Goal: Task Accomplishment & Management: Manage account settings

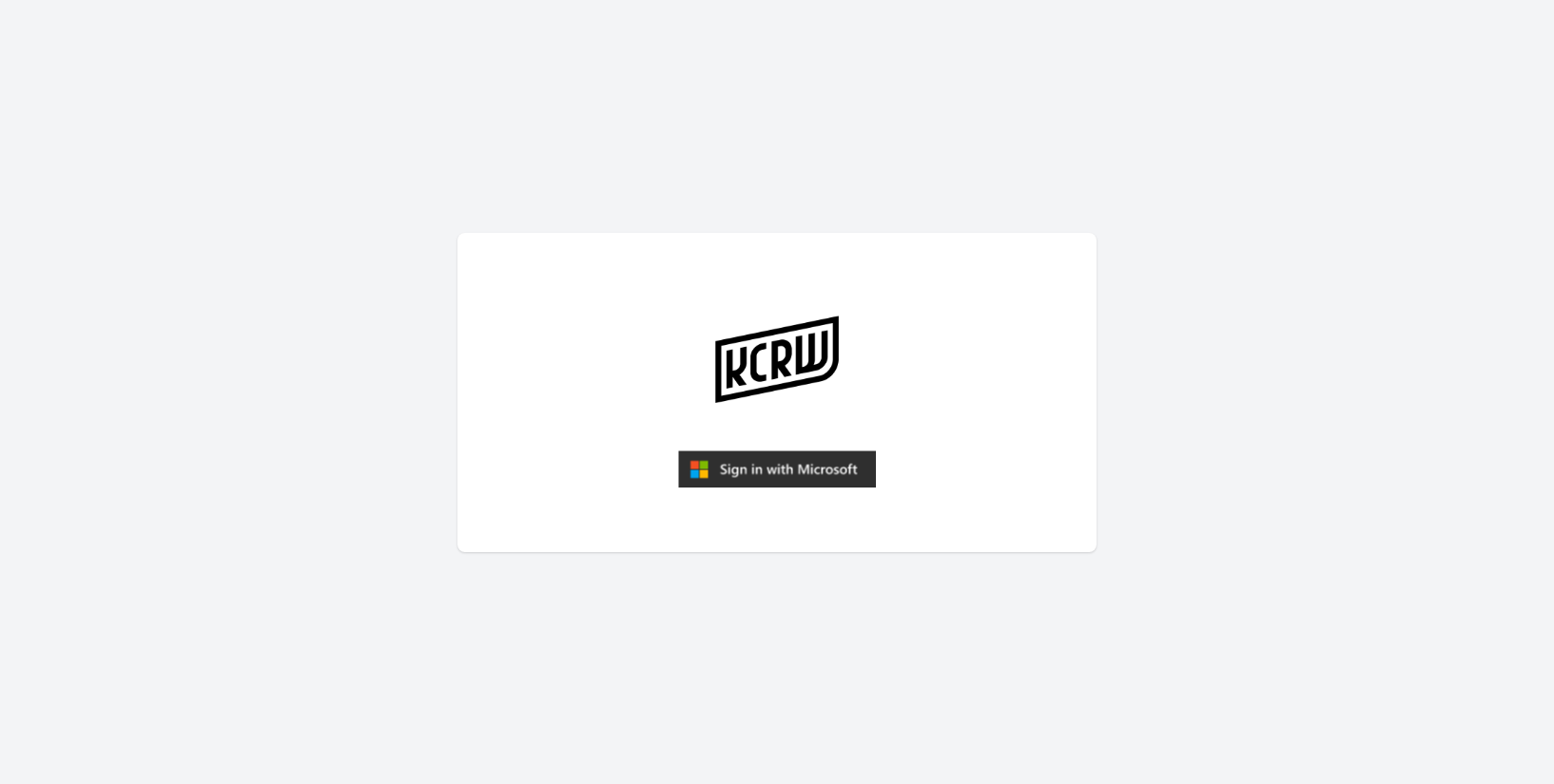
click at [822, 467] on img "submit" at bounding box center [777, 469] width 198 height 38
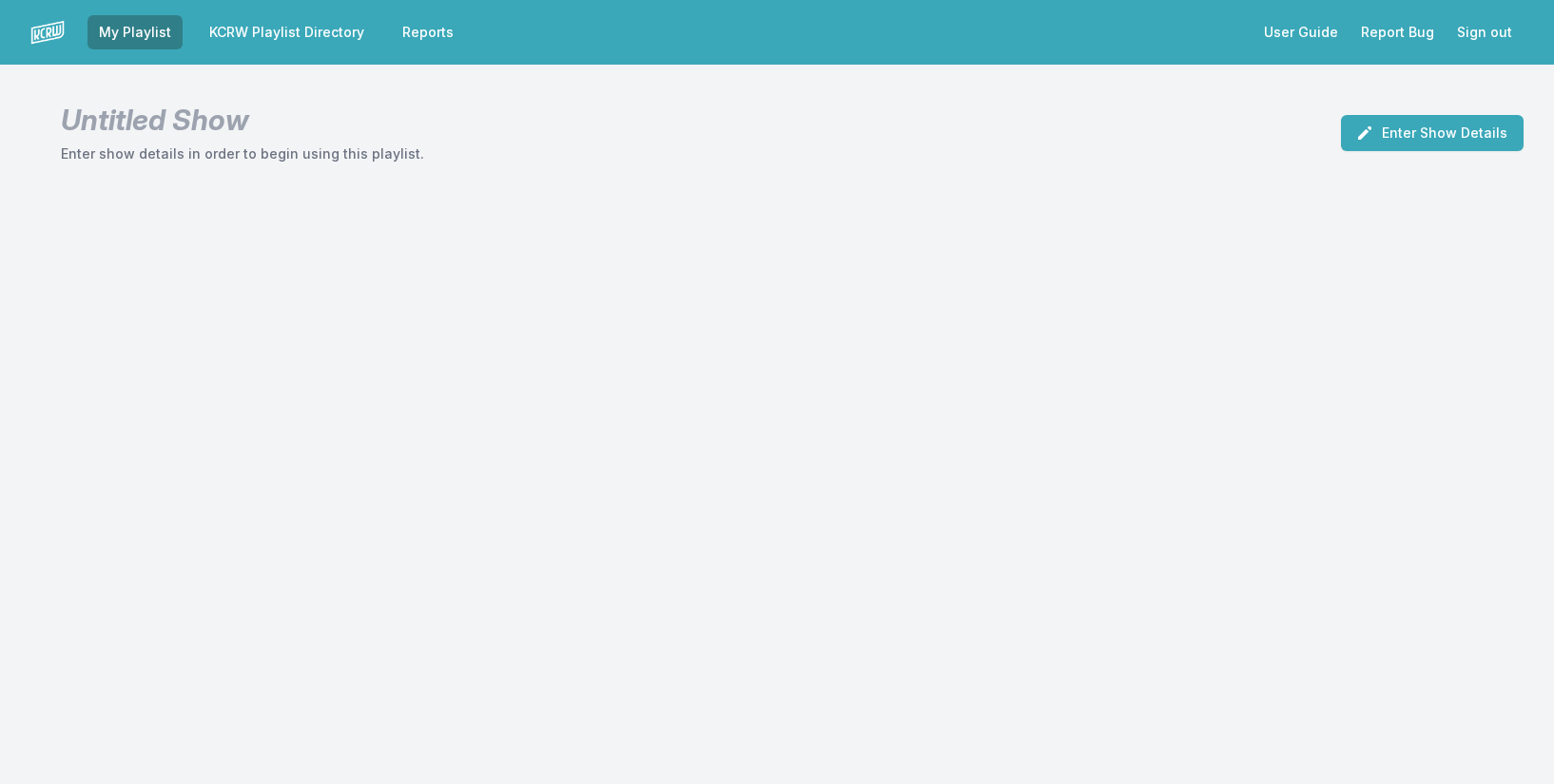
click at [236, 23] on link "KCRW Playlist Directory" at bounding box center [286, 32] width 178 height 35
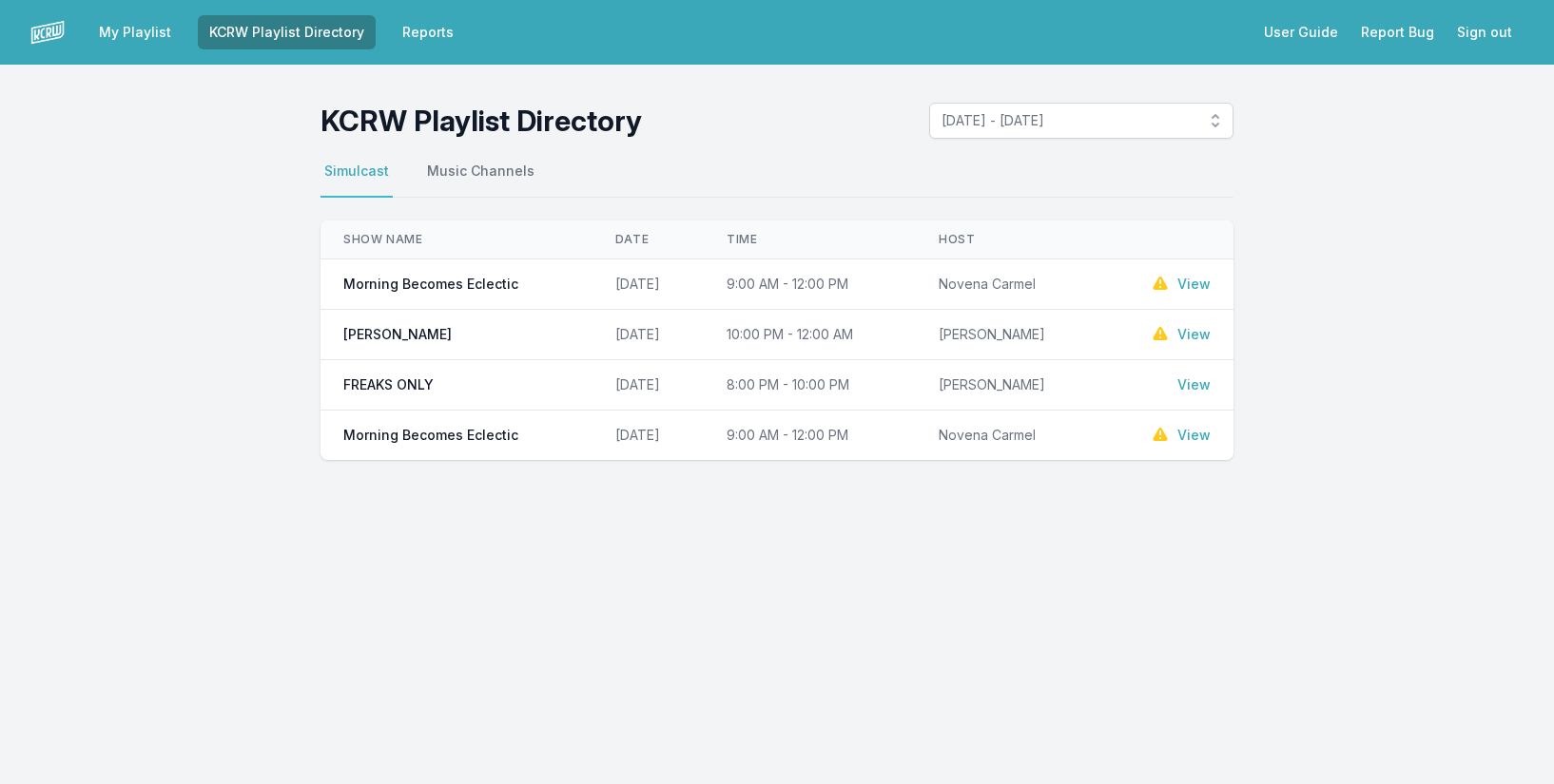
click at [1177, 286] on link "View" at bounding box center [1193, 283] width 34 height 19
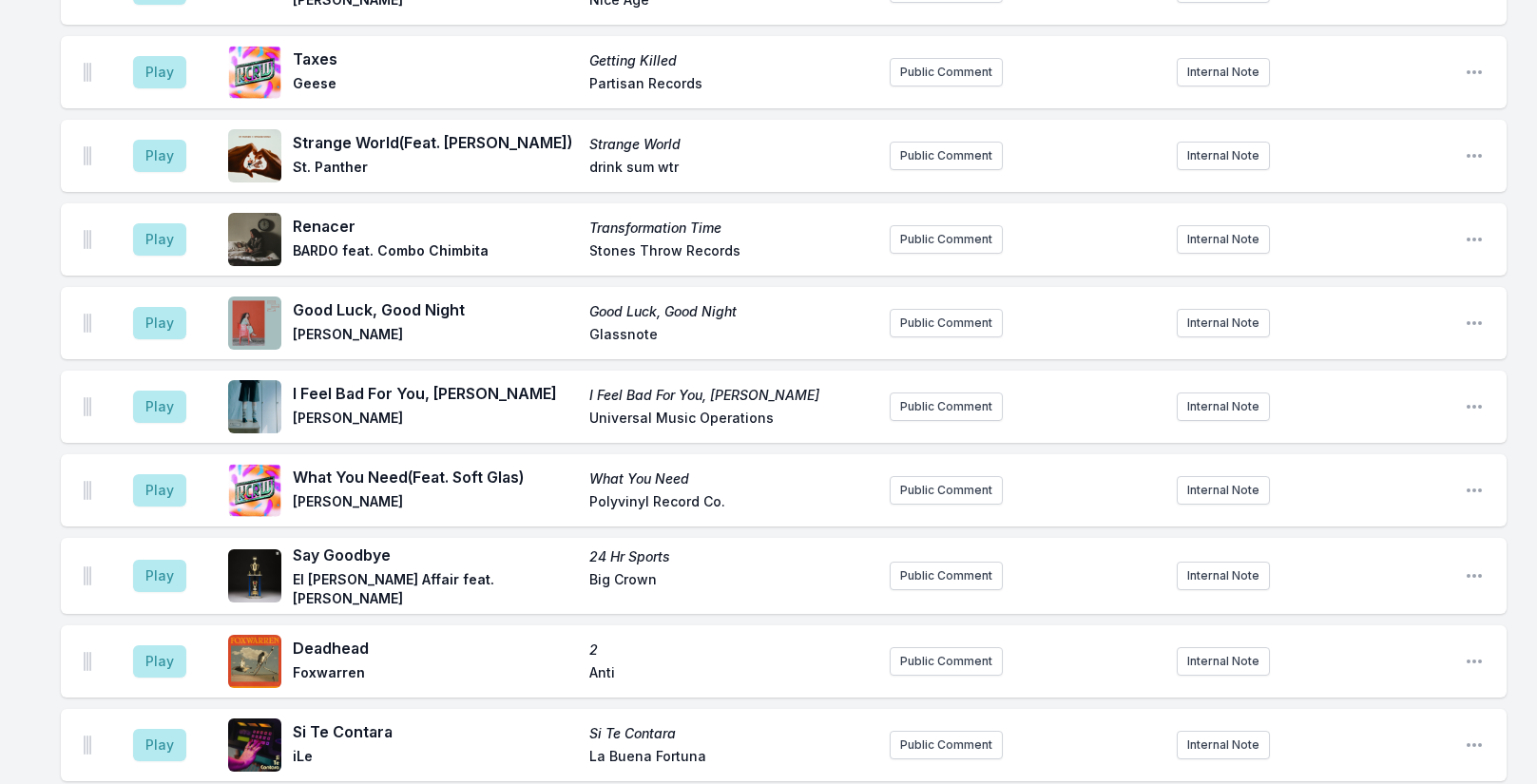
scroll to position [3231, 0]
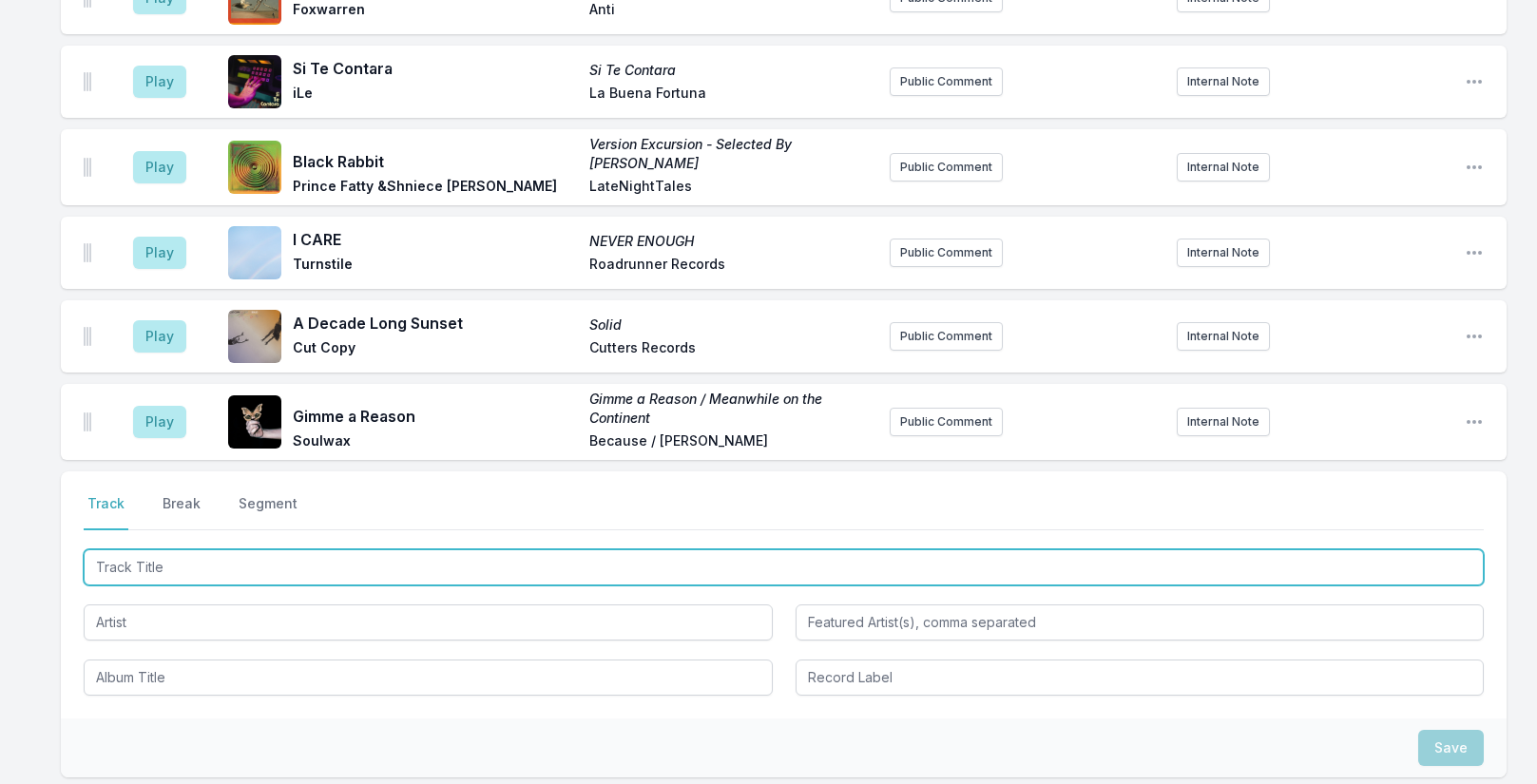
click at [218, 562] on input "Track Title" at bounding box center [784, 567] width 1401 height 37
paste input "THINGS I COULD’VE LEFT BEHIND"
type input "THINGS I COULD’VE LEFT BEHIND"
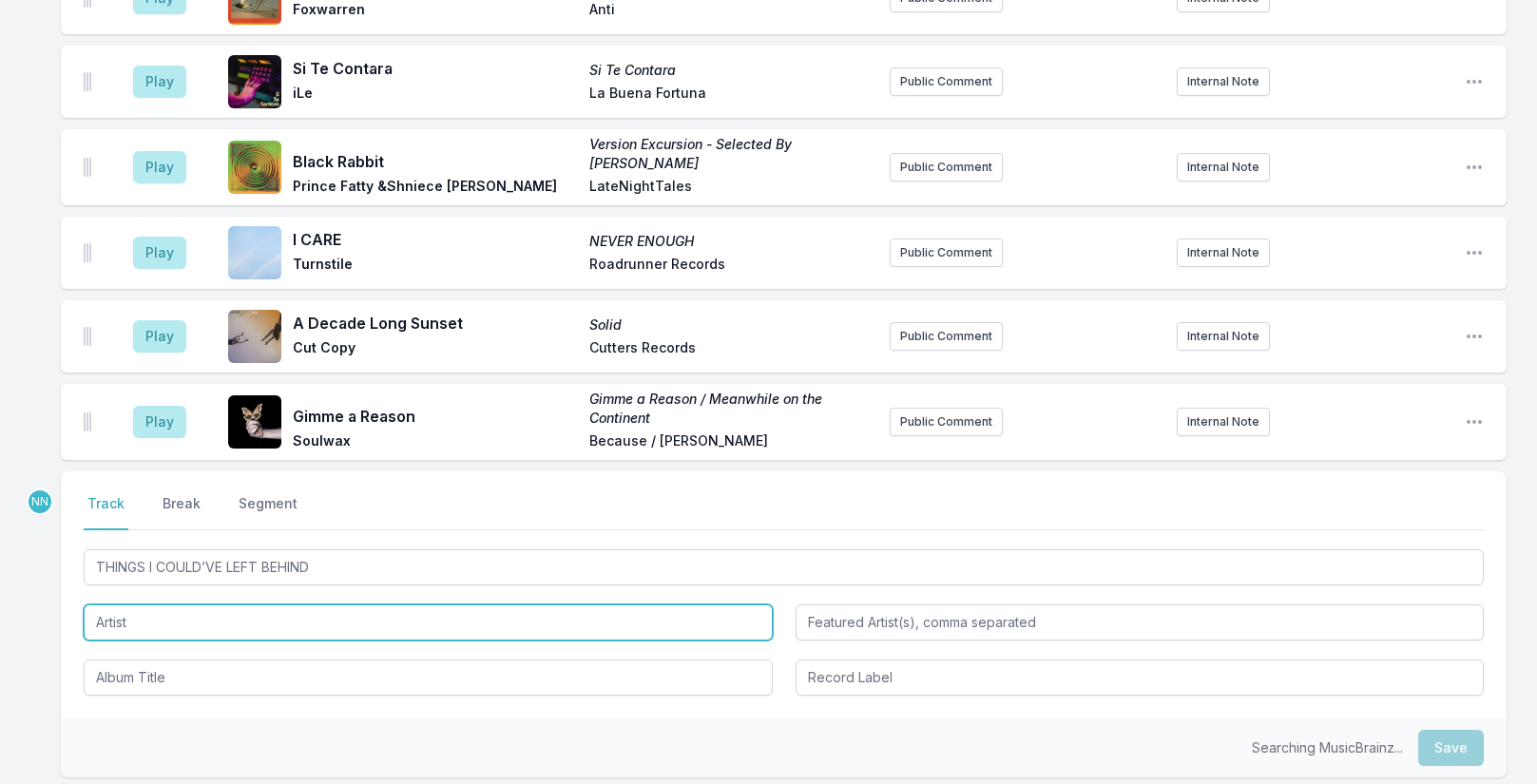
click at [177, 619] on input "Artist" at bounding box center [429, 622] width 689 height 37
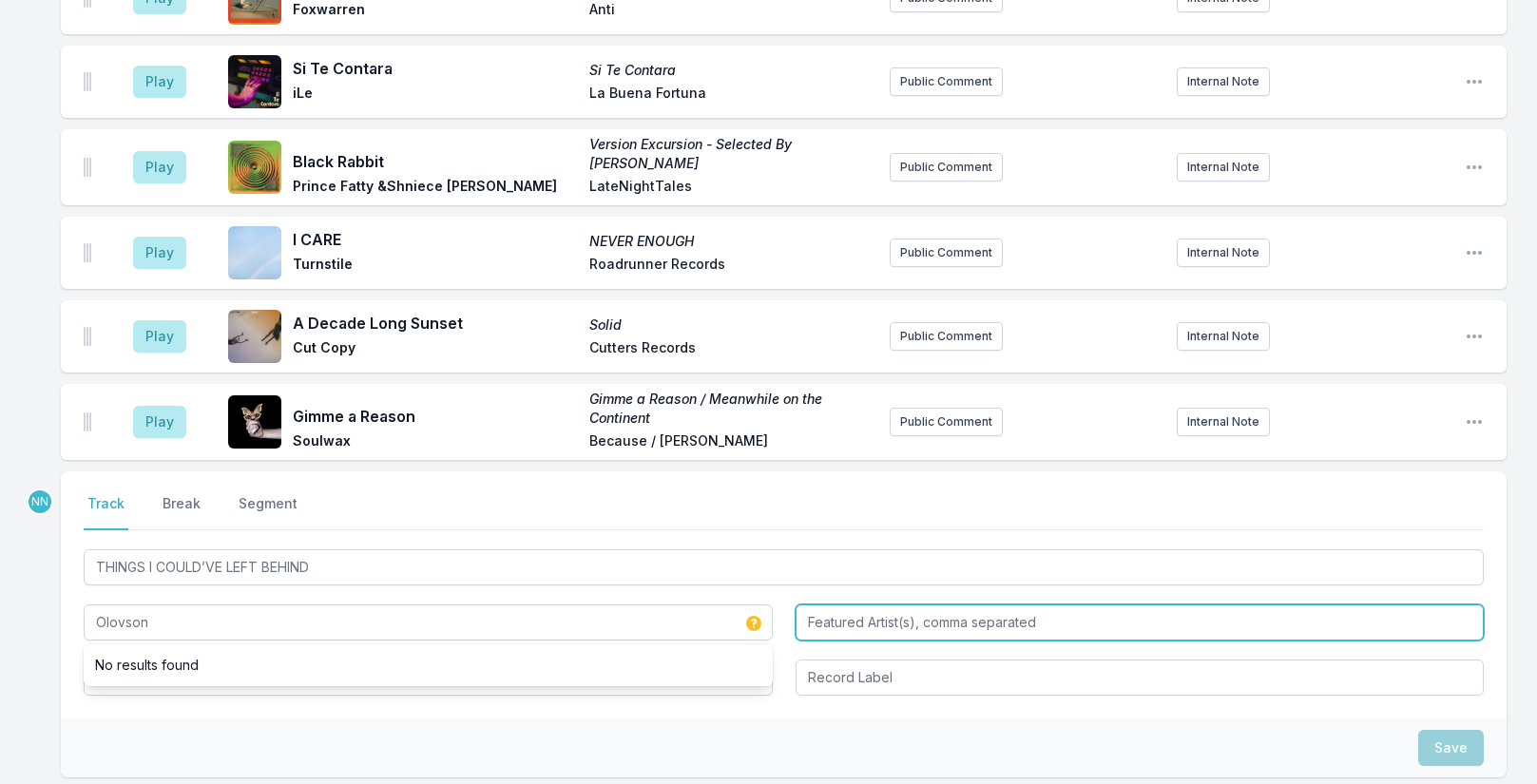
type input "Olovson"
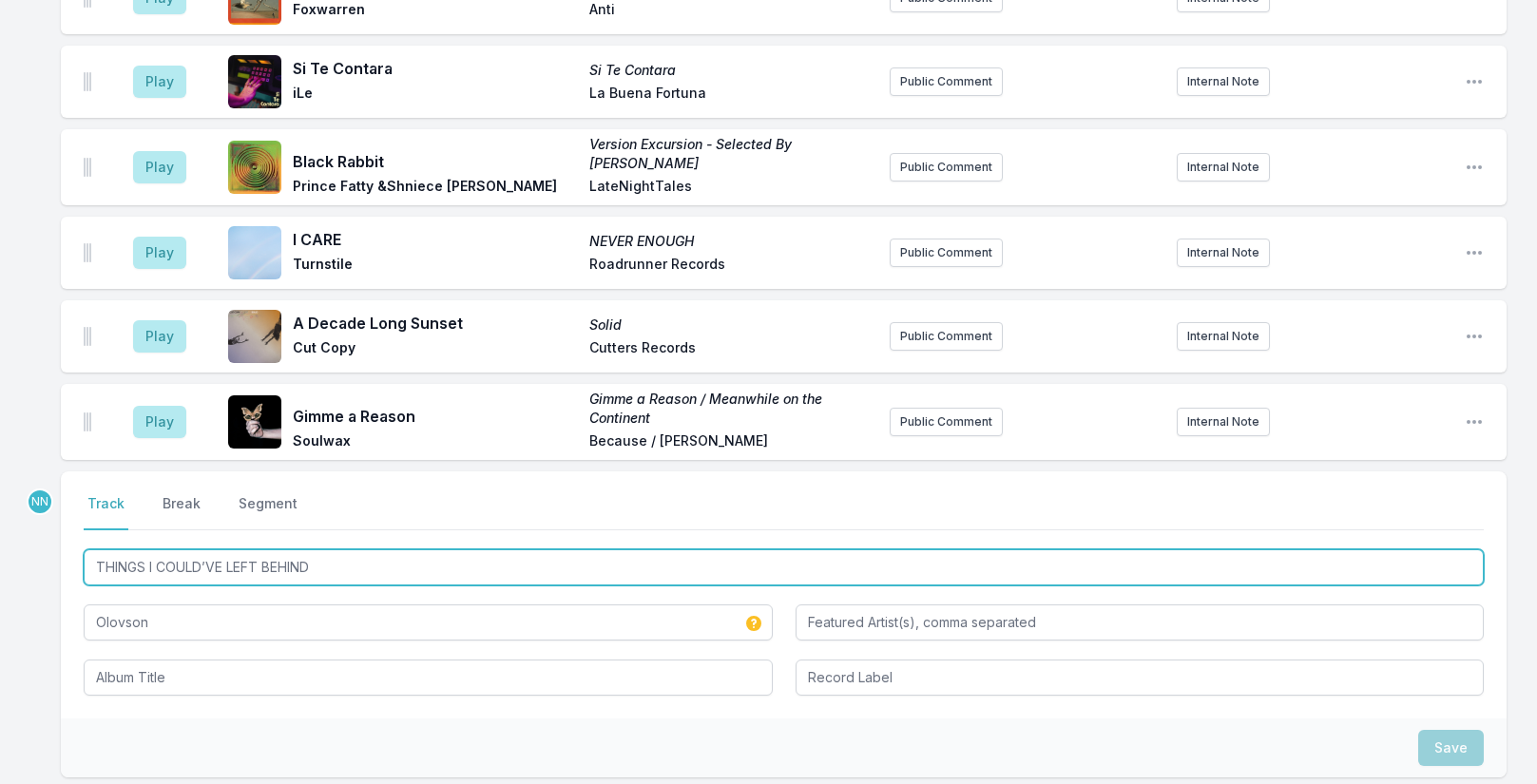
click at [160, 557] on input "THINGS I COULD’VE LEFT BEHIND" at bounding box center [784, 567] width 1401 height 37
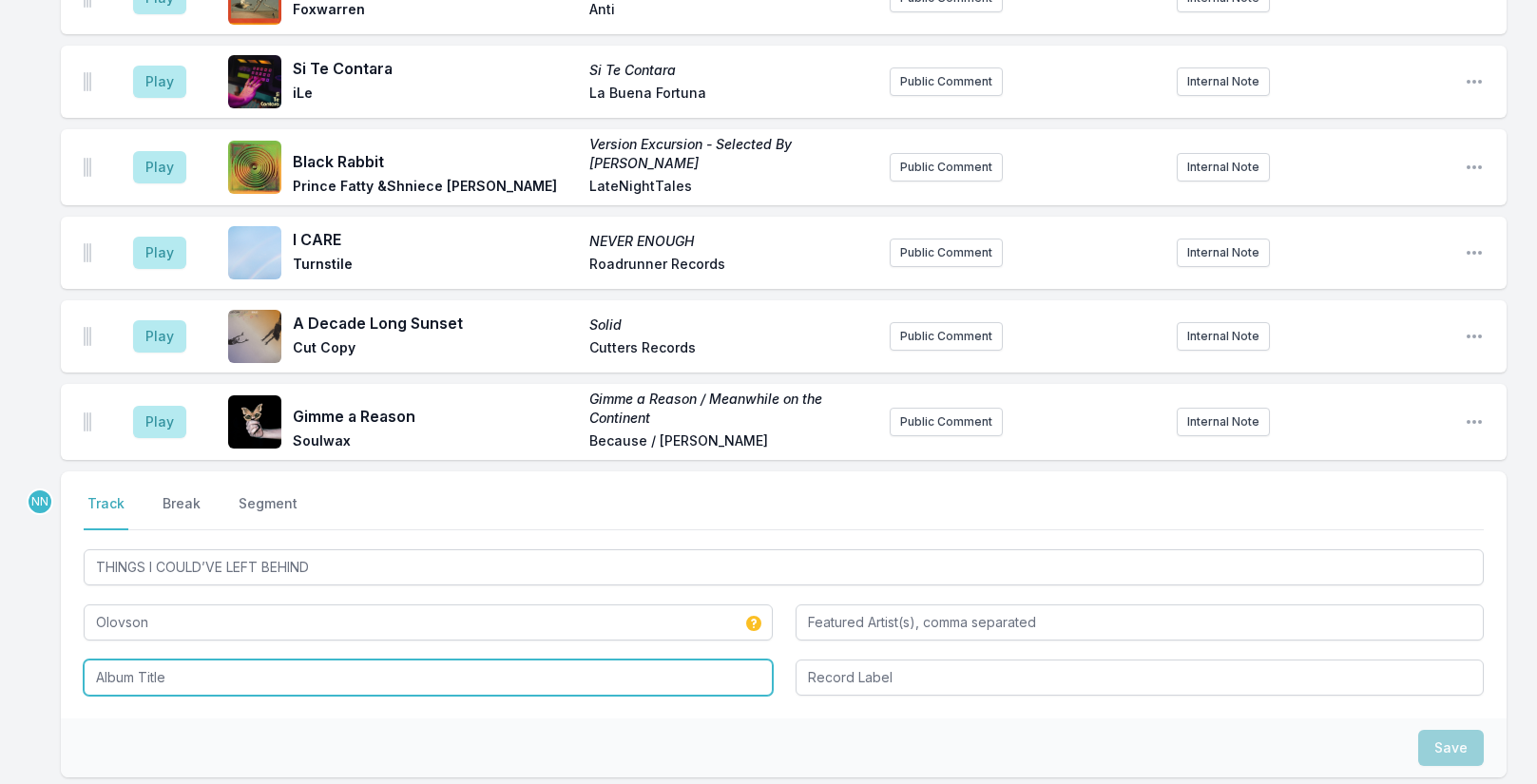
click at [163, 677] on input "Album Title" at bounding box center [429, 677] width 689 height 37
paste input "THINGS I COULD’VE LEFT BEHIND"
type input "THINGS I COULD’VE LEFT BEHIND"
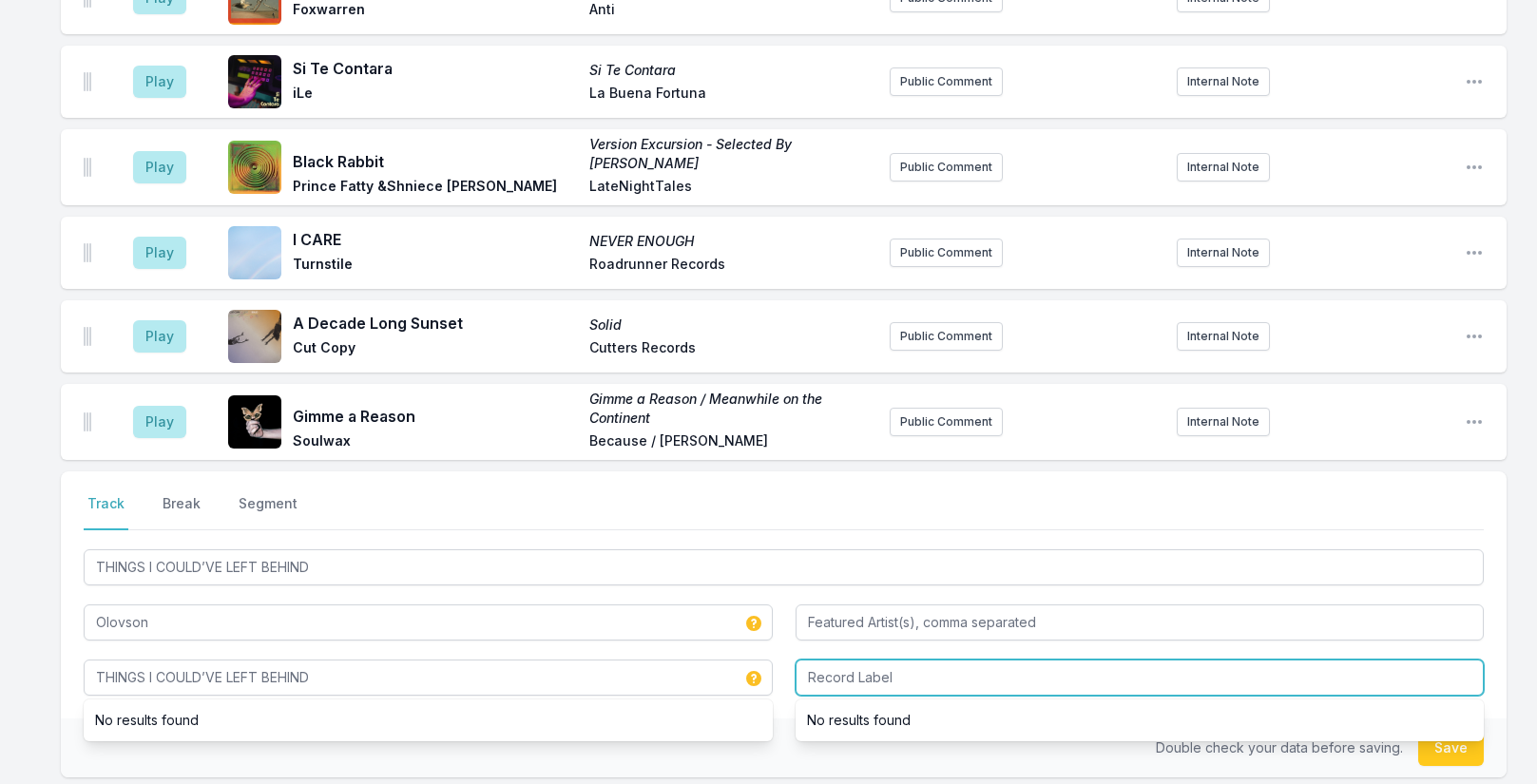
click at [875, 669] on input "Record Label" at bounding box center [1141, 677] width 689 height 37
type input "1136 Diamond"
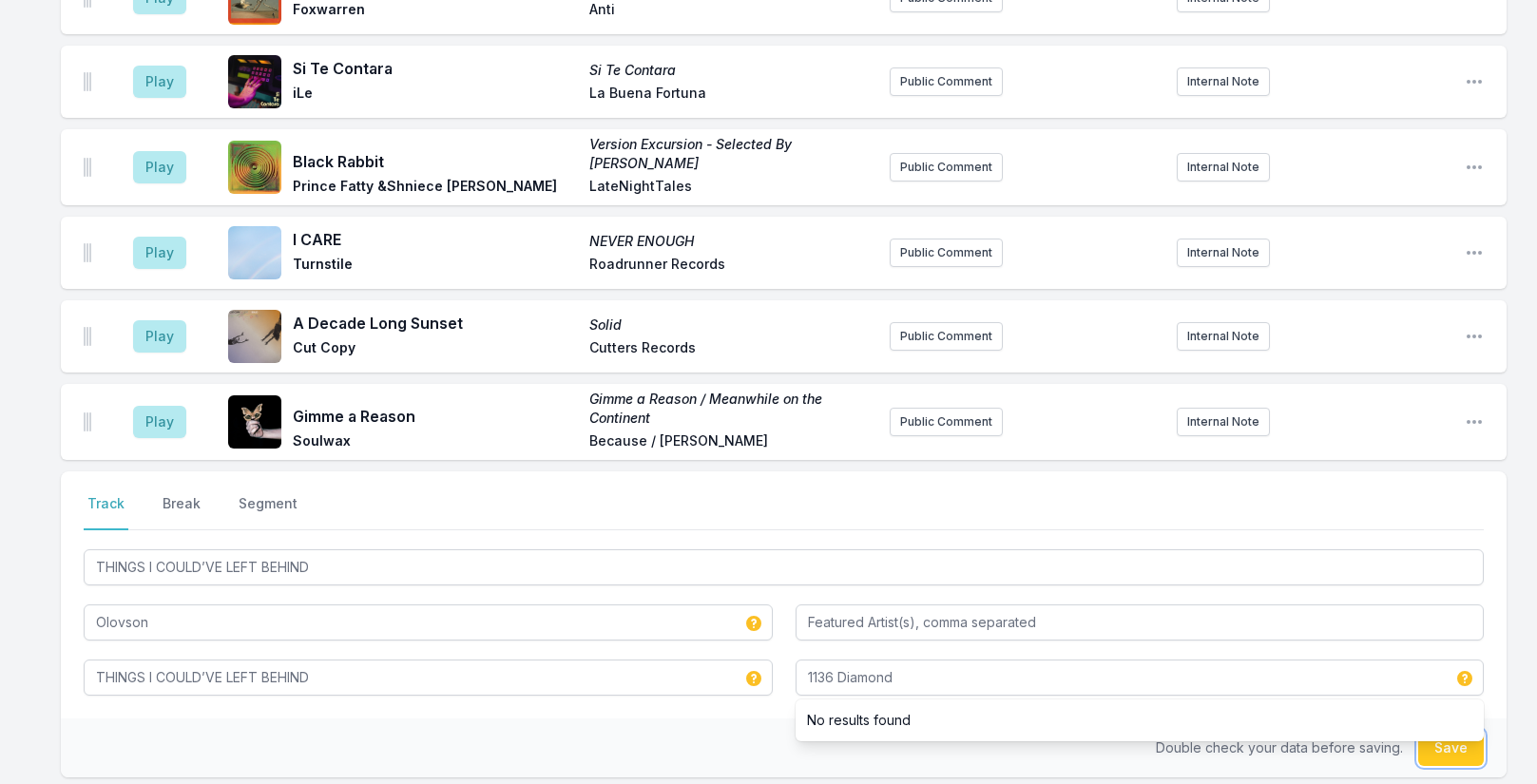
click at [1464, 752] on button "Save" at bounding box center [1451, 747] width 65 height 37
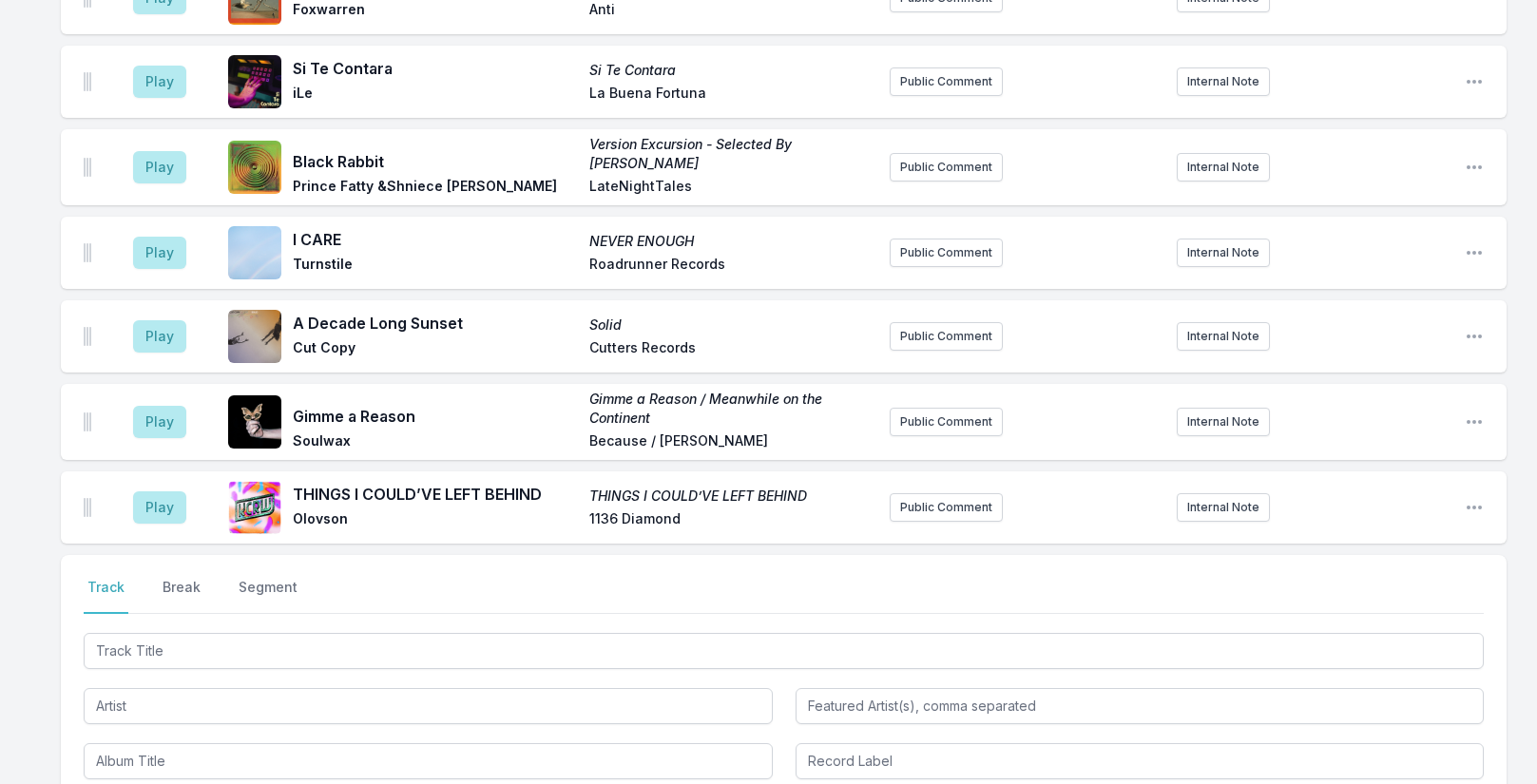
scroll to position [3315, 0]
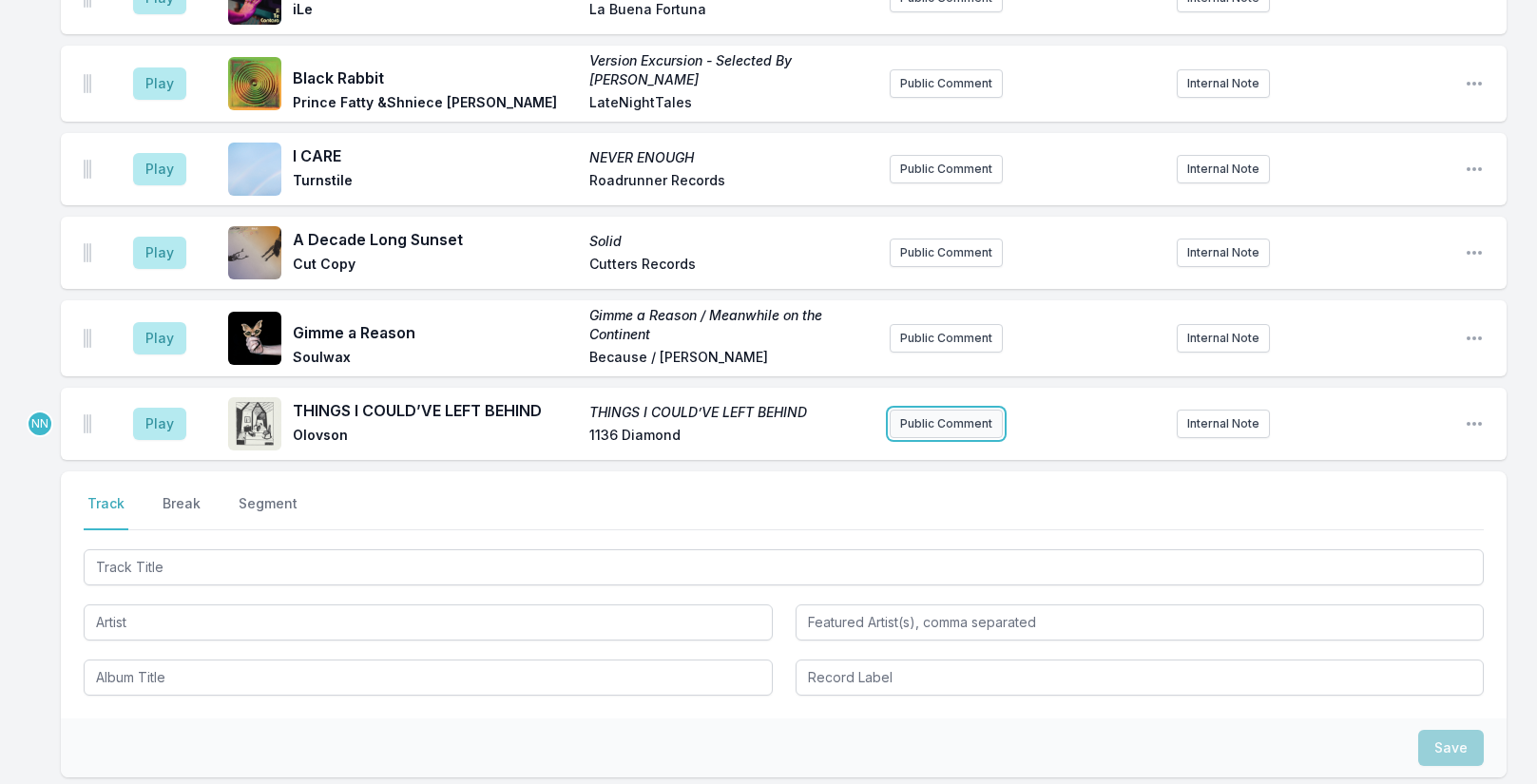
click at [957, 417] on button "Public Comment" at bounding box center [946, 424] width 114 height 29
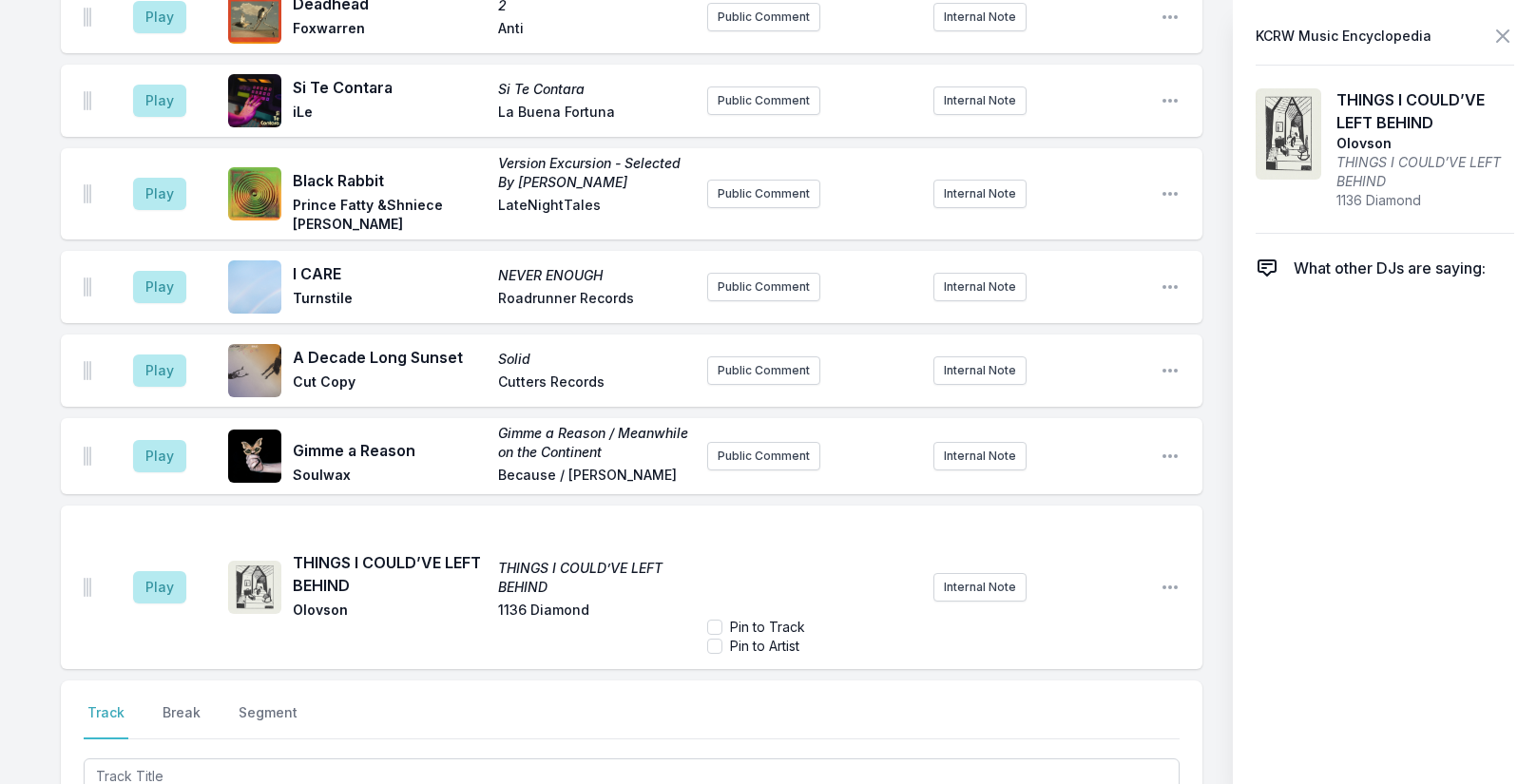
scroll to position [3387, 0]
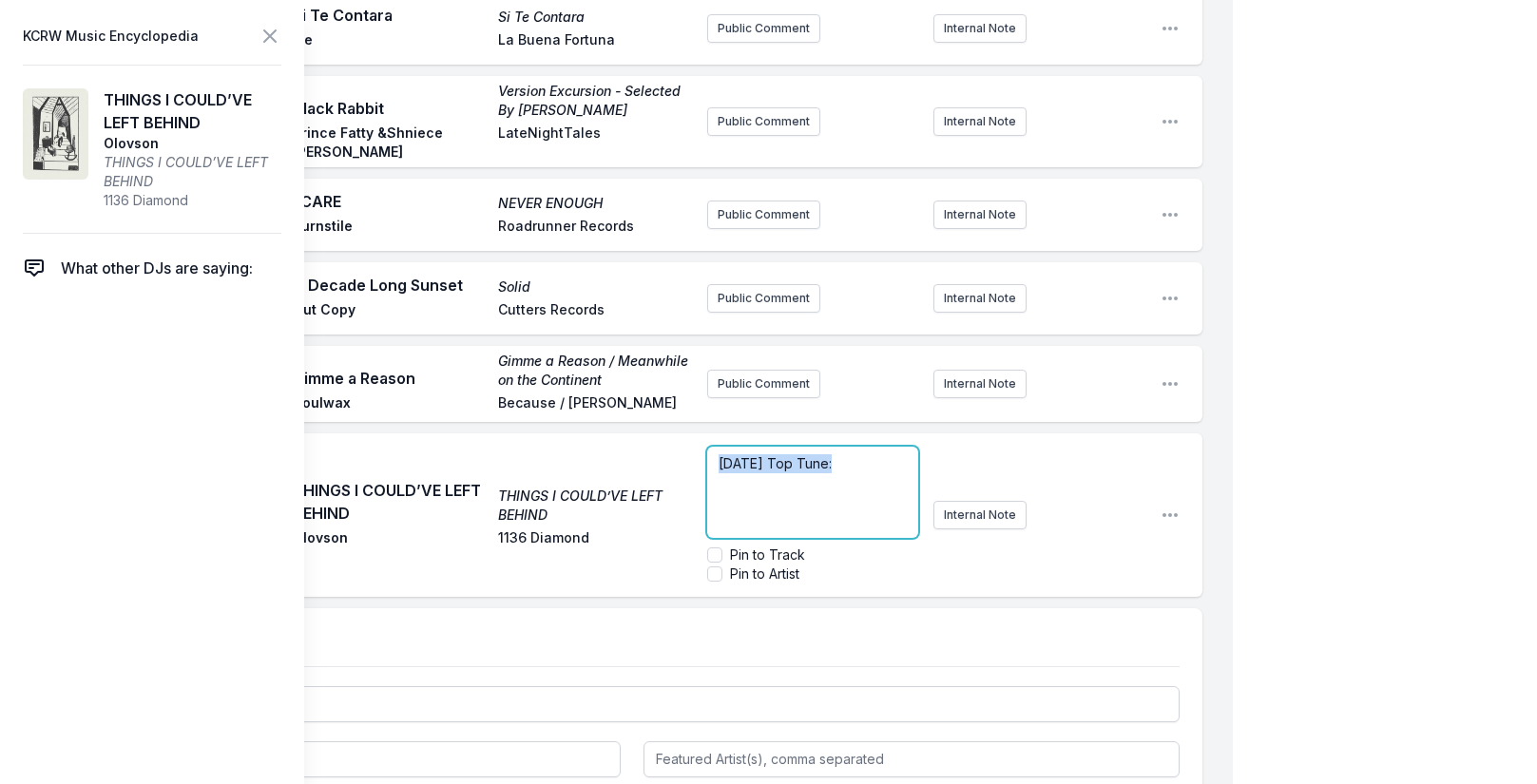
drag, startPoint x: 712, startPoint y: 458, endPoint x: 832, endPoint y: 445, distance: 120.7
click at [832, 446] on div "[DATE] Top Tune:" at bounding box center [813, 492] width 212 height 91
click at [895, 457] on p "﻿ [DATE] Top Tune :" at bounding box center [814, 463] width 190 height 19
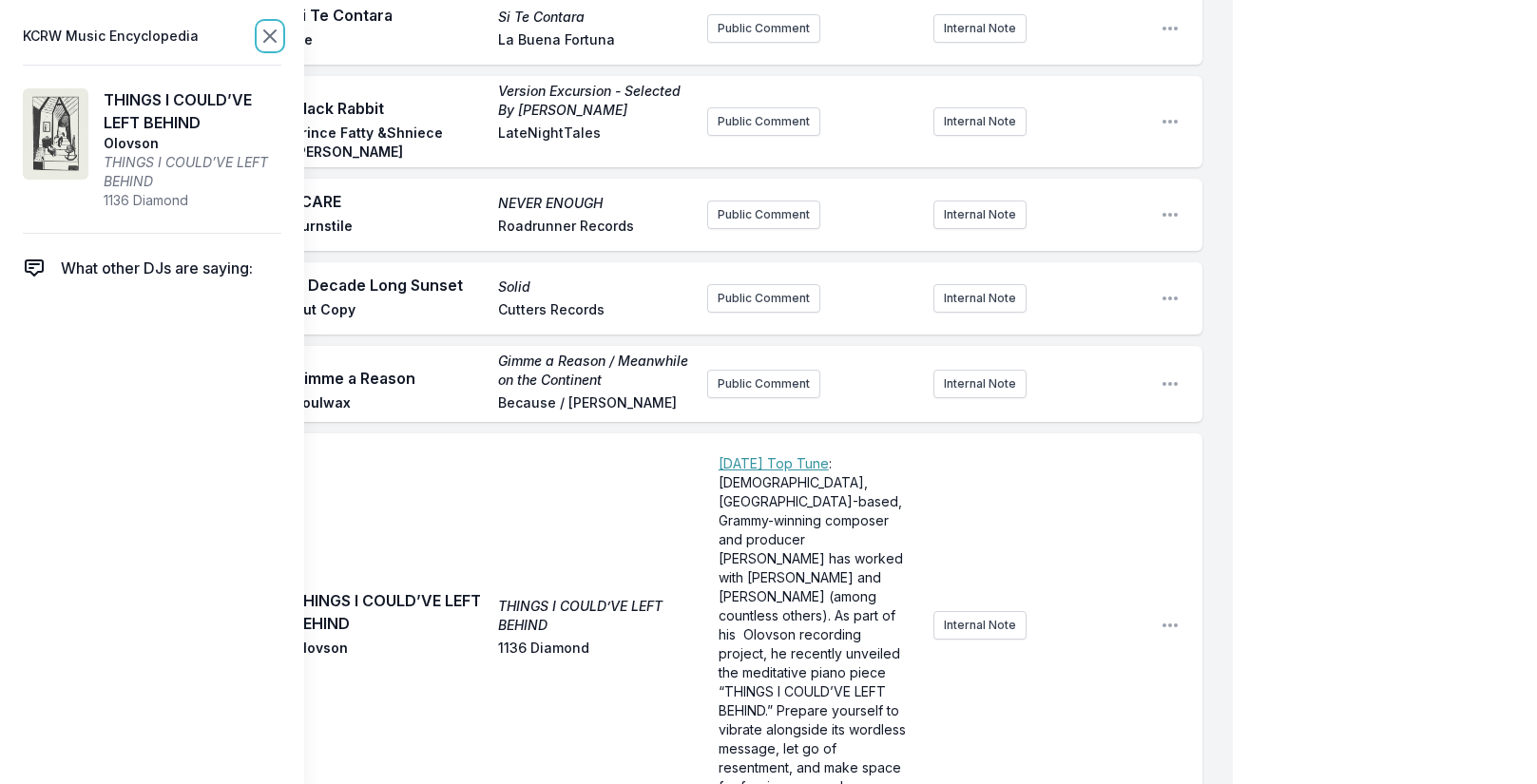
click at [279, 35] on icon at bounding box center [270, 36] width 23 height 23
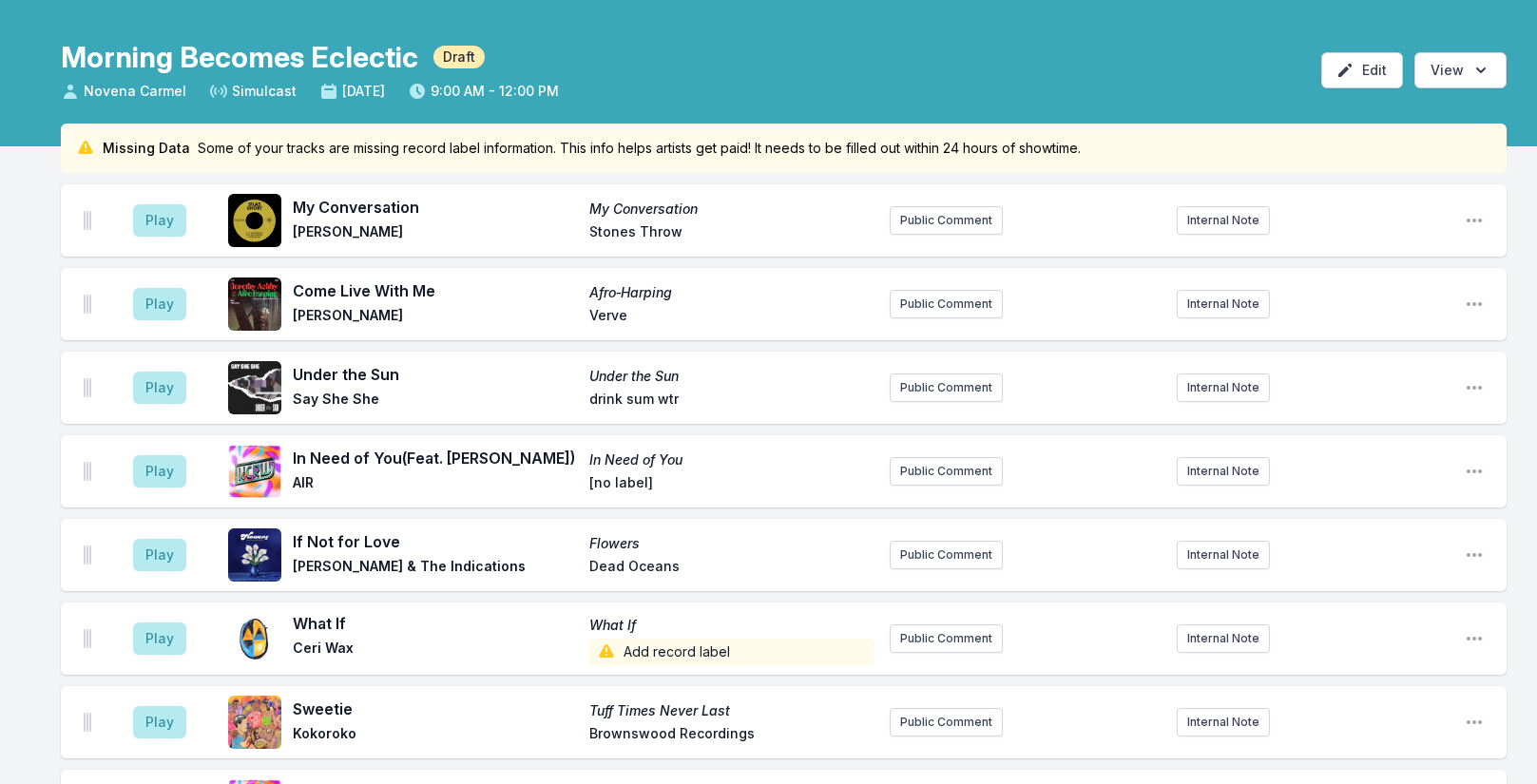
scroll to position [0, 0]
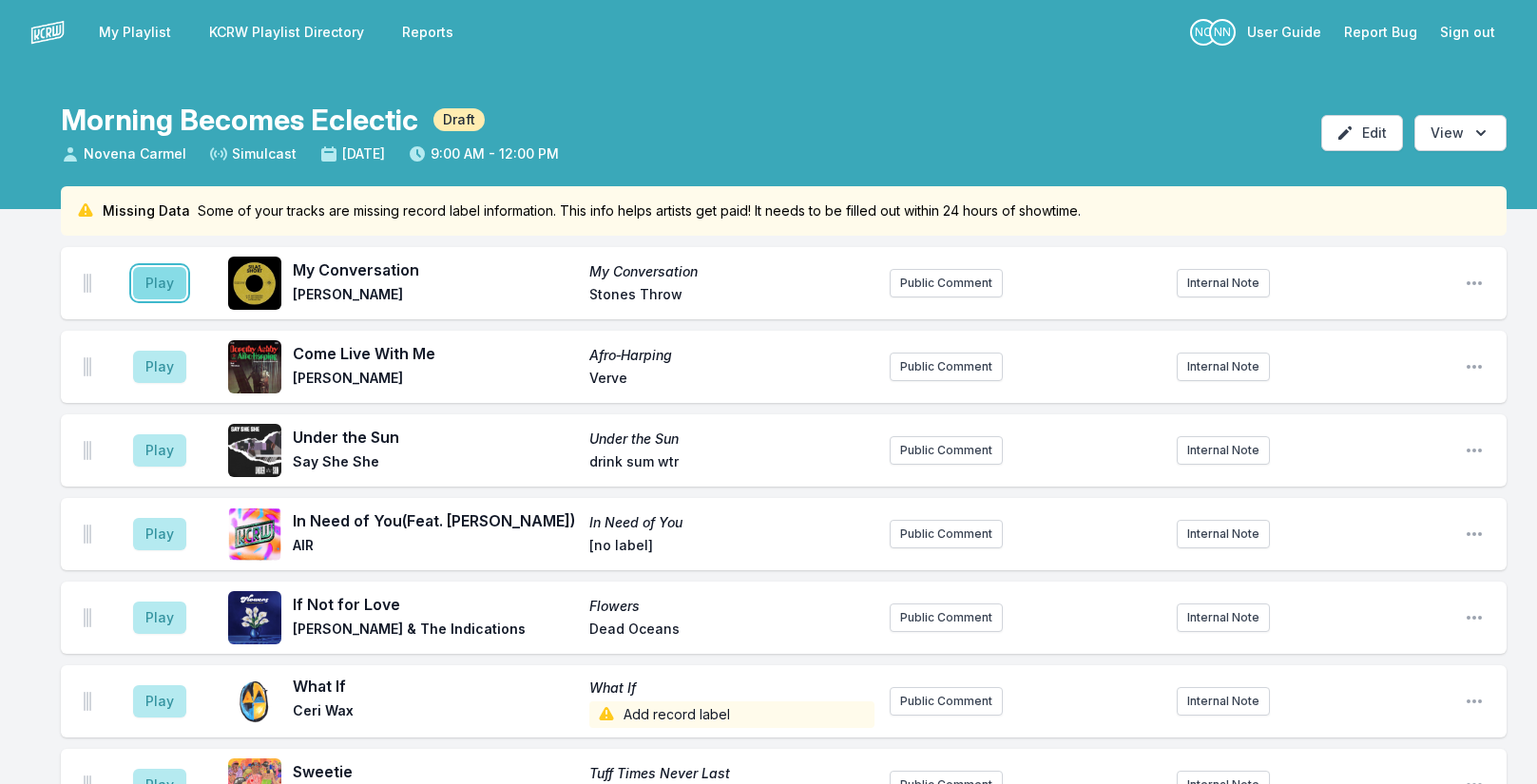
click at [159, 278] on button "Play" at bounding box center [160, 282] width 53 height 33
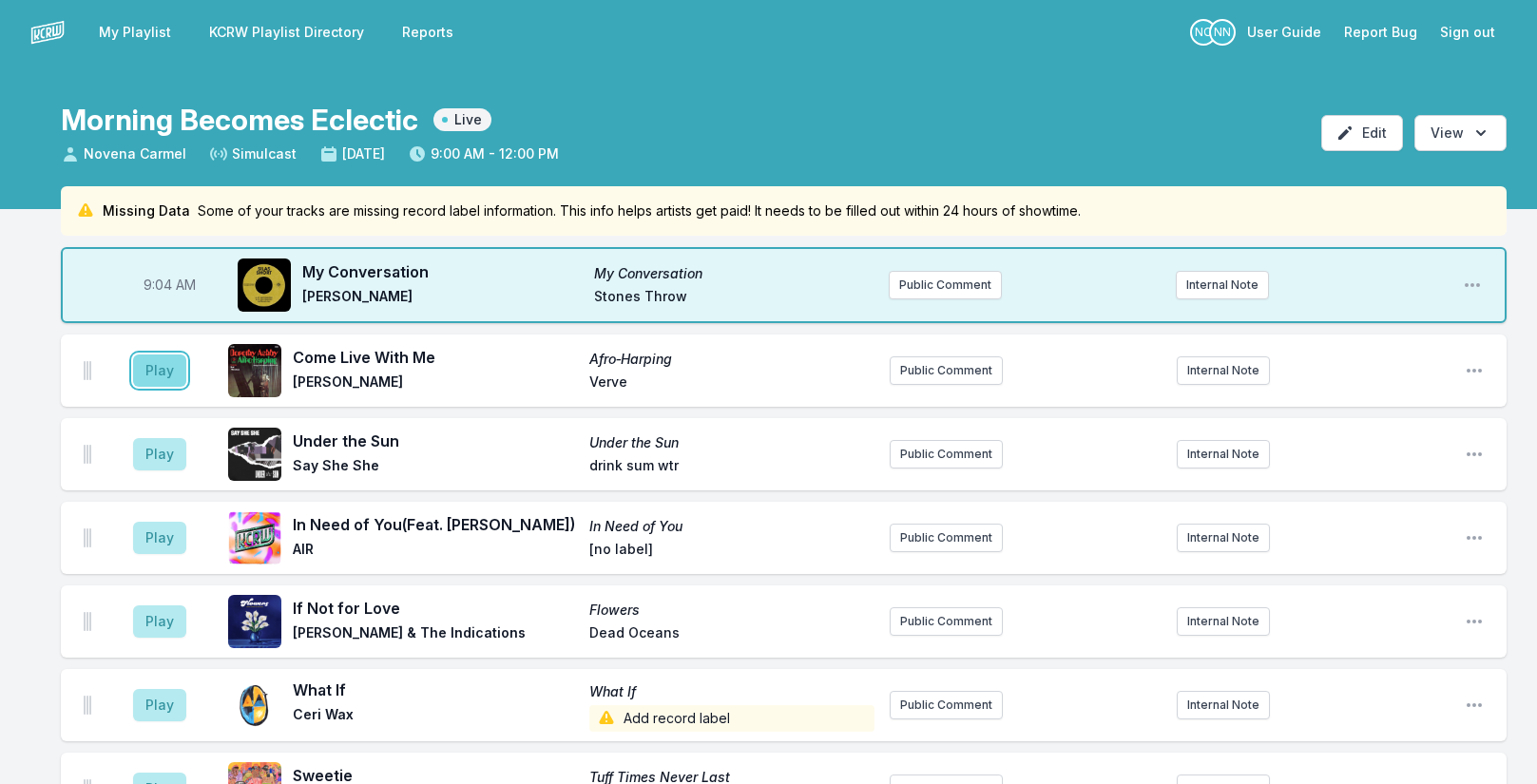
click at [171, 370] on button "Play" at bounding box center [160, 370] width 53 height 33
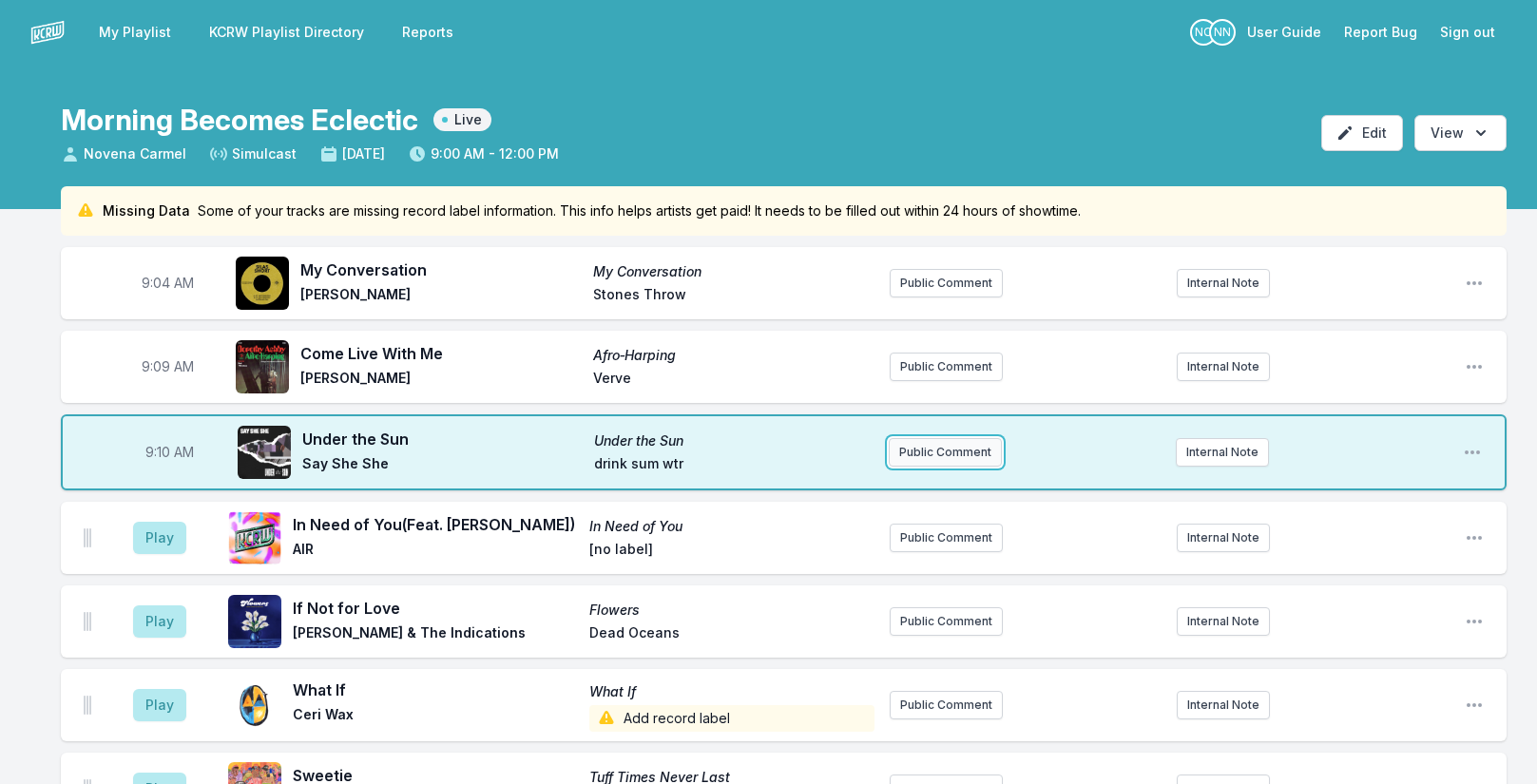
click at [956, 454] on button "Public Comment" at bounding box center [945, 452] width 114 height 29
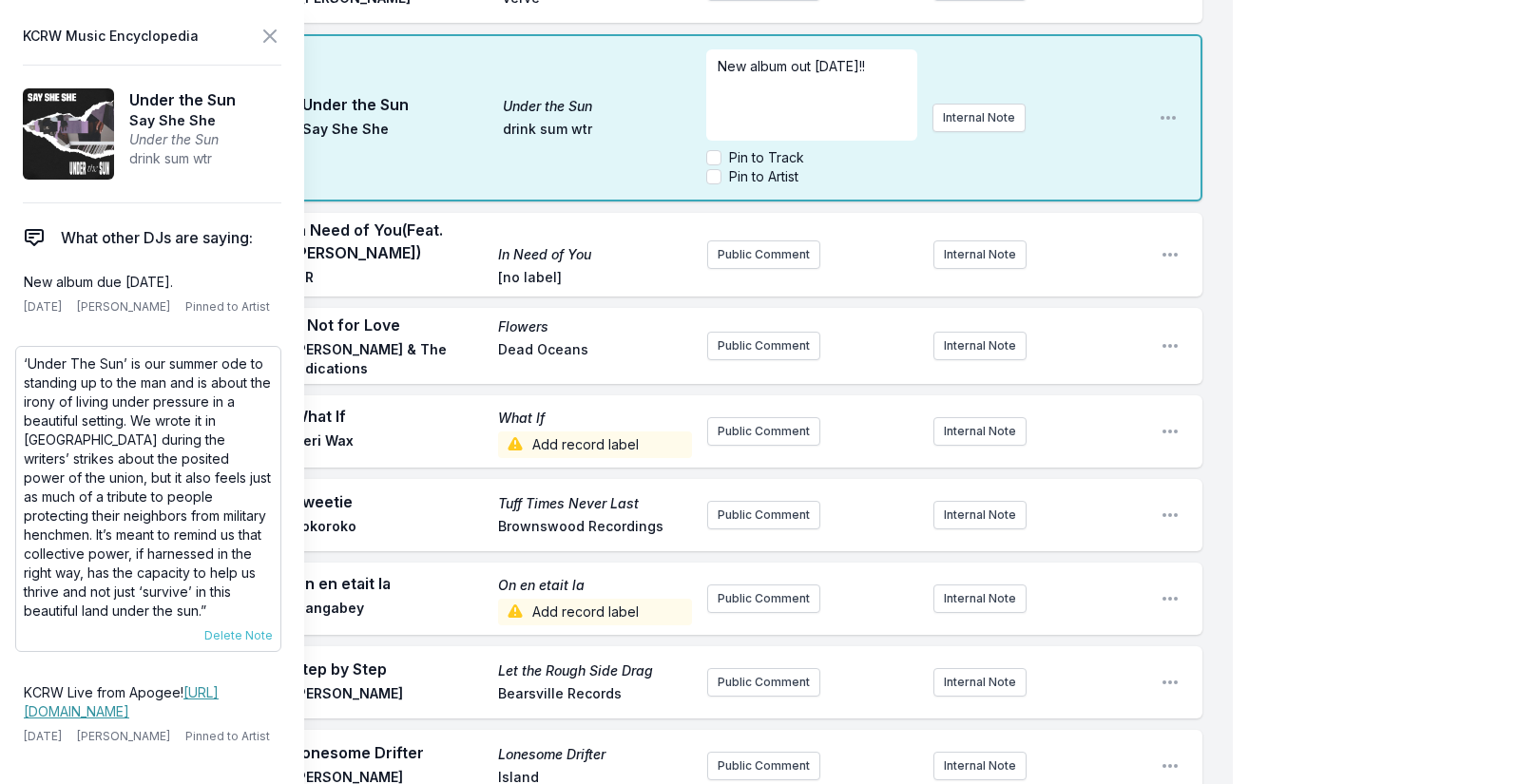
scroll to position [285, 0]
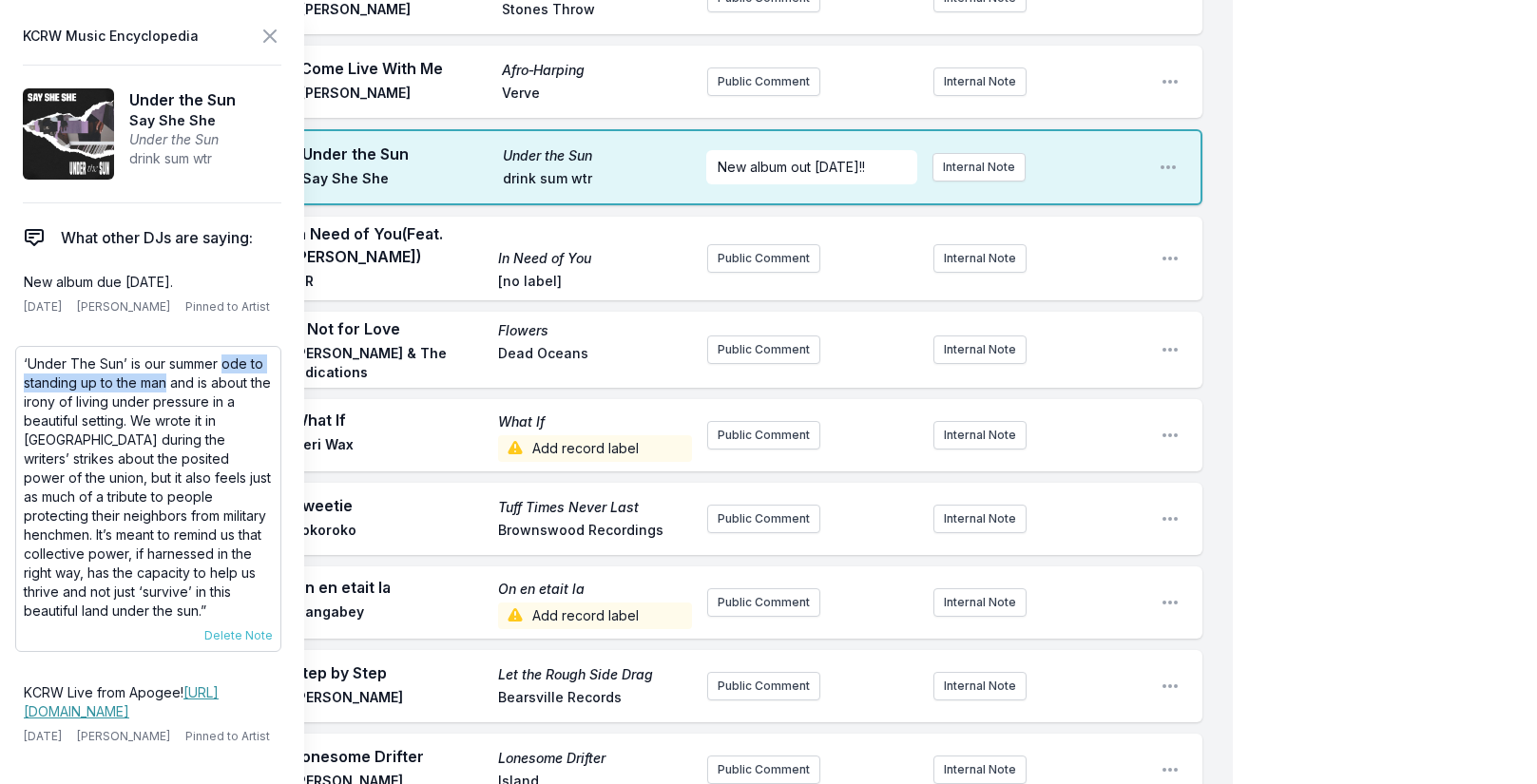
drag, startPoint x: 220, startPoint y: 363, endPoint x: 167, endPoint y: 390, distance: 59.5
click at [167, 390] on p "‘Under The Sun’ is our summer ode to standing up to the man and is about the ir…" at bounding box center [148, 487] width 249 height 266
copy p "ode to standing up to the man"
click at [274, 29] on icon at bounding box center [270, 36] width 23 height 23
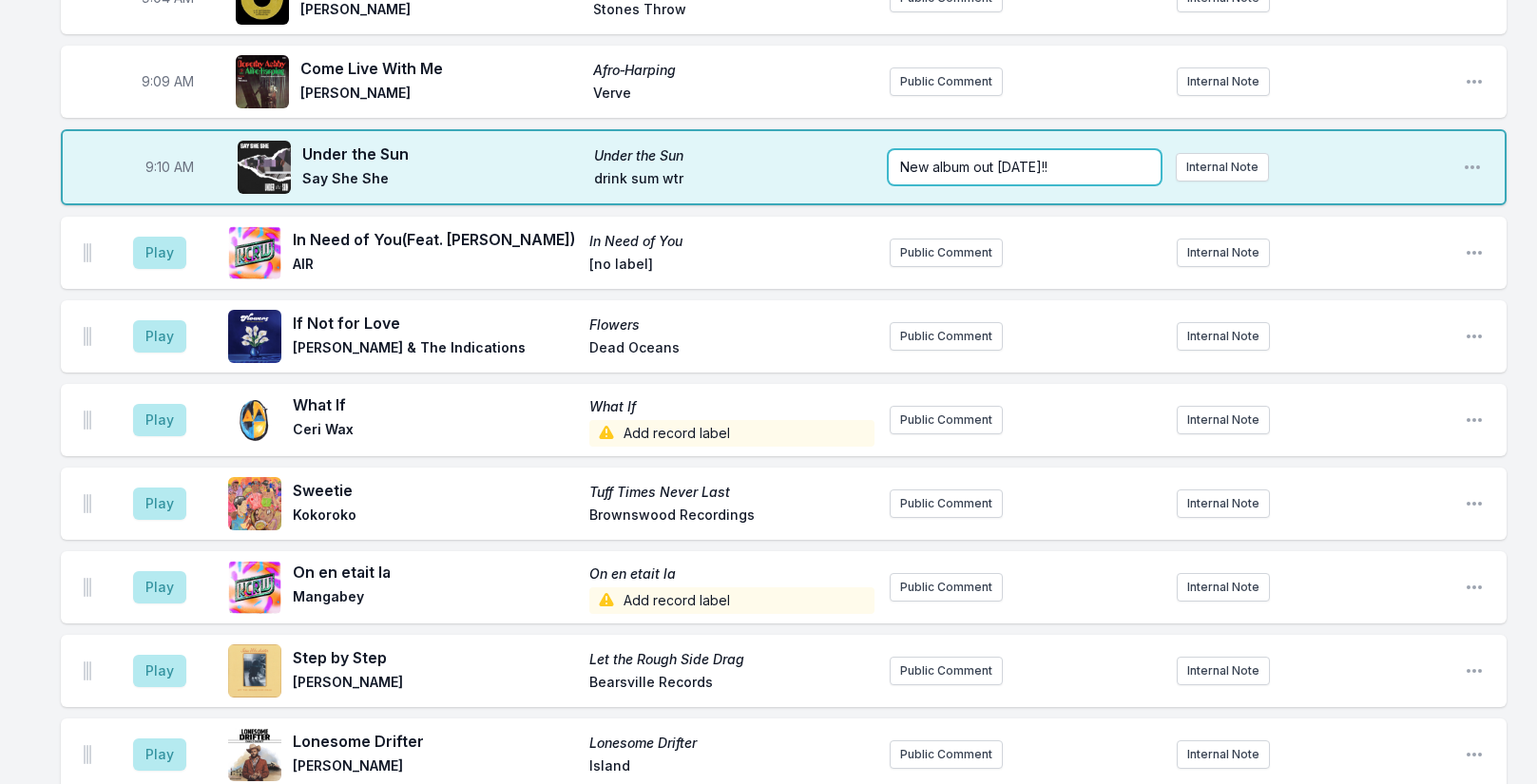
click at [1070, 163] on p "New album out [DATE]!!" at bounding box center [1024, 167] width 249 height 19
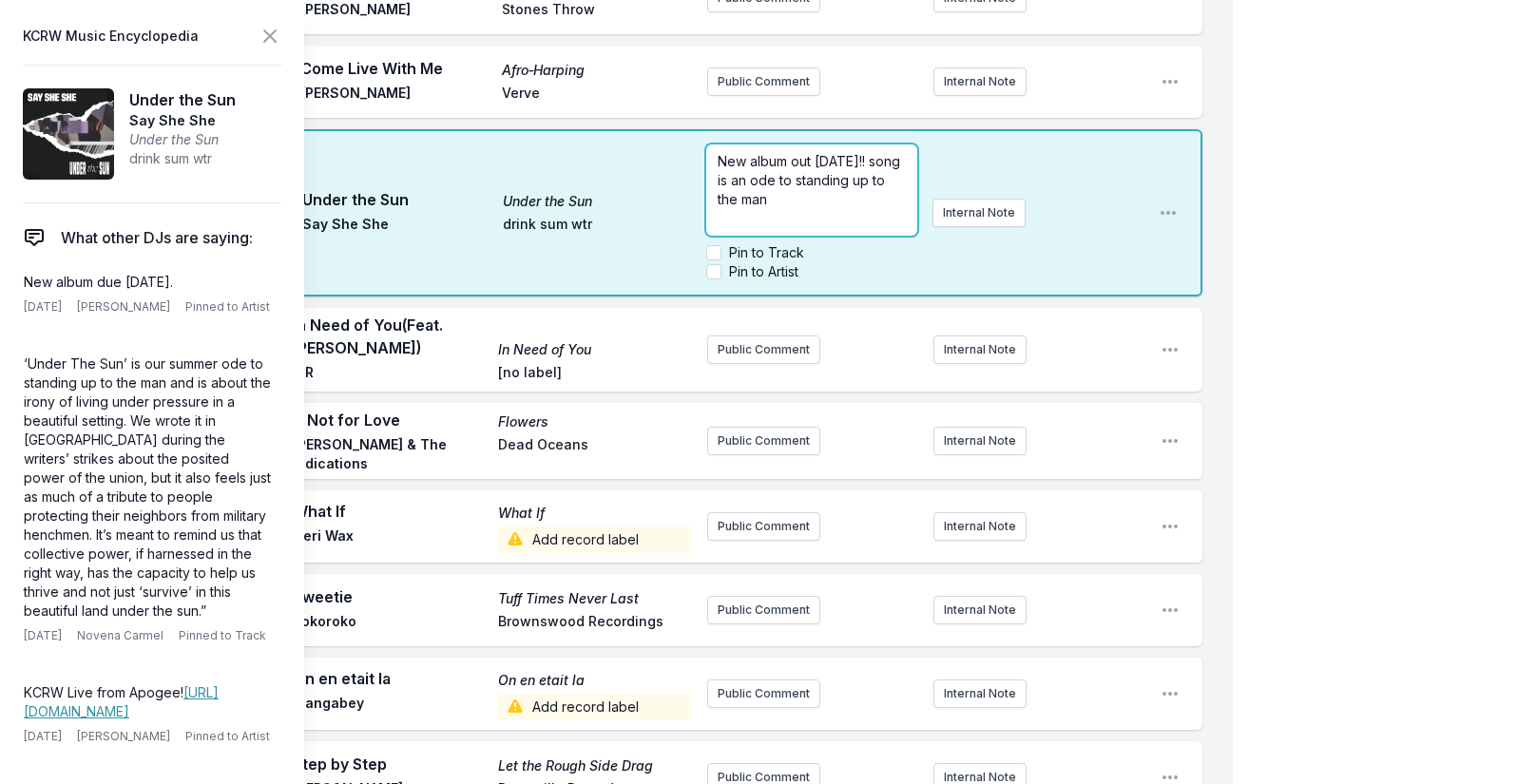
click at [870, 198] on p "New album out [DATE]!! song is an ode to standing up to the man" at bounding box center [812, 181] width 189 height 57
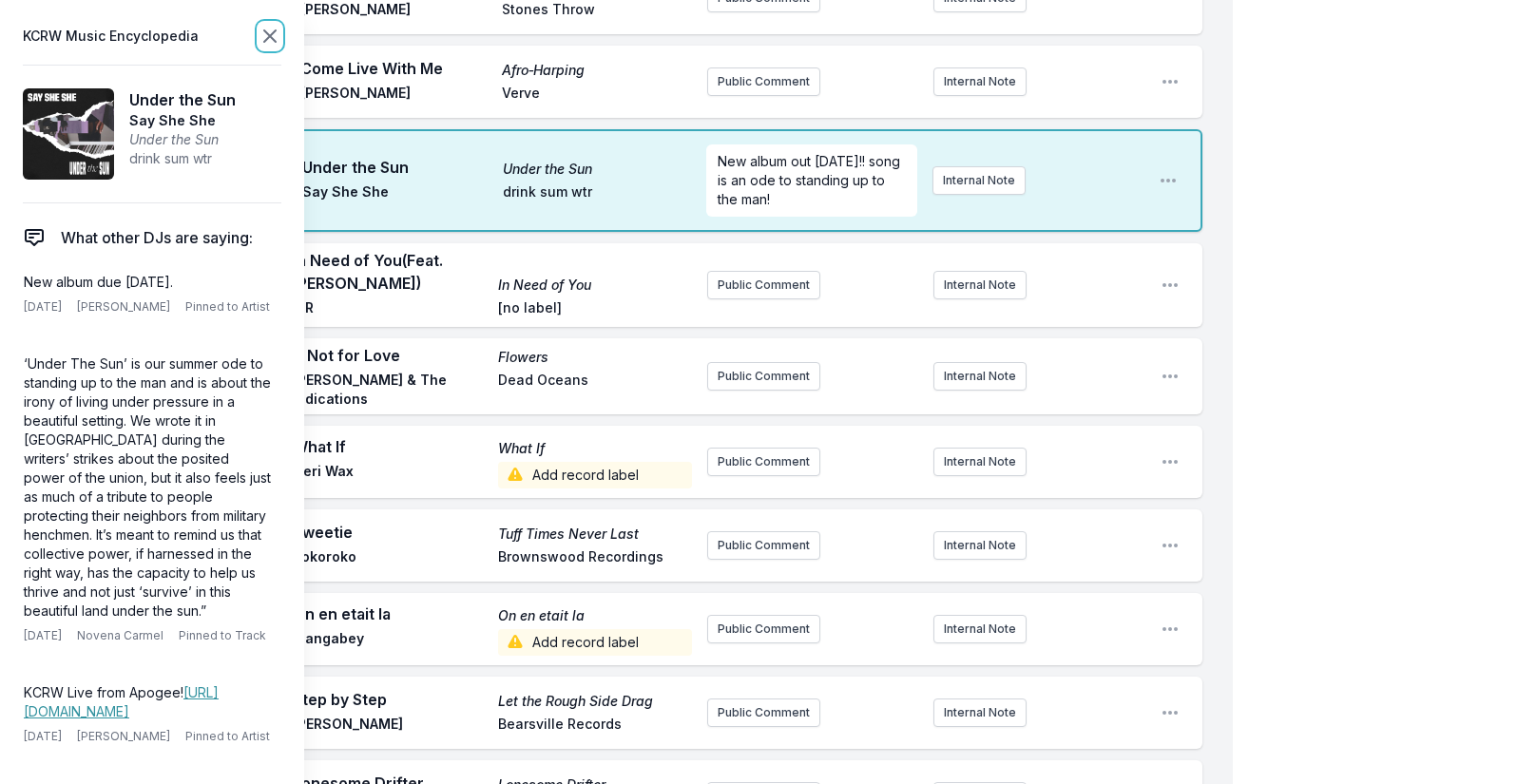
click at [272, 35] on icon at bounding box center [271, 37] width 12 height 12
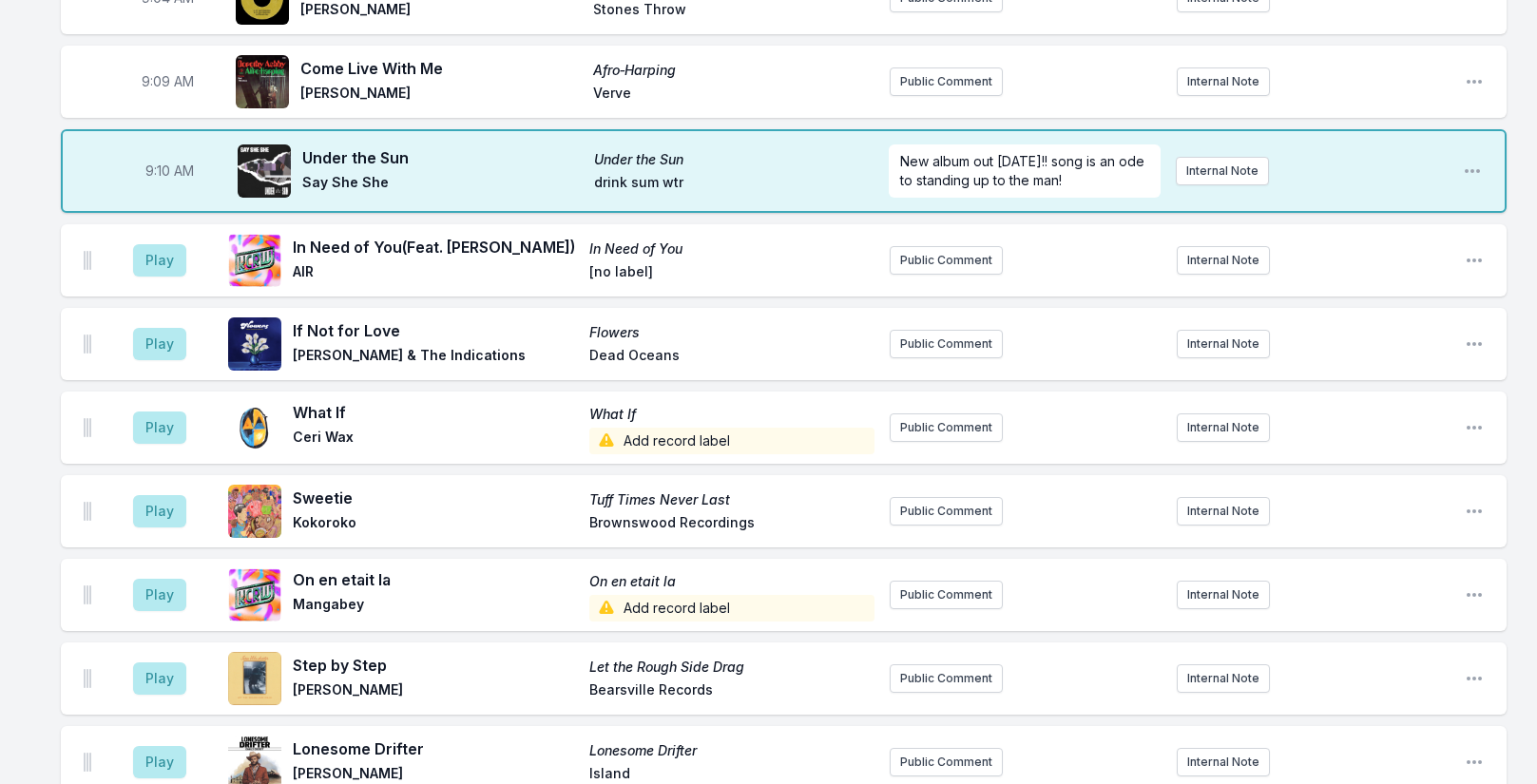
scroll to position [190, 0]
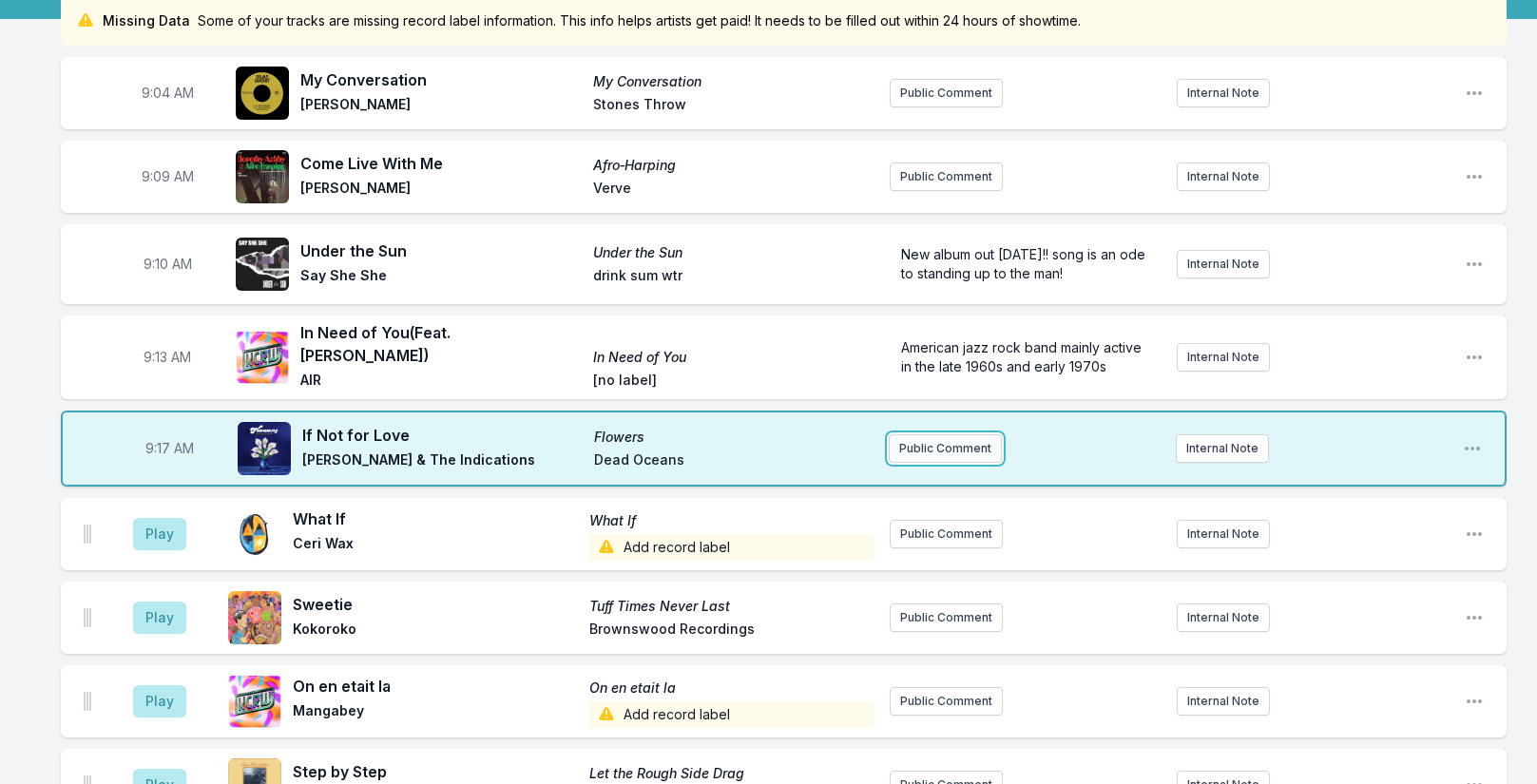
click at [900, 450] on button "Public Comment" at bounding box center [945, 448] width 114 height 29
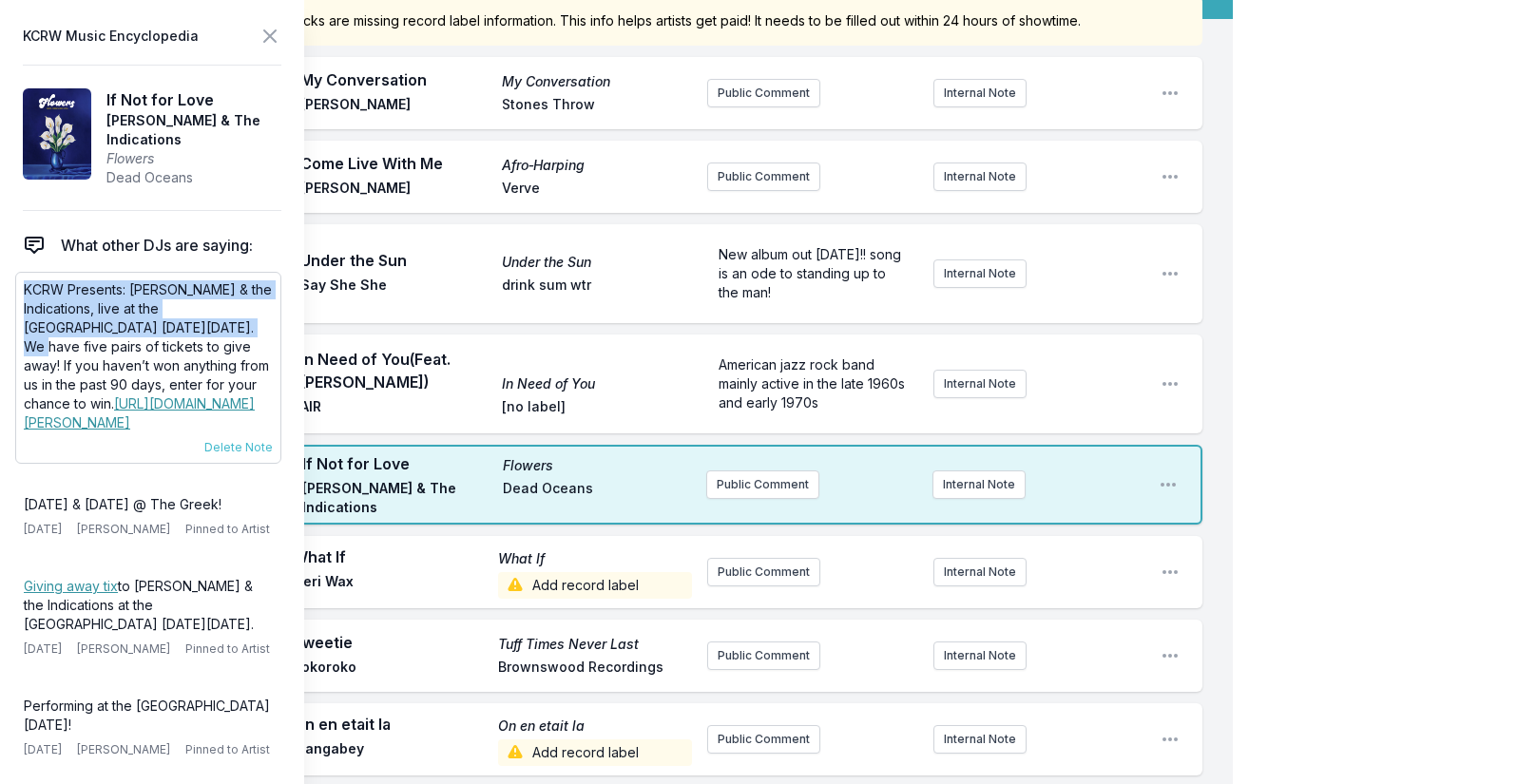
drag, startPoint x: 23, startPoint y: 288, endPoint x: 174, endPoint y: 330, distance: 156.7
click at [174, 330] on div "KCRW Presents: [PERSON_NAME] & the Indications, live at the [GEOGRAPHIC_DATA] […" at bounding box center [147, 367] width 266 height 192
click at [719, 485] on button "Public Comment" at bounding box center [763, 484] width 114 height 29
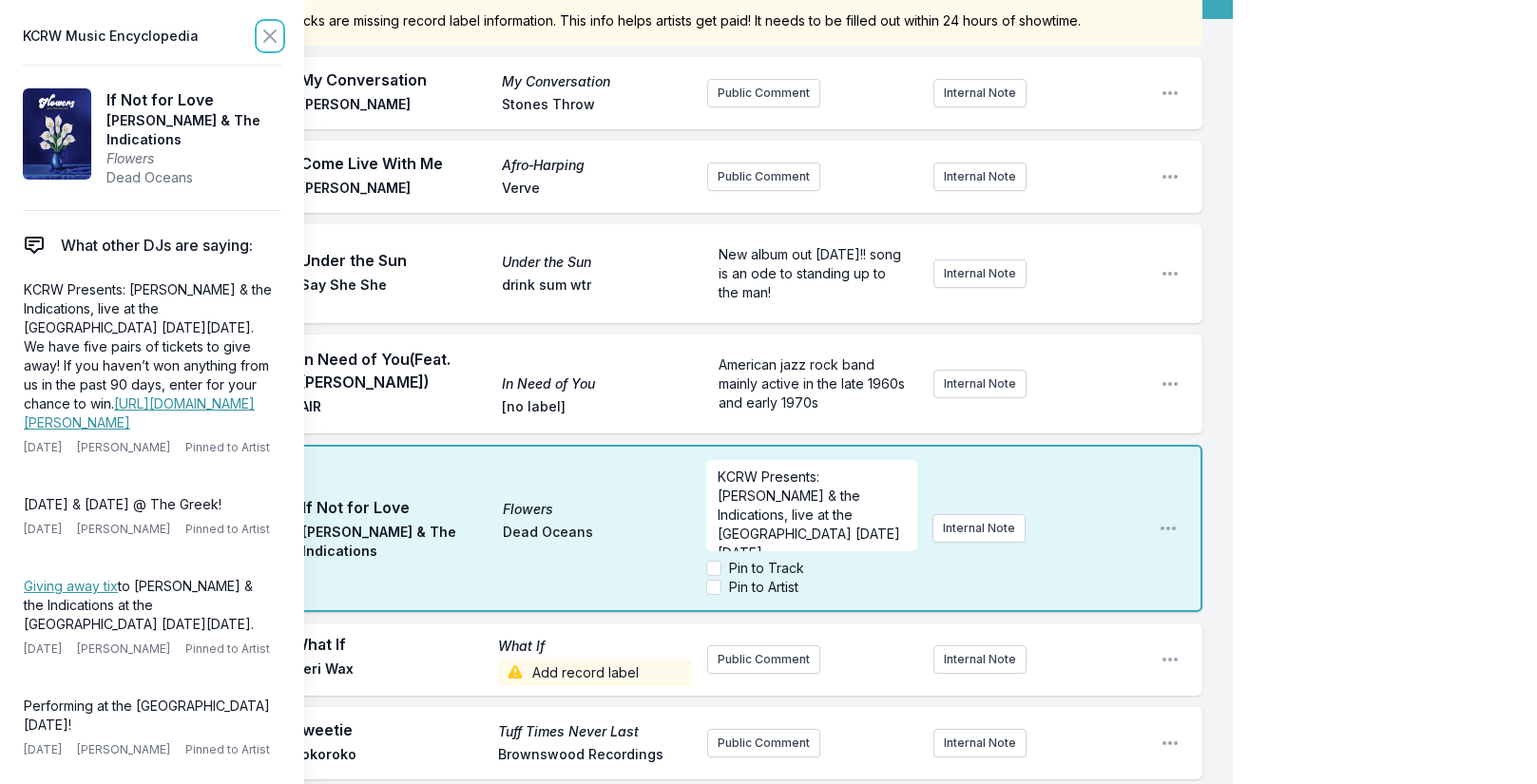
click at [271, 37] on icon at bounding box center [271, 37] width 12 height 12
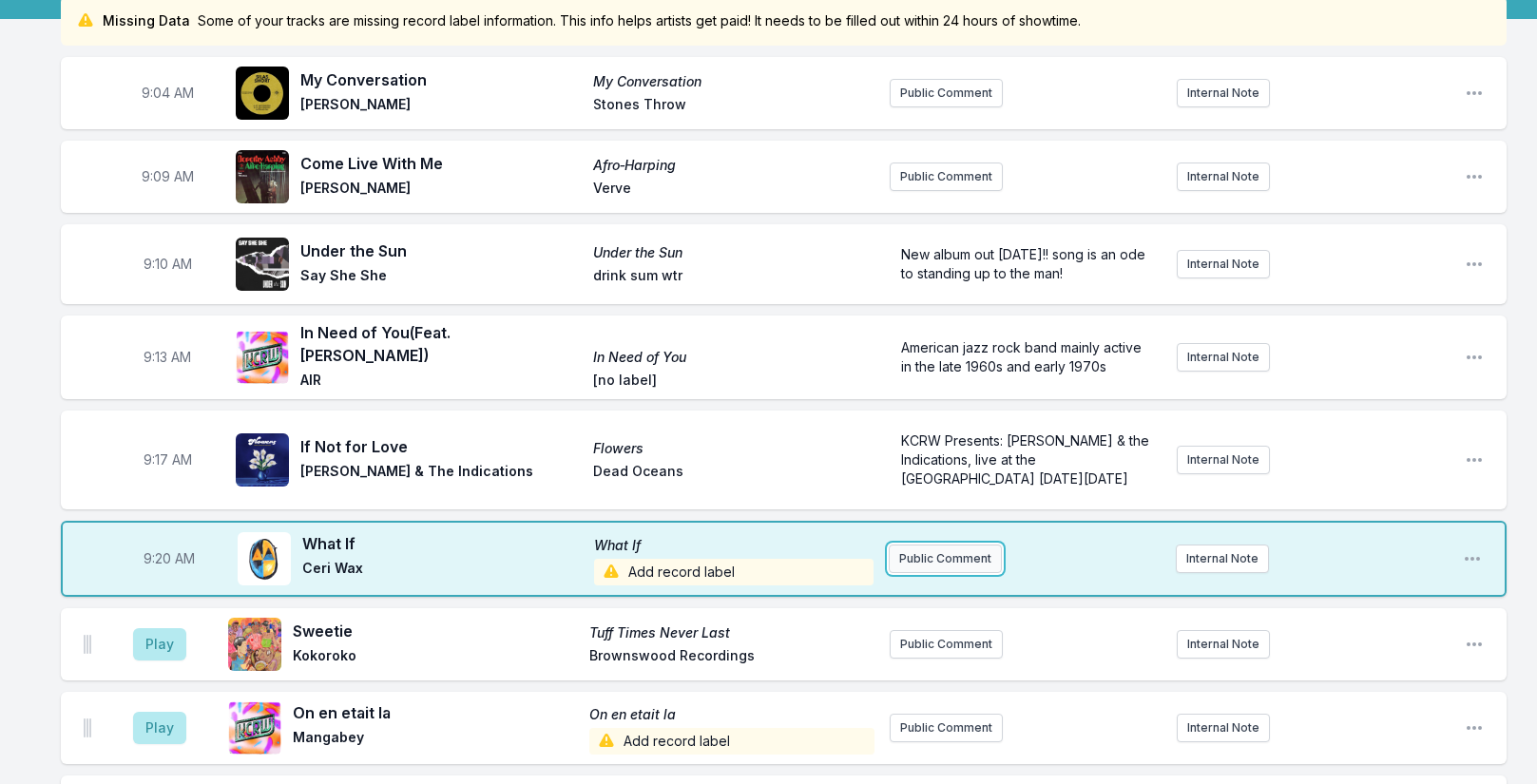
click at [905, 548] on button "Public Comment" at bounding box center [945, 558] width 114 height 29
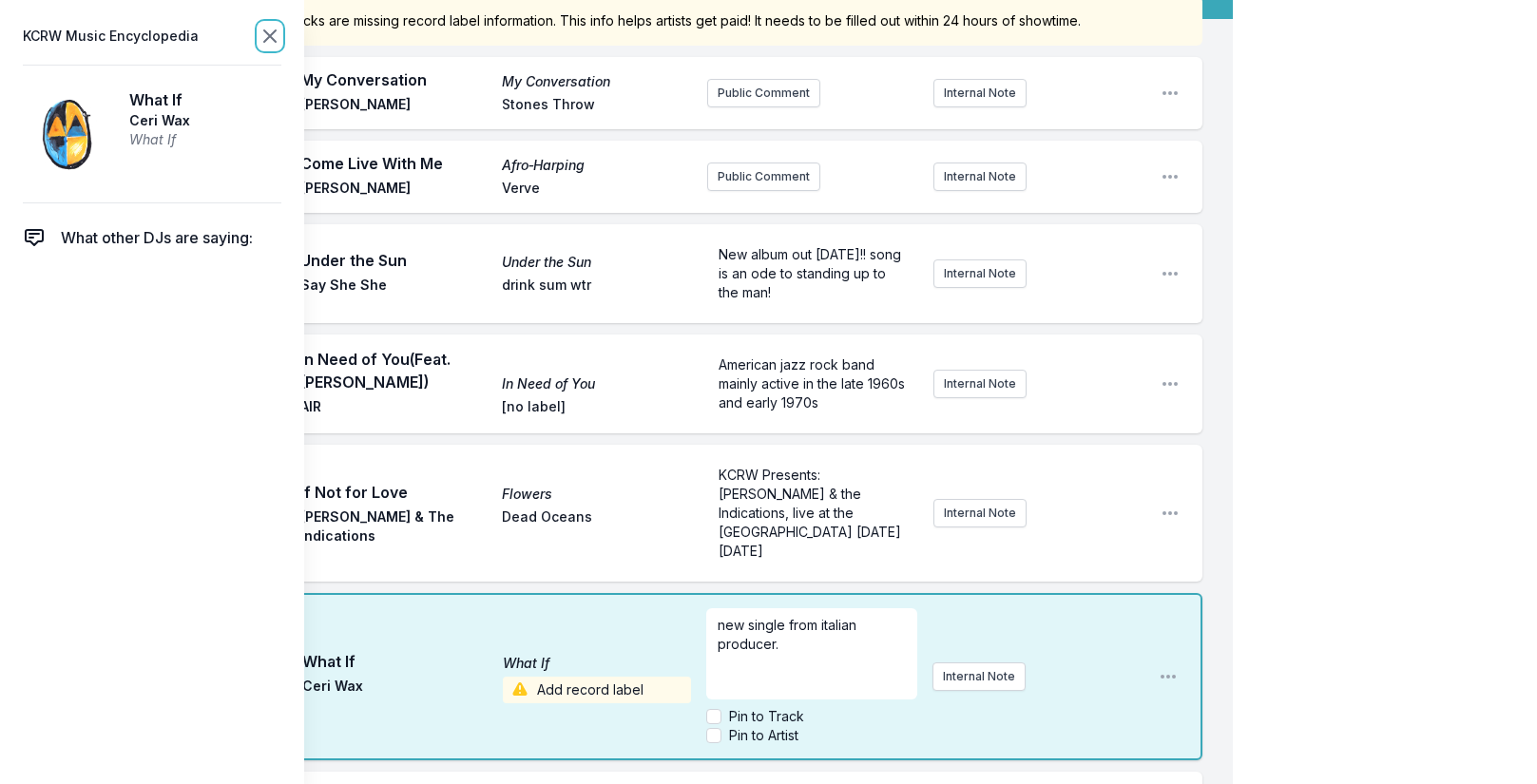
click at [281, 33] on icon at bounding box center [270, 36] width 23 height 23
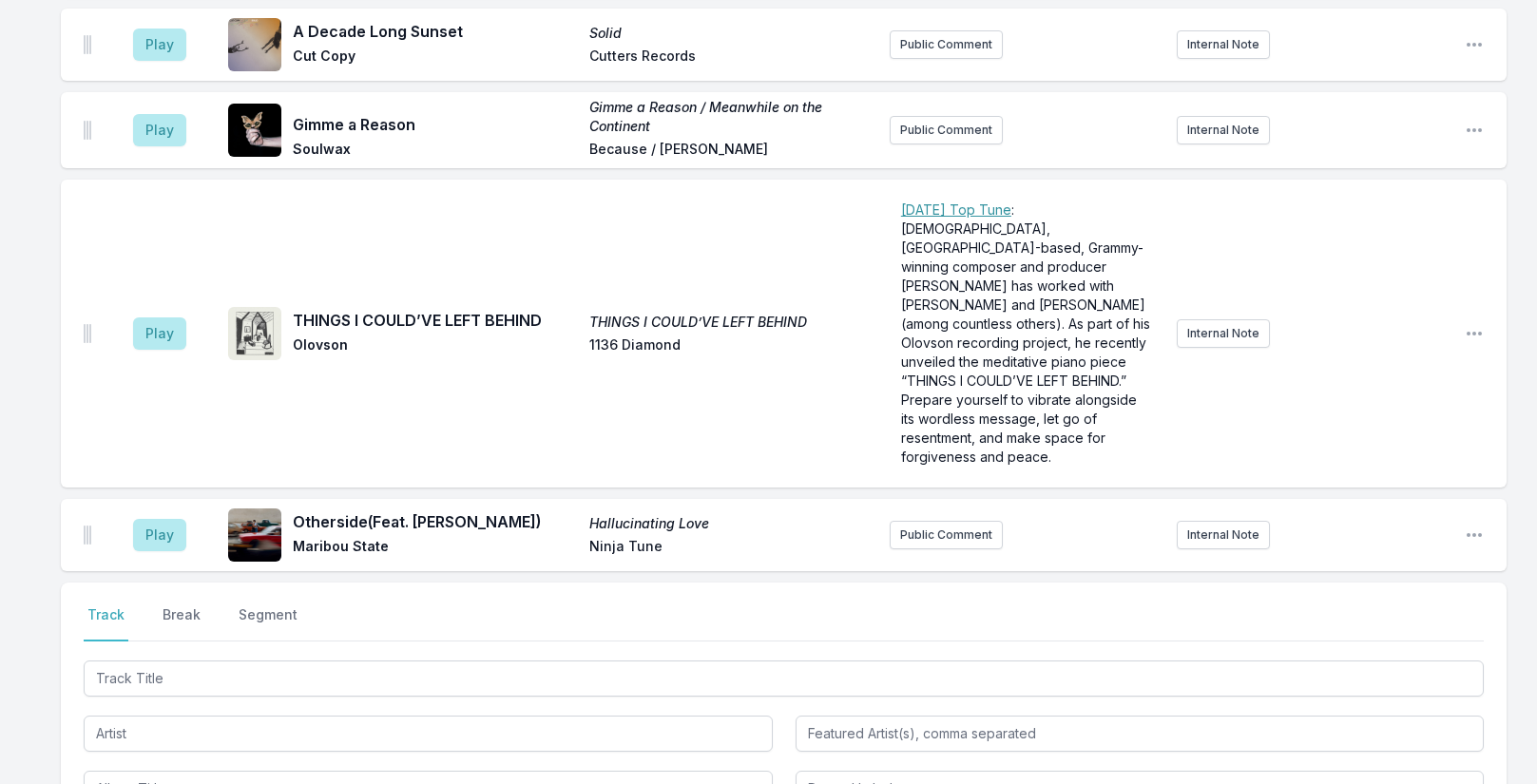
scroll to position [3893, 0]
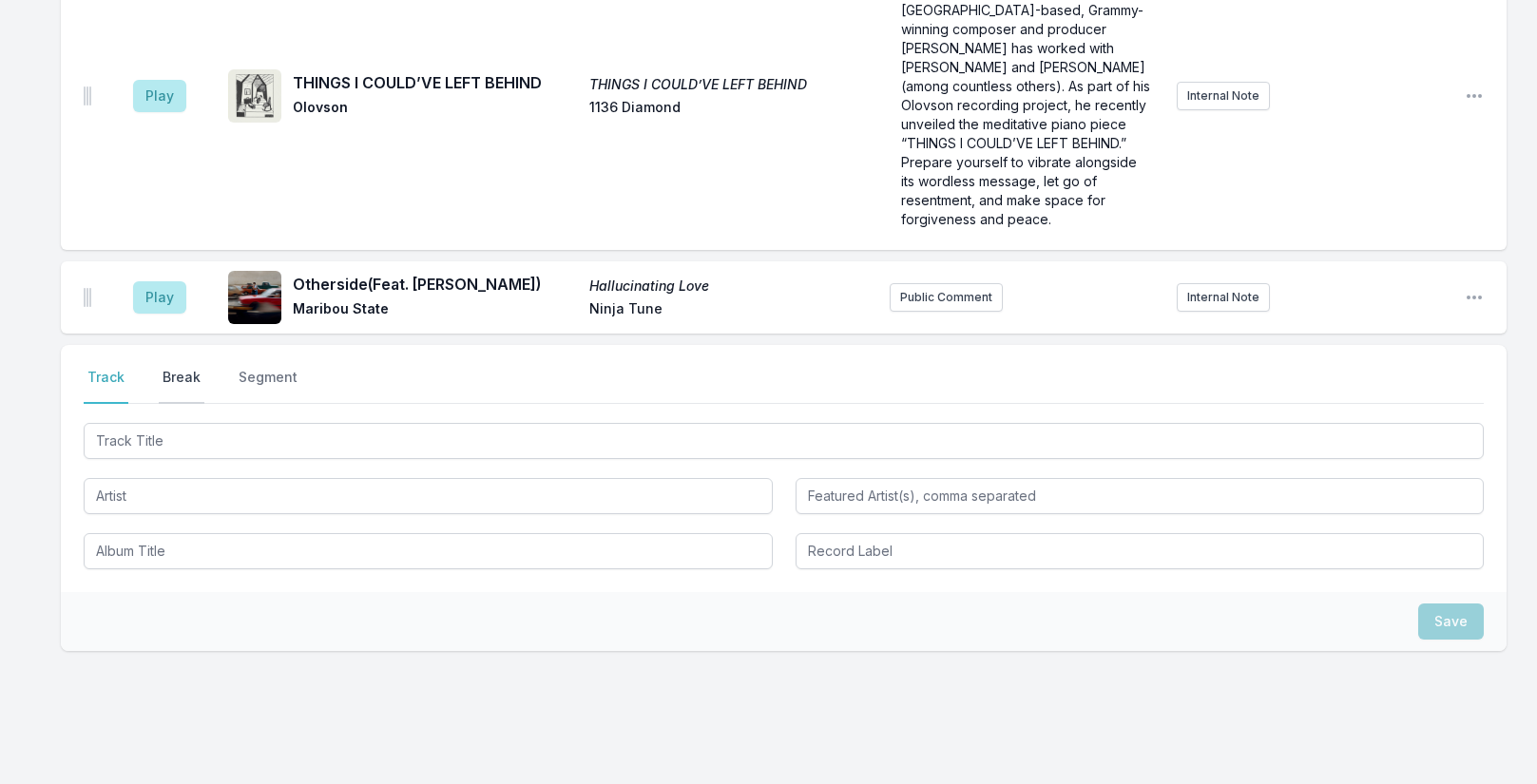
click at [190, 367] on button "Break" at bounding box center [182, 385] width 45 height 37
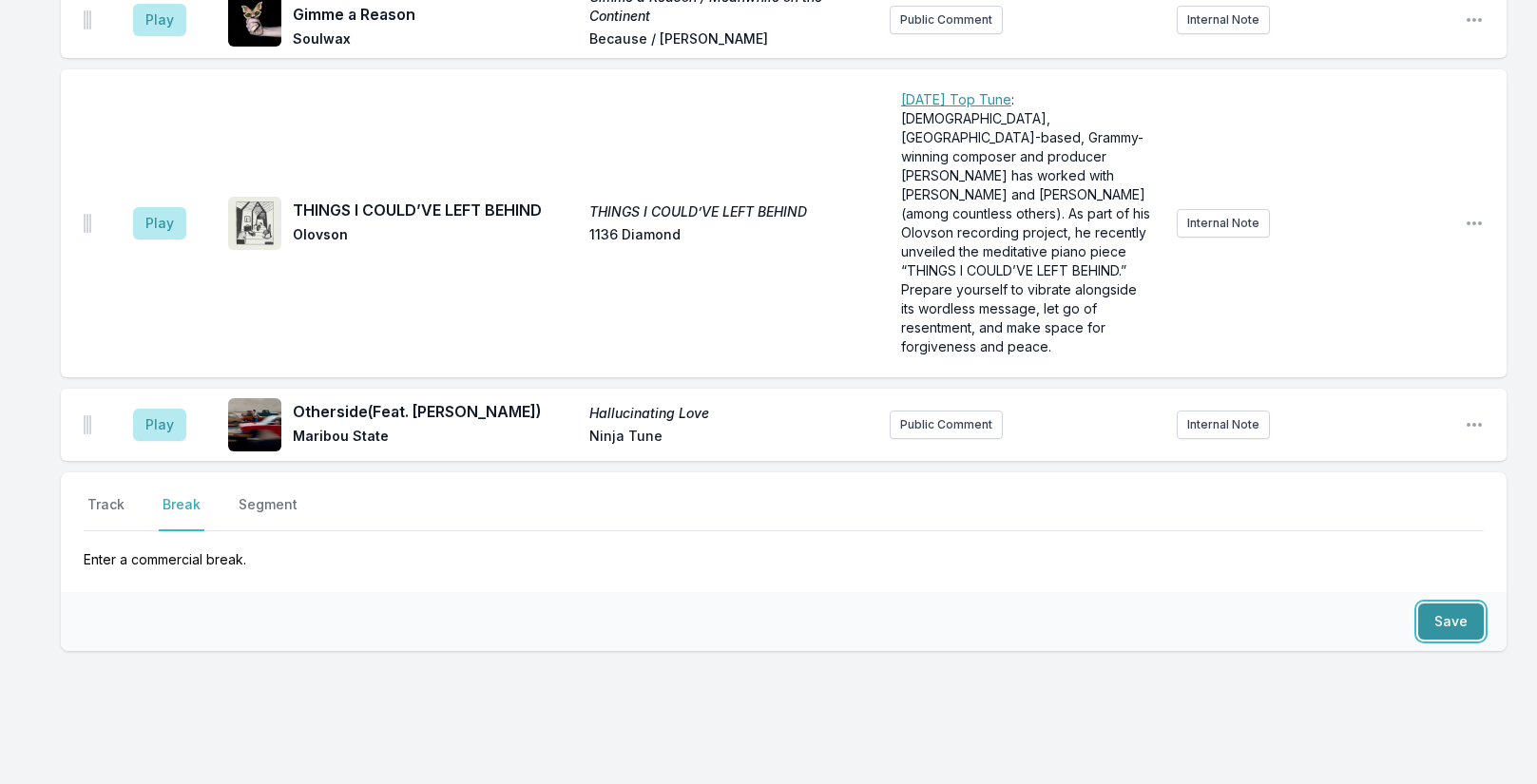
click at [1434, 603] on button "Save" at bounding box center [1451, 621] width 65 height 37
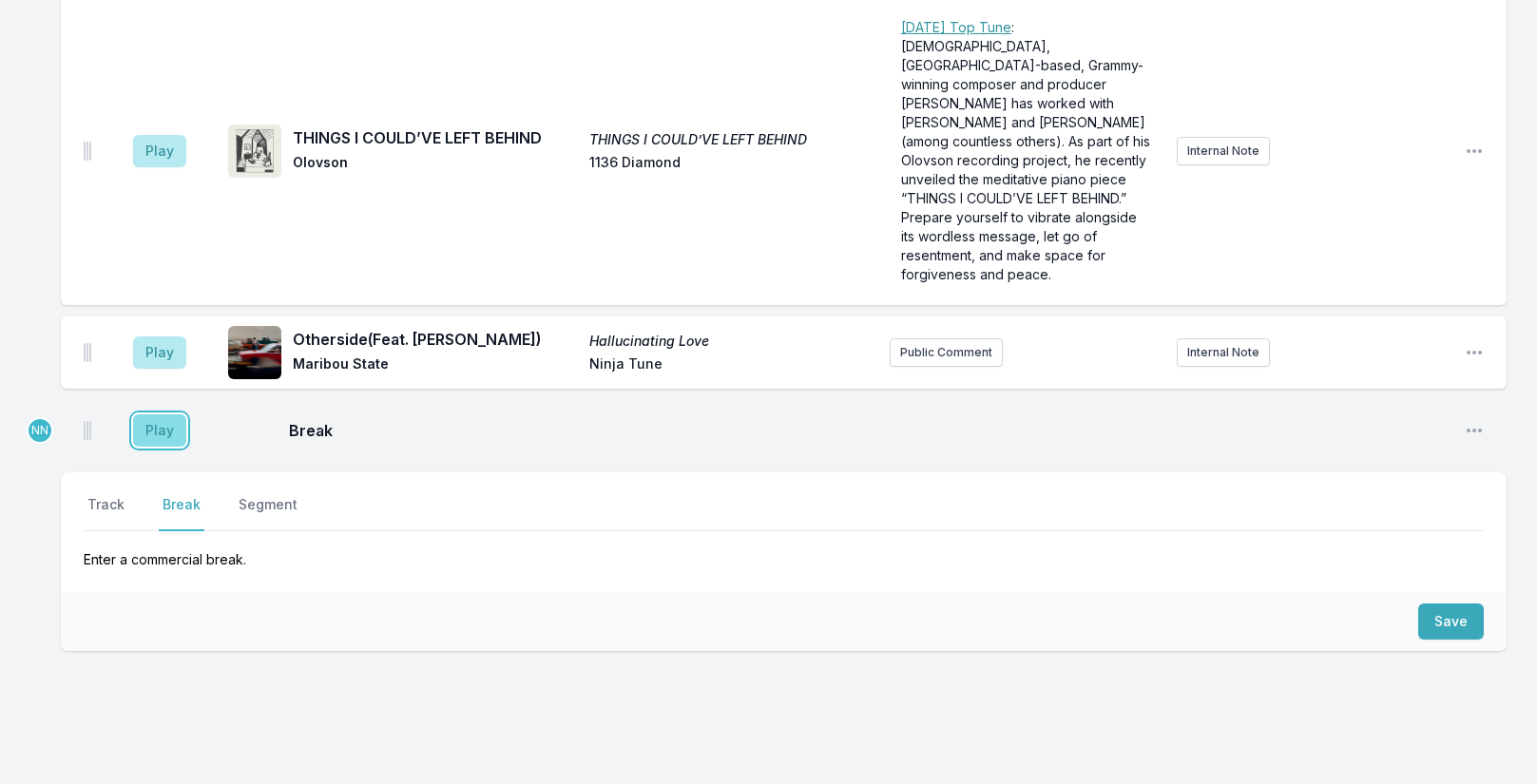
click at [155, 415] on button "Play" at bounding box center [160, 431] width 53 height 33
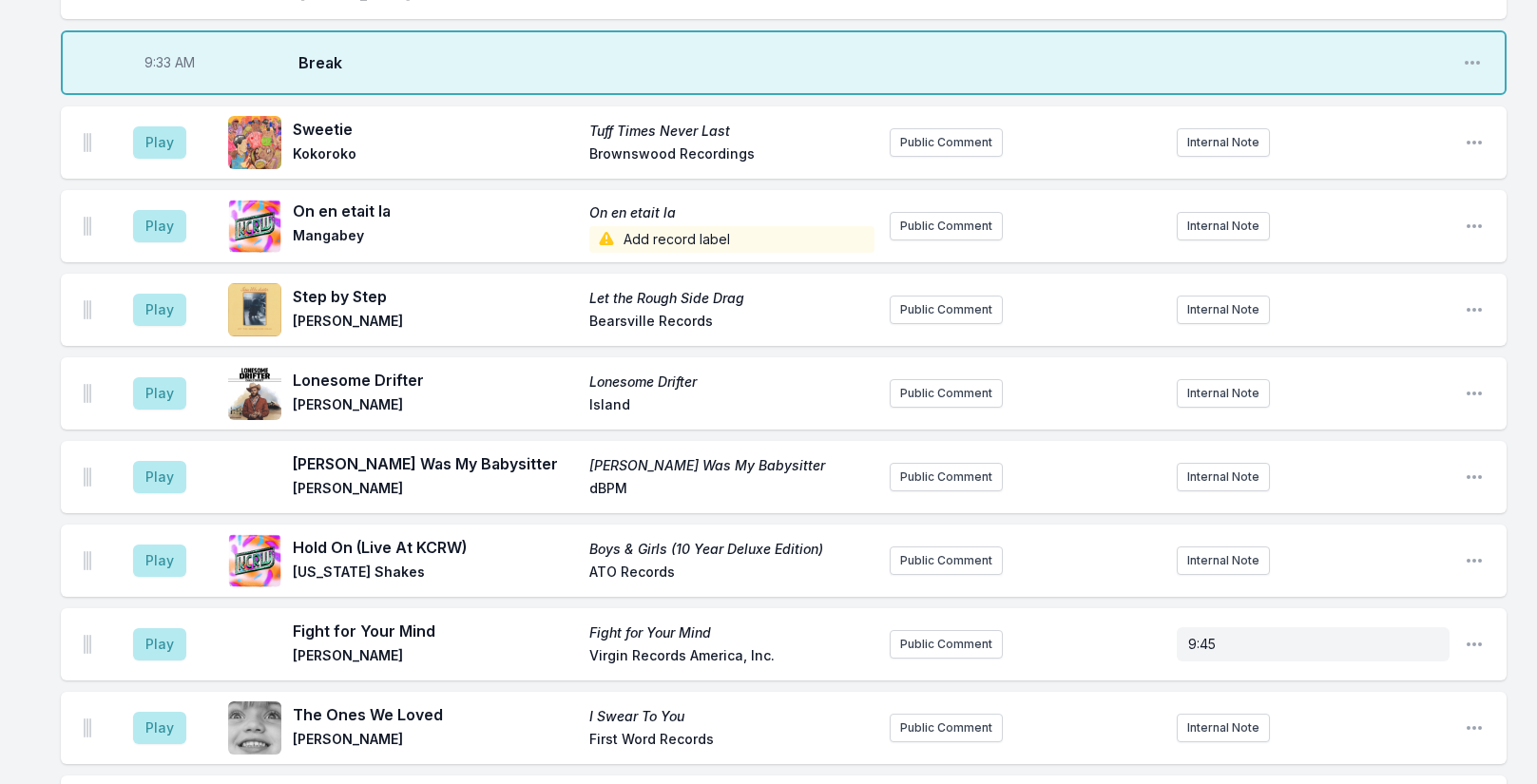
scroll to position [893, 0]
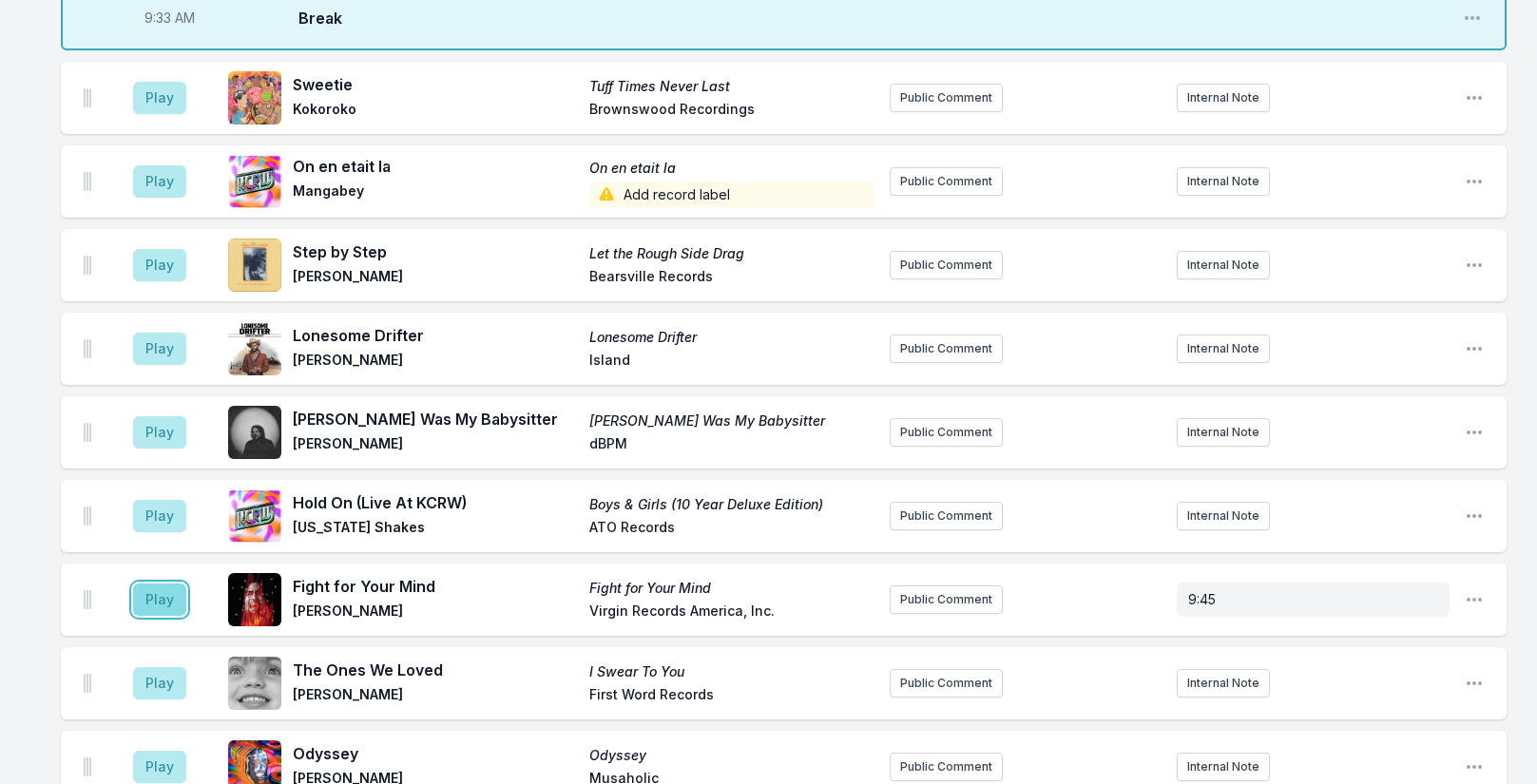
click at [162, 596] on button "Play" at bounding box center [160, 599] width 53 height 33
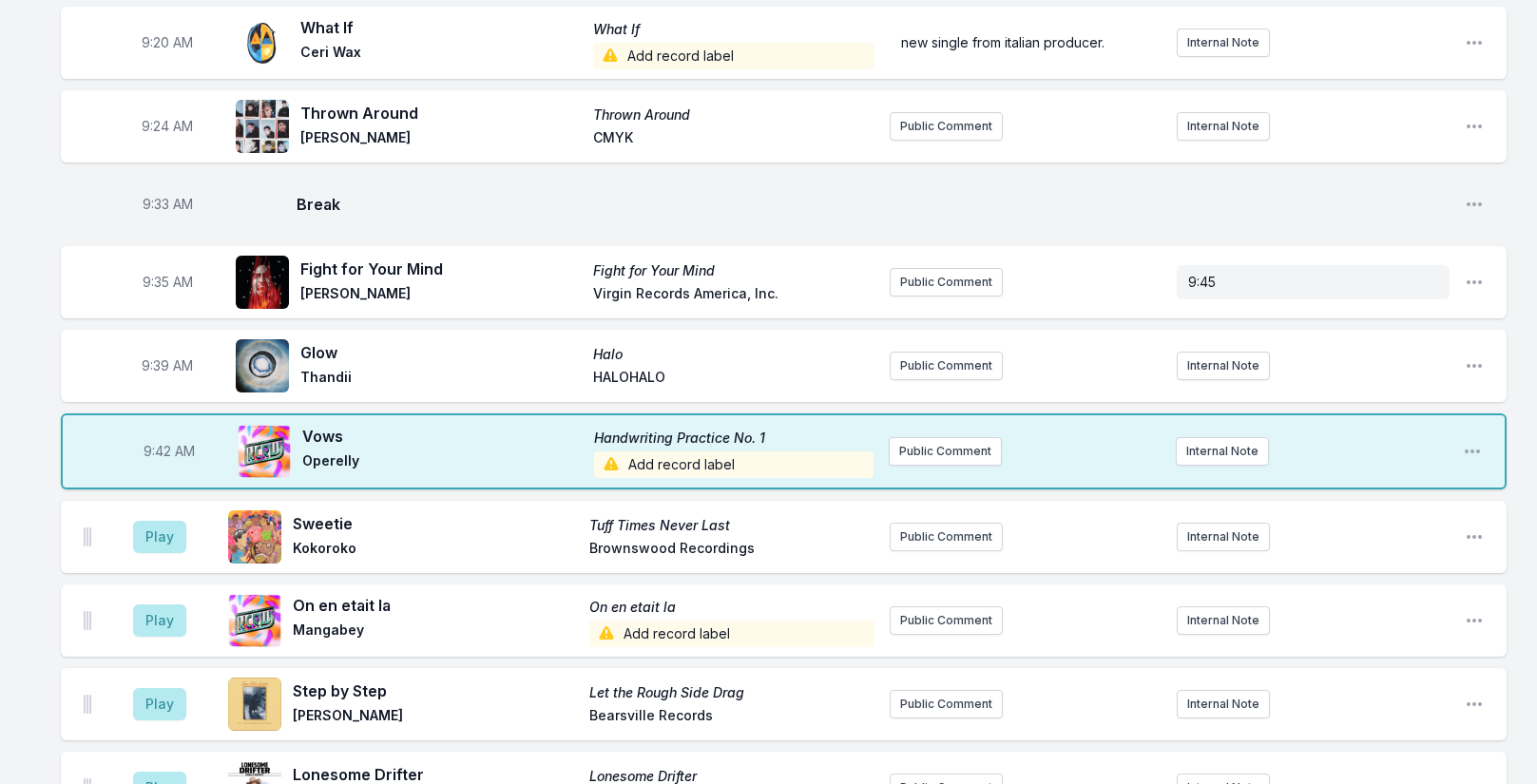
scroll to position [698, 0]
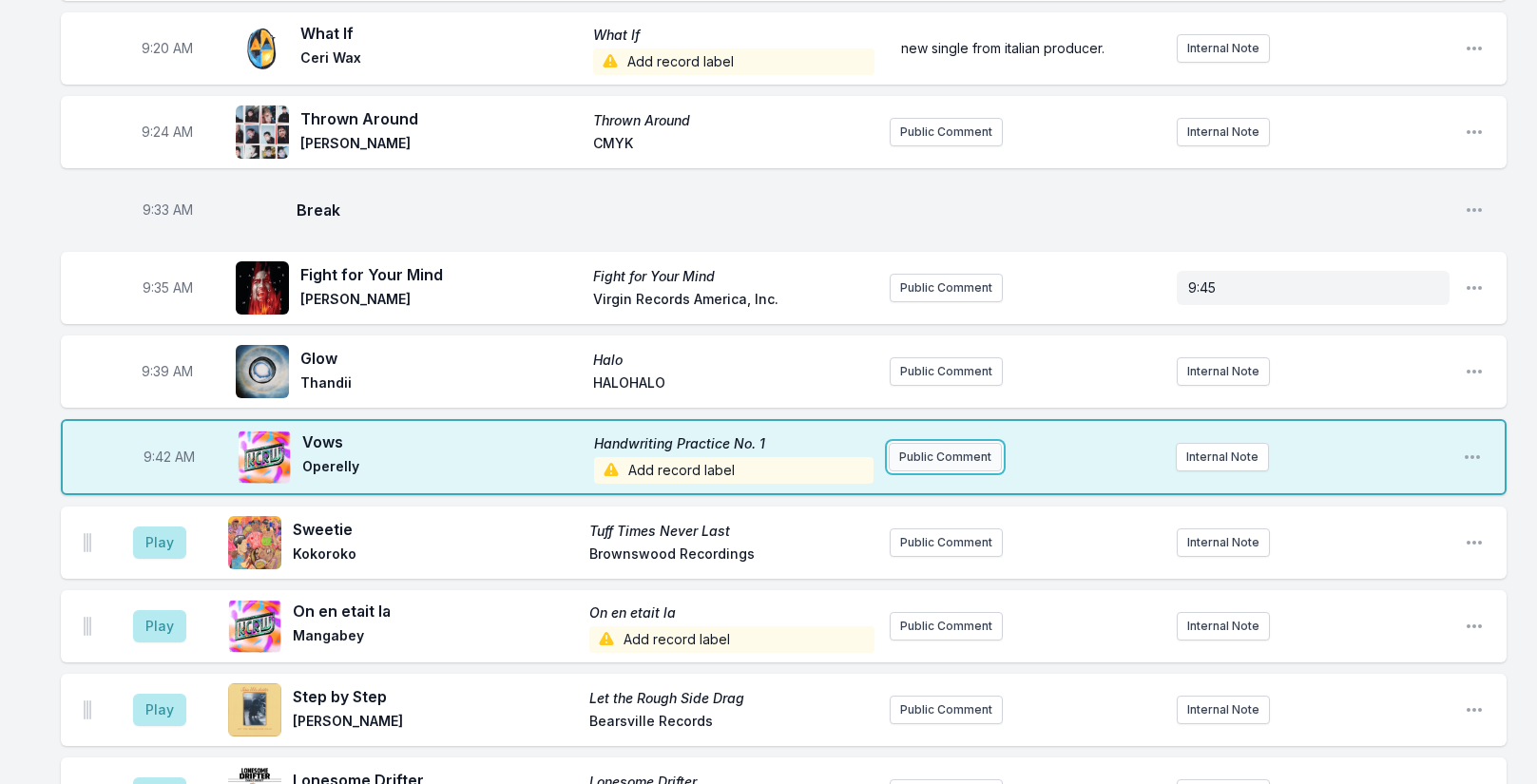
click at [921, 454] on button "Public Comment" at bounding box center [945, 456] width 114 height 29
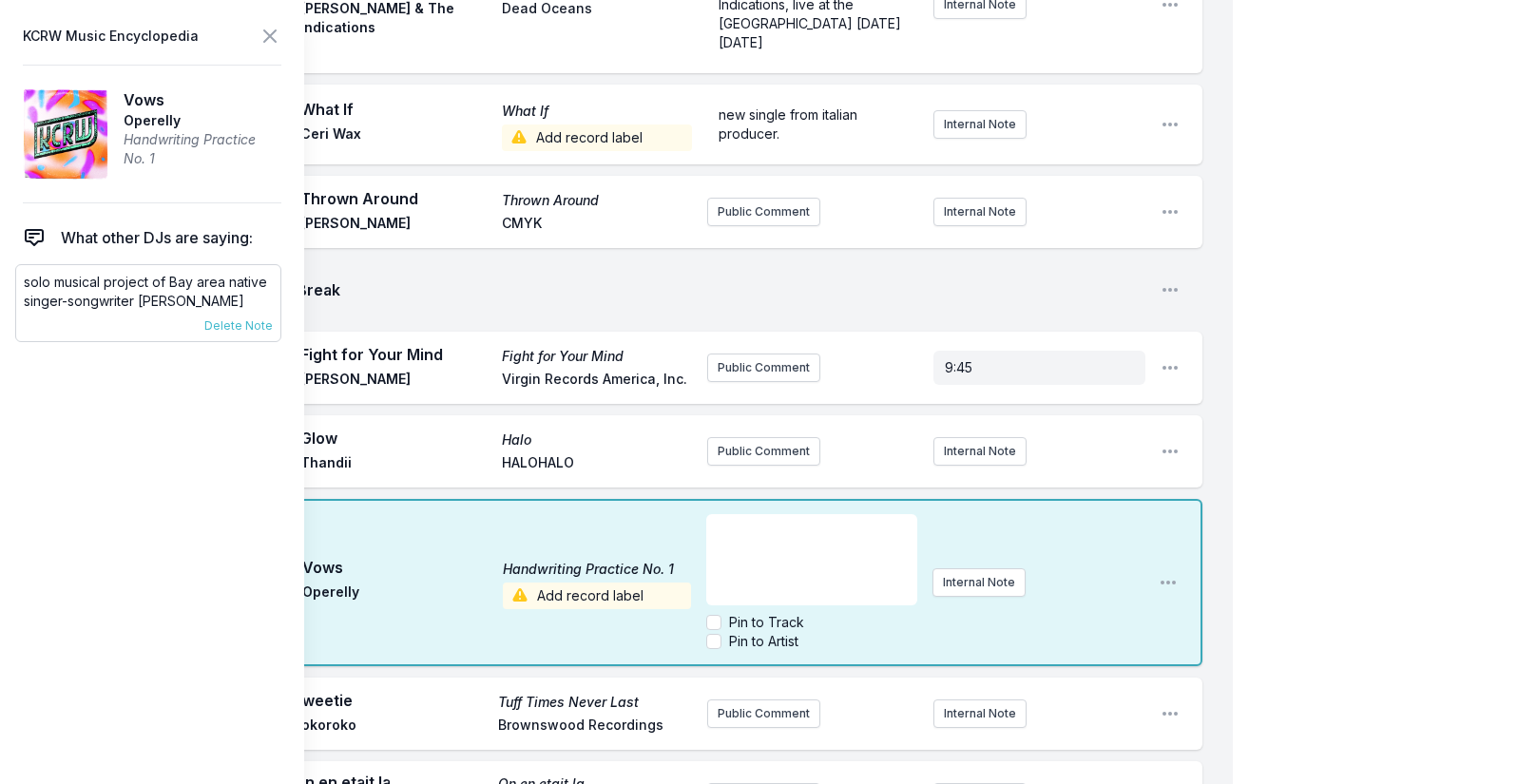
click at [121, 297] on p "solo musical project of Bay area native singer-songwriter [PERSON_NAME]" at bounding box center [148, 291] width 249 height 38
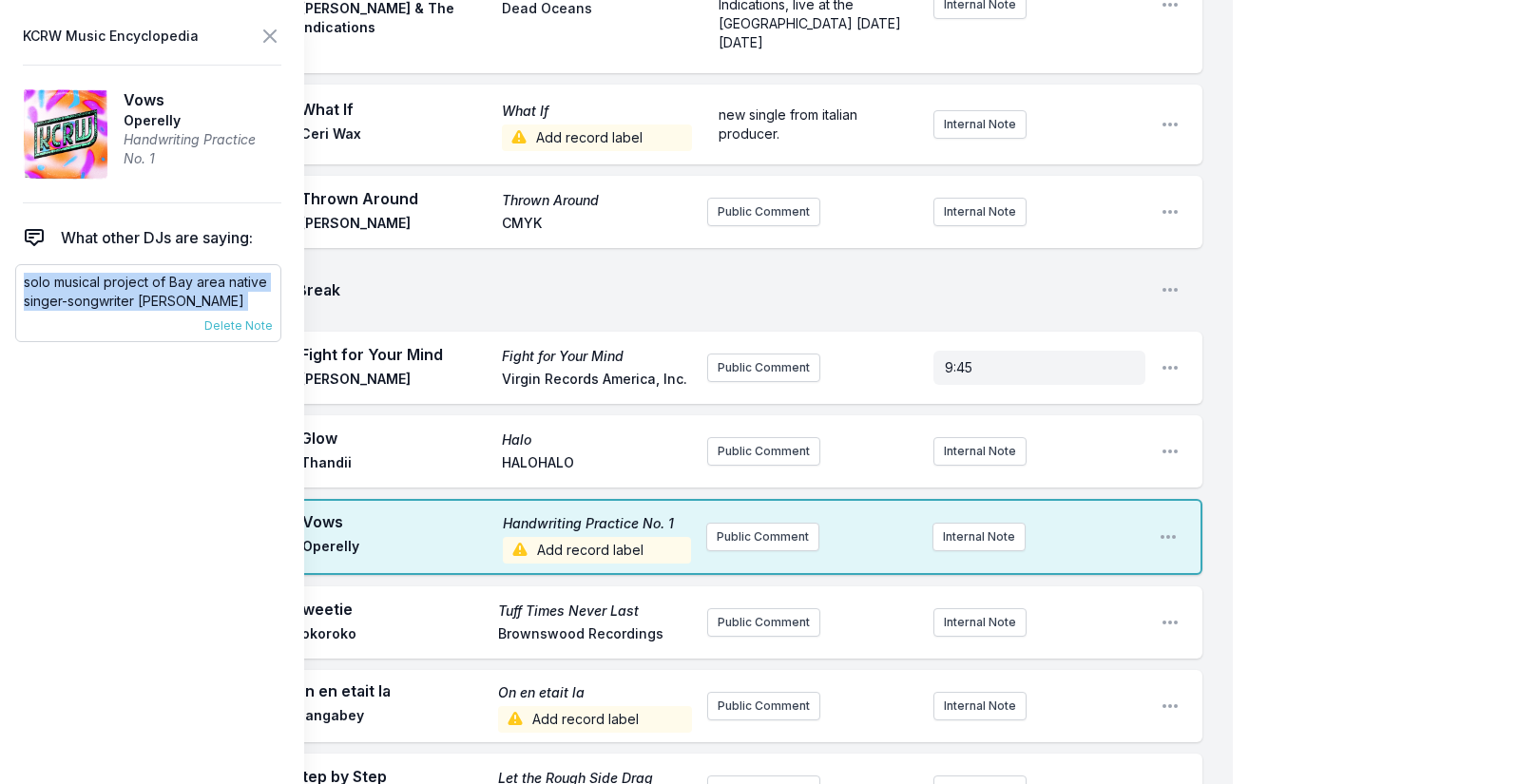
click at [121, 297] on p "solo musical project of Bay area native singer-songwriter [PERSON_NAME]" at bounding box center [148, 291] width 249 height 38
copy div "solo musical project of Bay area native singer-songwriter [PERSON_NAME] [DATE] …"
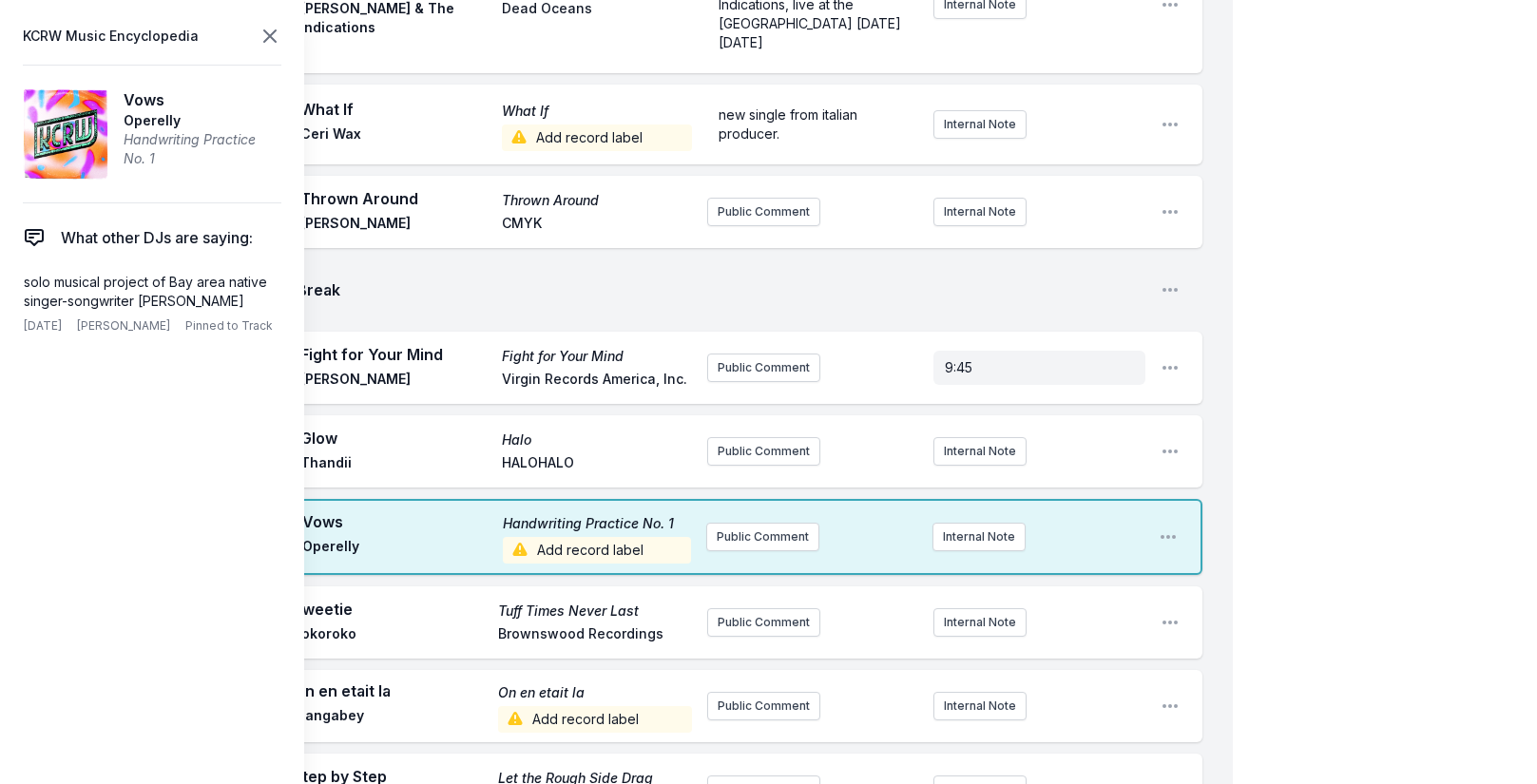
drag, startPoint x: 258, startPoint y: 27, endPoint x: 268, endPoint y: 36, distance: 13.5
click at [258, 28] on header "KCRW Music Encyclopedia" at bounding box center [152, 36] width 259 height 27
click at [771, 522] on button "Public Comment" at bounding box center [763, 536] width 114 height 29
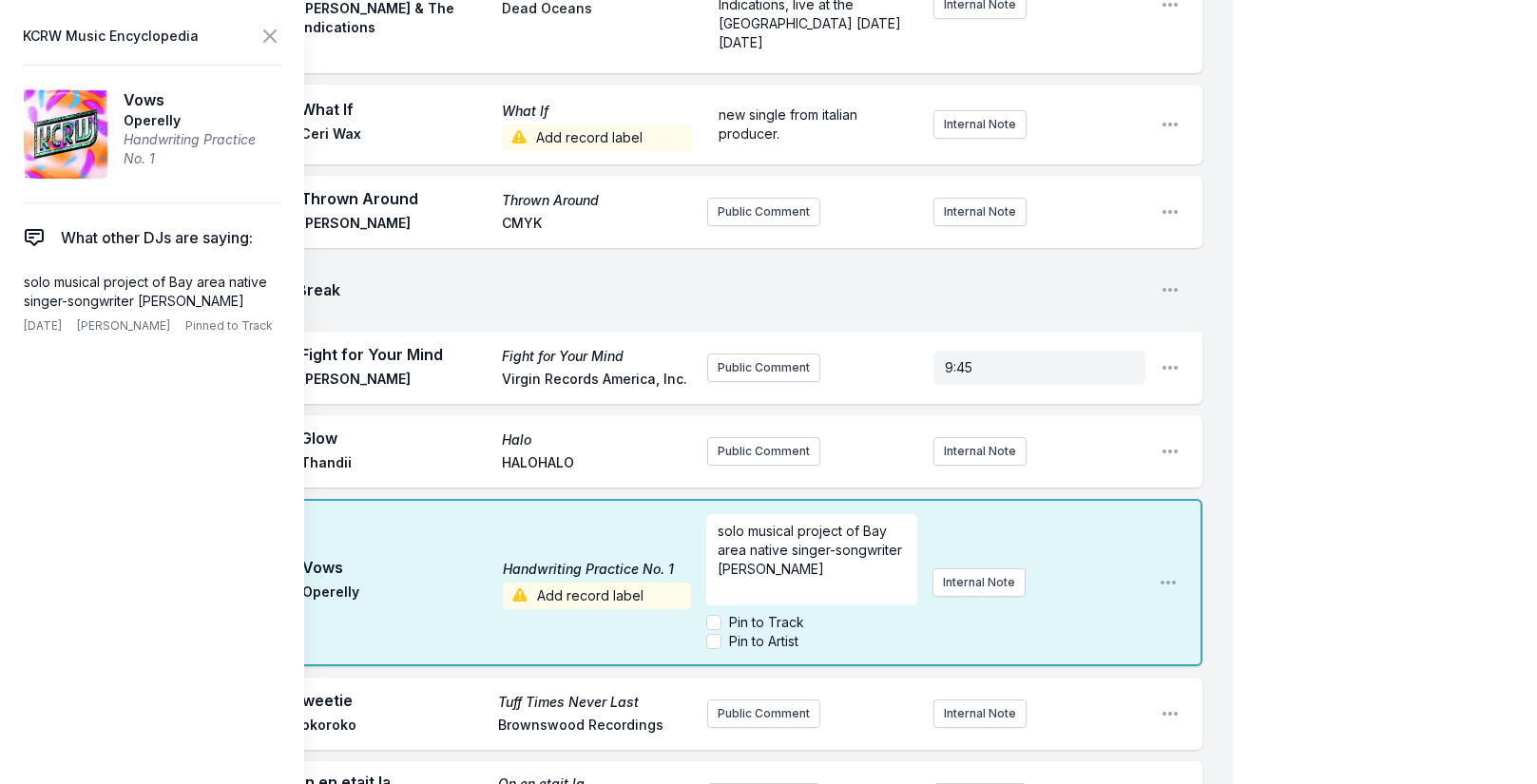
scroll to position [19, 0]
click at [273, 41] on icon at bounding box center [270, 36] width 23 height 23
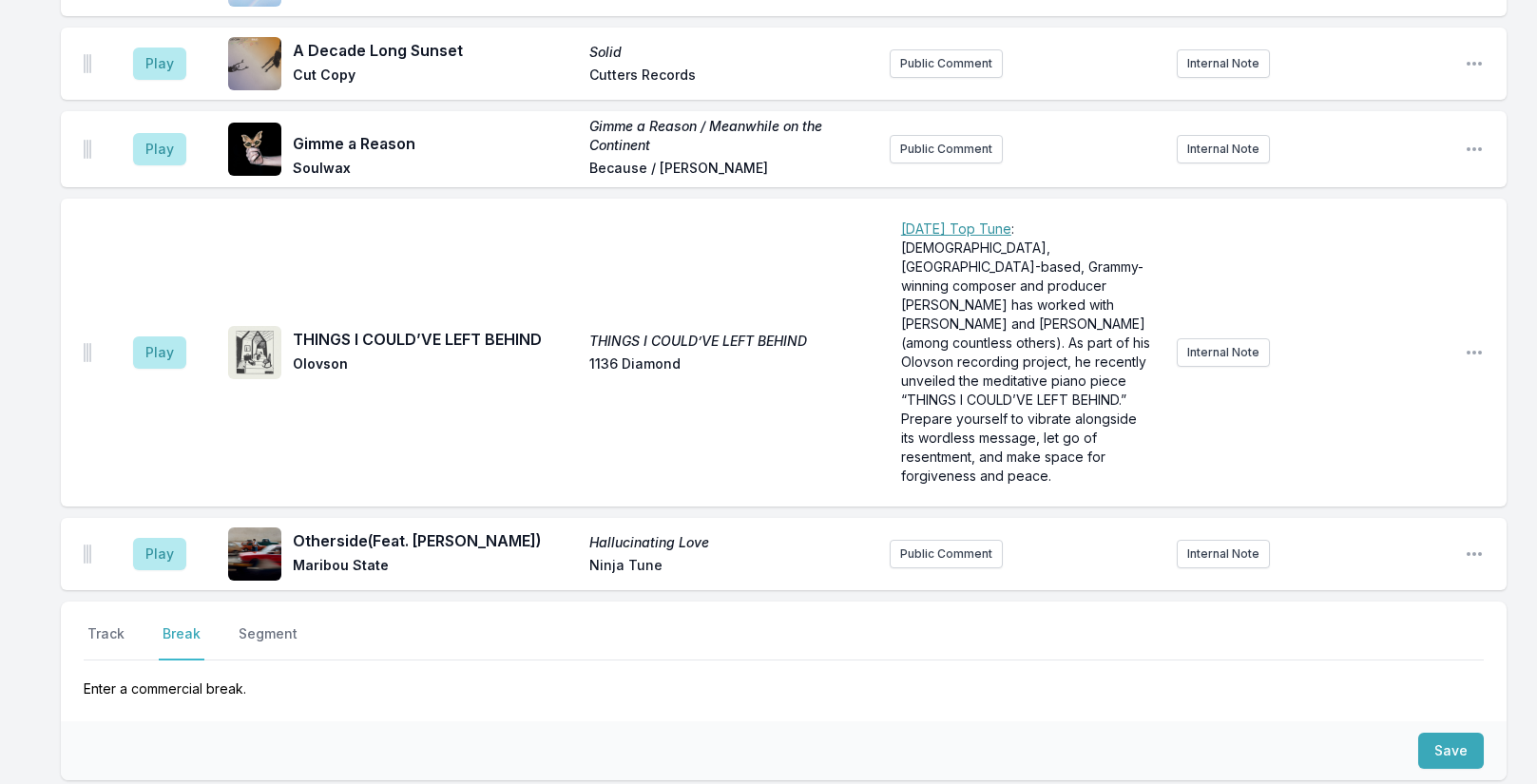
scroll to position [4051, 0]
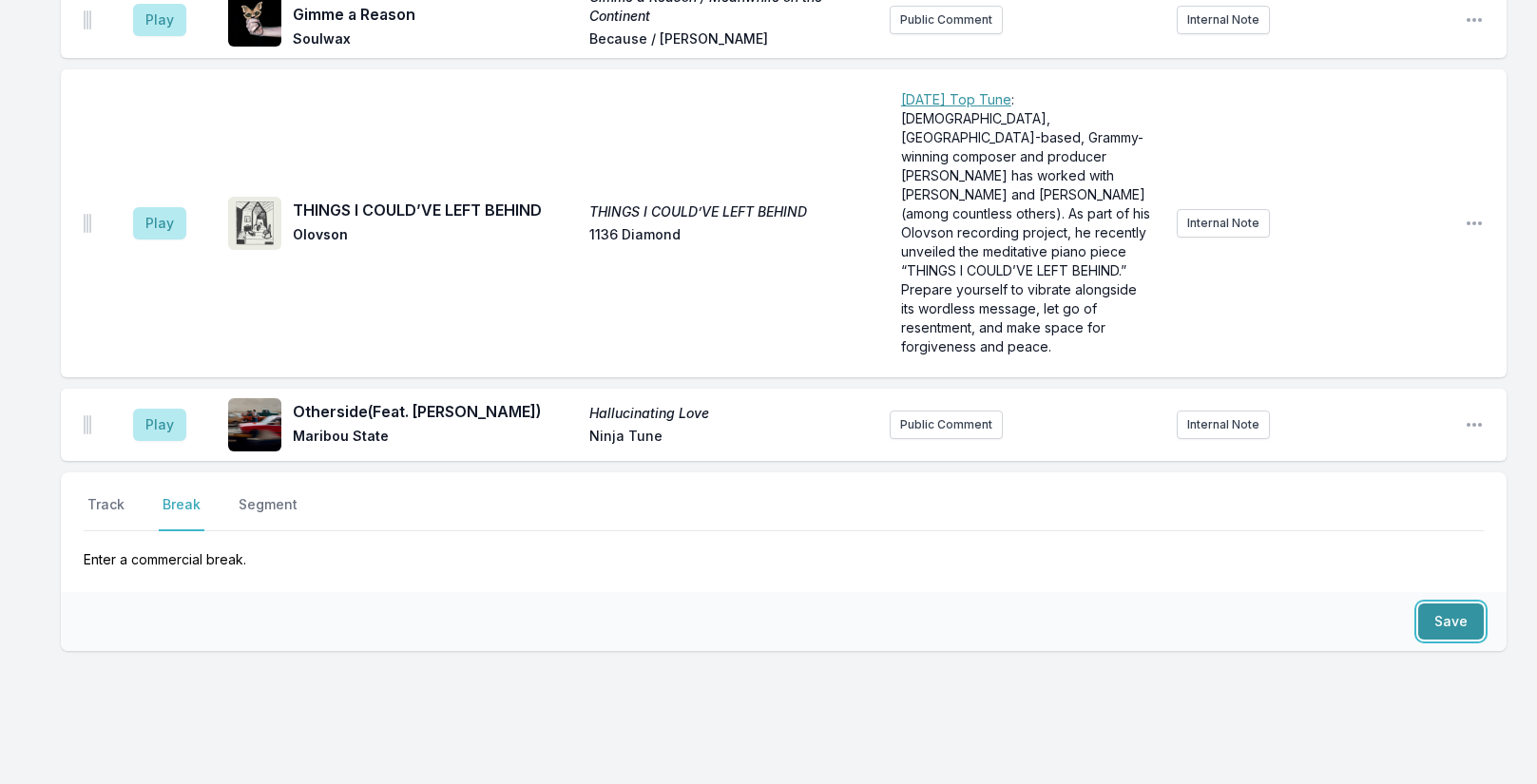
click at [1433, 603] on button "Save" at bounding box center [1451, 621] width 65 height 37
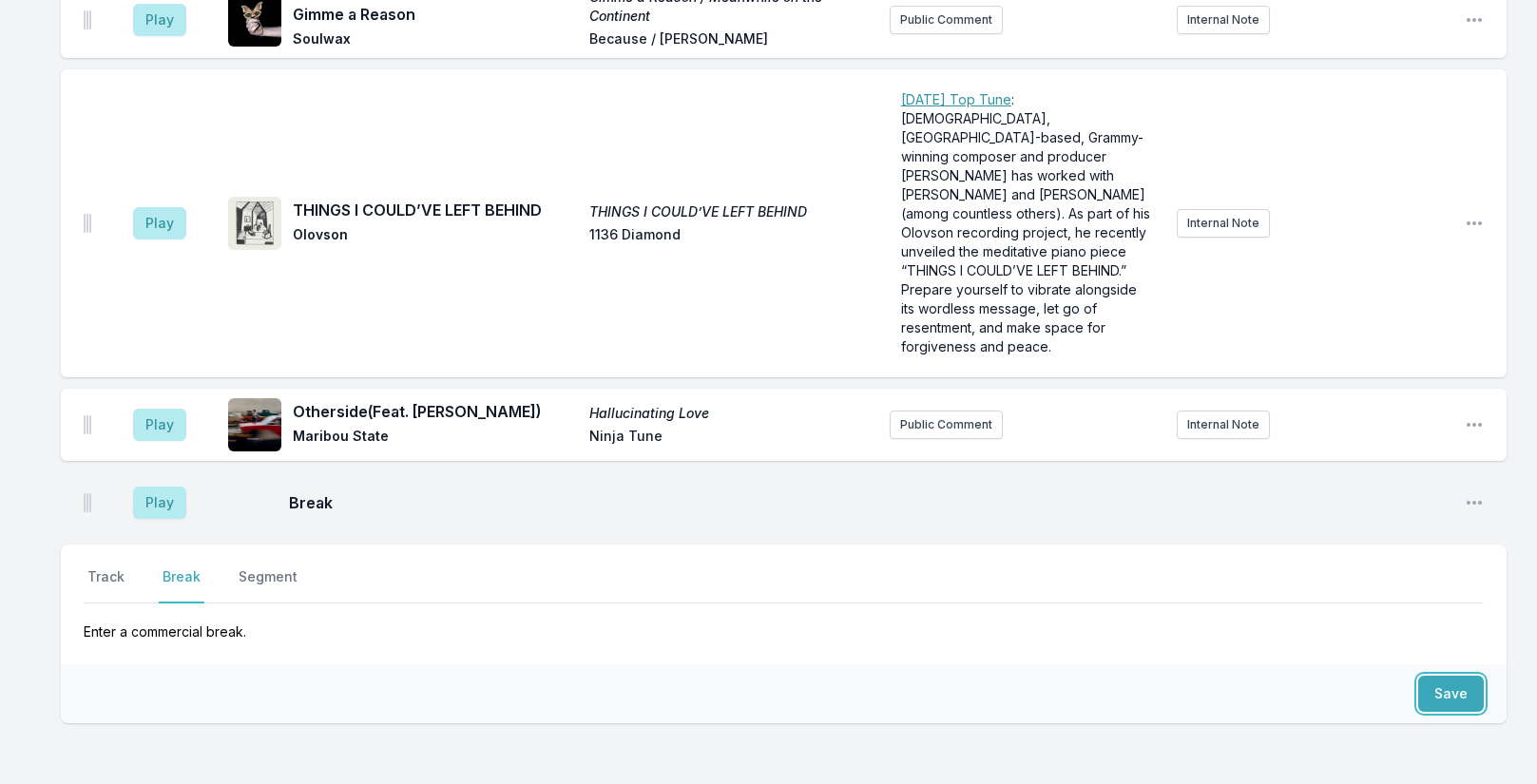
scroll to position [4123, 0]
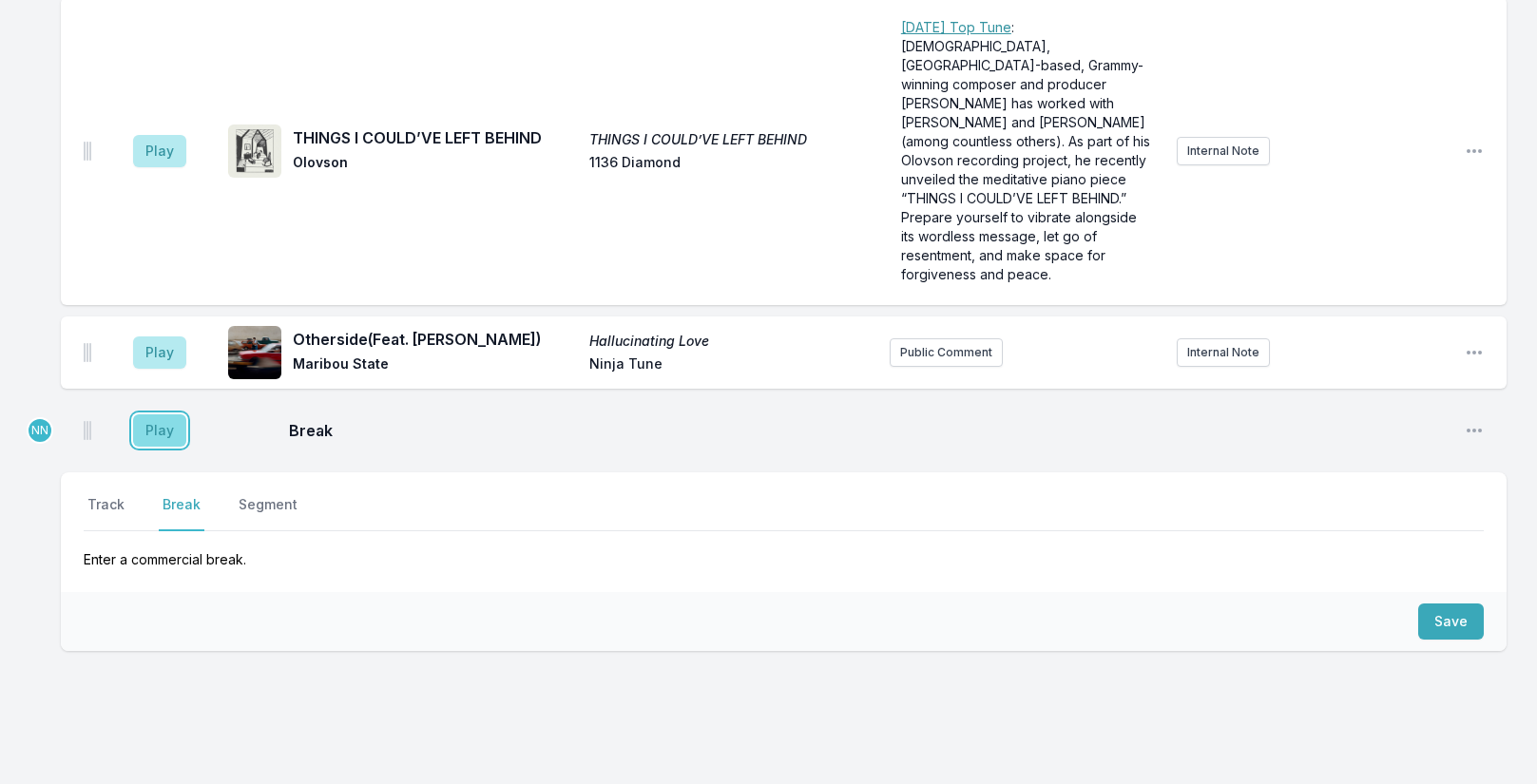
click at [162, 415] on button "Play" at bounding box center [160, 431] width 53 height 33
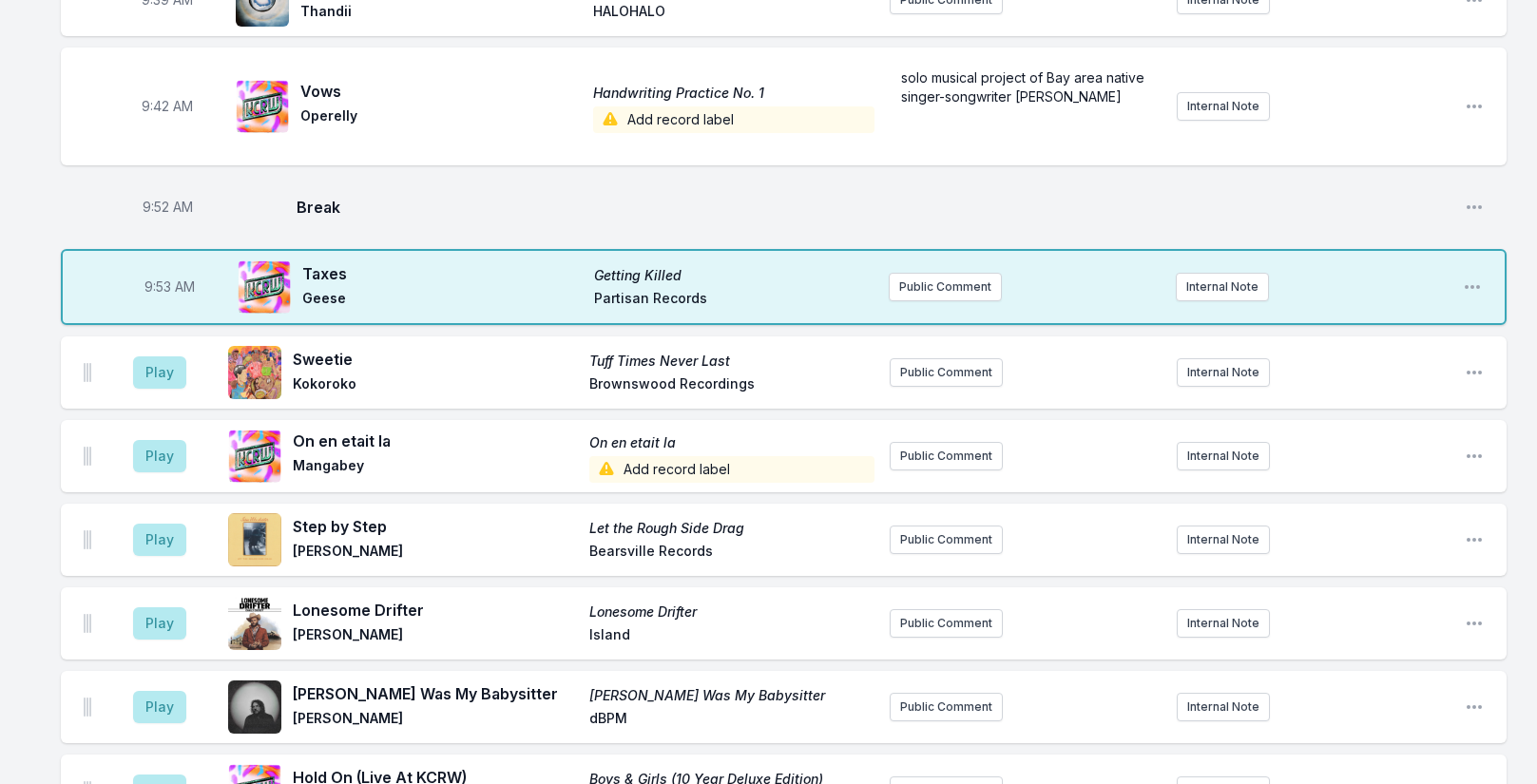
scroll to position [1273, 0]
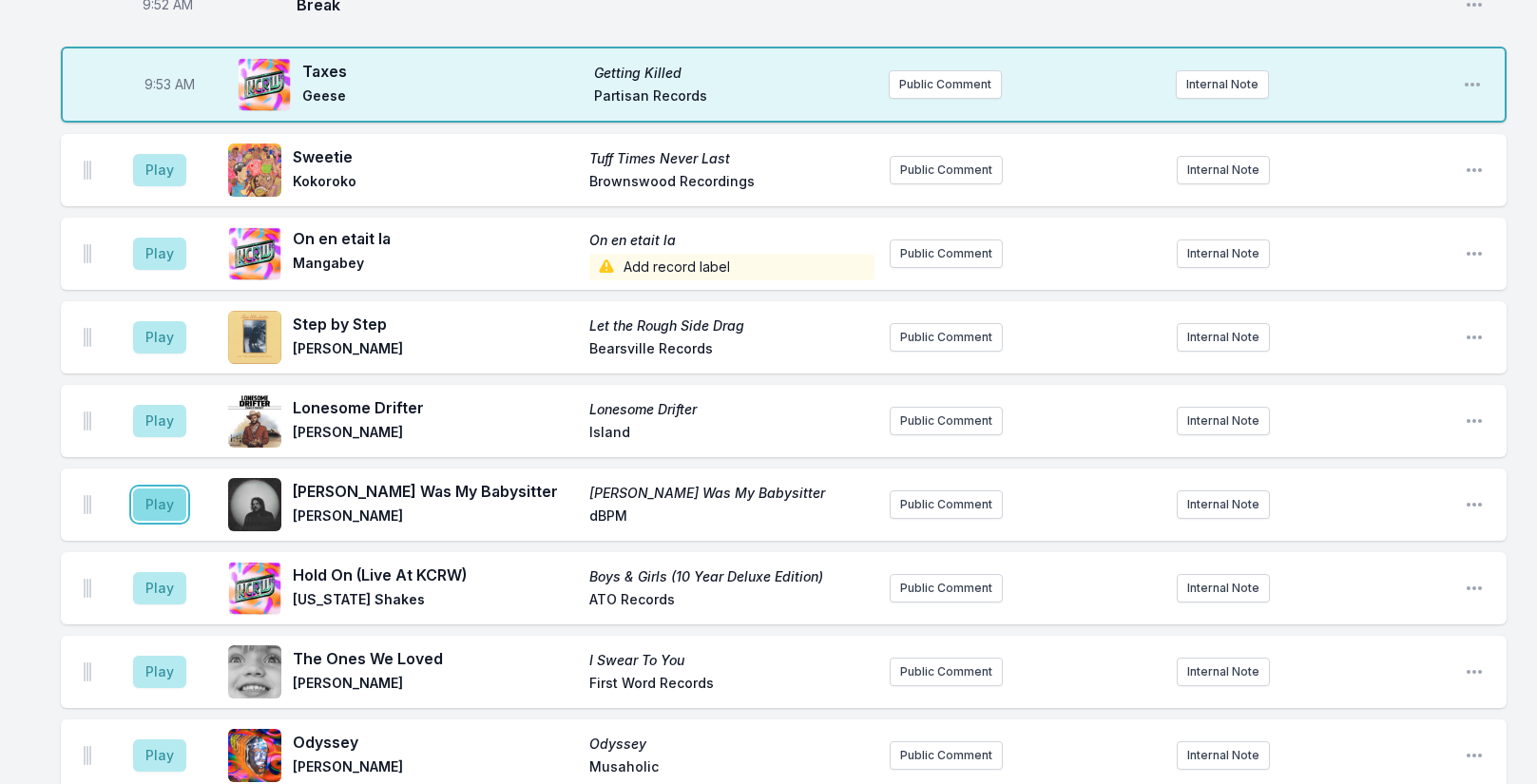
click at [167, 497] on button "Play" at bounding box center [160, 505] width 53 height 33
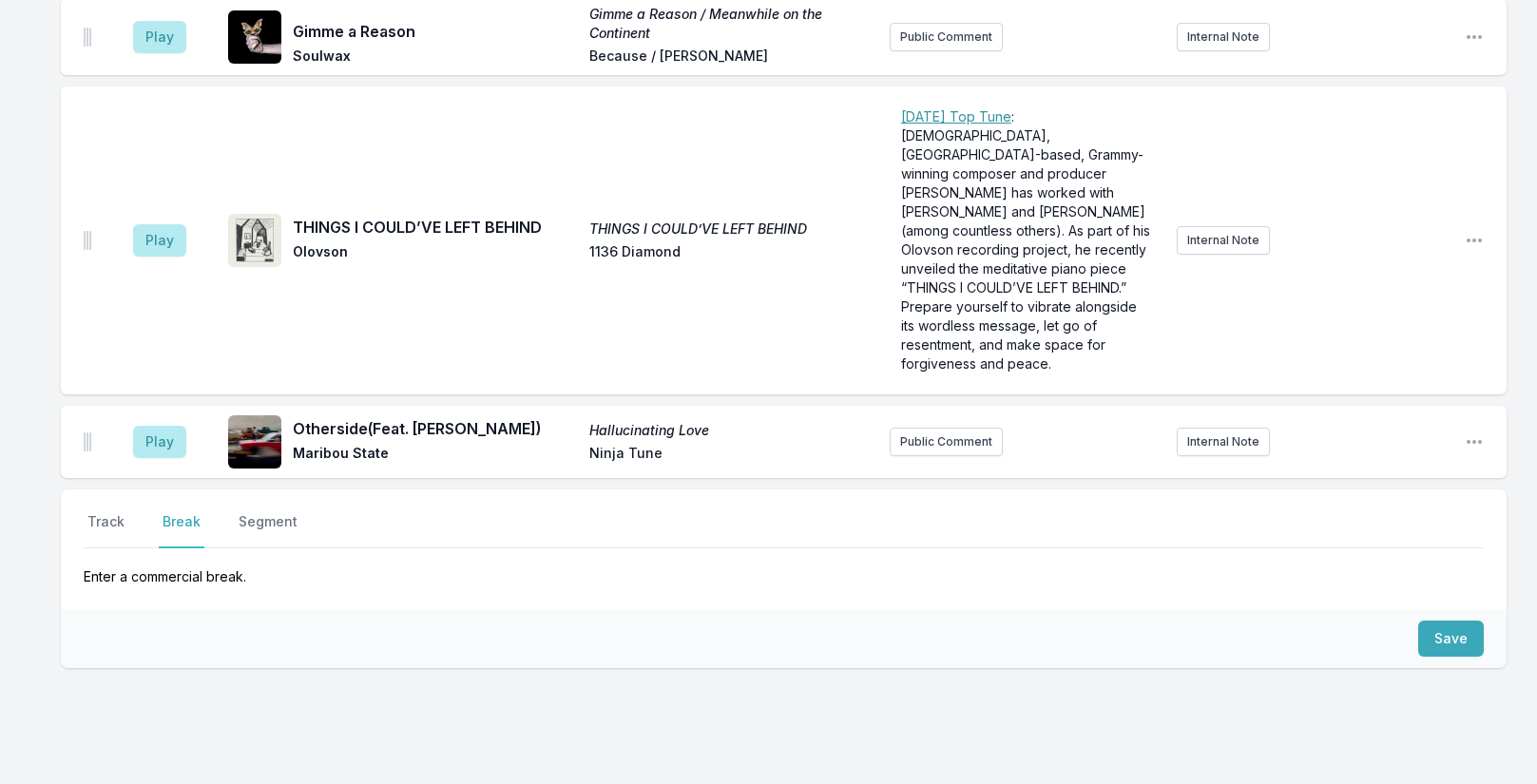
scroll to position [4123, 0]
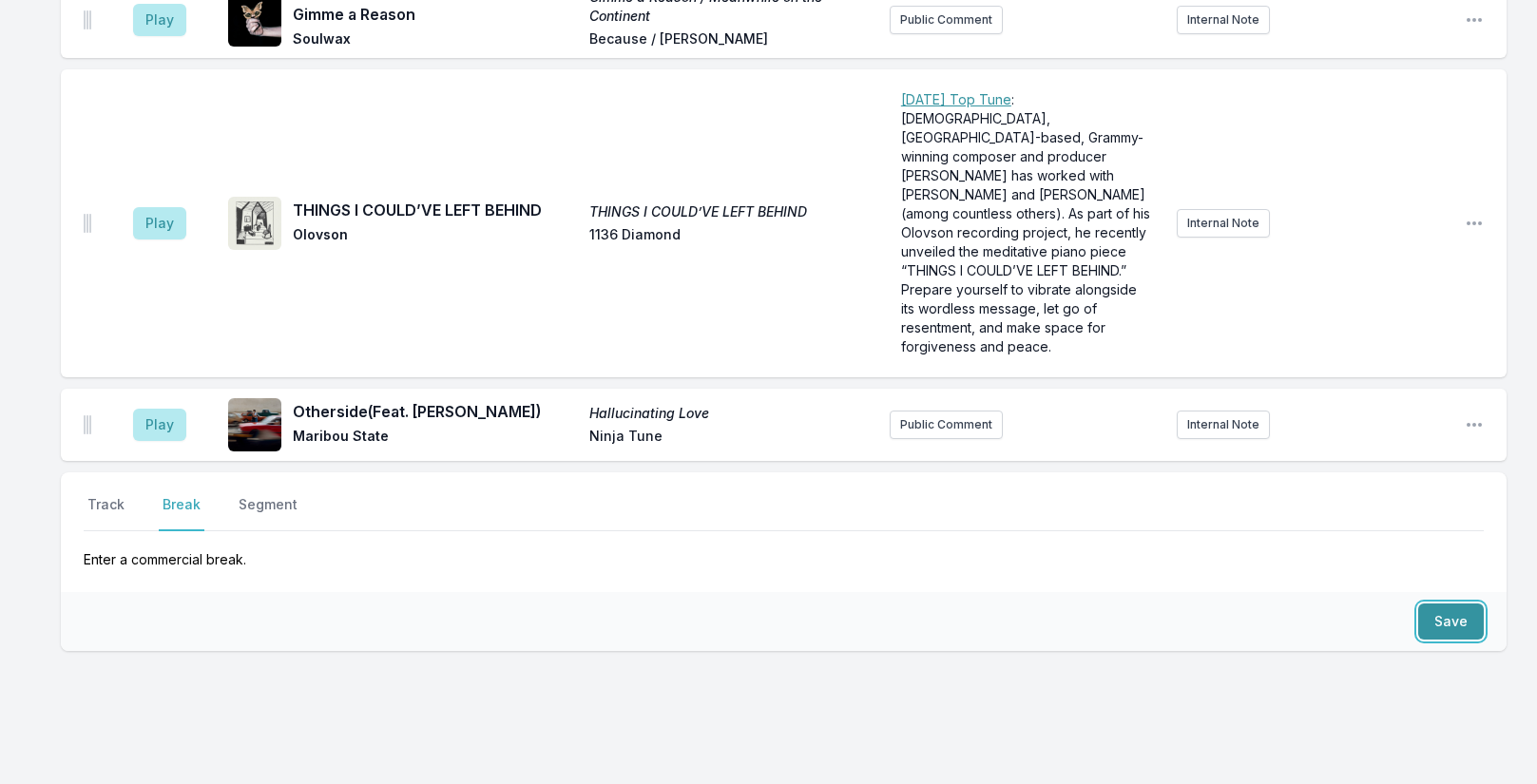
click at [1434, 603] on button "Save" at bounding box center [1451, 621] width 65 height 37
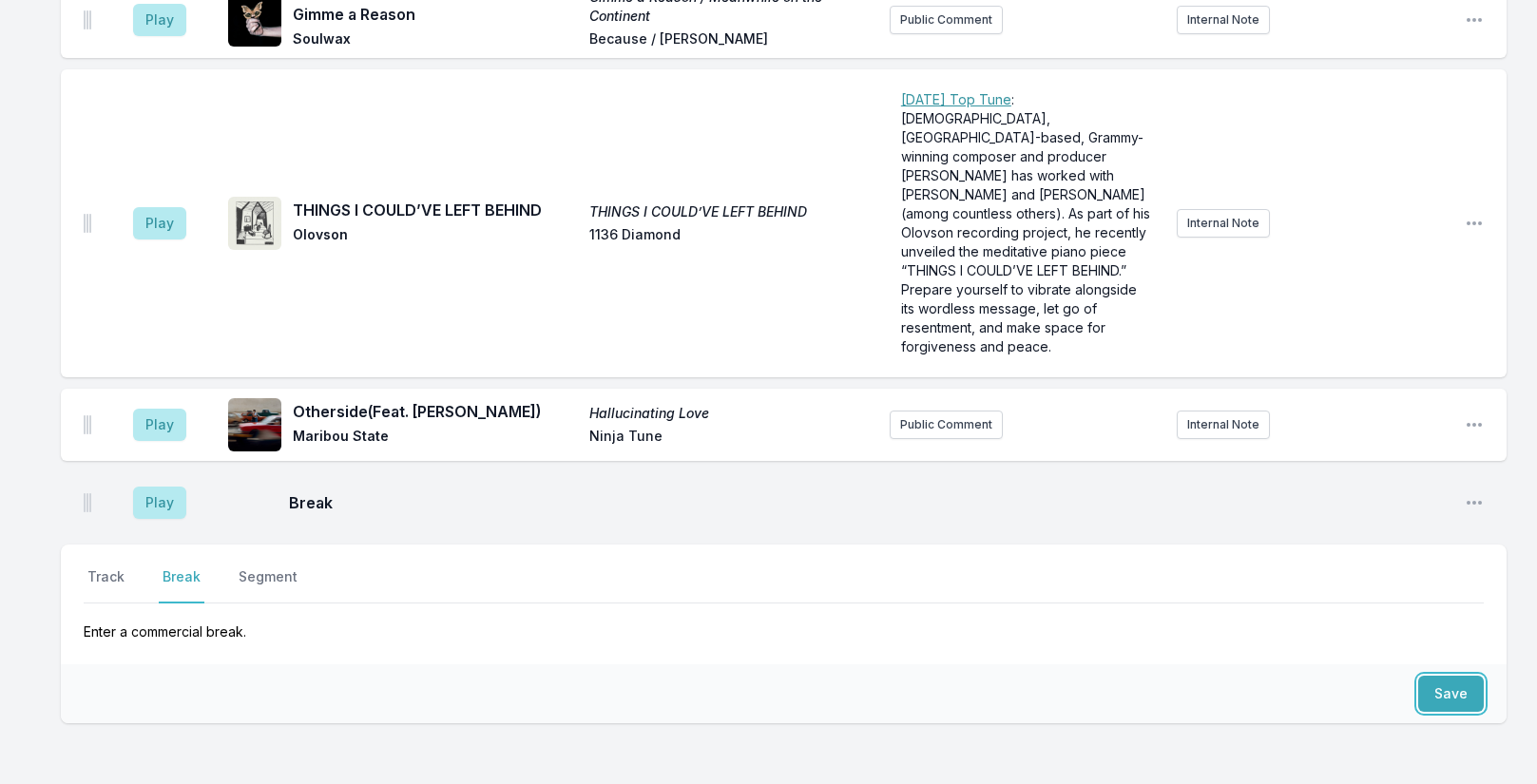
scroll to position [4195, 0]
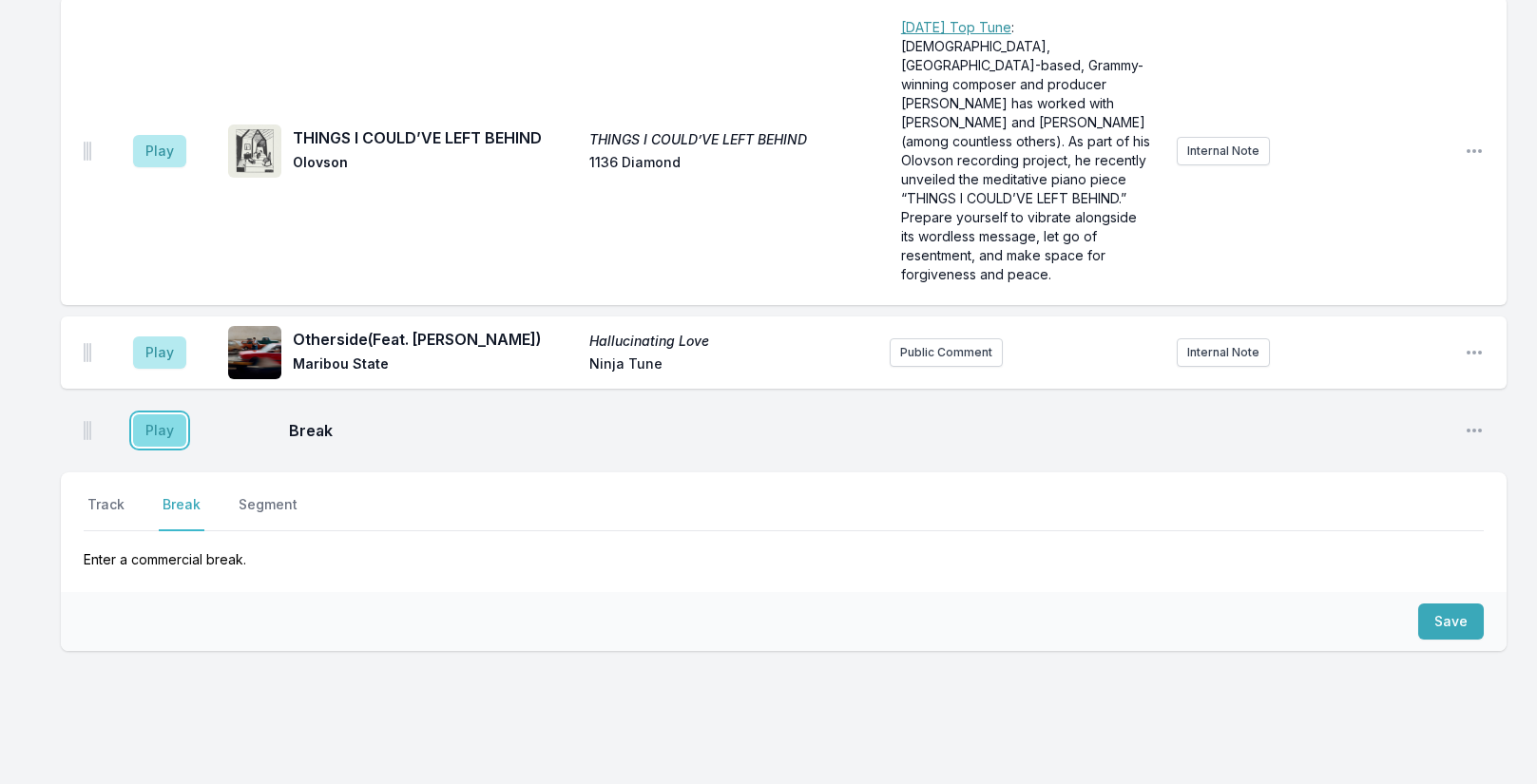
click at [168, 415] on button "Play" at bounding box center [160, 431] width 53 height 33
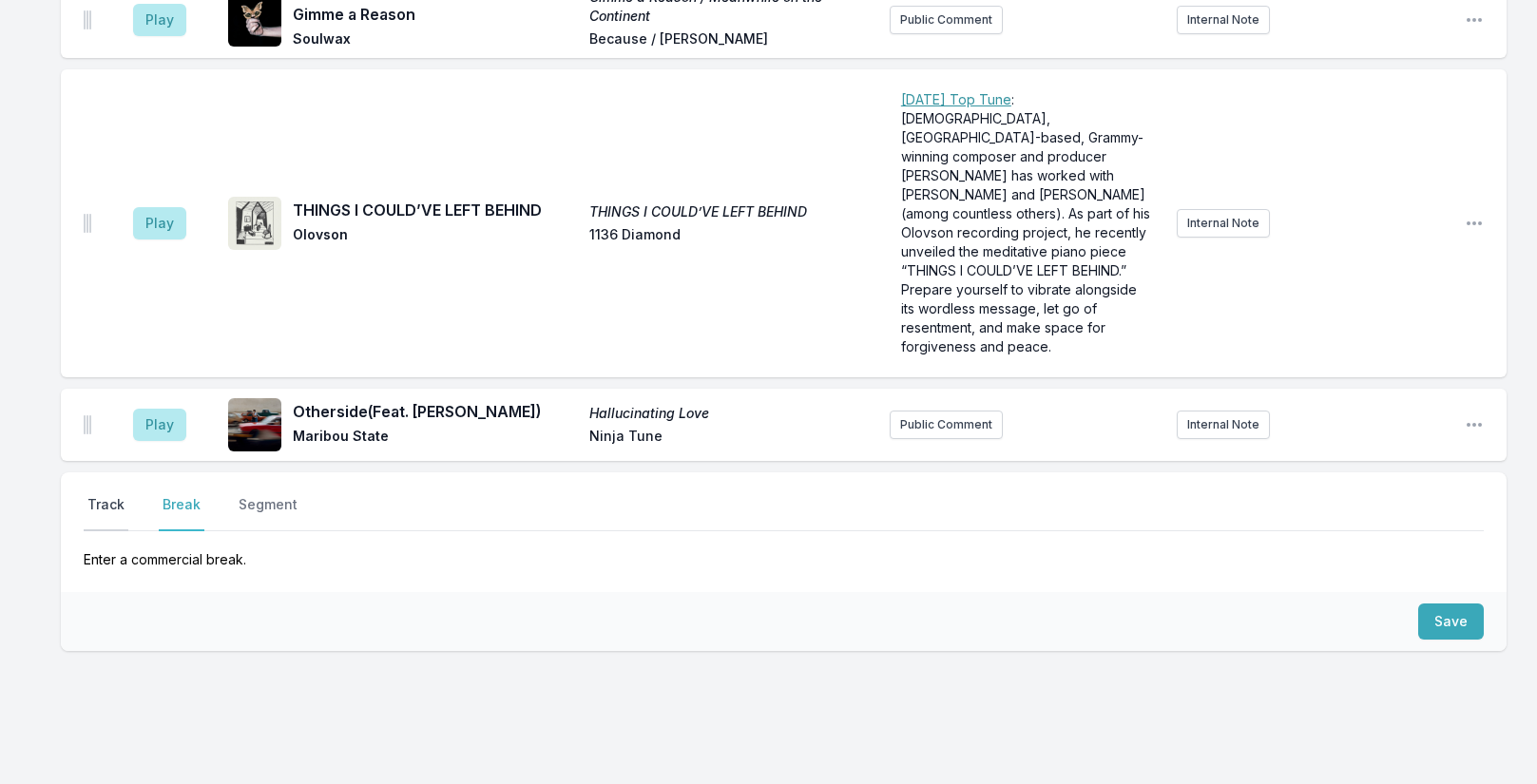
click at [121, 495] on button "Track" at bounding box center [106, 512] width 44 height 37
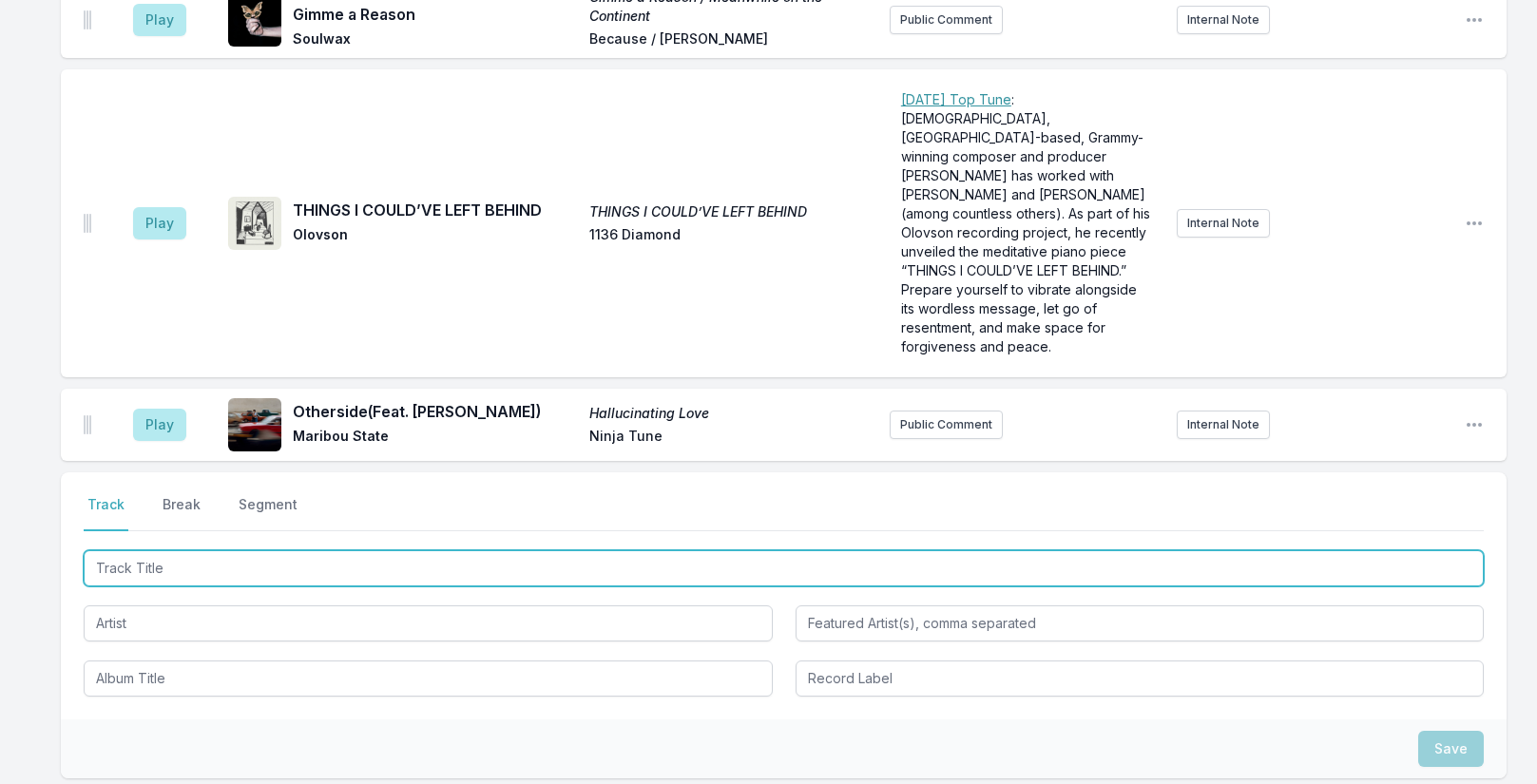
click at [193, 550] on input "Track Title" at bounding box center [784, 568] width 1401 height 37
type input "S"
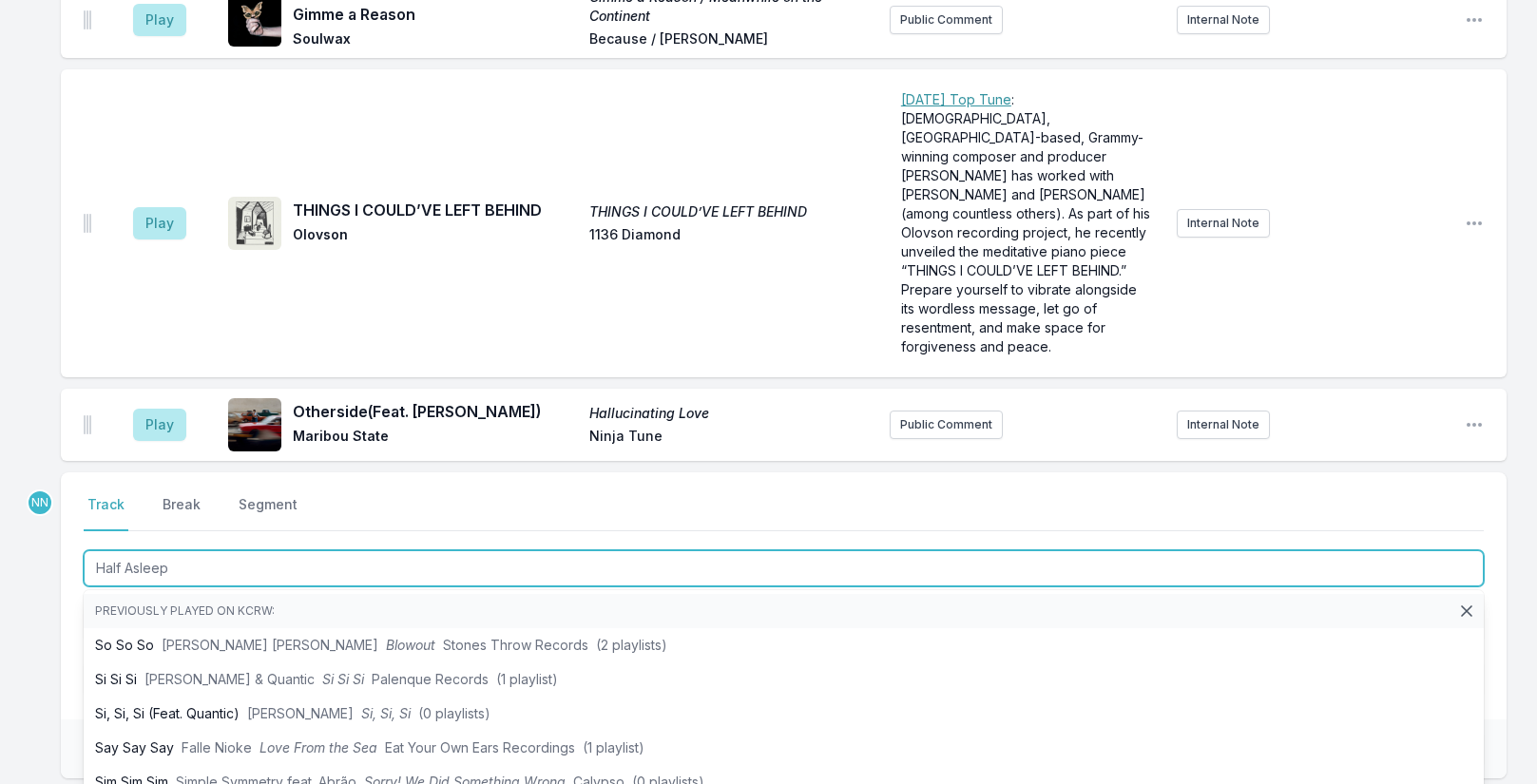
type input "Half Asleep"
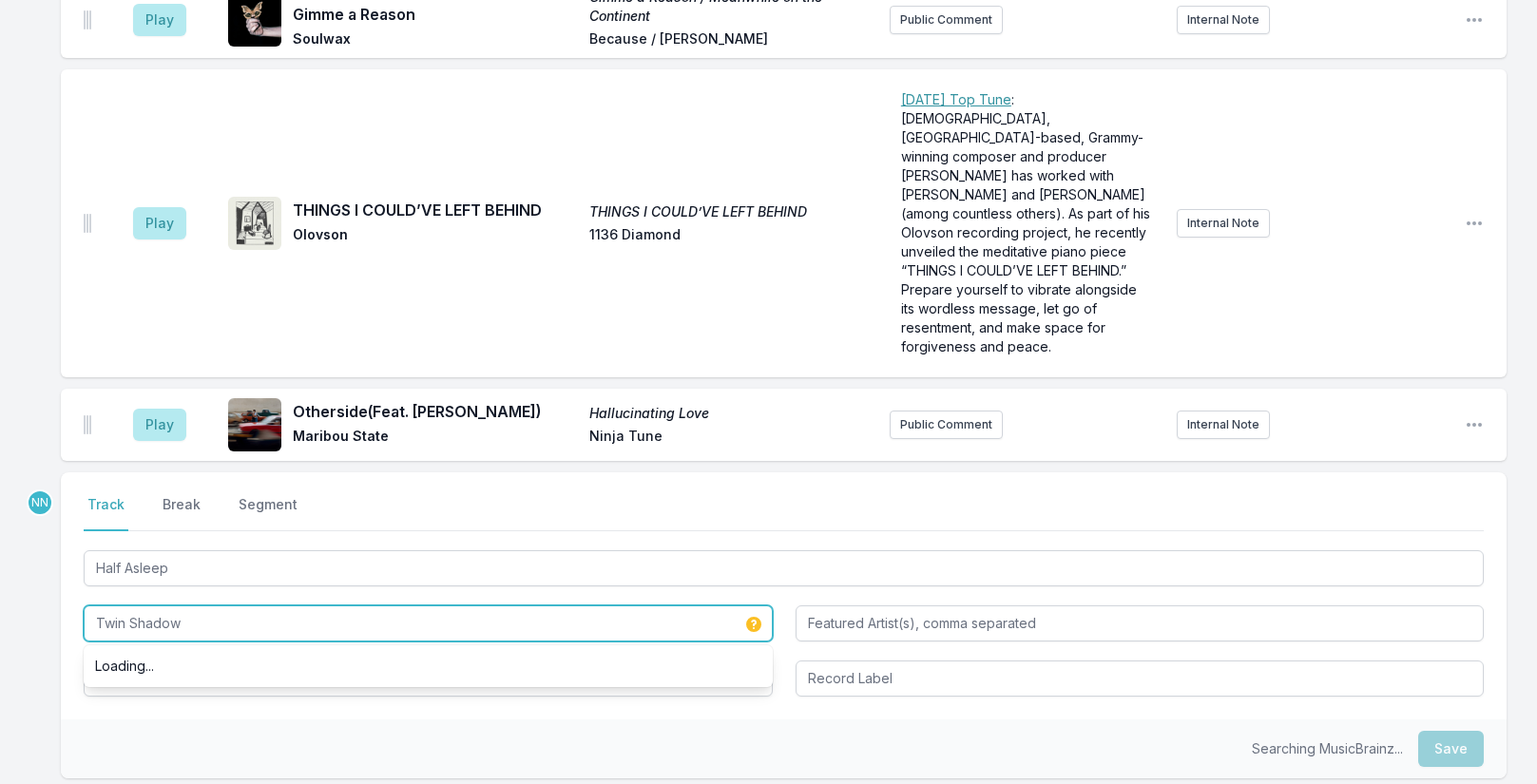
type input "Twin Shadow"
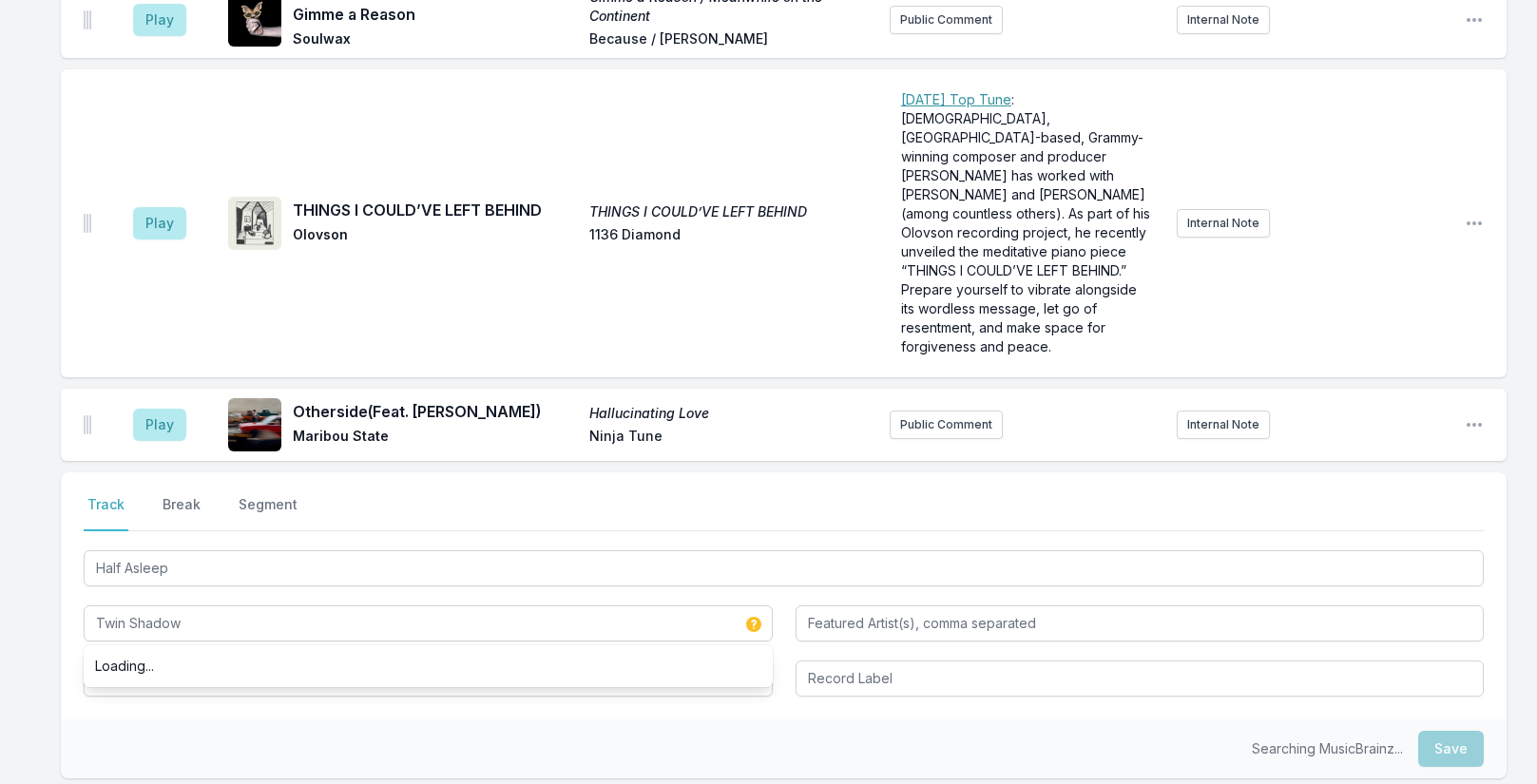
click at [127, 720] on div "Searching MusicBrainz... Save" at bounding box center [784, 749] width 1446 height 59
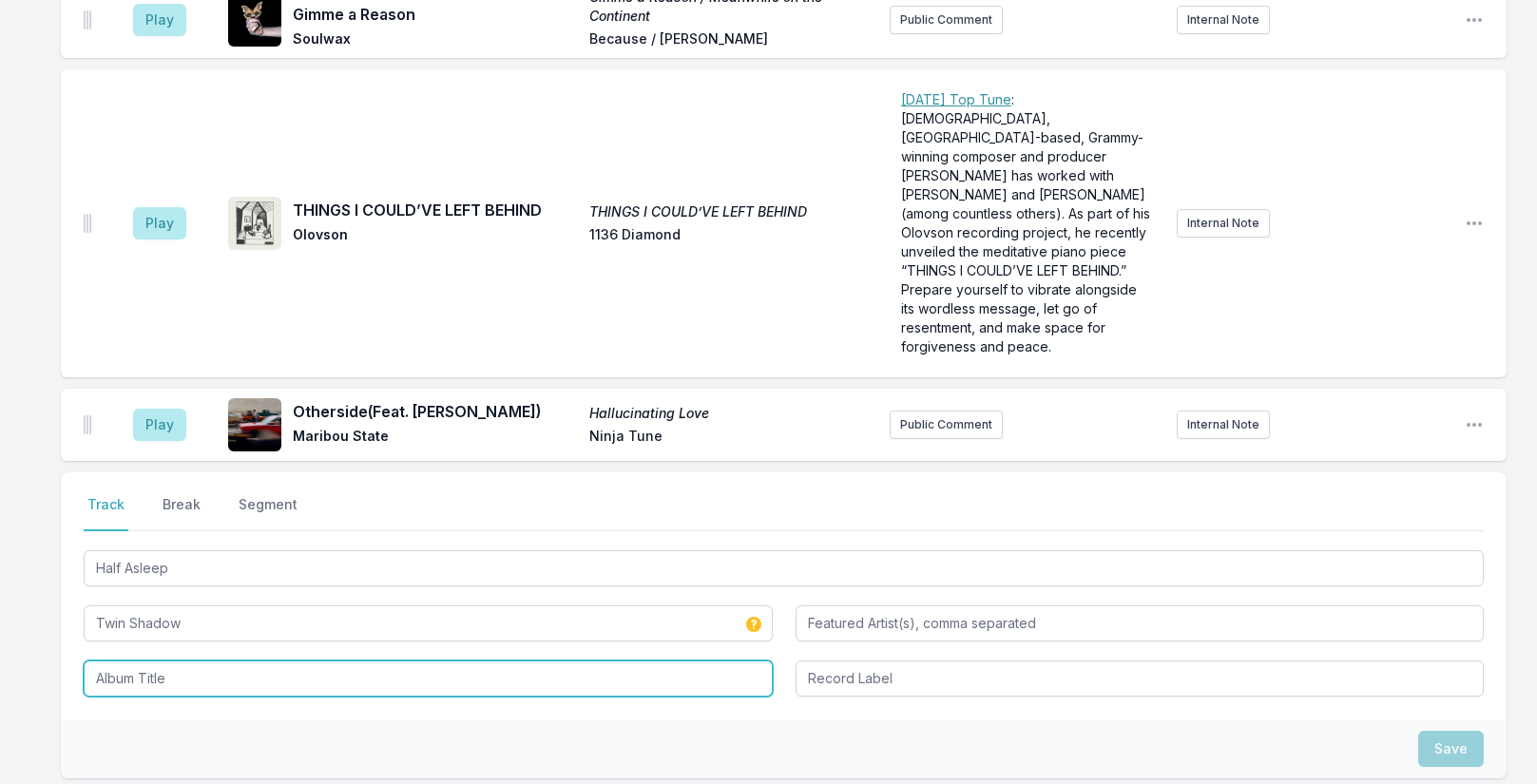
click at [137, 661] on input "Album Title" at bounding box center [429, 678] width 689 height 37
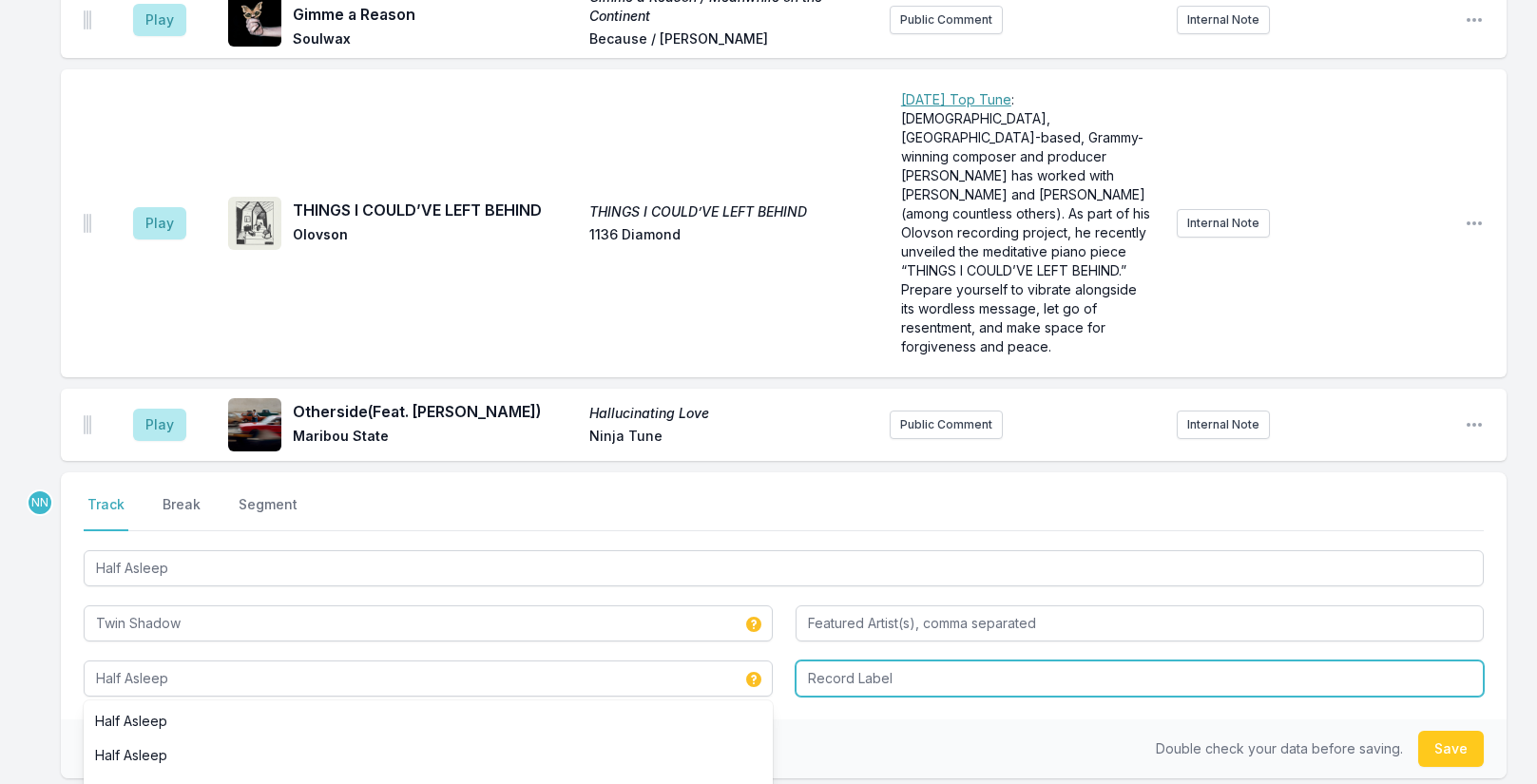
type input "Half Asleep"
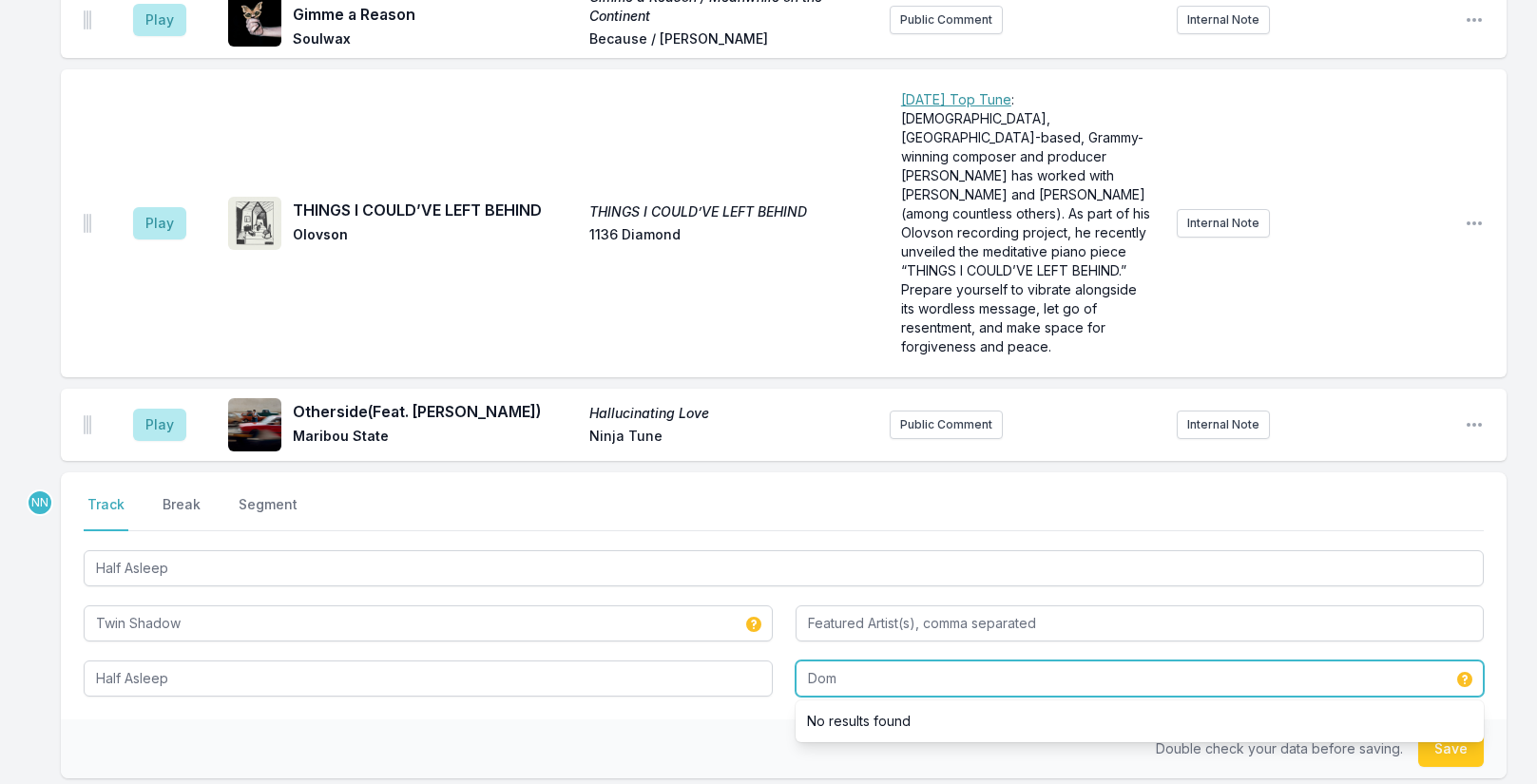
type input "Dom"
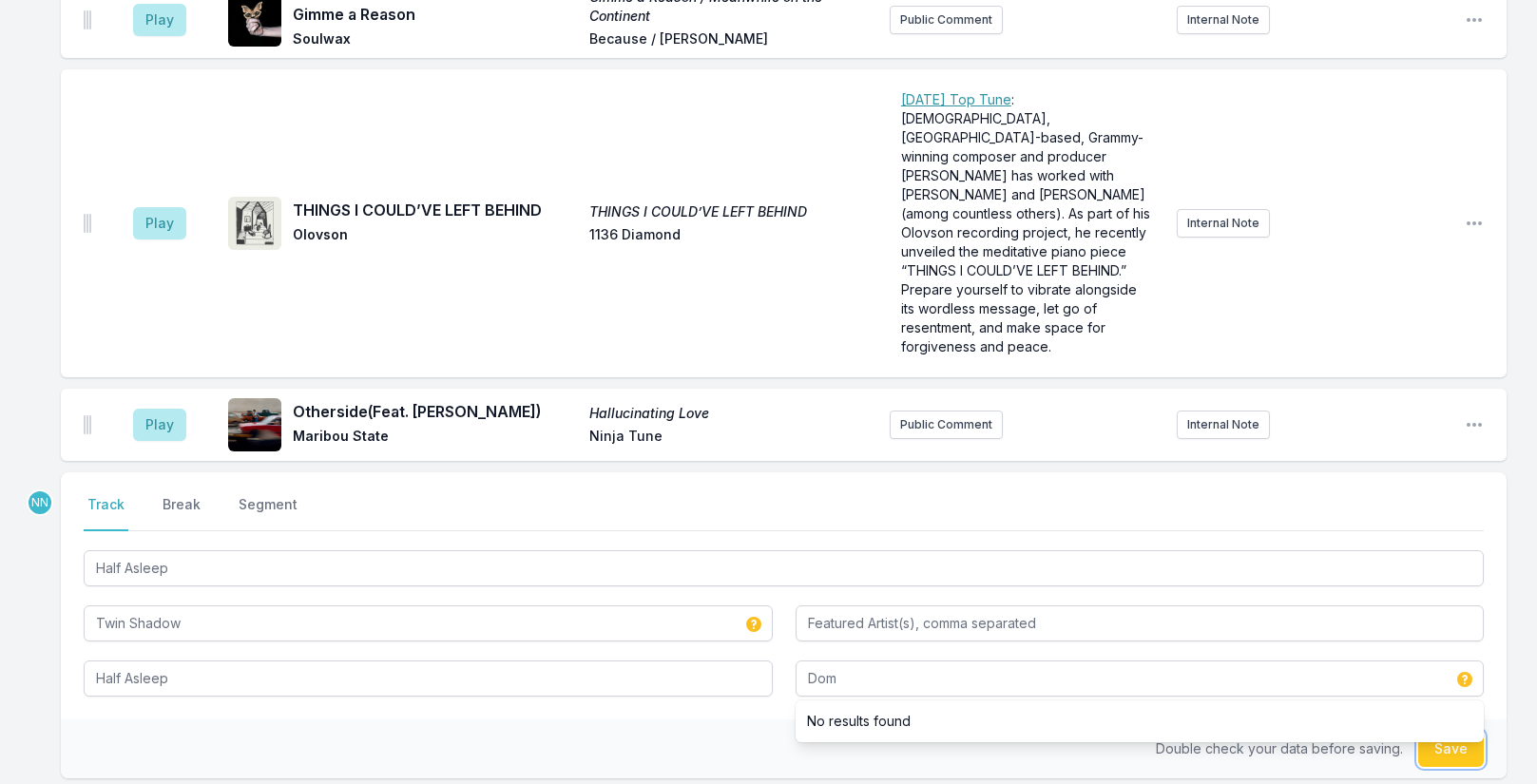
click at [1467, 731] on button "Save" at bounding box center [1451, 748] width 65 height 37
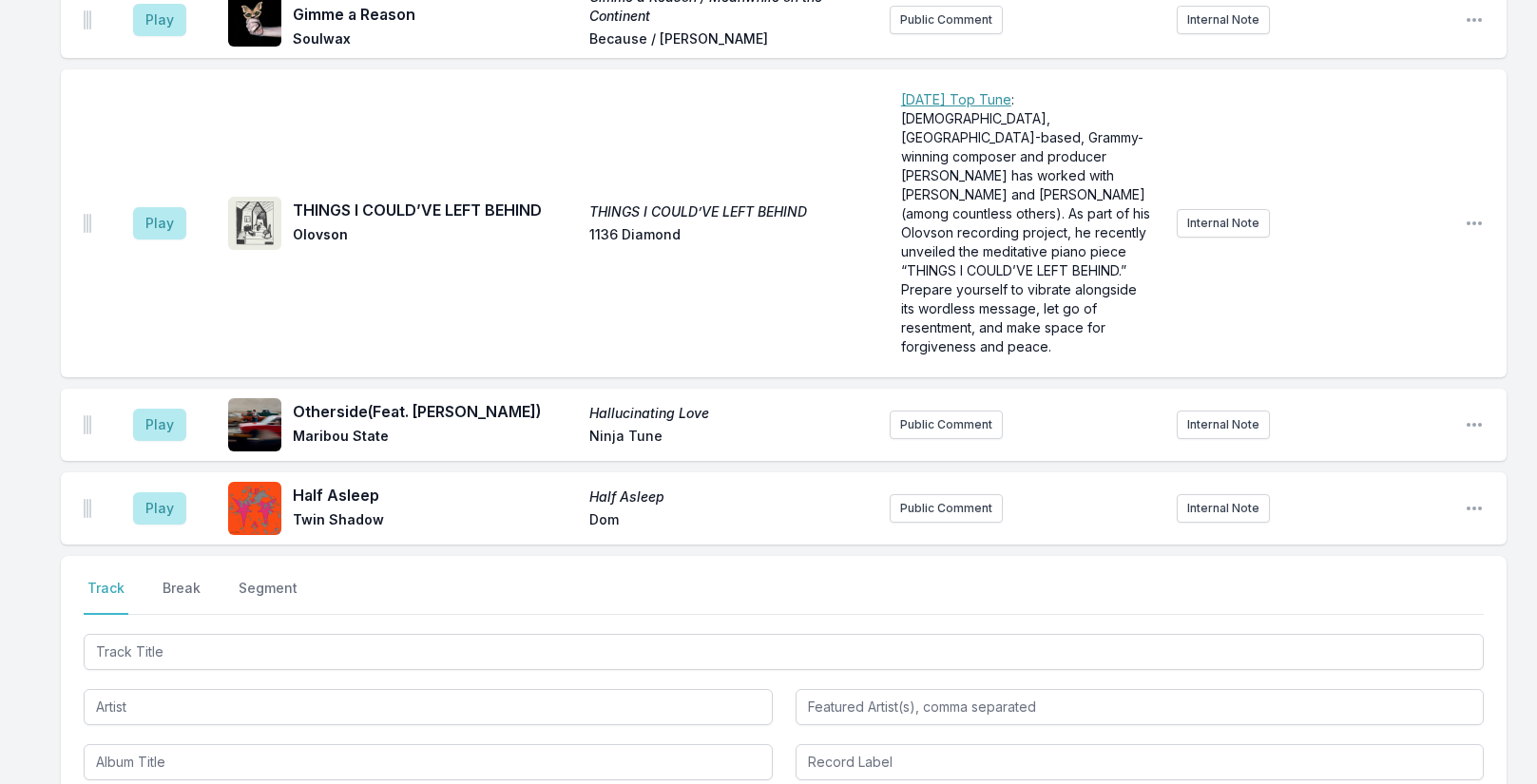
scroll to position [4279, 0]
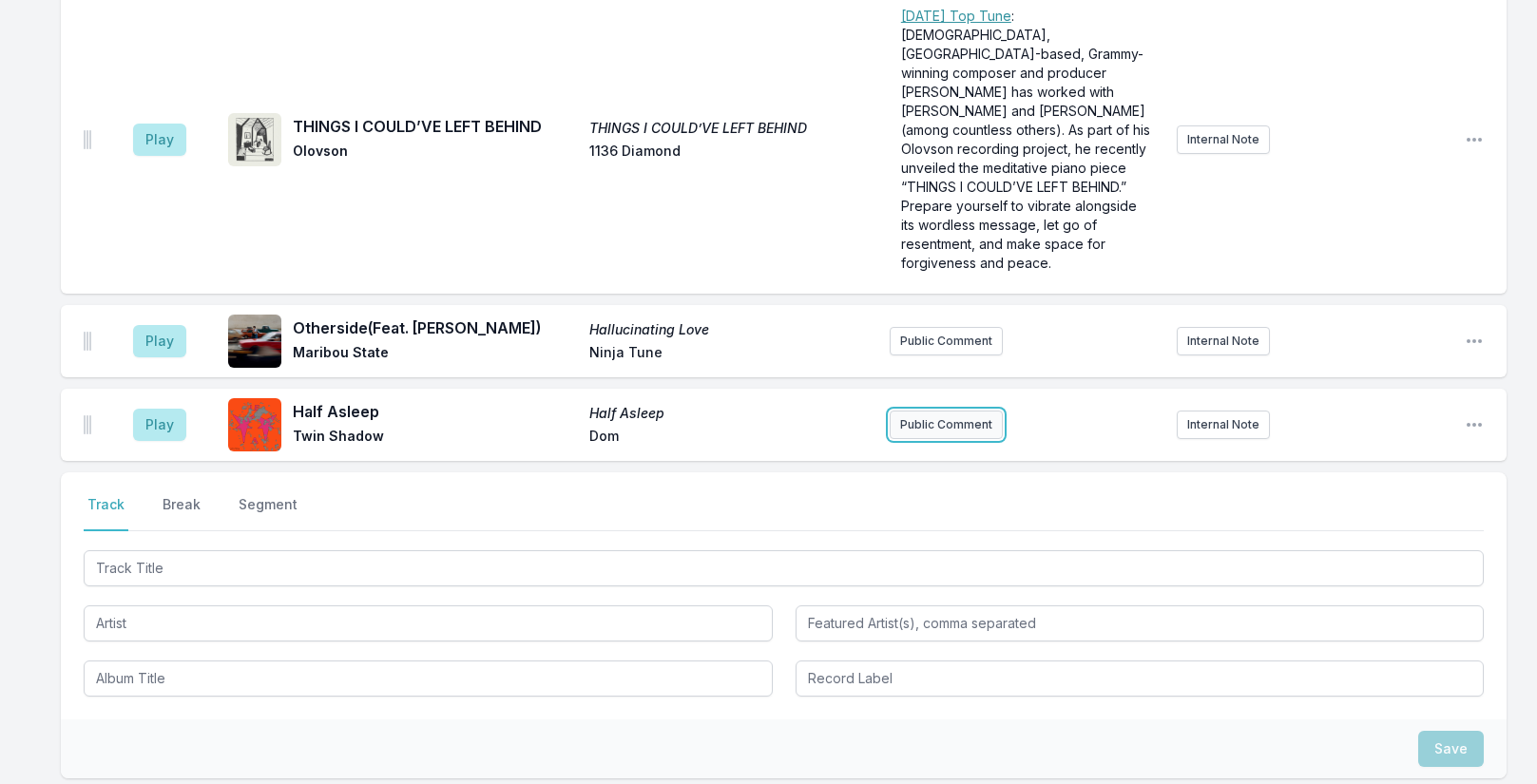
click at [995, 411] on button "Public Comment" at bounding box center [946, 425] width 114 height 29
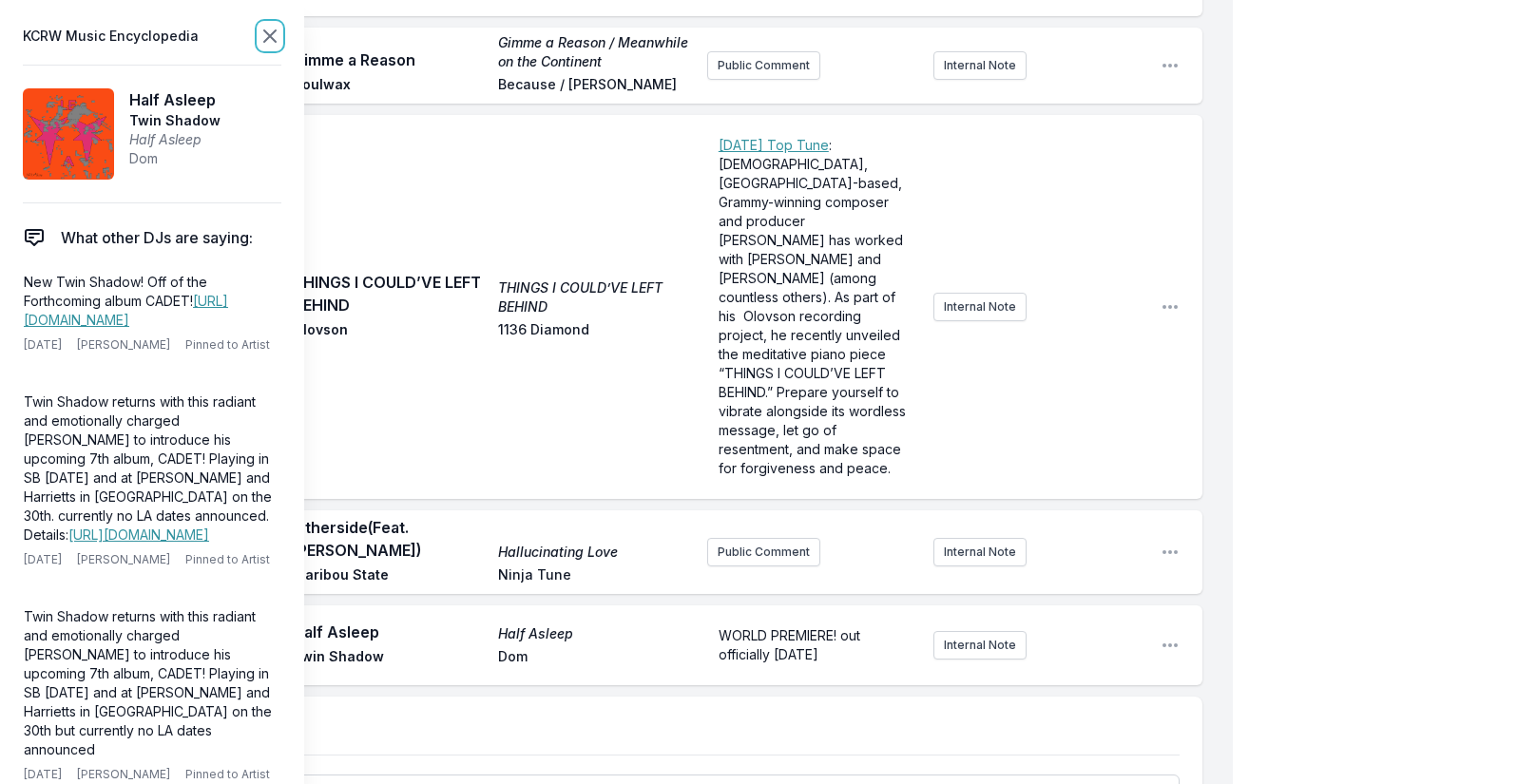
scroll to position [4268, 0]
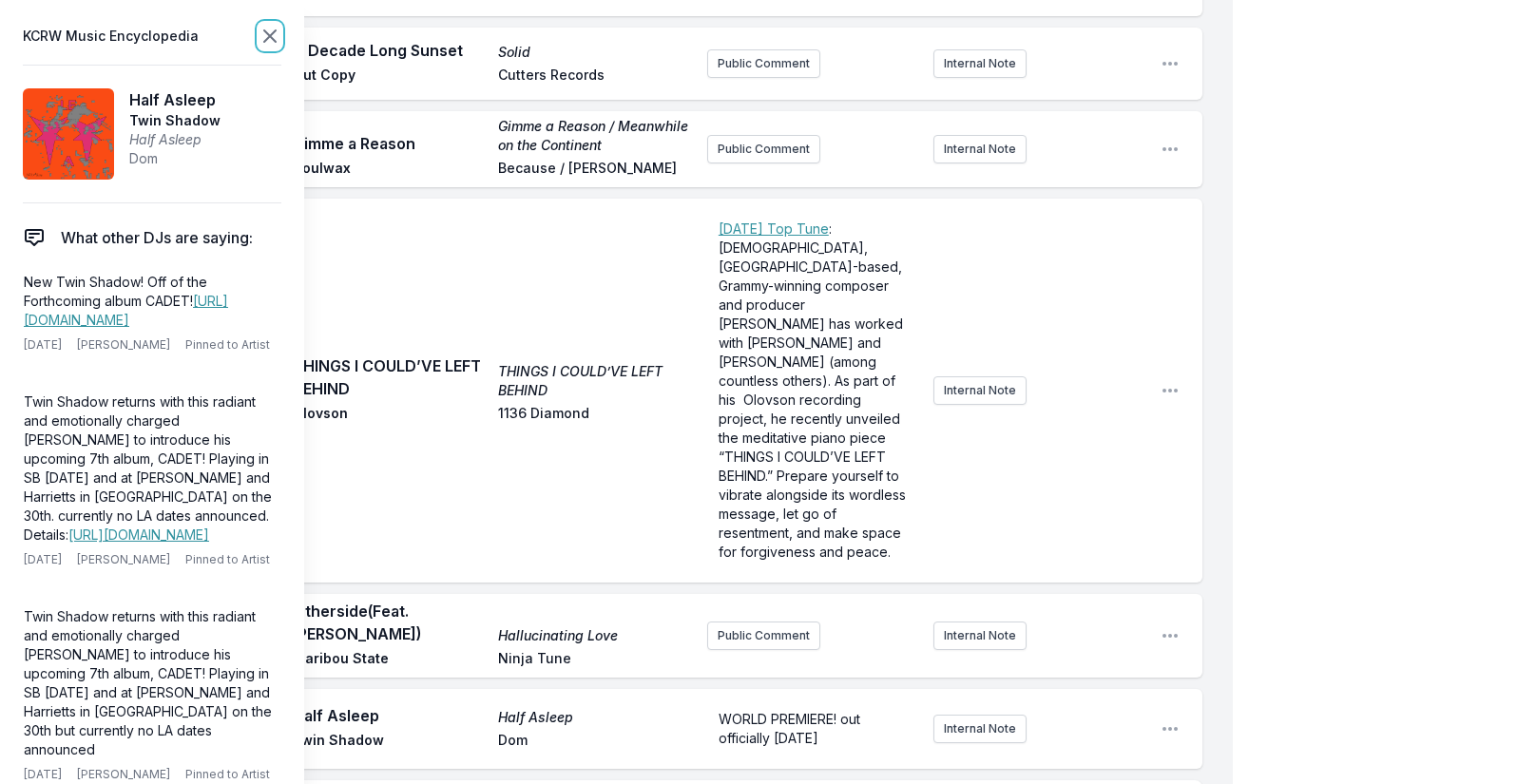
click at [270, 35] on icon at bounding box center [270, 36] width 23 height 23
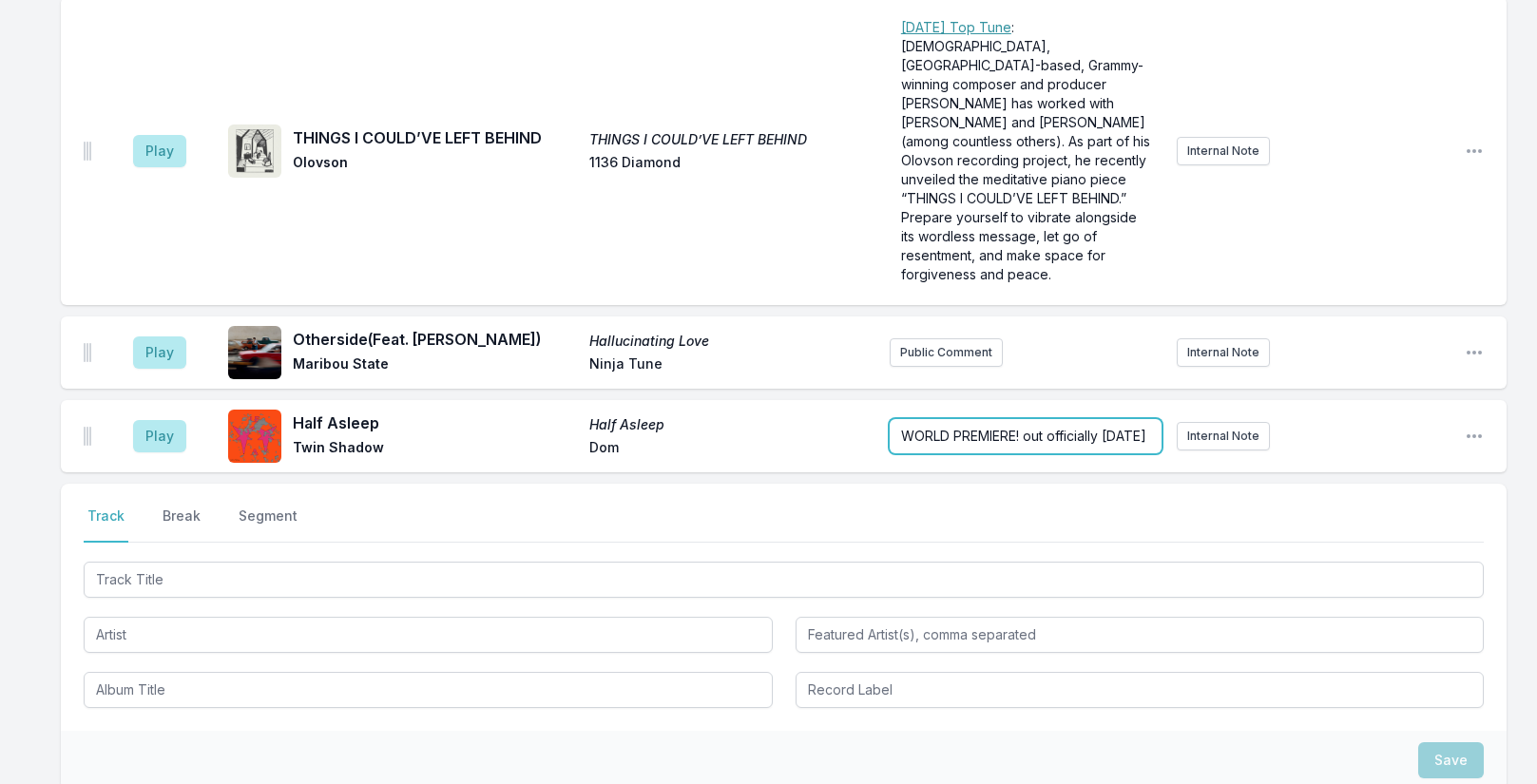
click at [1009, 419] on form "WORLD PREMIERE! out officially [DATE]" at bounding box center [1026, 435] width 273 height 35
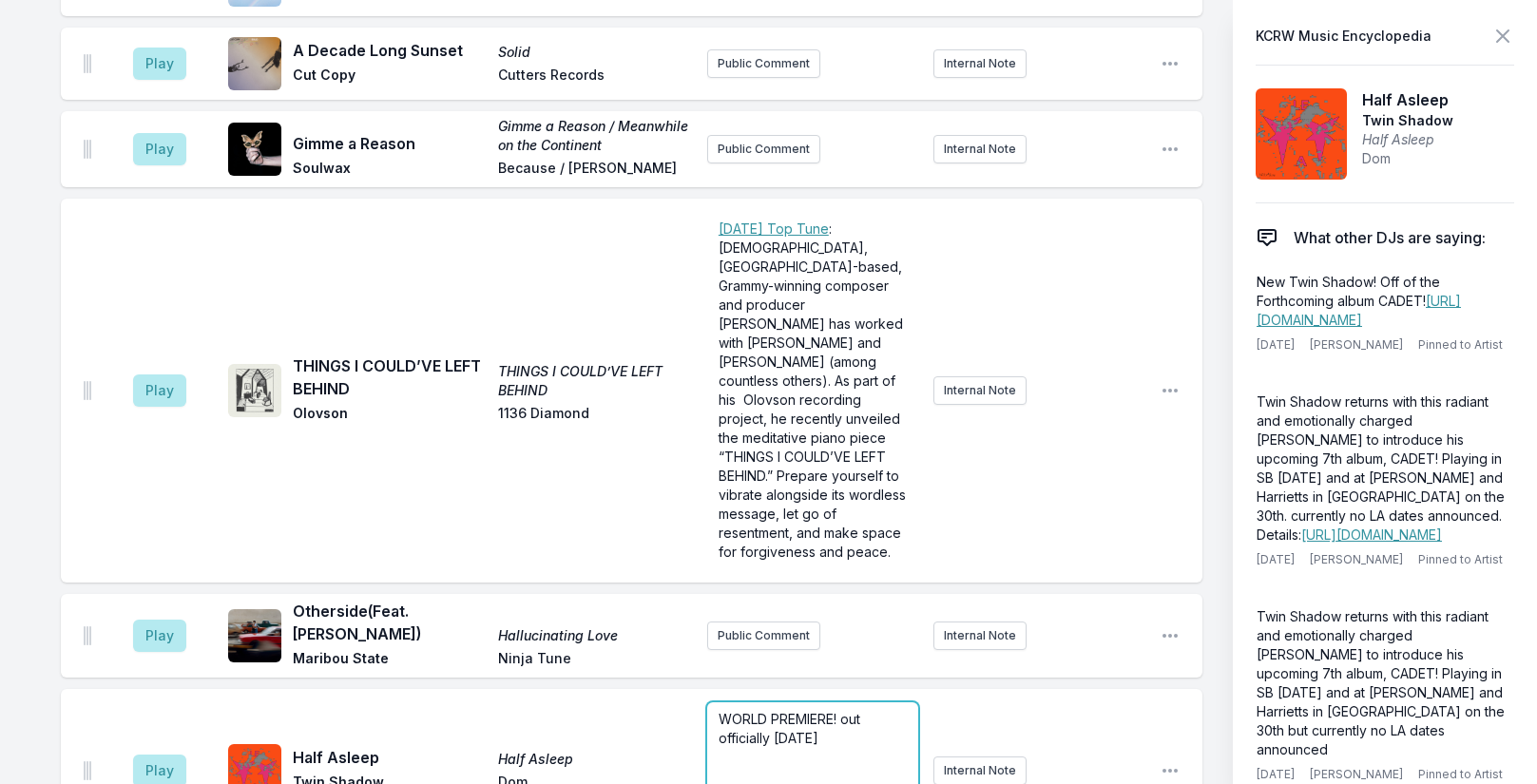
scroll to position [4333, 0]
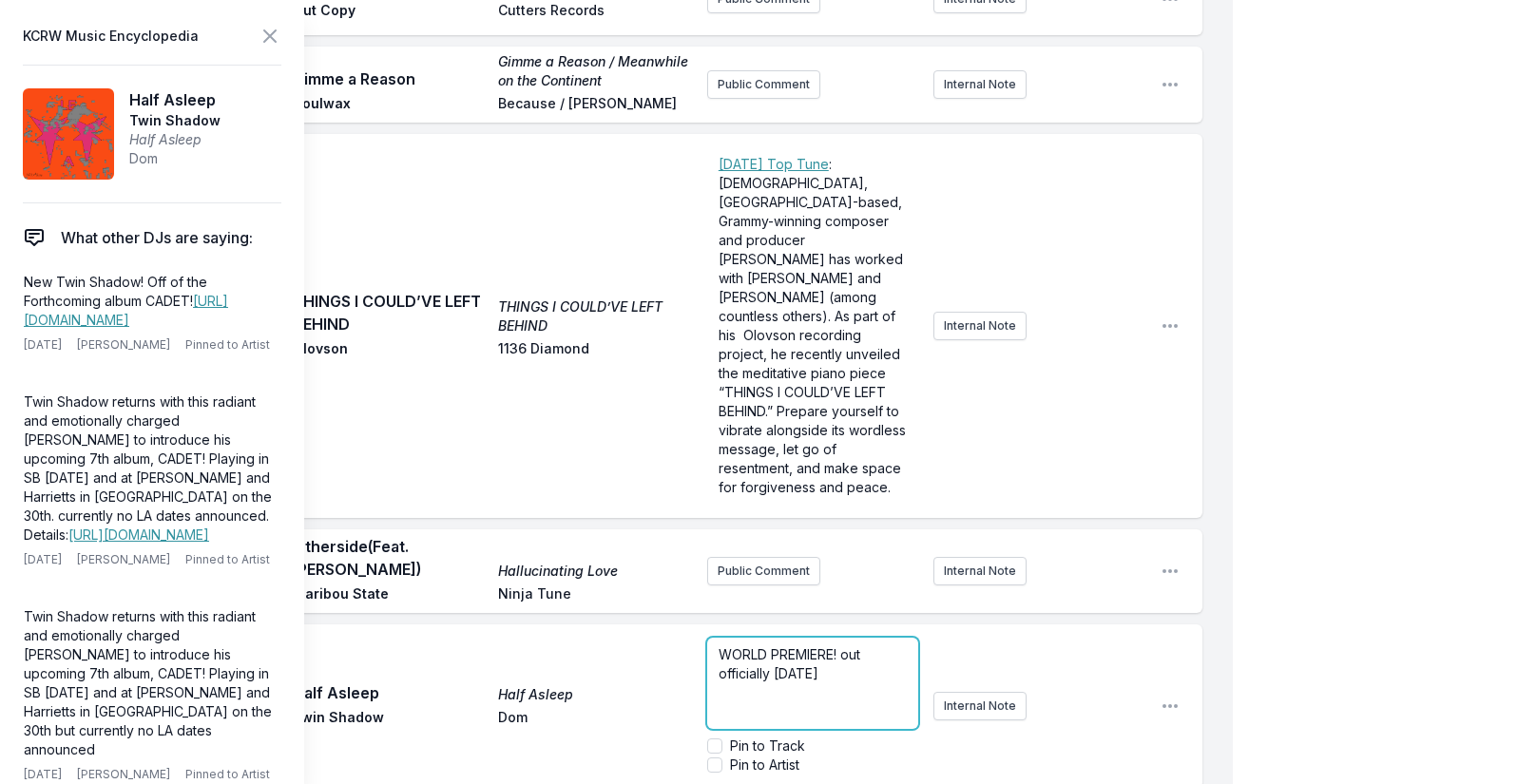
click at [855, 645] on p "WORLD PREMIERE! out officially [DATE]" at bounding box center [814, 664] width 190 height 38
click at [268, 33] on icon at bounding box center [270, 36] width 23 height 23
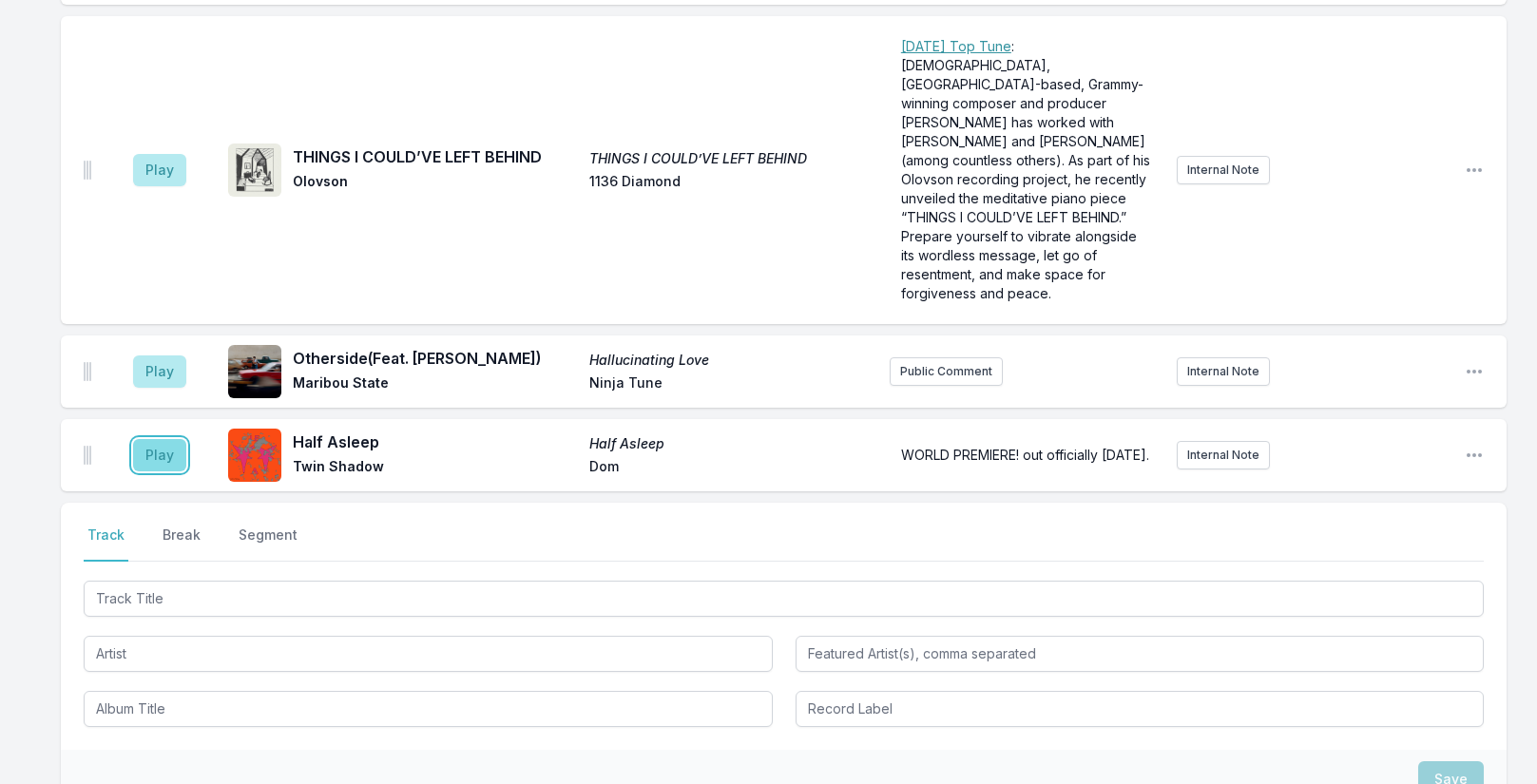
click at [151, 439] on button "Play" at bounding box center [160, 455] width 53 height 33
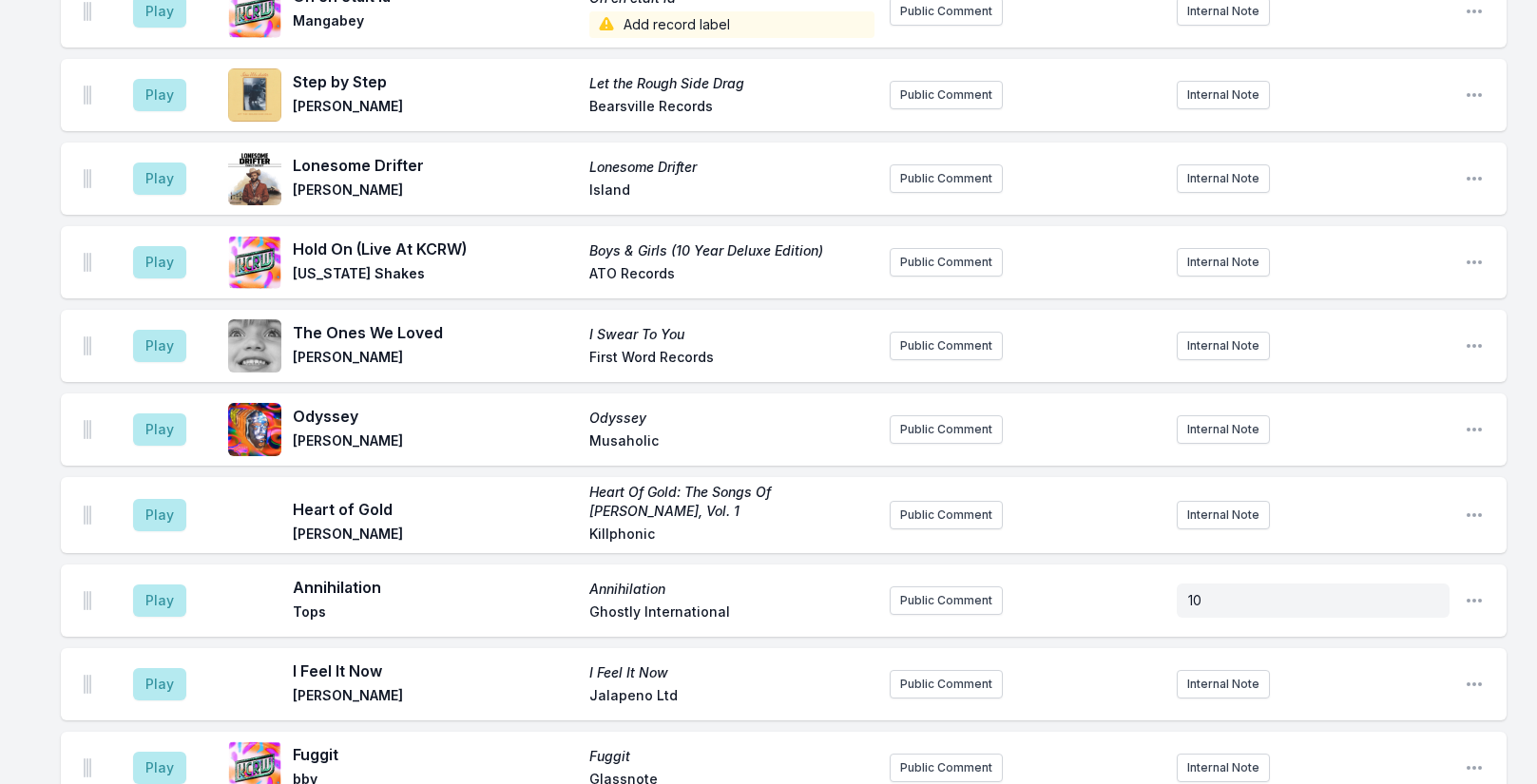
scroll to position [1398, 0]
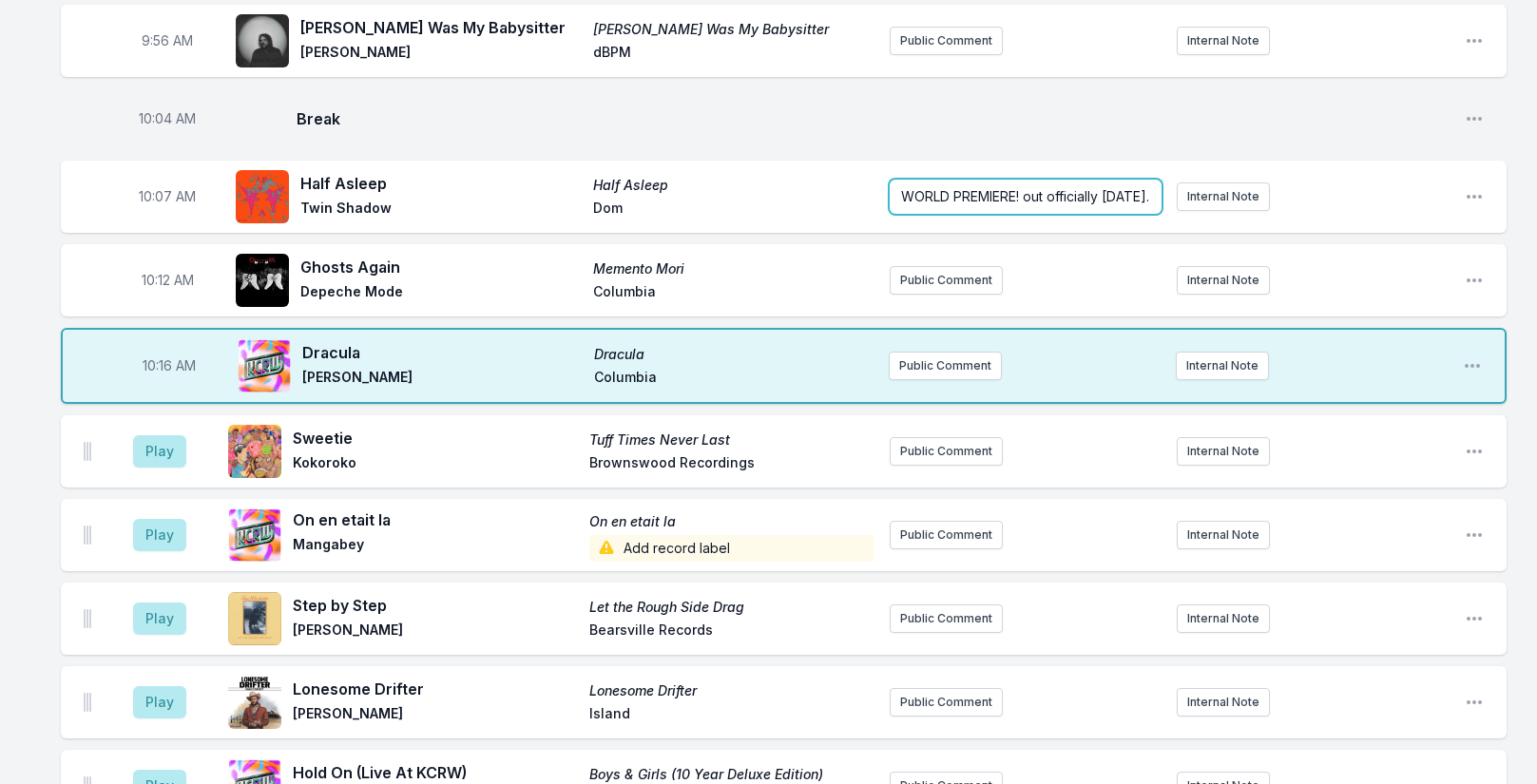
click at [943, 198] on span "WORLD PREMIERE! out officially [DATE]." at bounding box center [1024, 196] width 248 height 16
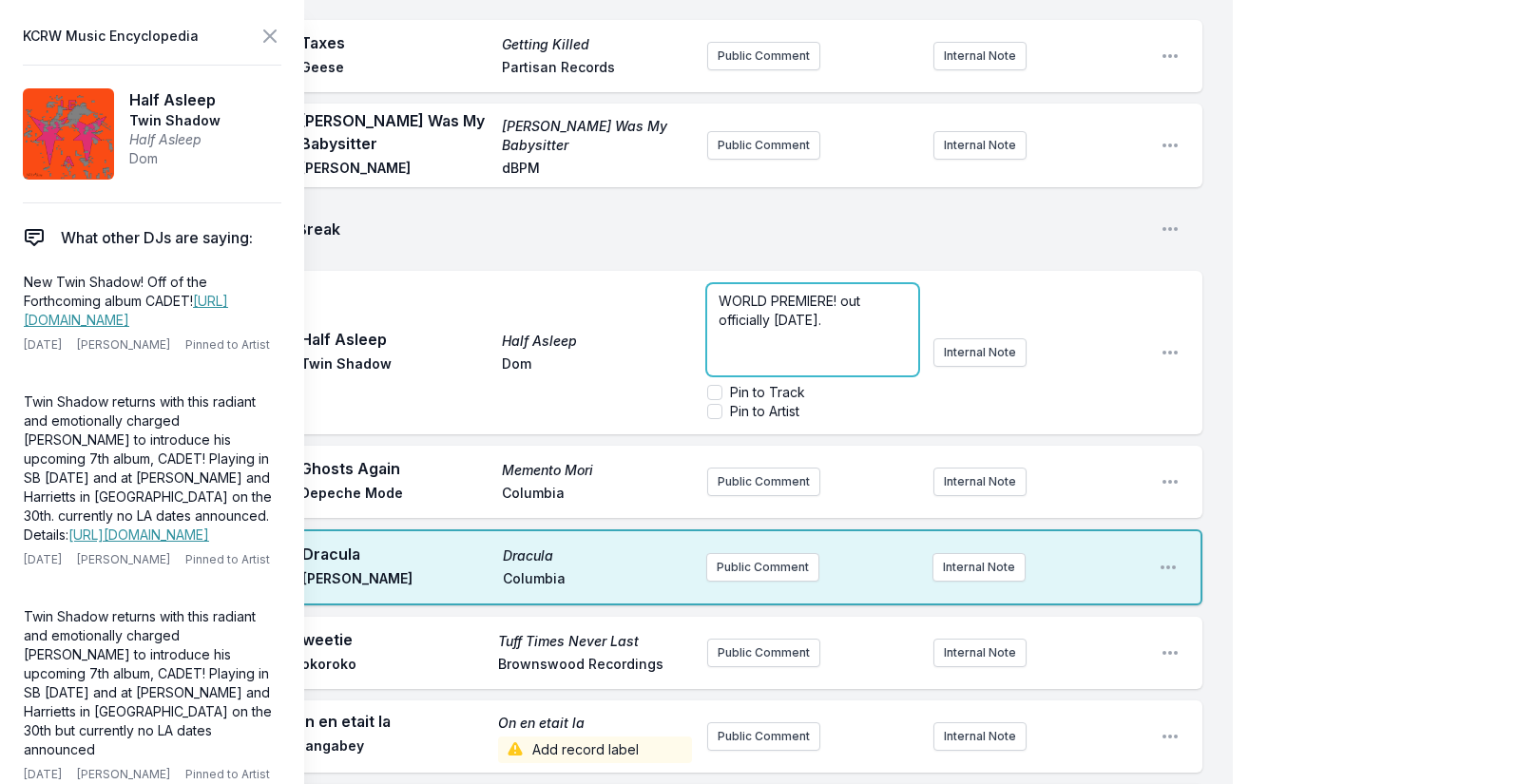
drag, startPoint x: 840, startPoint y: 302, endPoint x: 688, endPoint y: 279, distance: 153.7
click at [689, 280] on div "10:07 AM Half Asleep Half Asleep Twin Shadow Dom WORLD PREMIERE! out officially…" at bounding box center [632, 353] width 1142 height 164
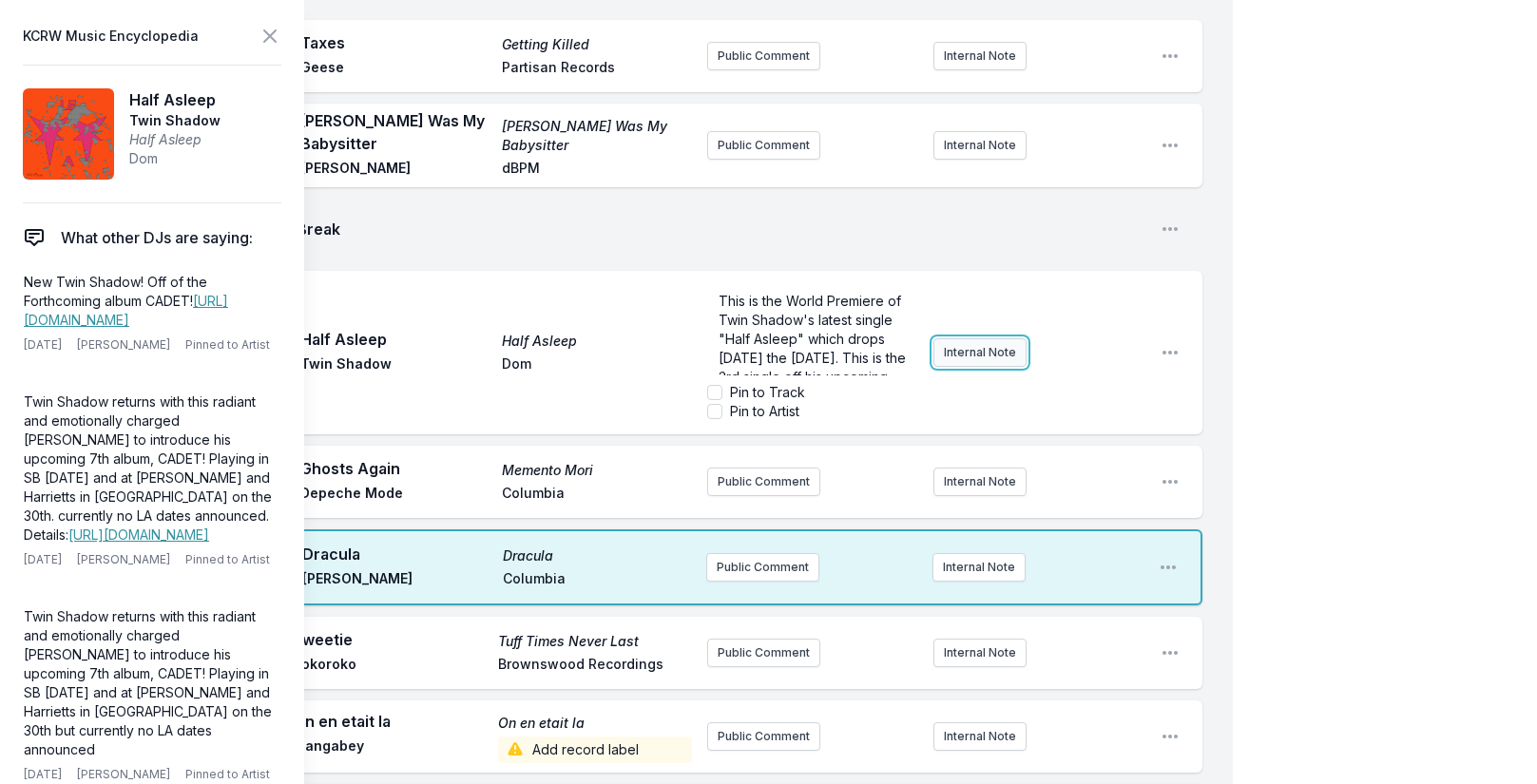
click at [980, 320] on div "This is the World Premiere of Twin Shadow's latest single "Half Asleep" which d…" at bounding box center [927, 353] width 439 height 152
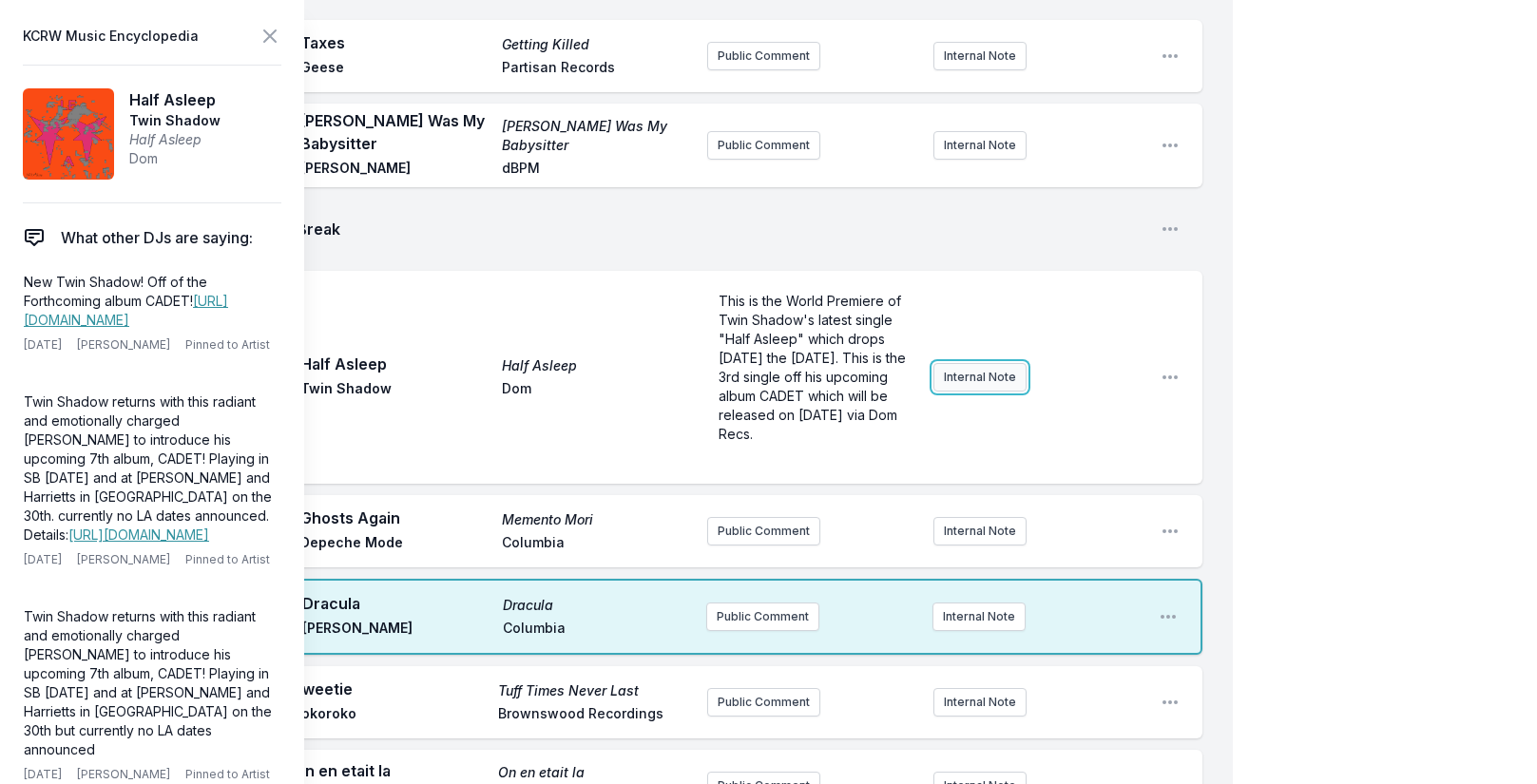
click at [970, 363] on button "Internal Note" at bounding box center [980, 377] width 93 height 29
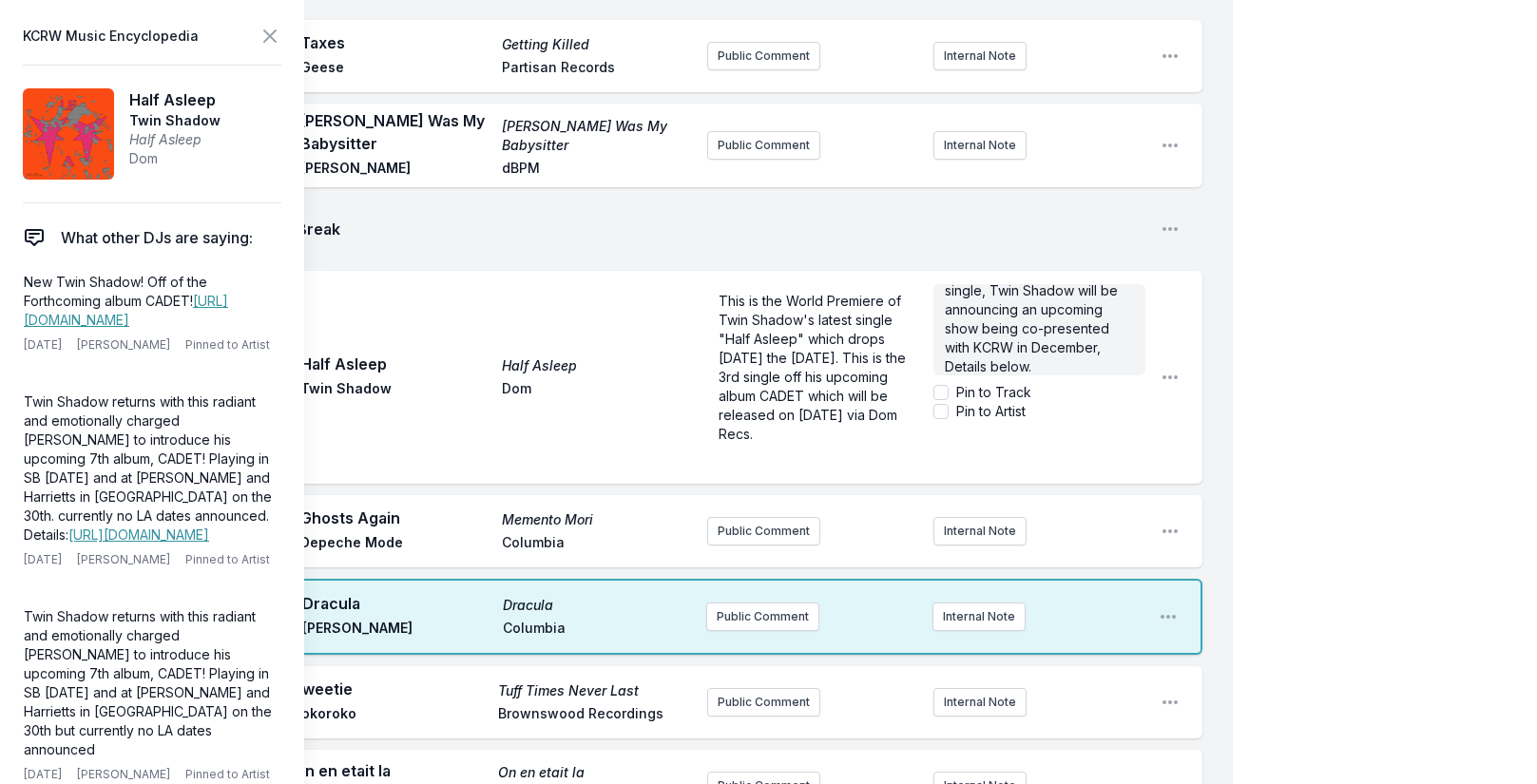
scroll to position [76, 0]
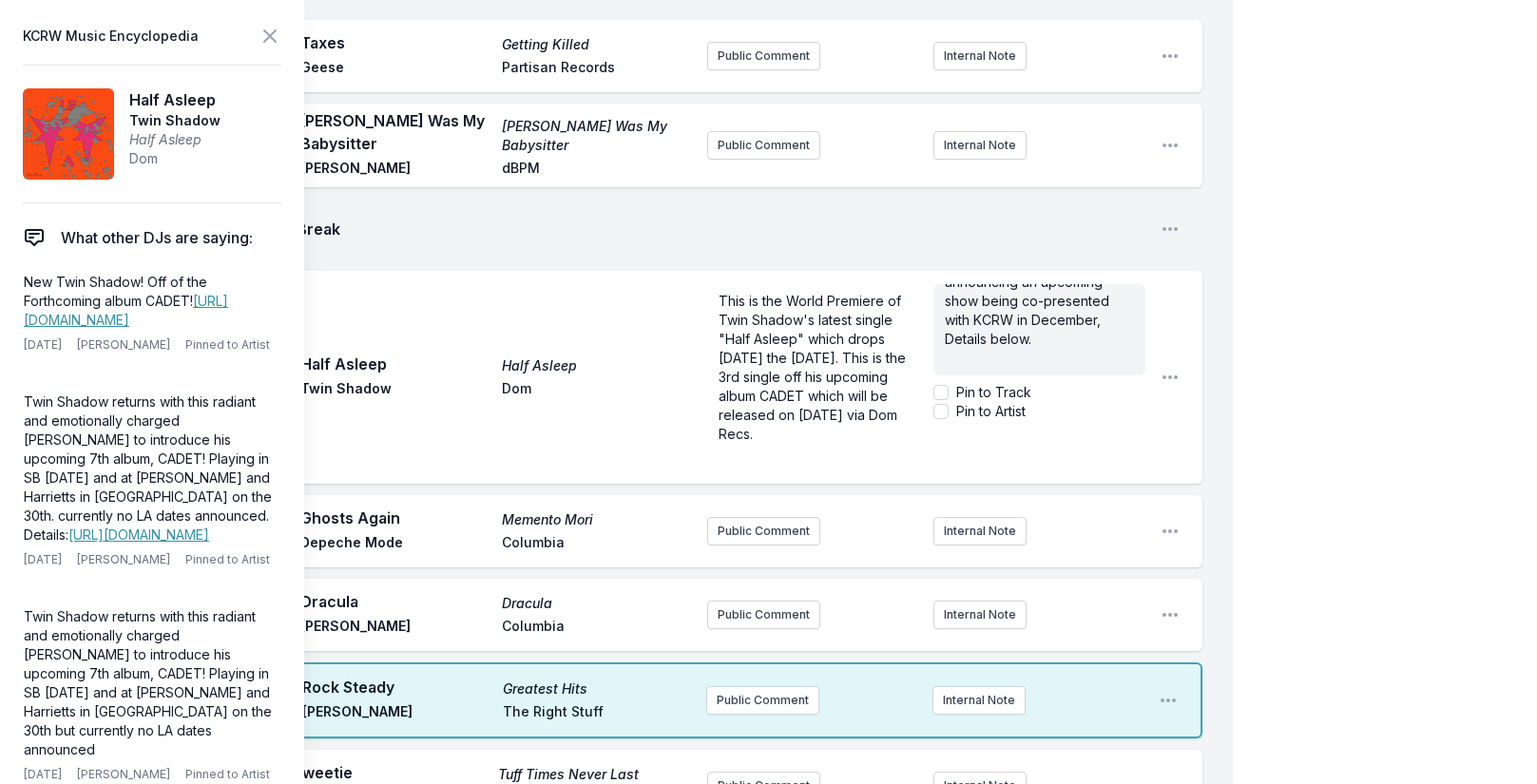
drag, startPoint x: 1016, startPoint y: 324, endPoint x: 1124, endPoint y: 325, distance: 108.0
click at [1124, 325] on div "Starting [DATE], along with the official release of this single, Twin Shadow wi…" at bounding box center [1039, 330] width 212 height 91
click at [1059, 324] on p "Starting [DATE], along with the official release of this single, Twin Shadow wi…" at bounding box center [1040, 291] width 190 height 114
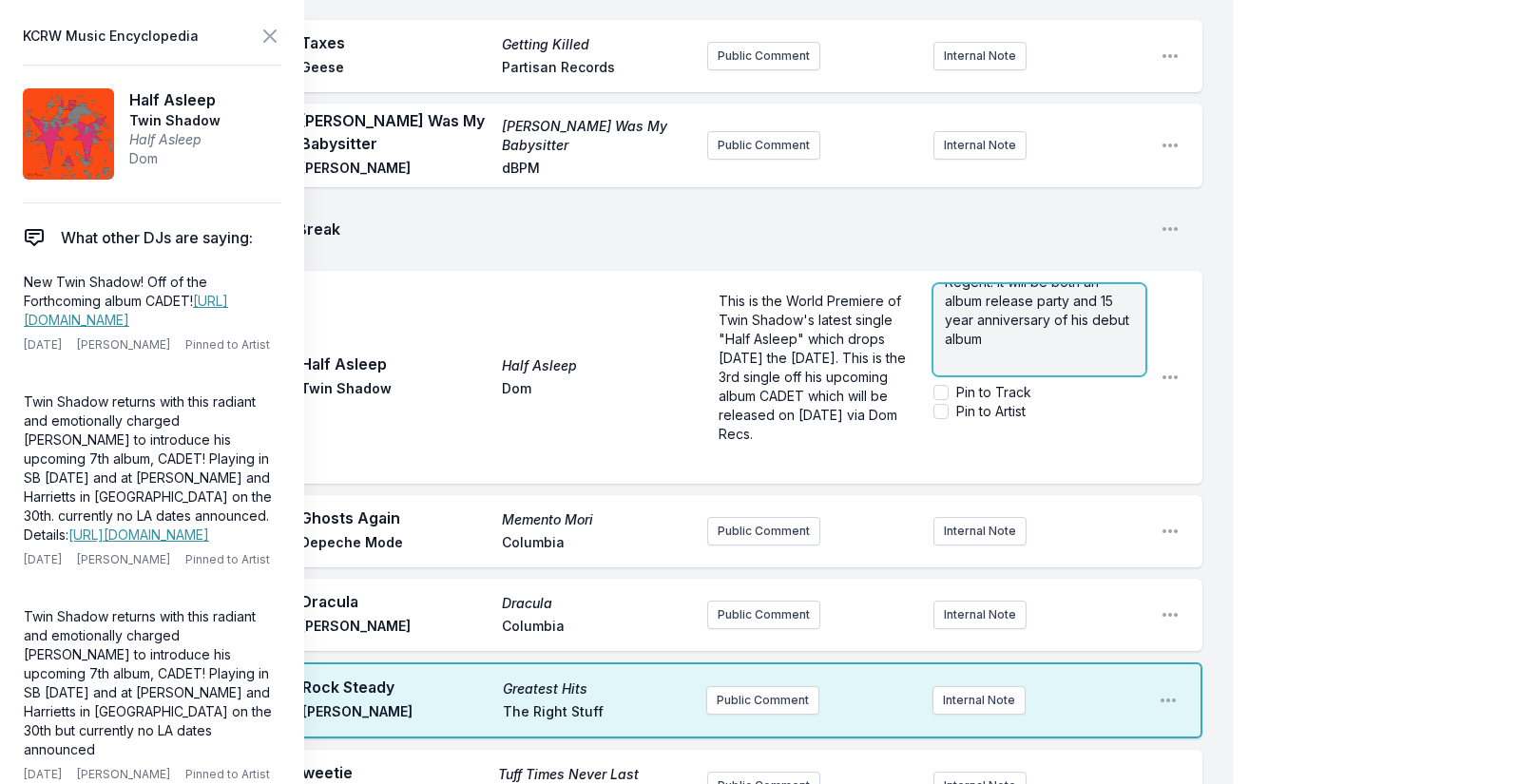
click at [1044, 335] on p "Starting [DATE], along with the official release of this single, Twin Shadow wi…" at bounding box center [1040, 254] width 190 height 190
click at [1050, 325] on p "Starting [DATE], along with the official release of this single, Twin Shadow wi…" at bounding box center [1040, 254] width 190 height 190
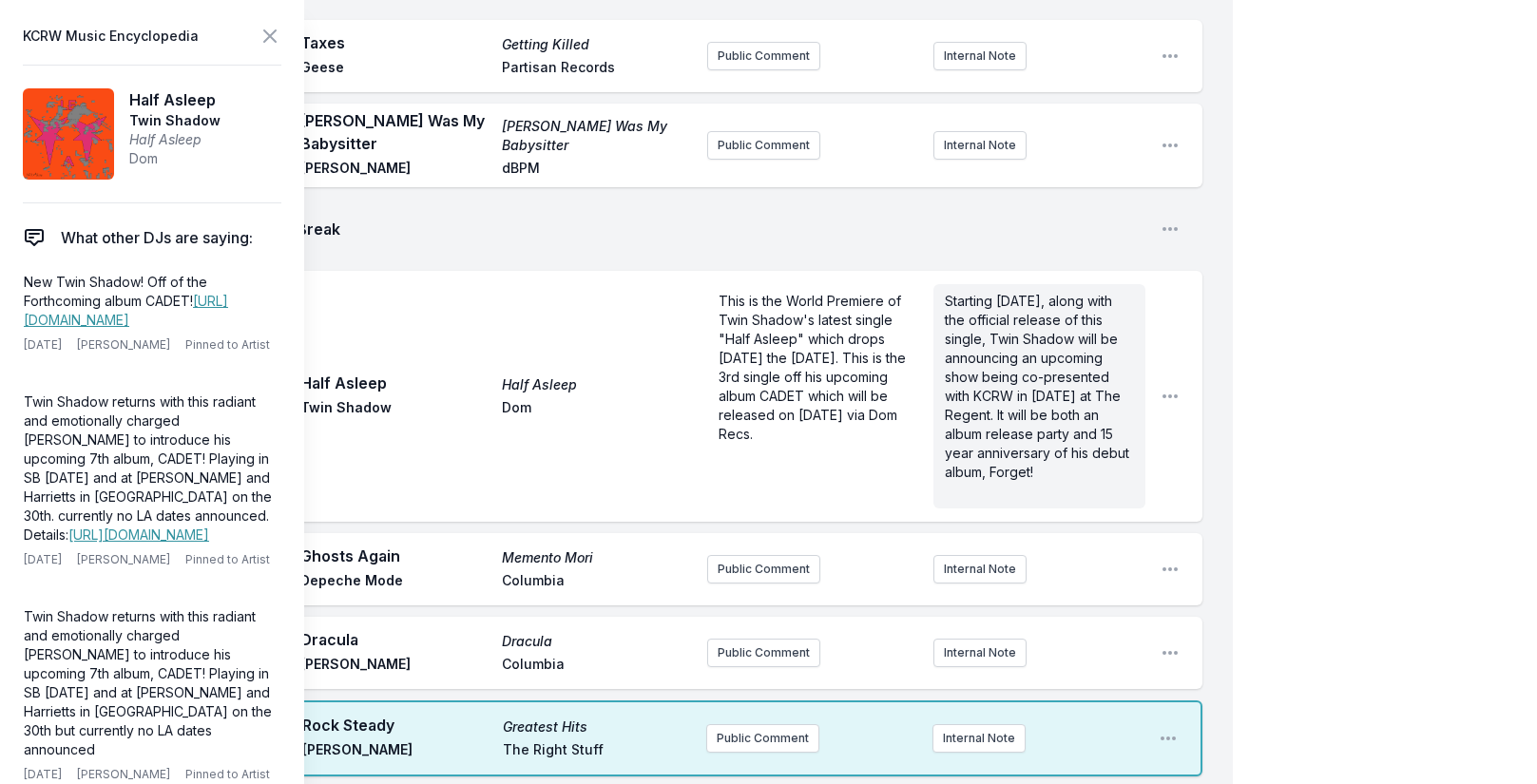
scroll to position [0, 0]
click at [277, 38] on icon at bounding box center [270, 36] width 23 height 23
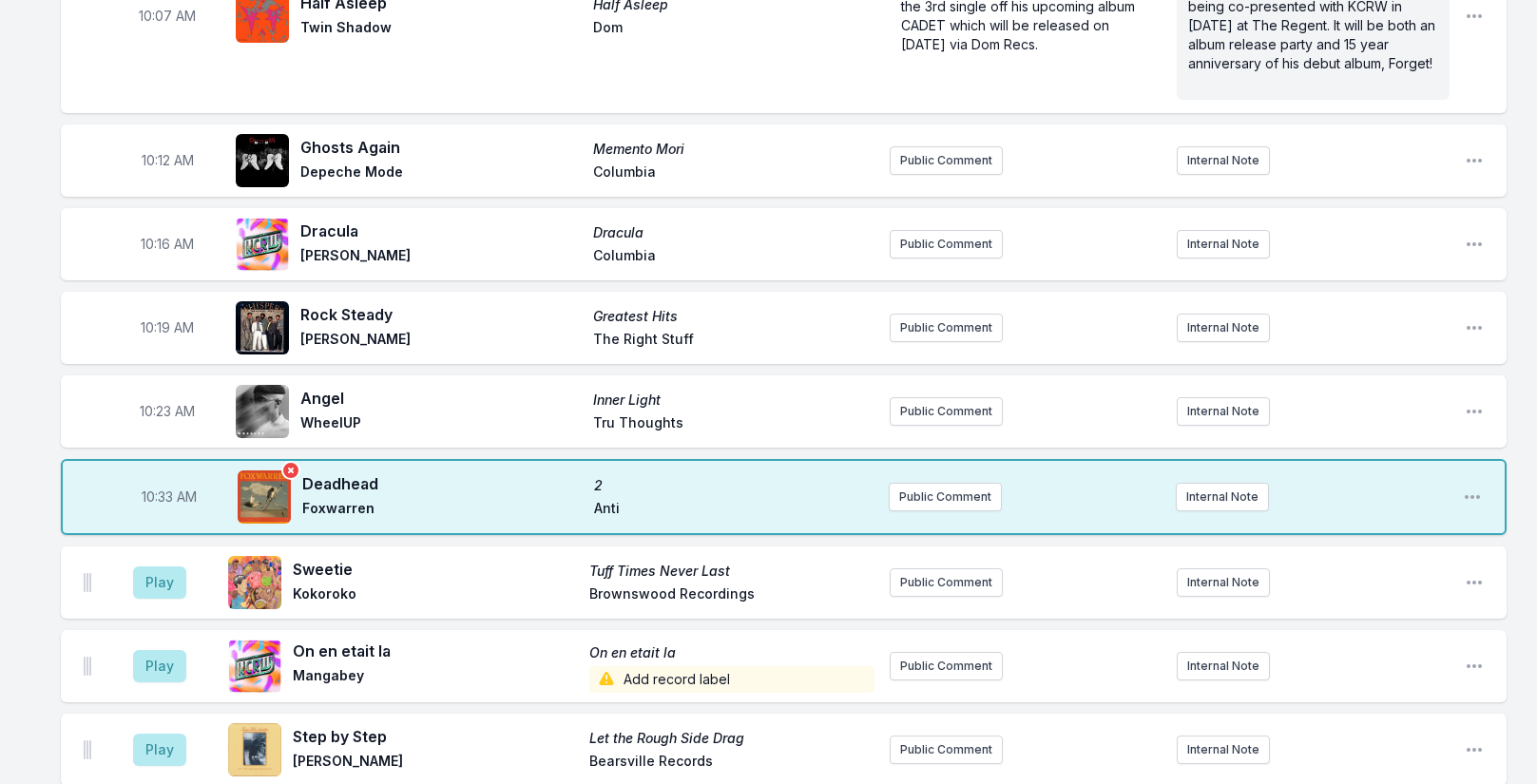
scroll to position [1778, 0]
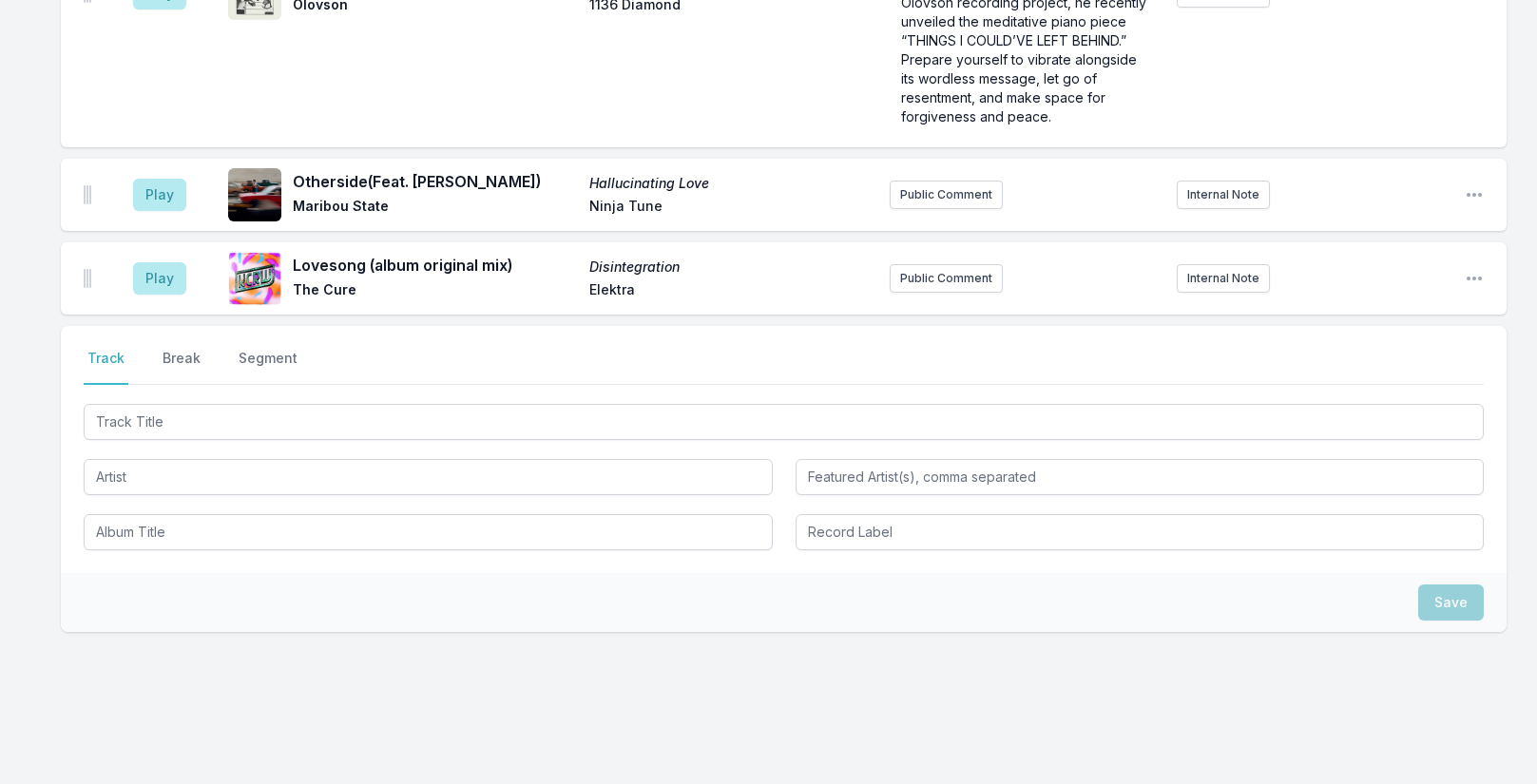
click at [172, 349] on button "Break" at bounding box center [182, 366] width 45 height 37
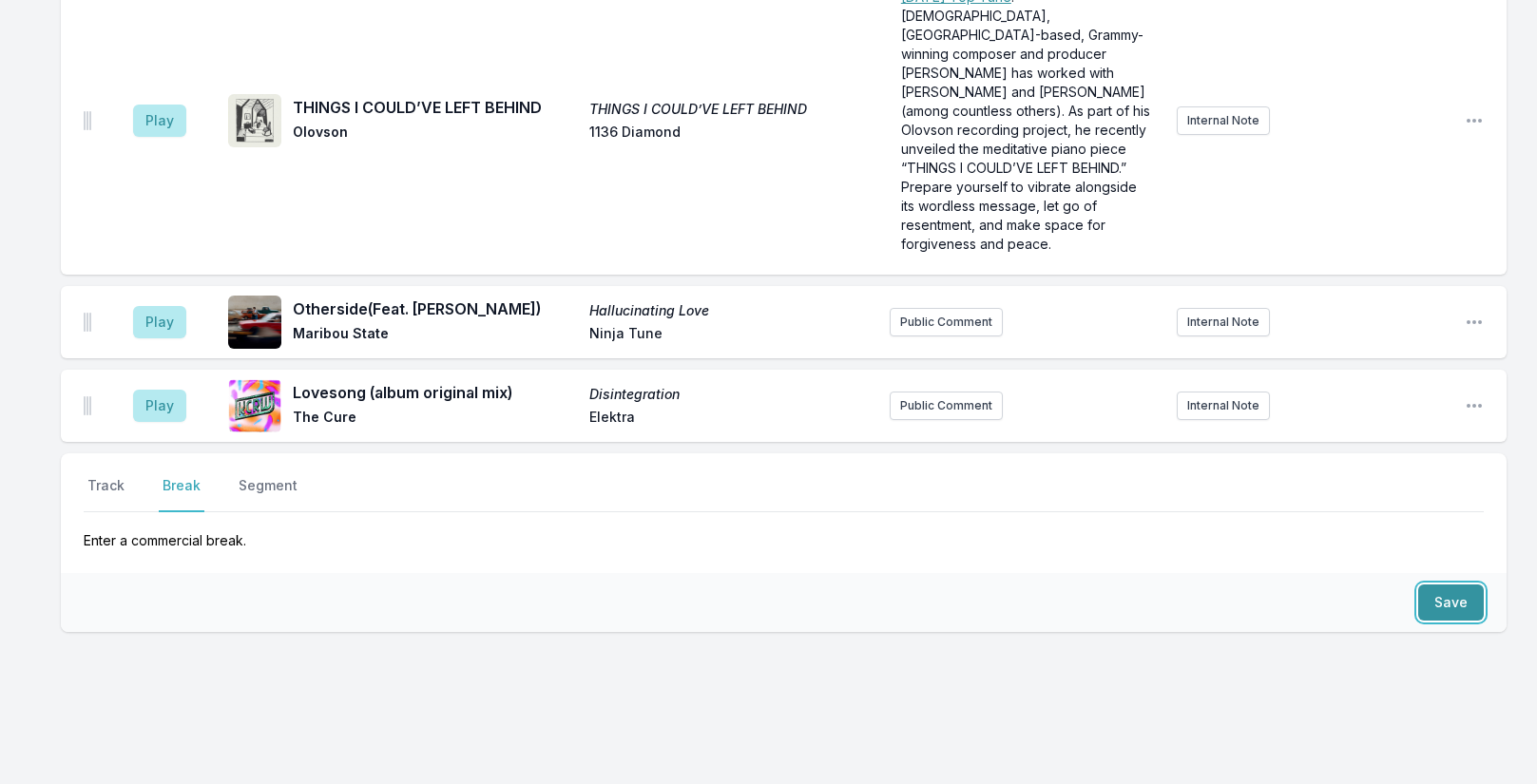
click at [1448, 585] on button "Save" at bounding box center [1451, 602] width 65 height 37
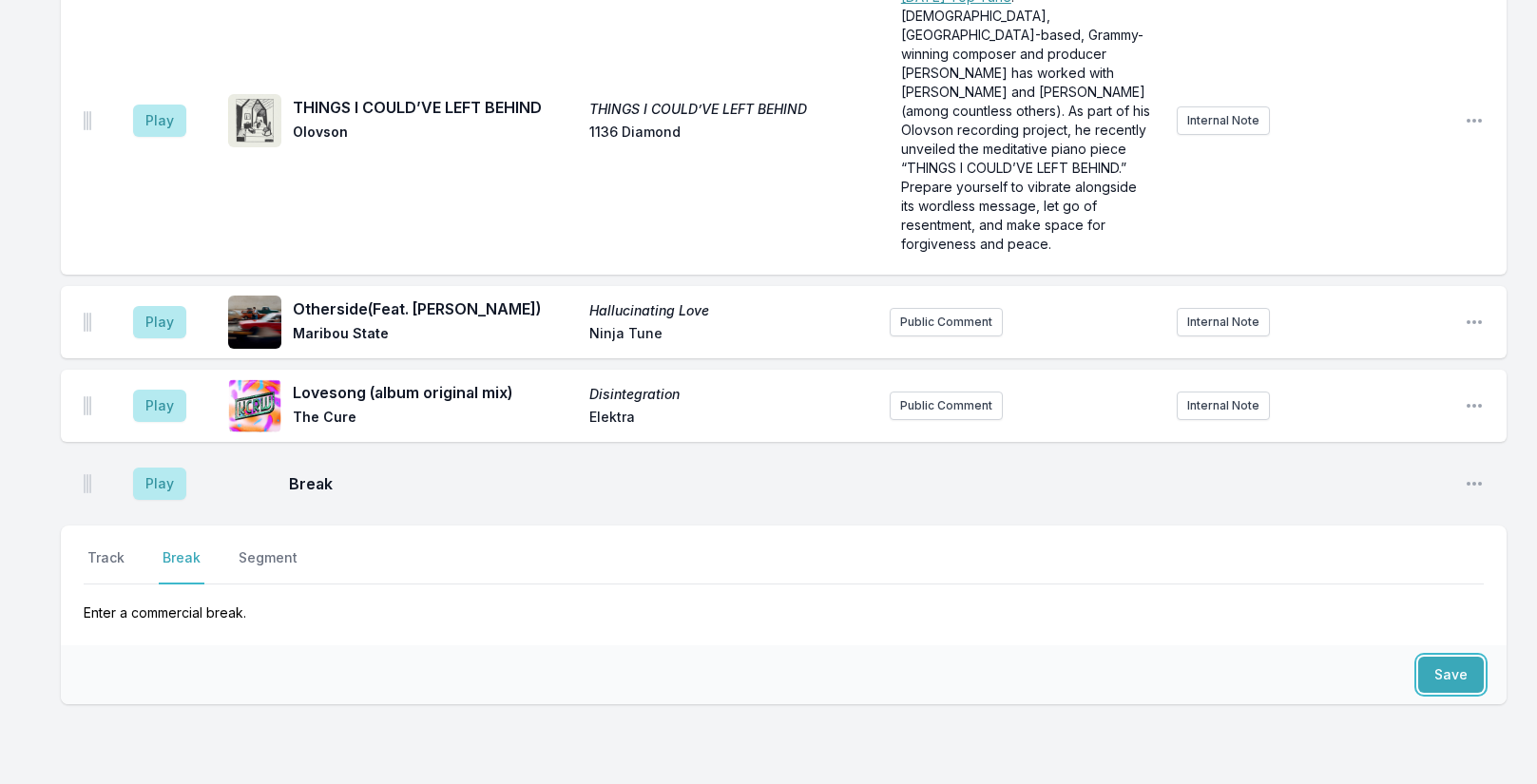
scroll to position [4910, 0]
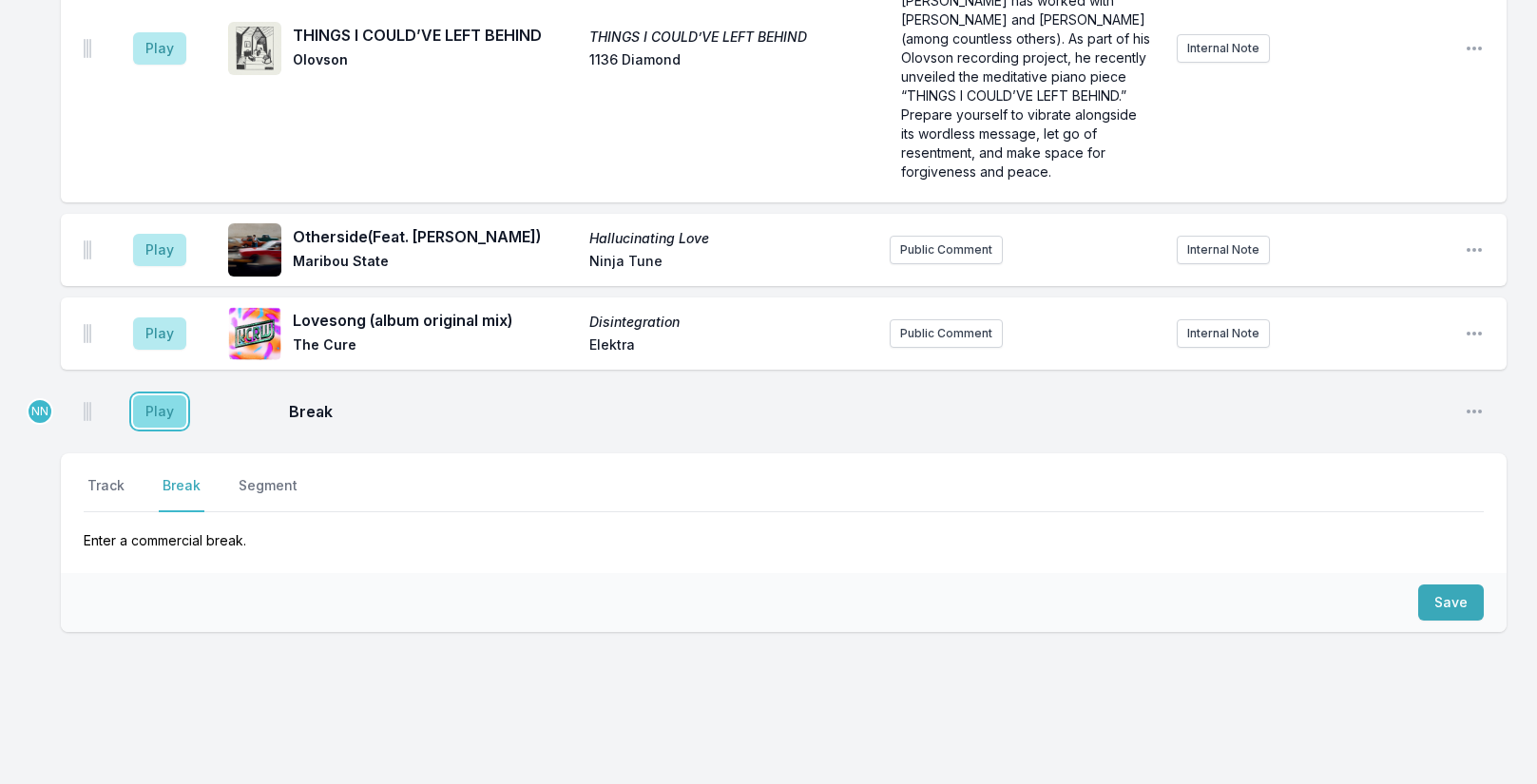
click at [158, 395] on button "Play" at bounding box center [160, 411] width 53 height 33
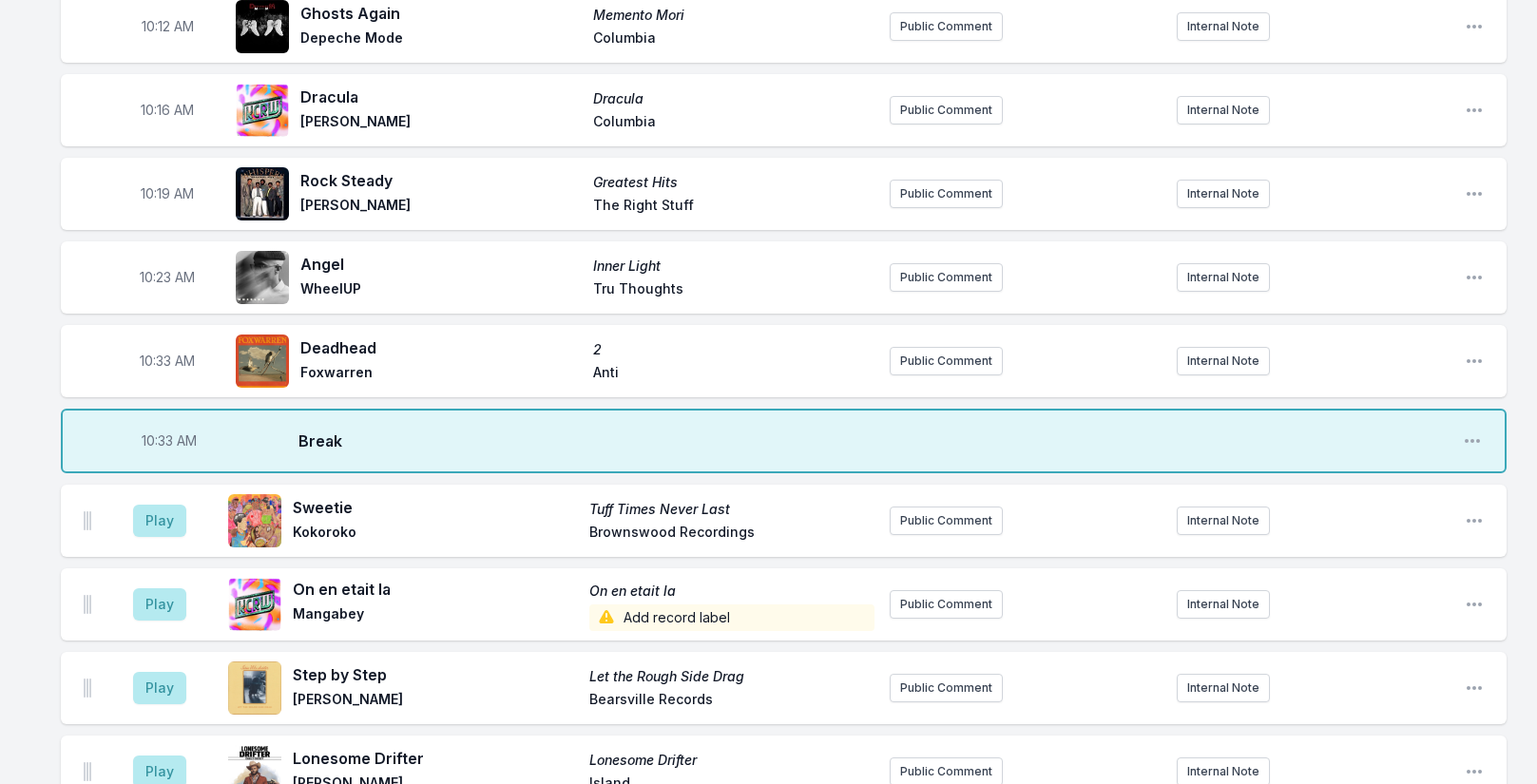
scroll to position [1774, 0]
click at [165, 449] on span "10:33 AM" at bounding box center [169, 439] width 55 height 19
click at [159, 452] on input "10:33" at bounding box center [169, 439] width 107 height 37
type input "10:30"
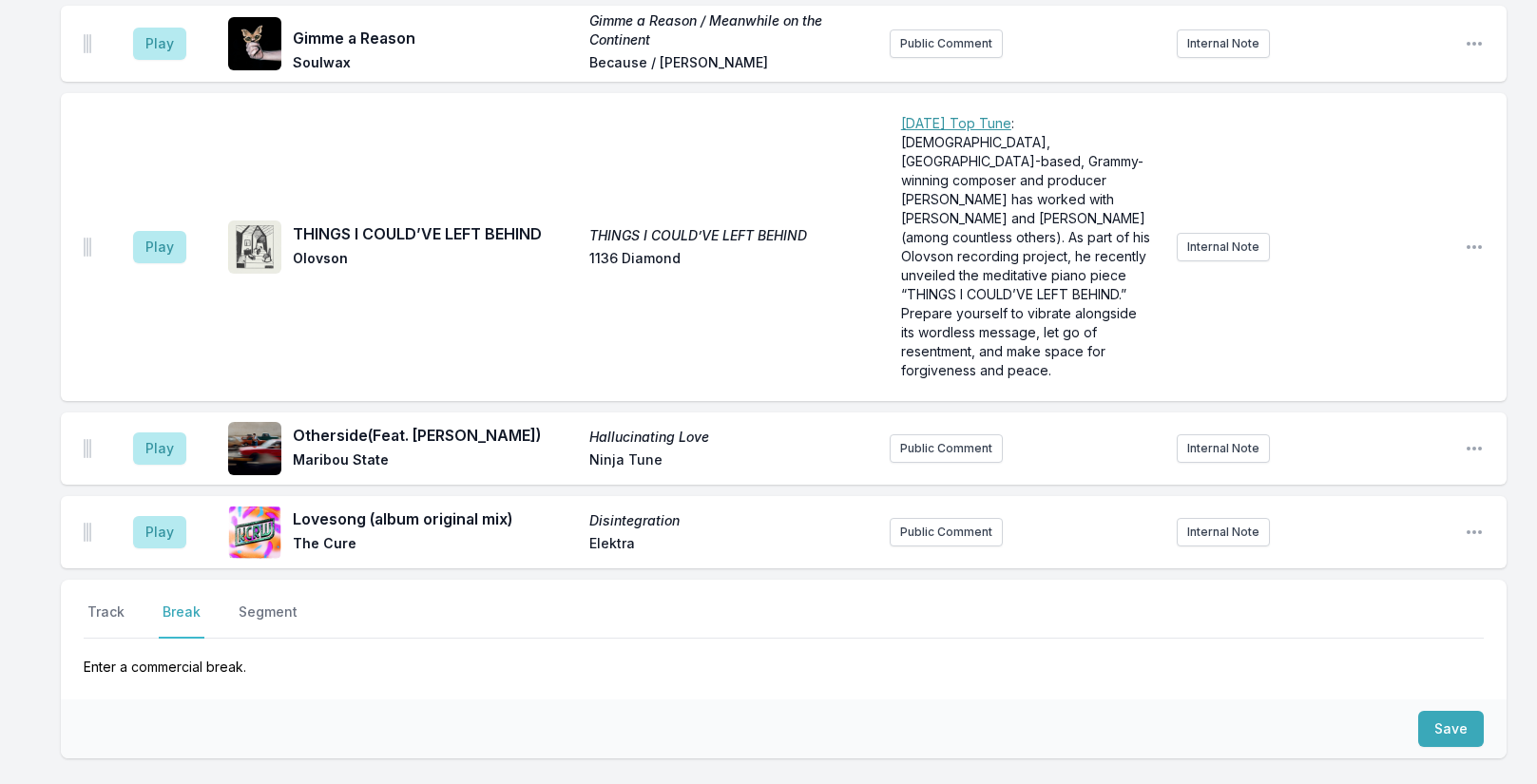
scroll to position [4910, 0]
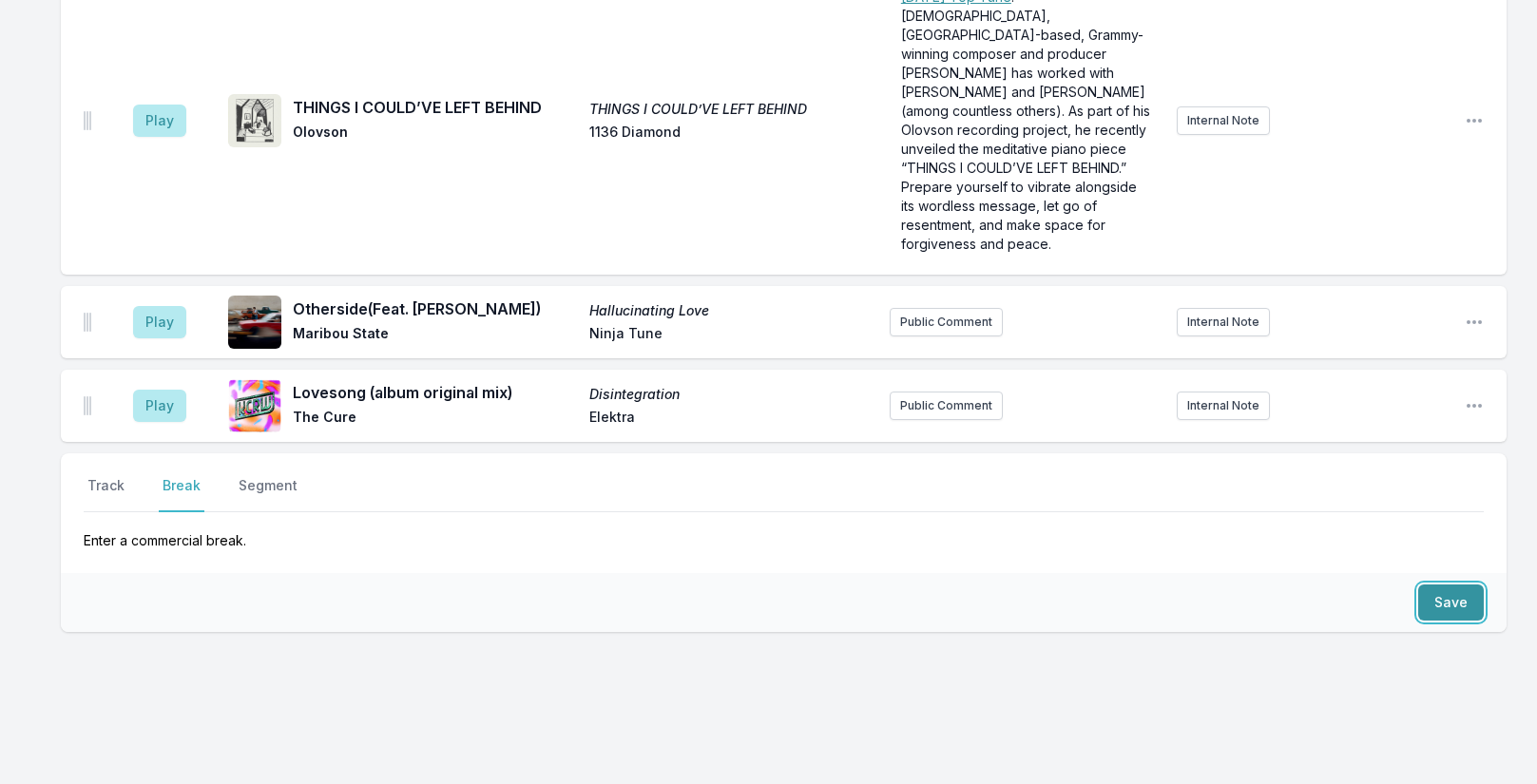
click at [1445, 585] on button "Save" at bounding box center [1451, 602] width 65 height 37
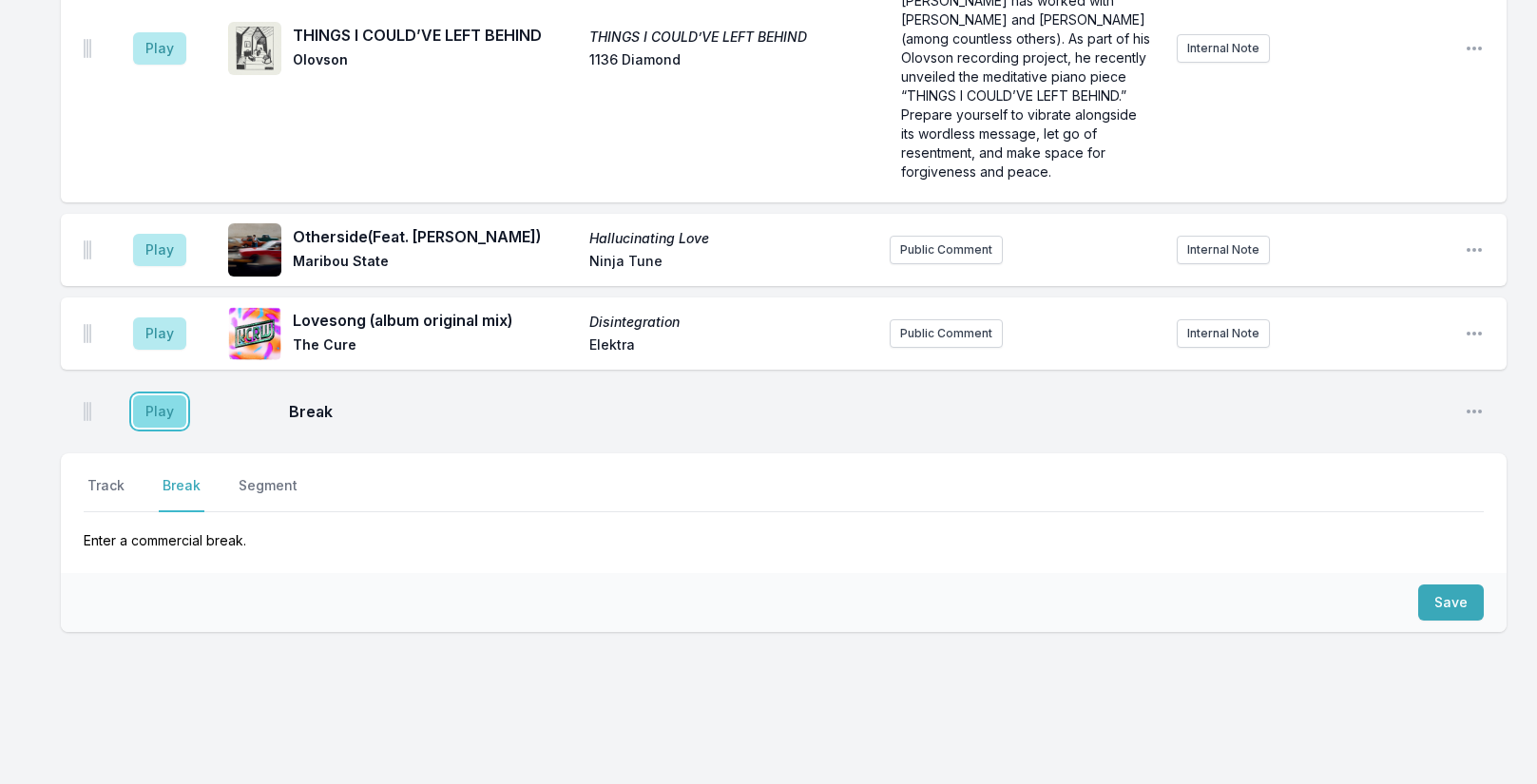
click at [142, 395] on button "Play" at bounding box center [160, 411] width 53 height 33
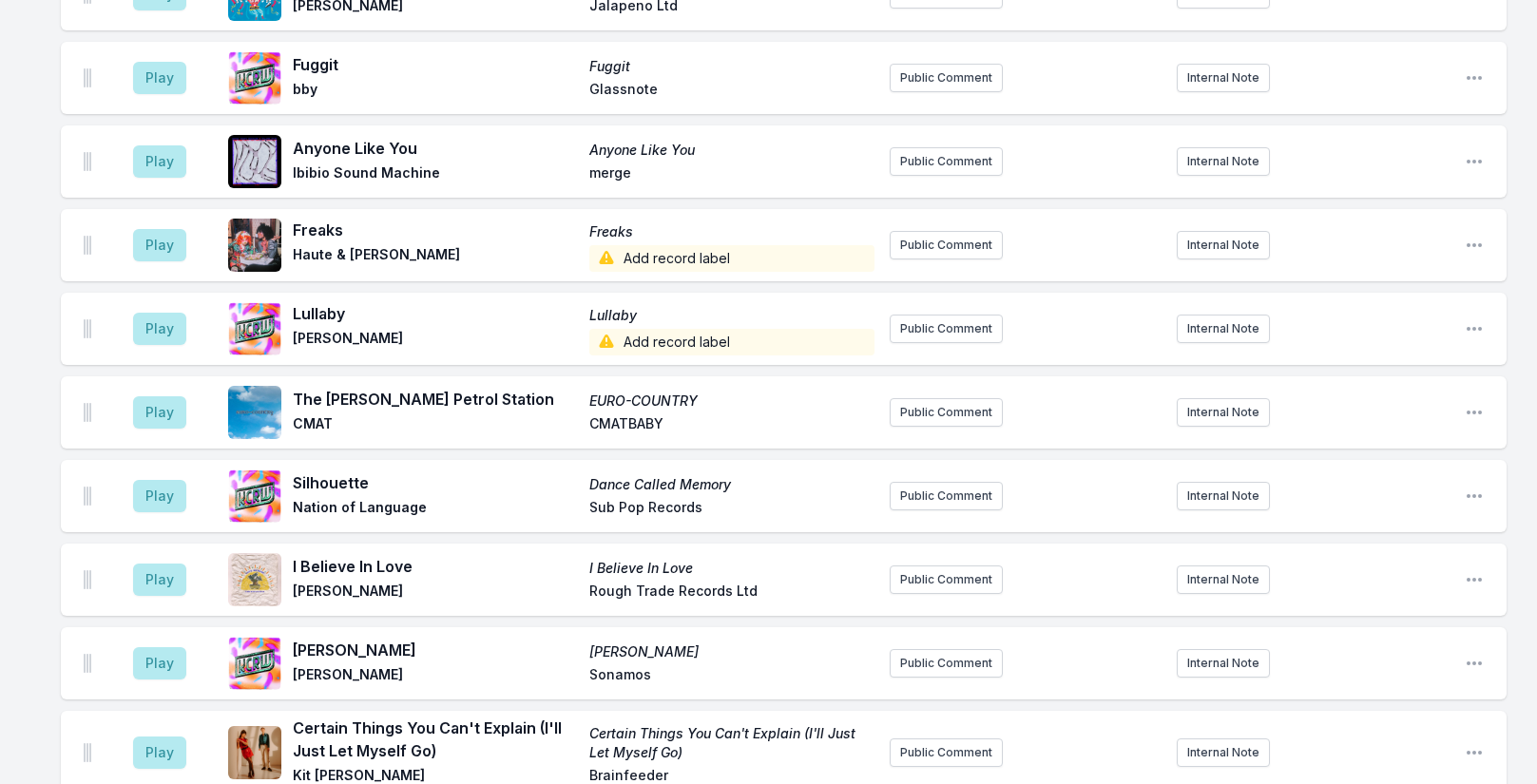
scroll to position [3572, 0]
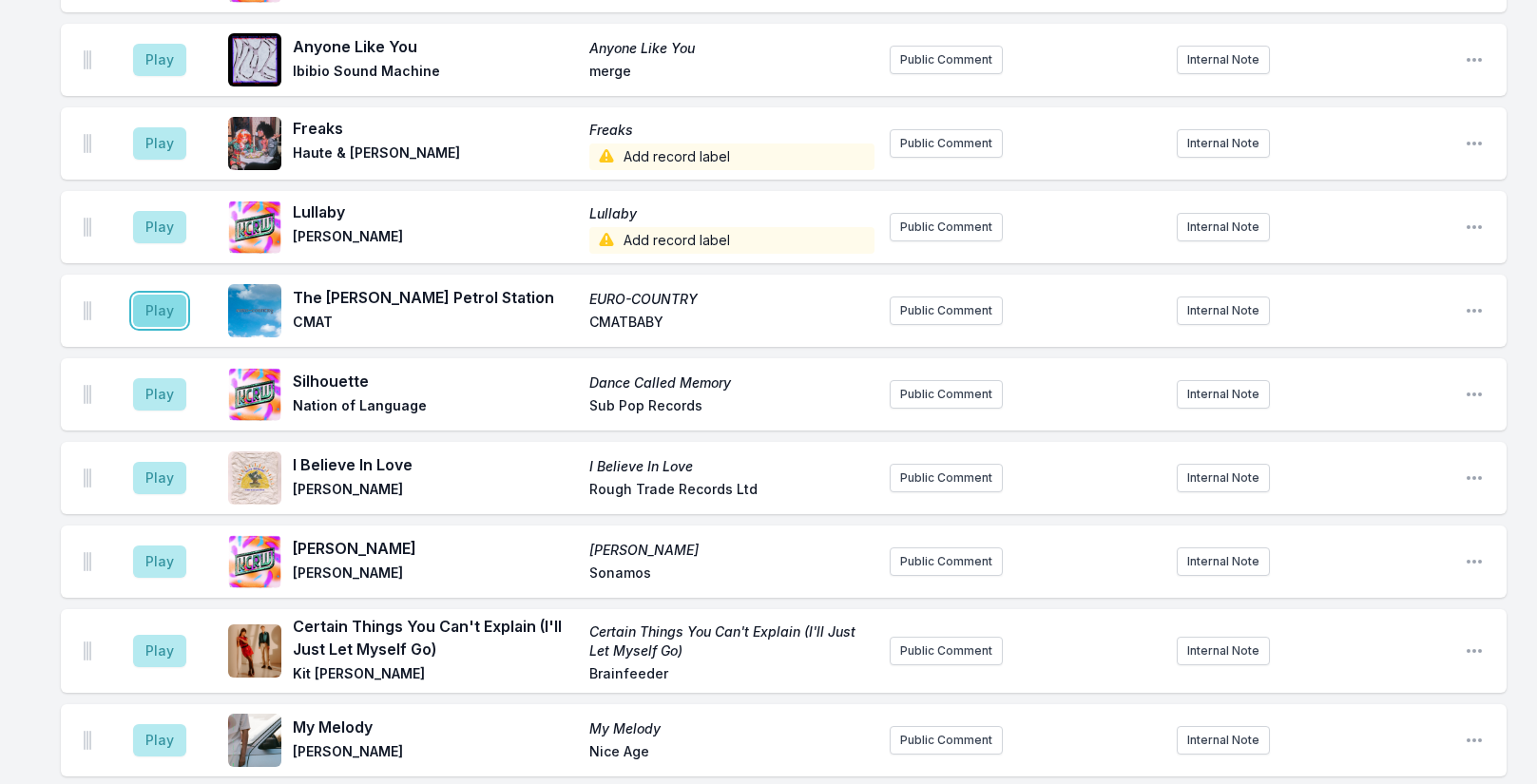
click at [154, 325] on button "Play" at bounding box center [160, 310] width 53 height 33
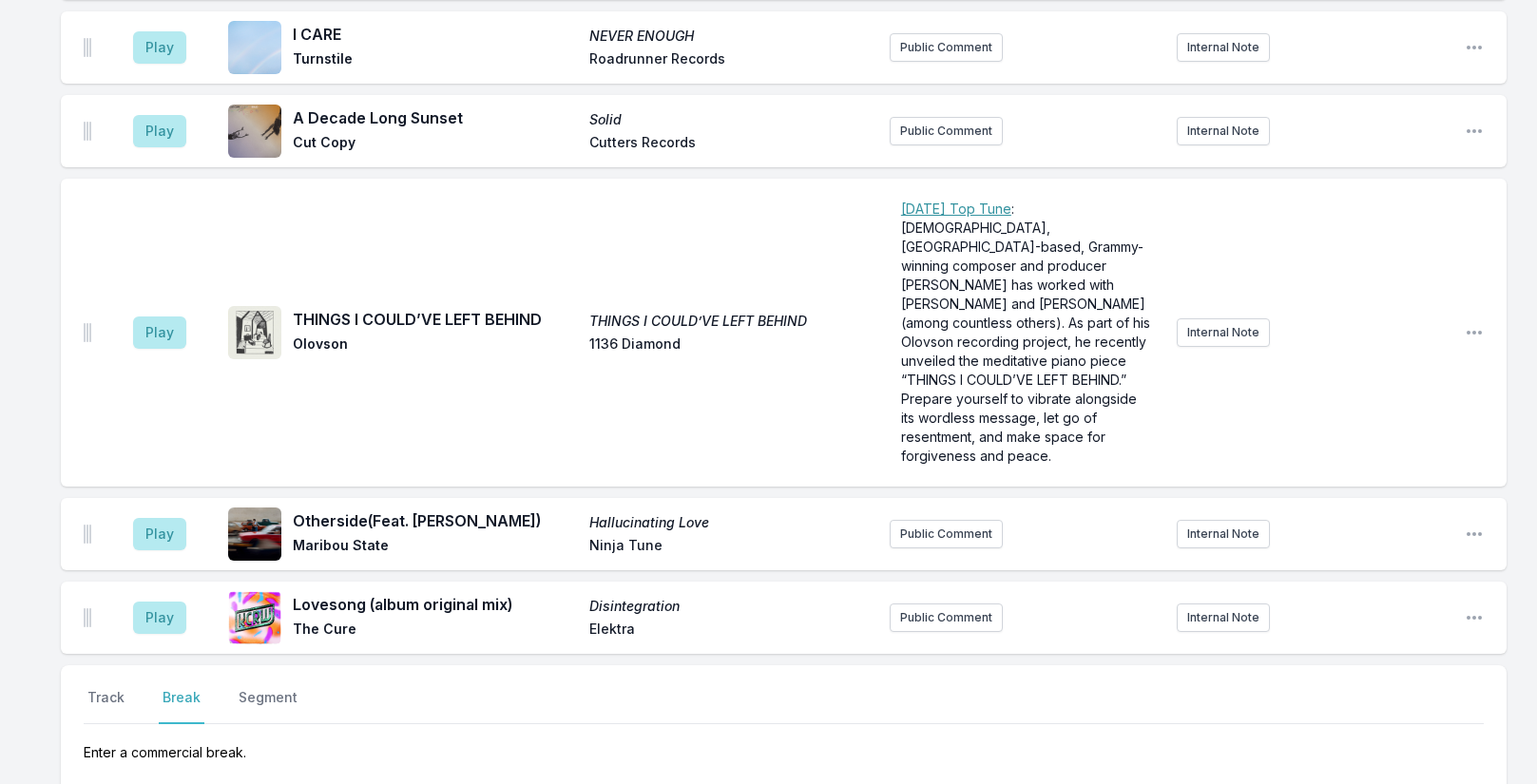
scroll to position [5066, 0]
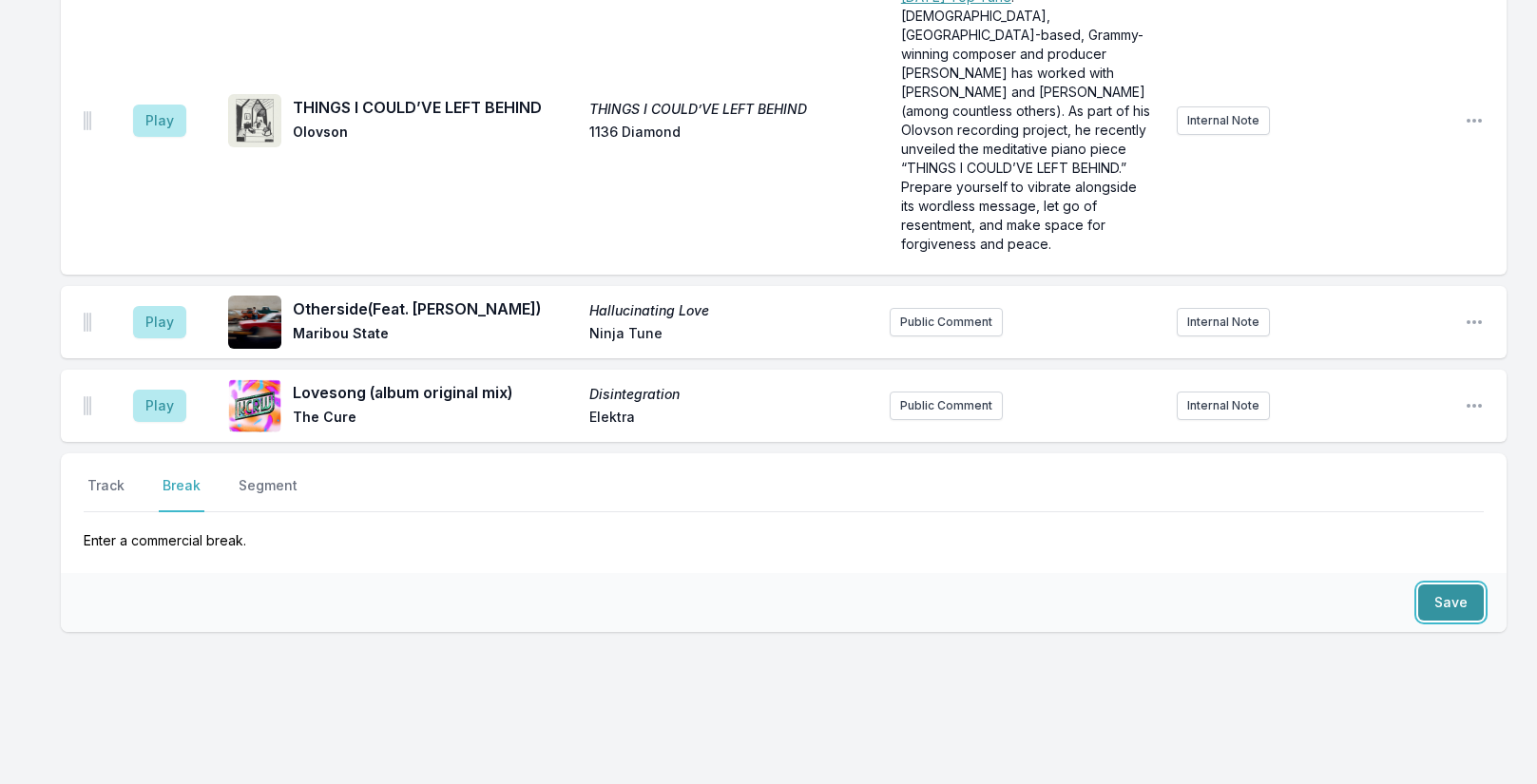
click at [1437, 585] on button "Save" at bounding box center [1451, 602] width 65 height 37
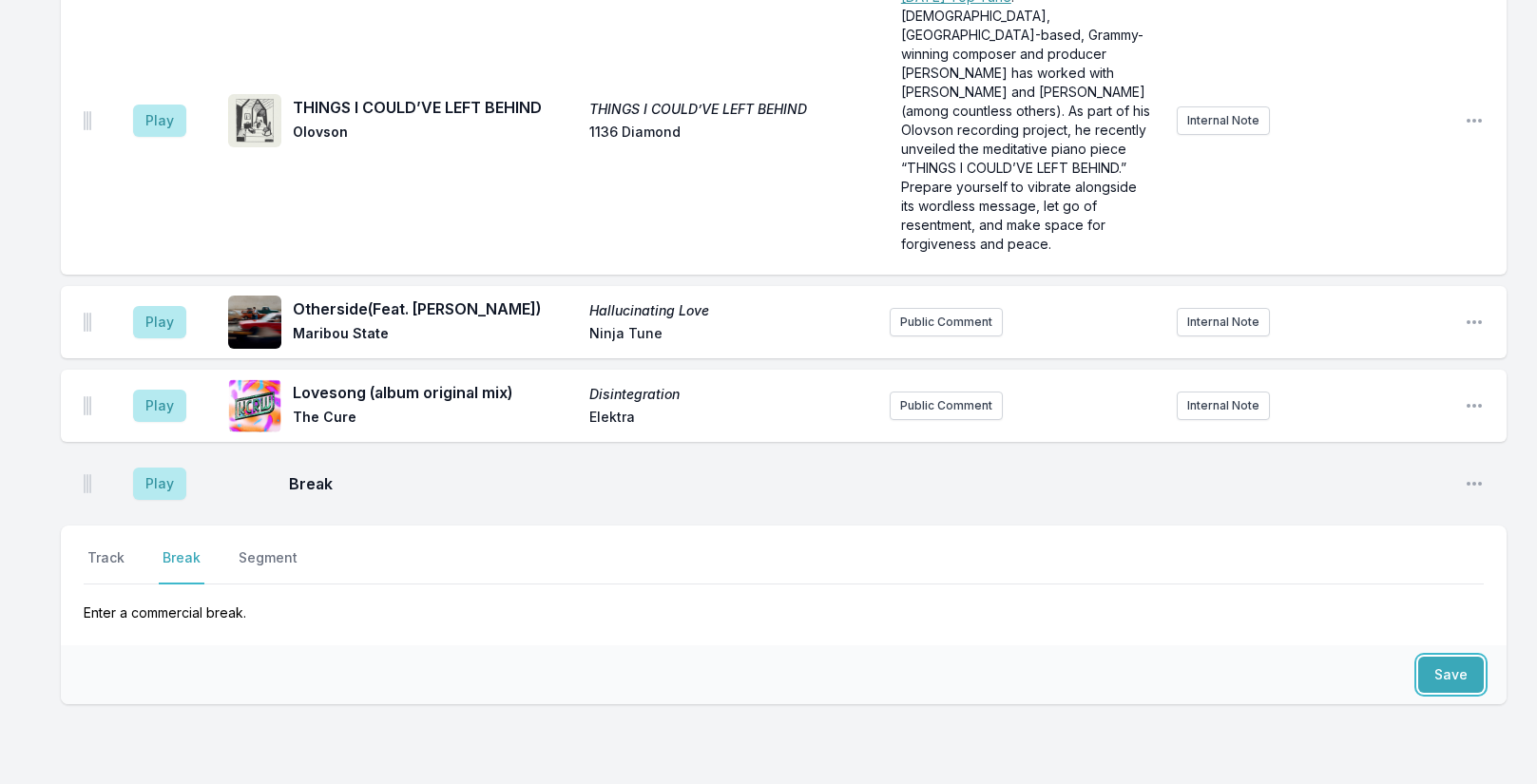
scroll to position [5138, 0]
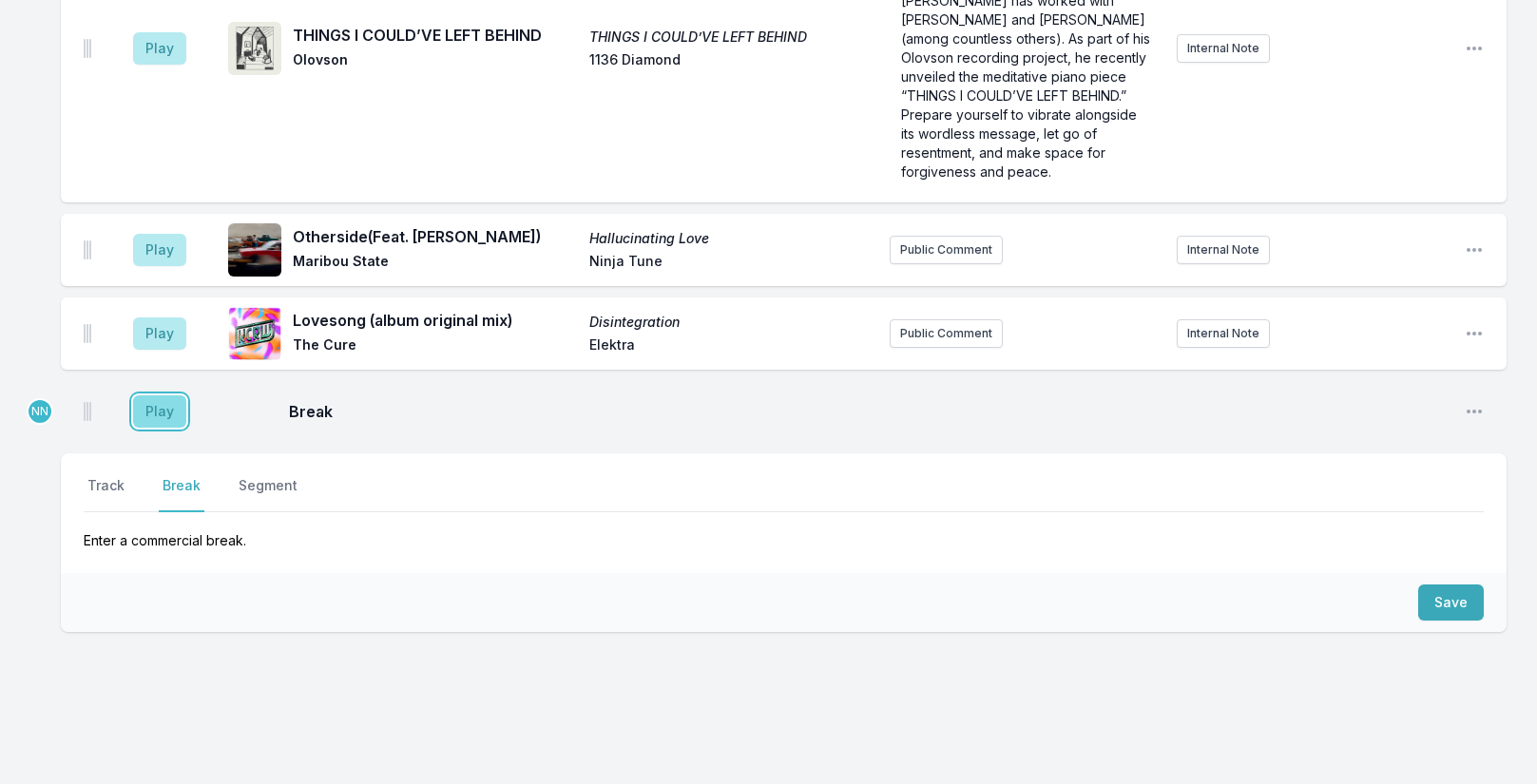
click at [165, 395] on button "Play" at bounding box center [160, 411] width 53 height 33
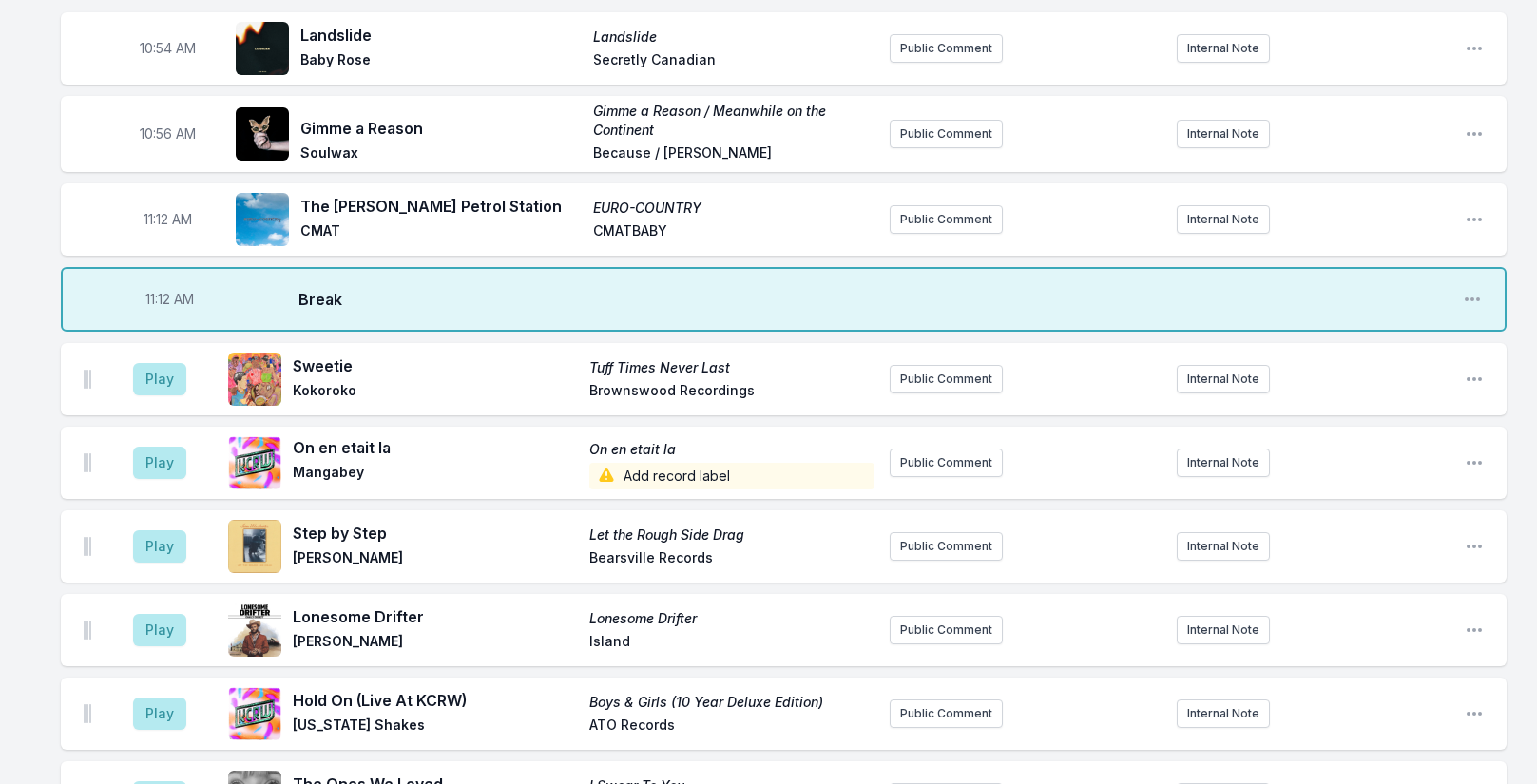
scroll to position [2477, 0]
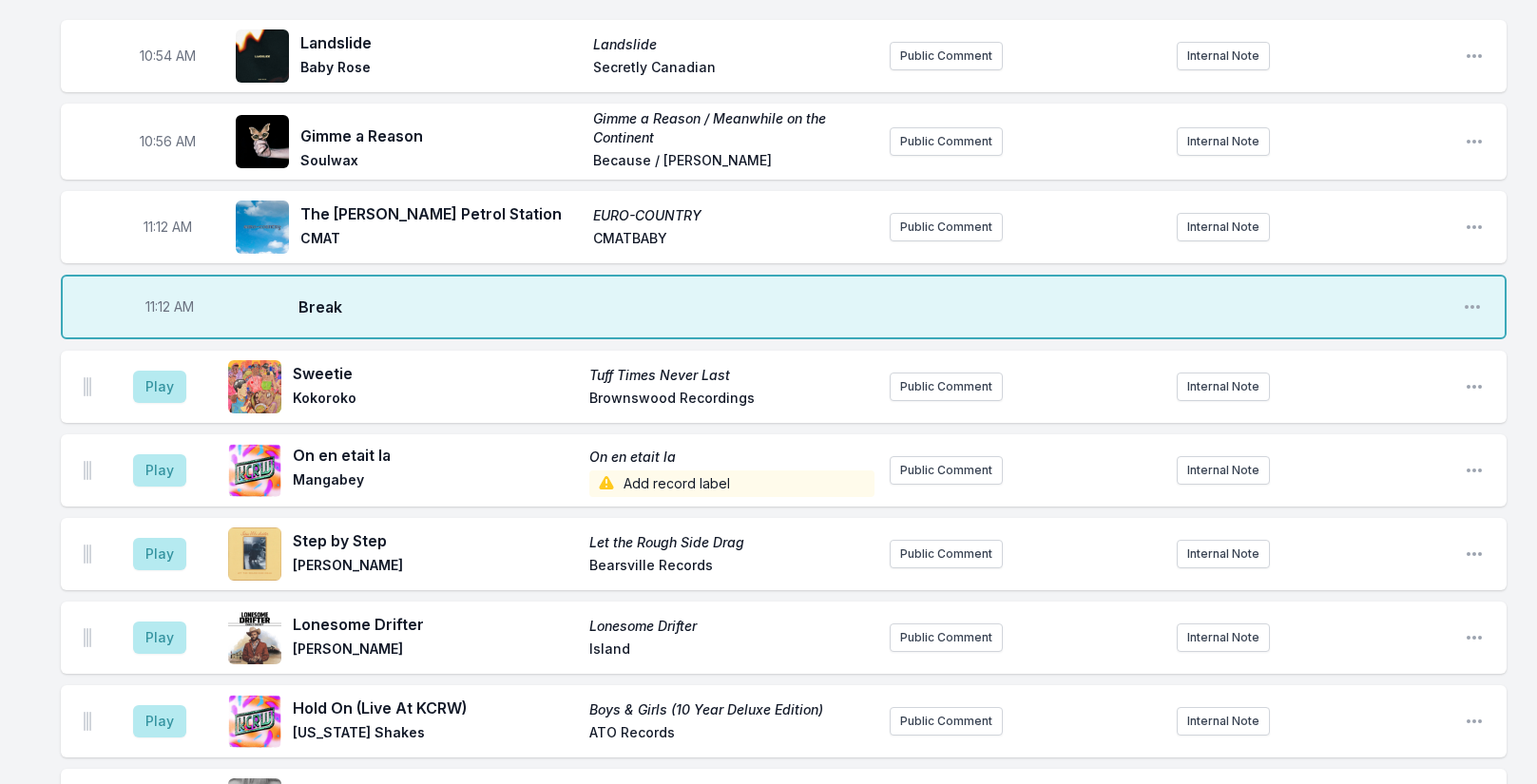
click at [164, 316] on span "11:12 AM" at bounding box center [169, 306] width 48 height 19
click at [145, 322] on input "11:12" at bounding box center [169, 307] width 107 height 37
type input "11:00"
click at [39, 411] on div "Missing Data Some of your tracks are missing record label information. This inf…" at bounding box center [768, 592] width 1537 height 5766
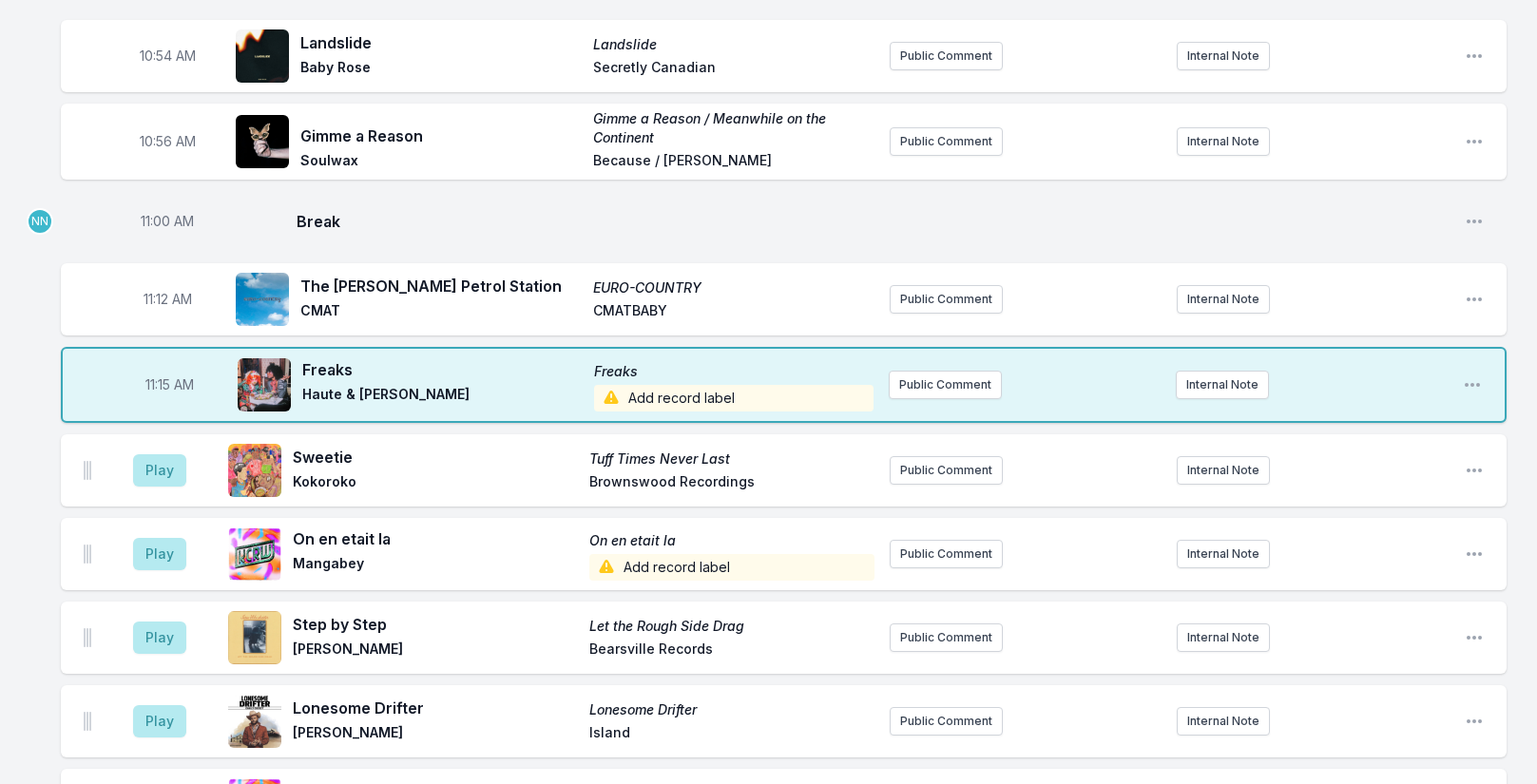
click at [651, 412] on span "Add record label" at bounding box center [734, 398] width 281 height 27
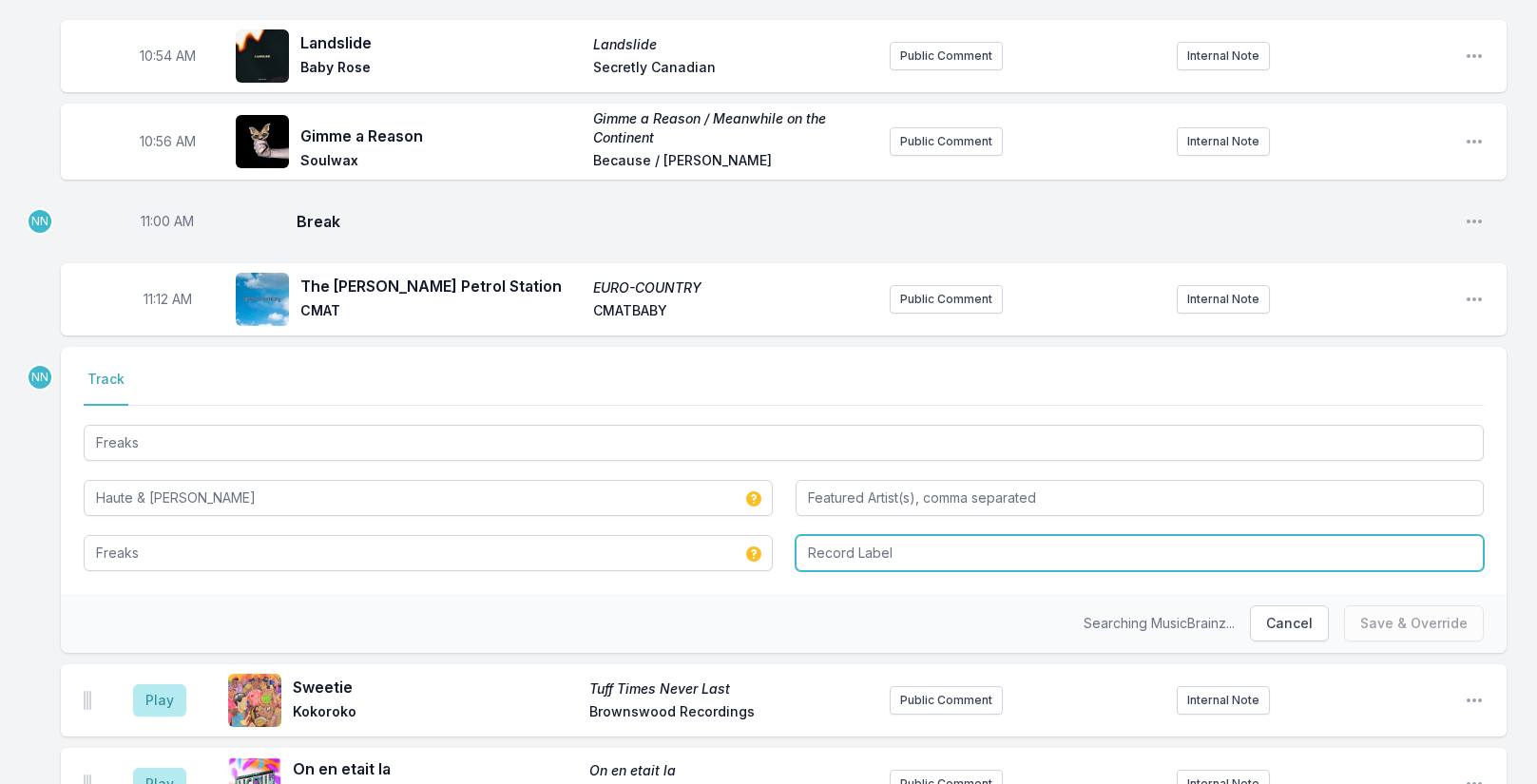
click at [837, 564] on input "Record Label" at bounding box center [1141, 553] width 689 height 37
type input "Self Released"
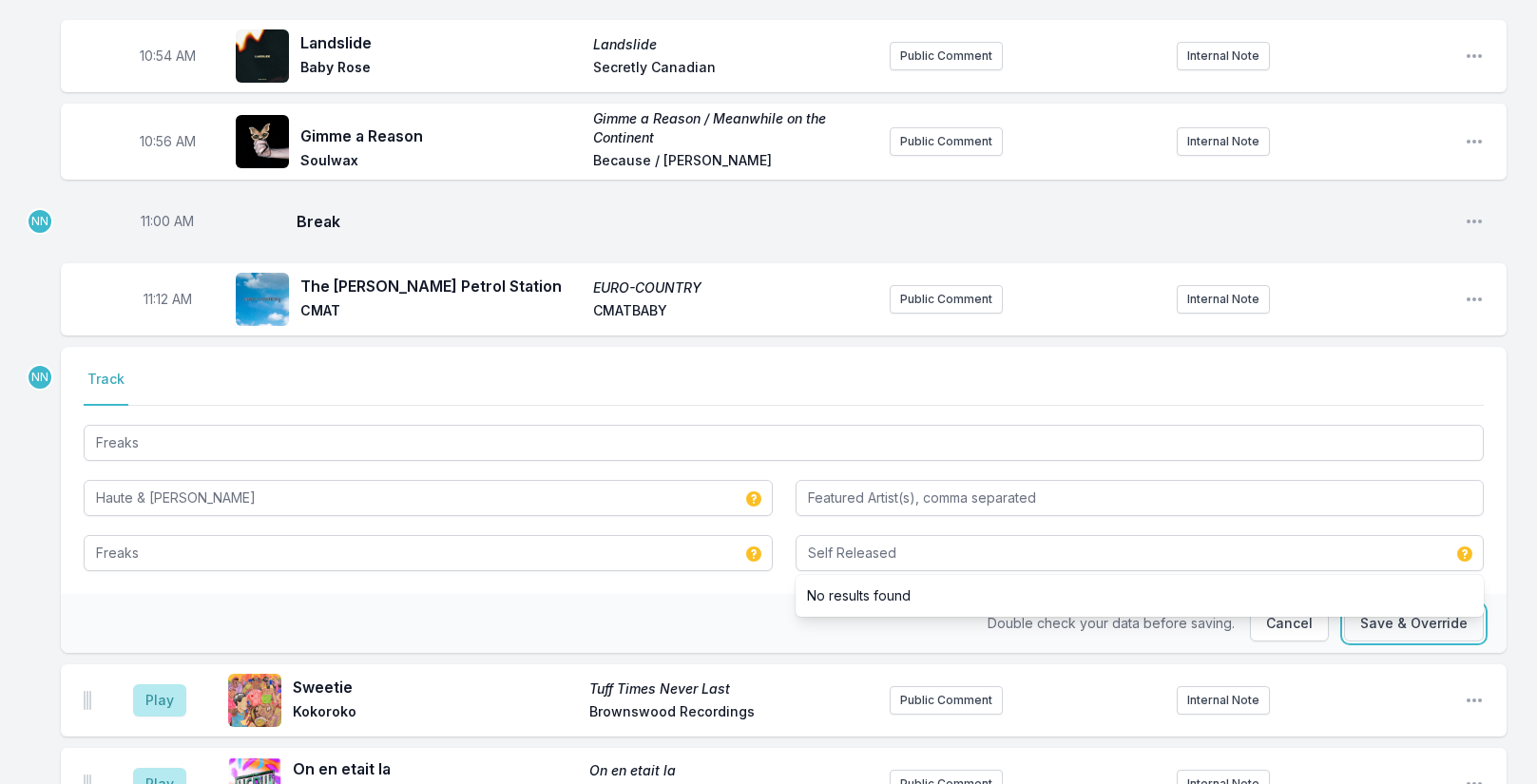
click at [1371, 634] on button "Save & Override" at bounding box center [1414, 623] width 139 height 37
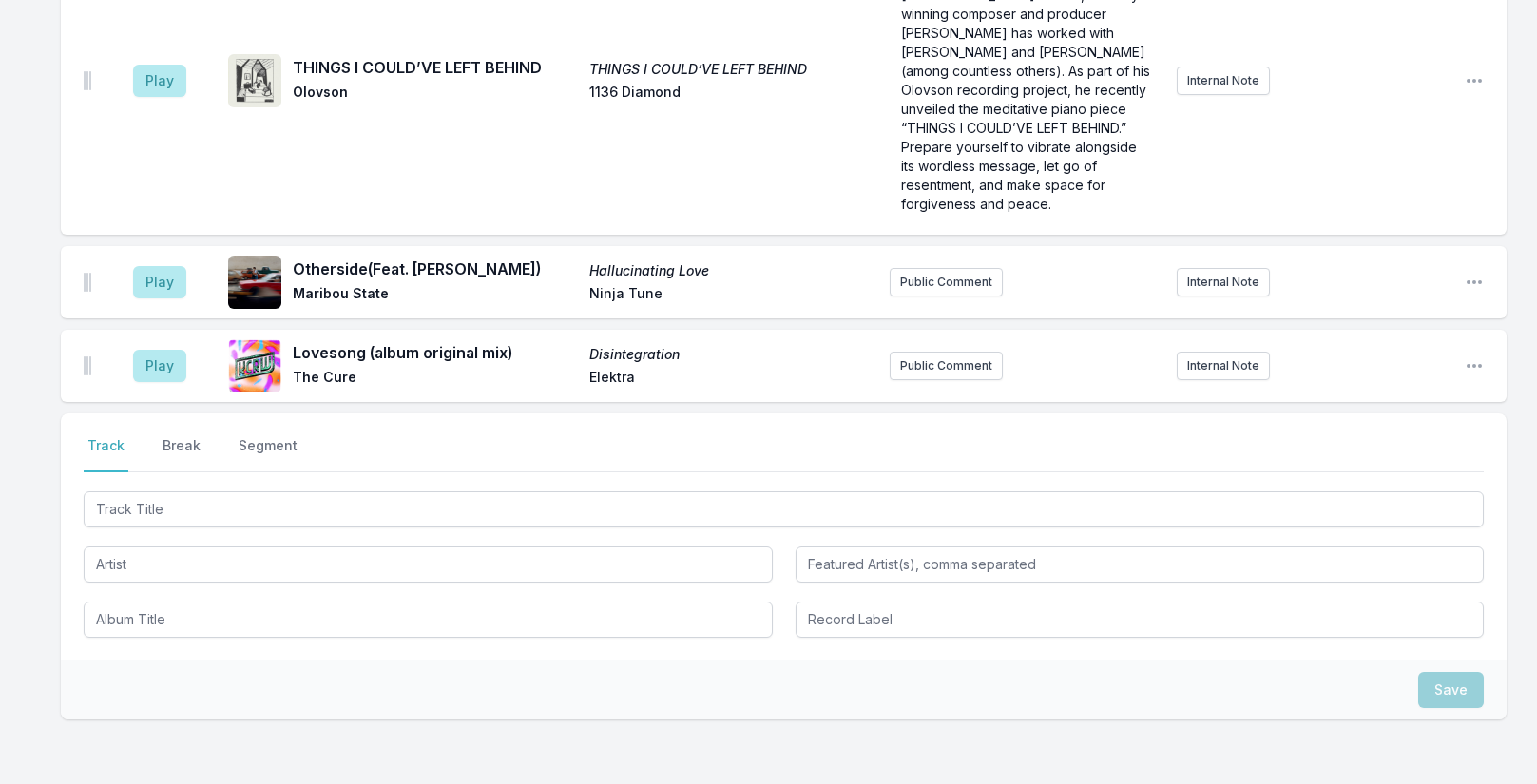
scroll to position [5311, 0]
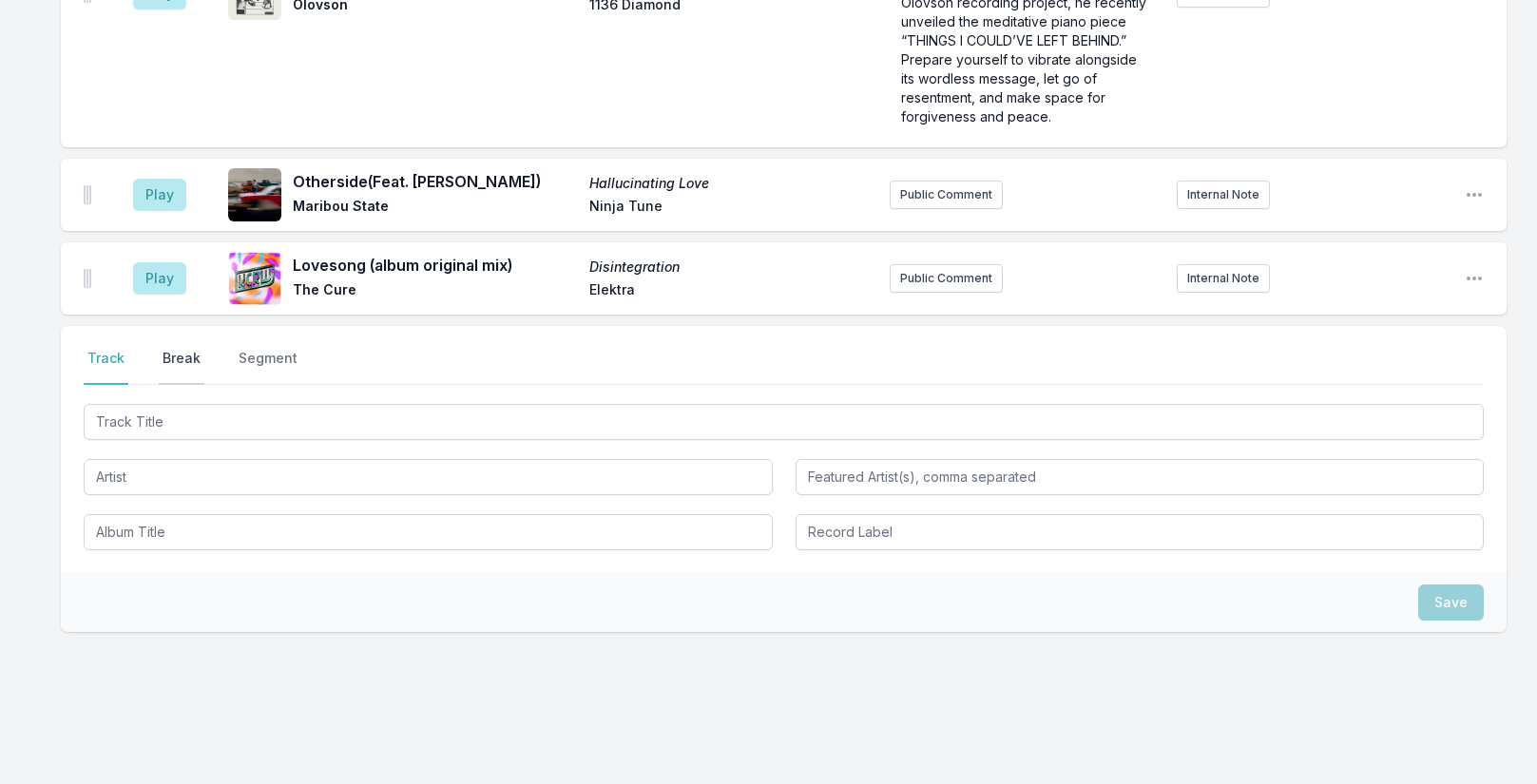
click at [173, 349] on button "Break" at bounding box center [182, 366] width 45 height 37
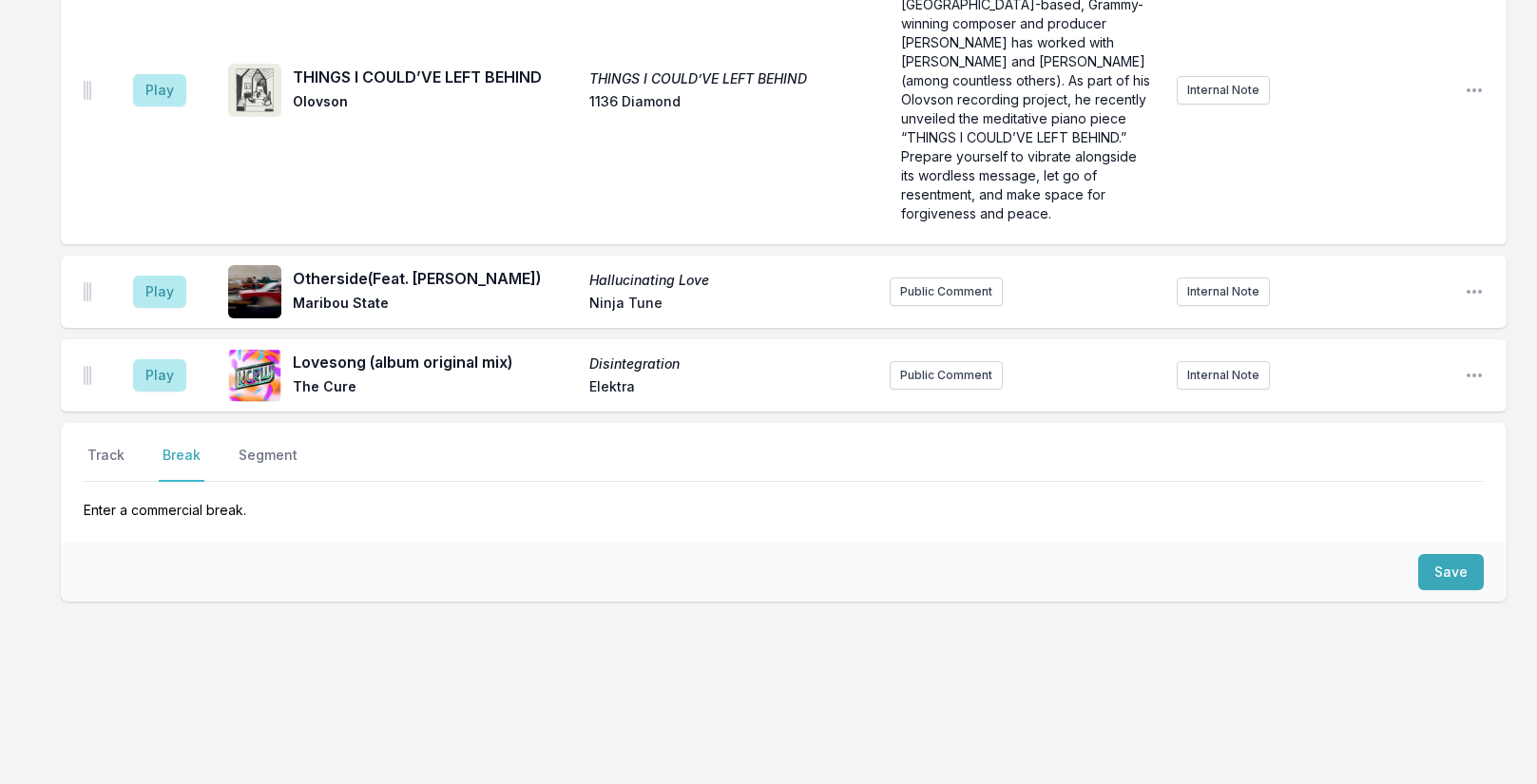
scroll to position [5184, 0]
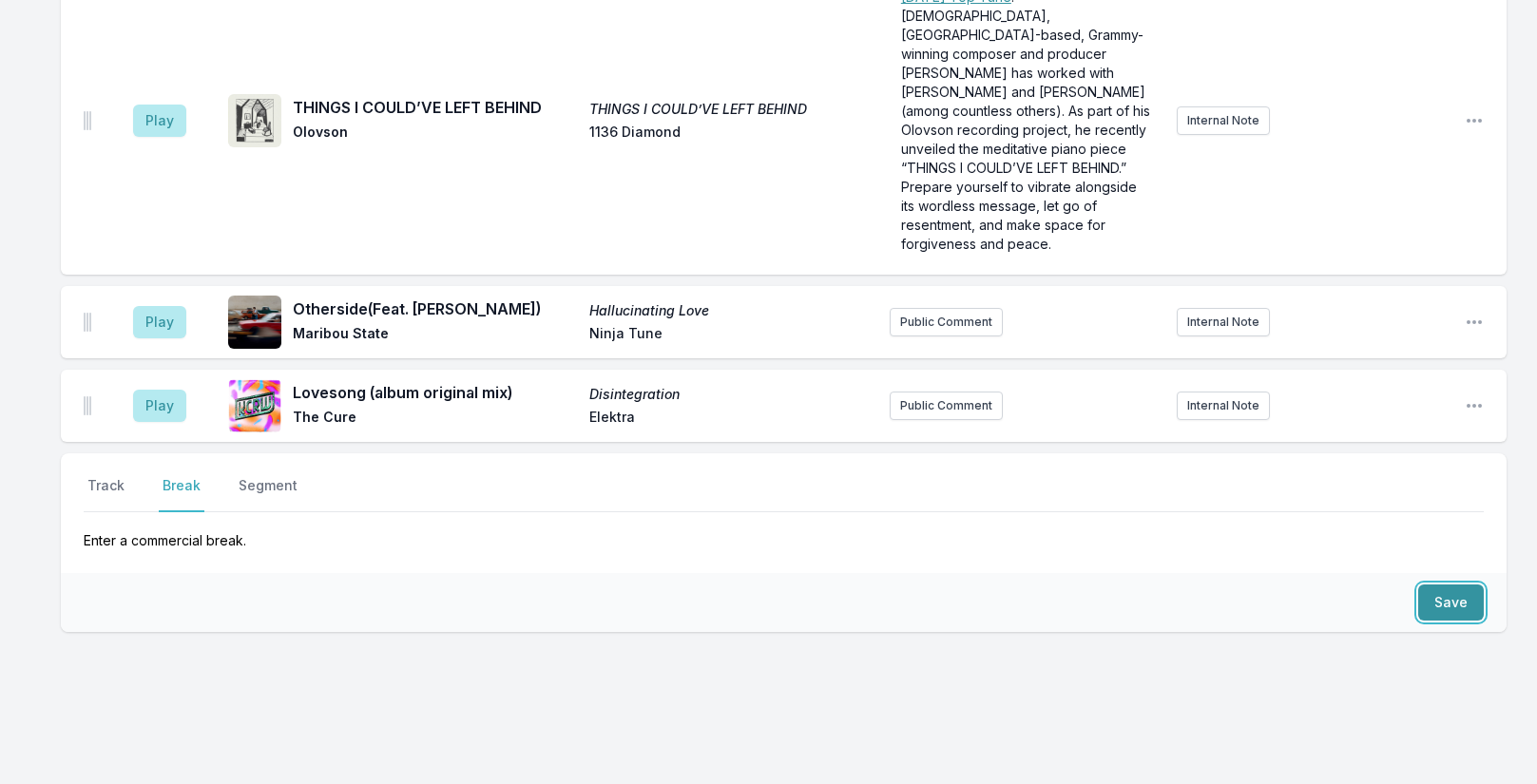
click at [1450, 585] on button "Save" at bounding box center [1451, 602] width 65 height 37
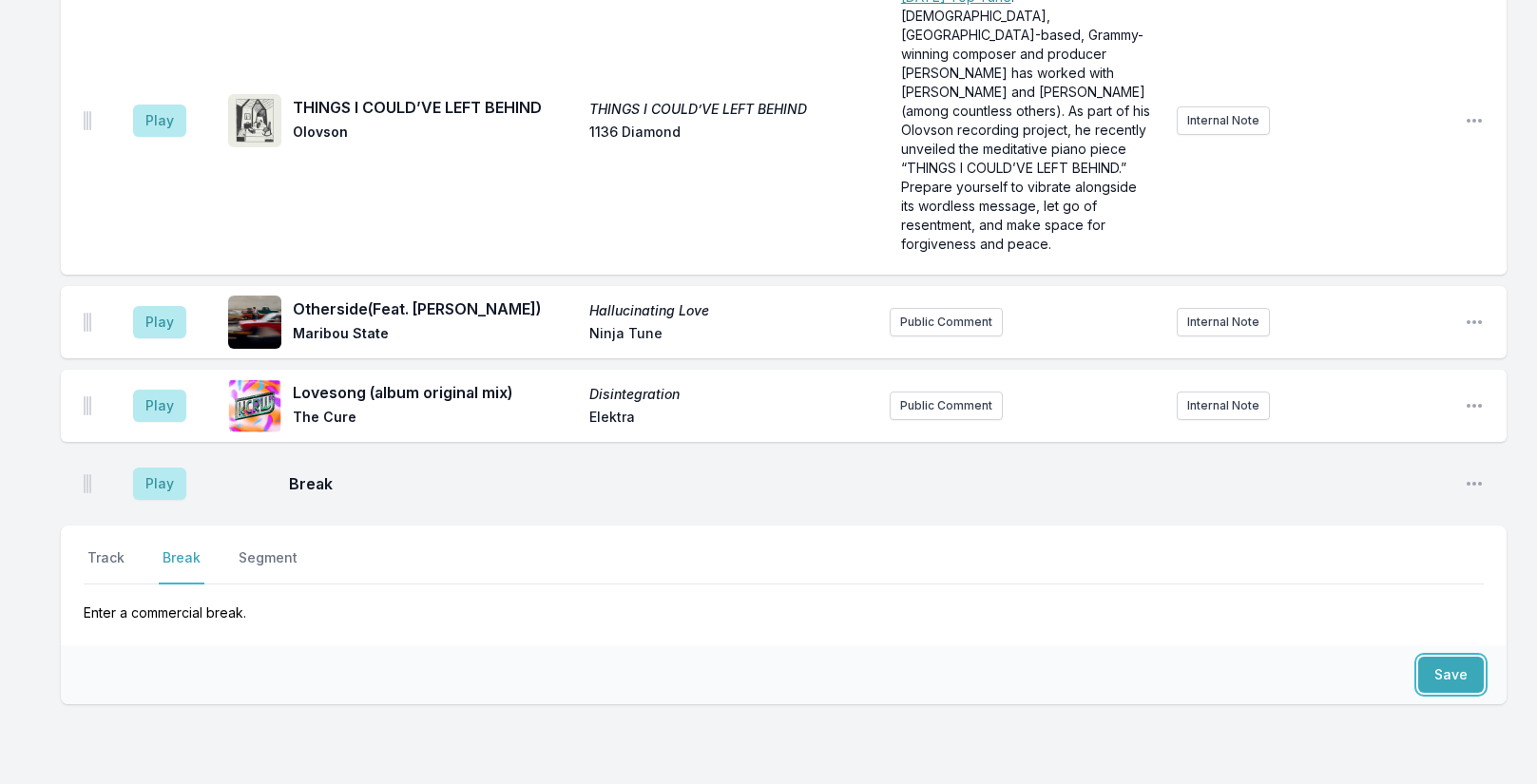
scroll to position [5256, 0]
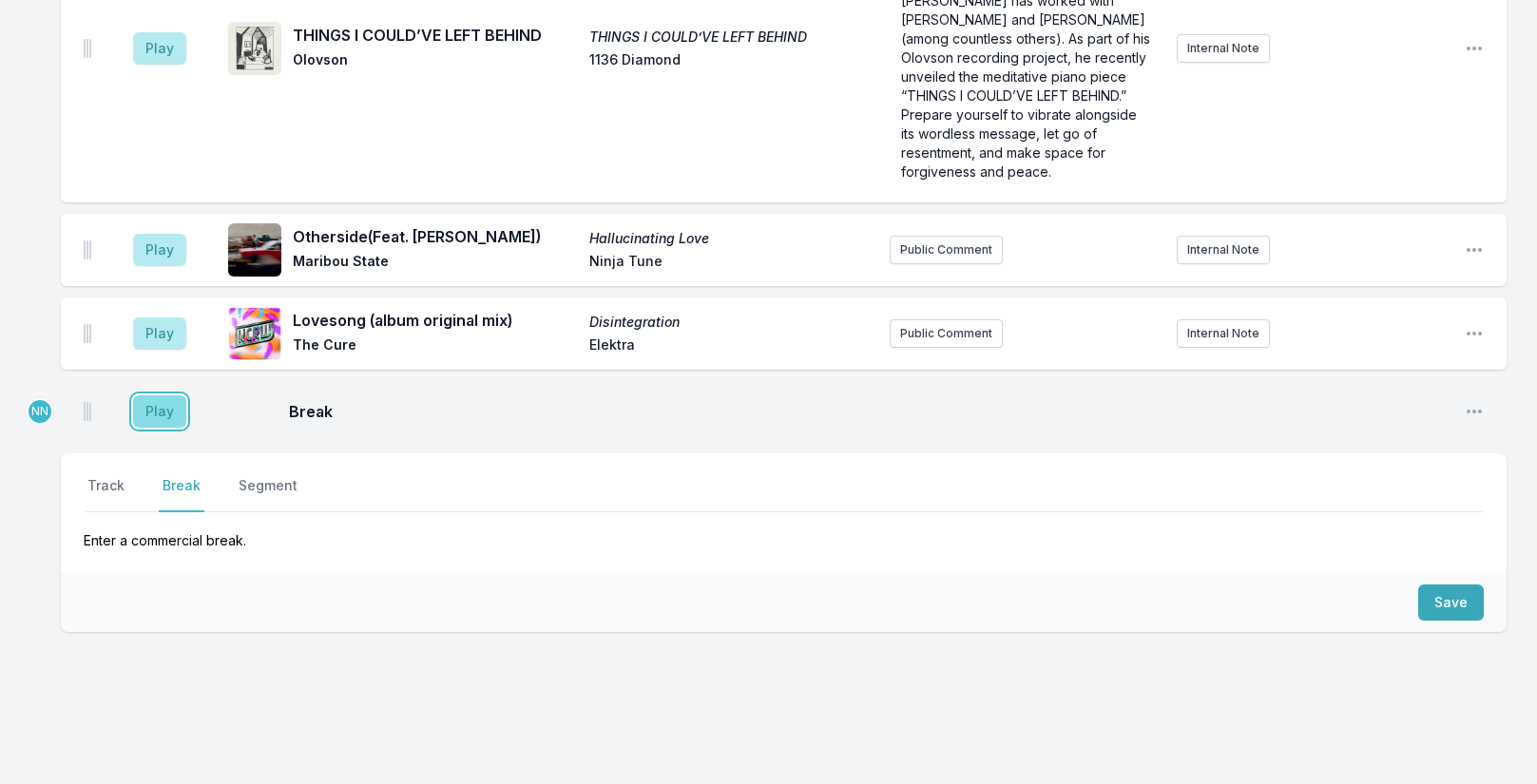
click at [163, 395] on button "Play" at bounding box center [160, 411] width 53 height 33
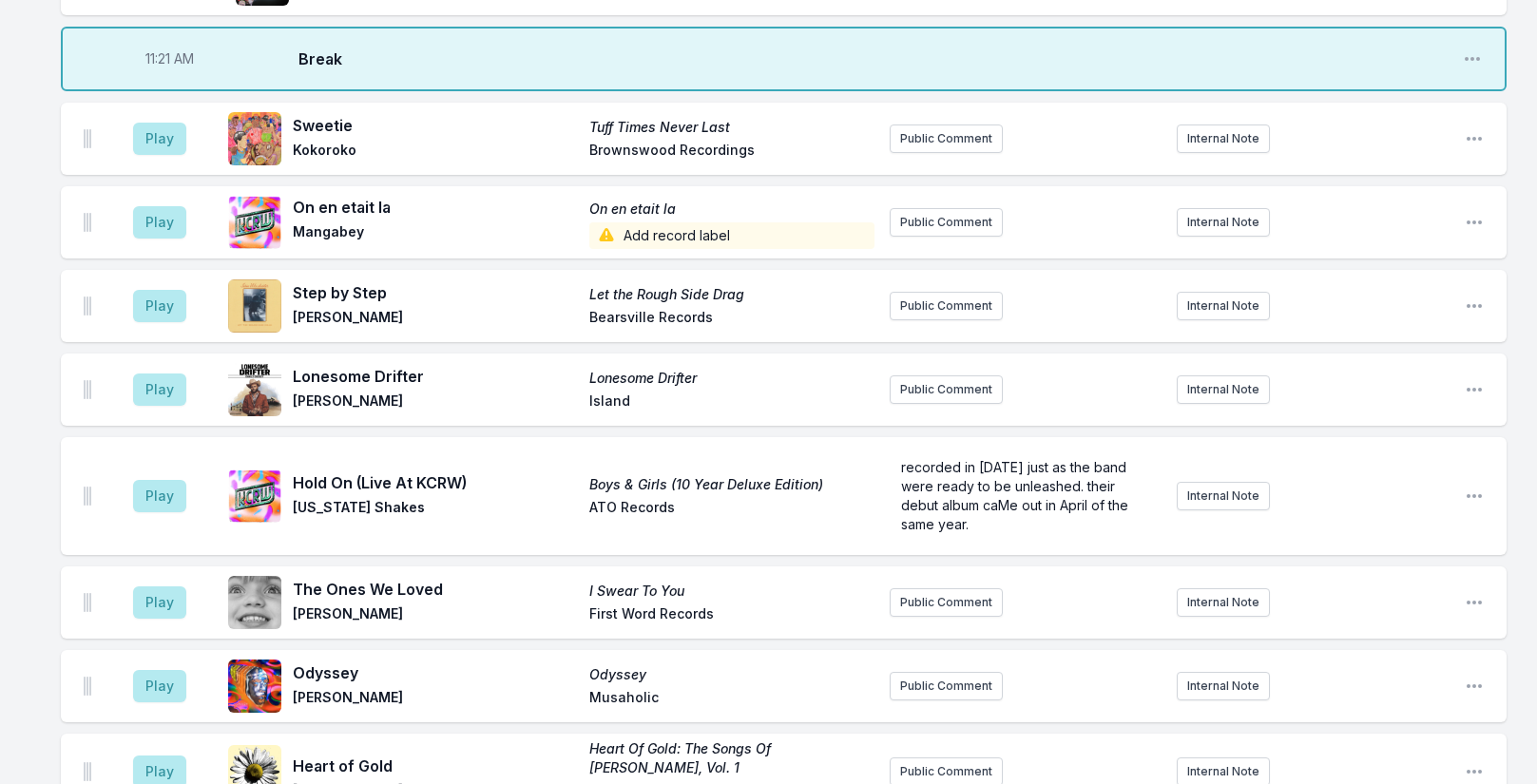
scroll to position [2880, 0]
click at [169, 510] on button "Play" at bounding box center [160, 497] width 53 height 33
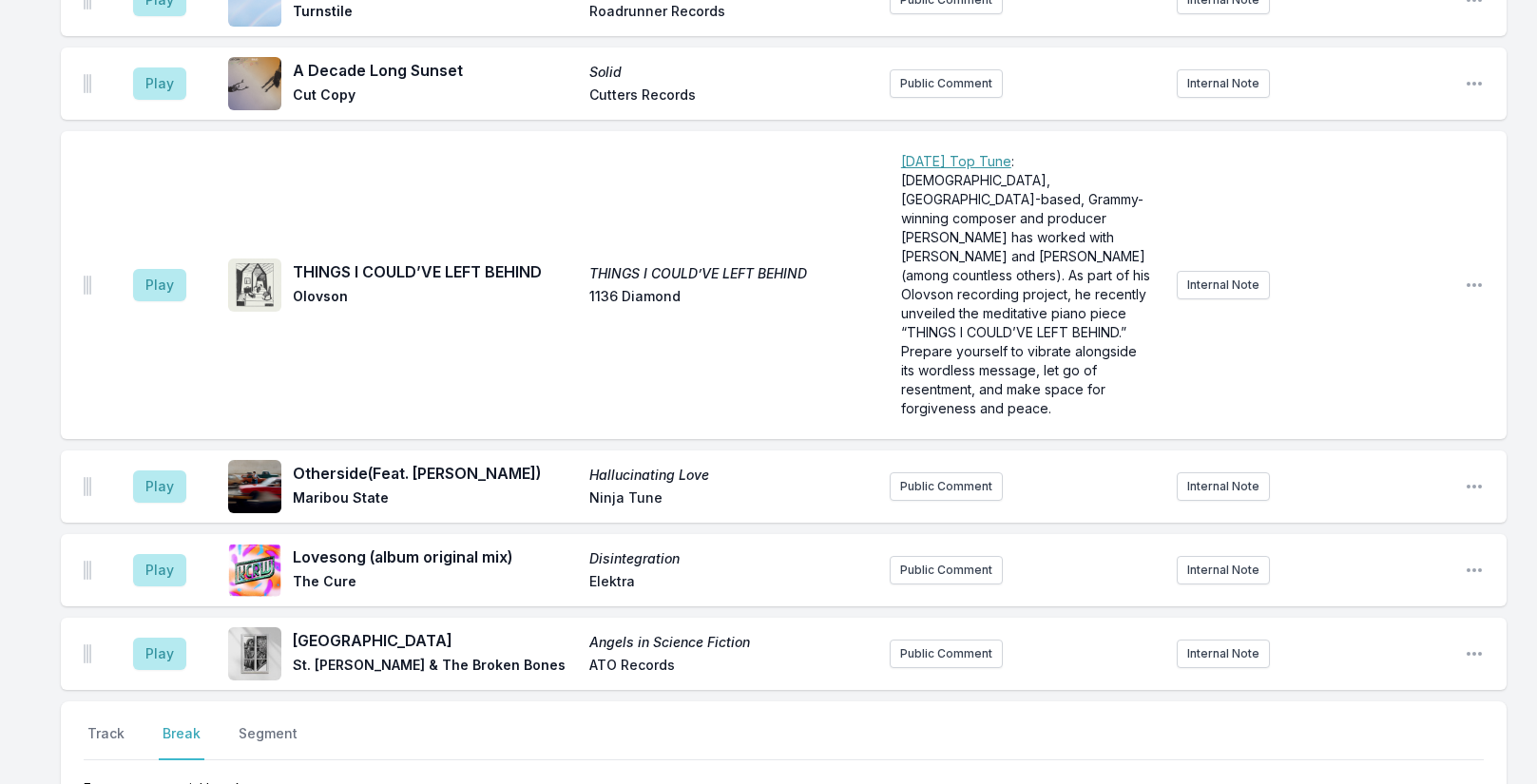
scroll to position [5435, 0]
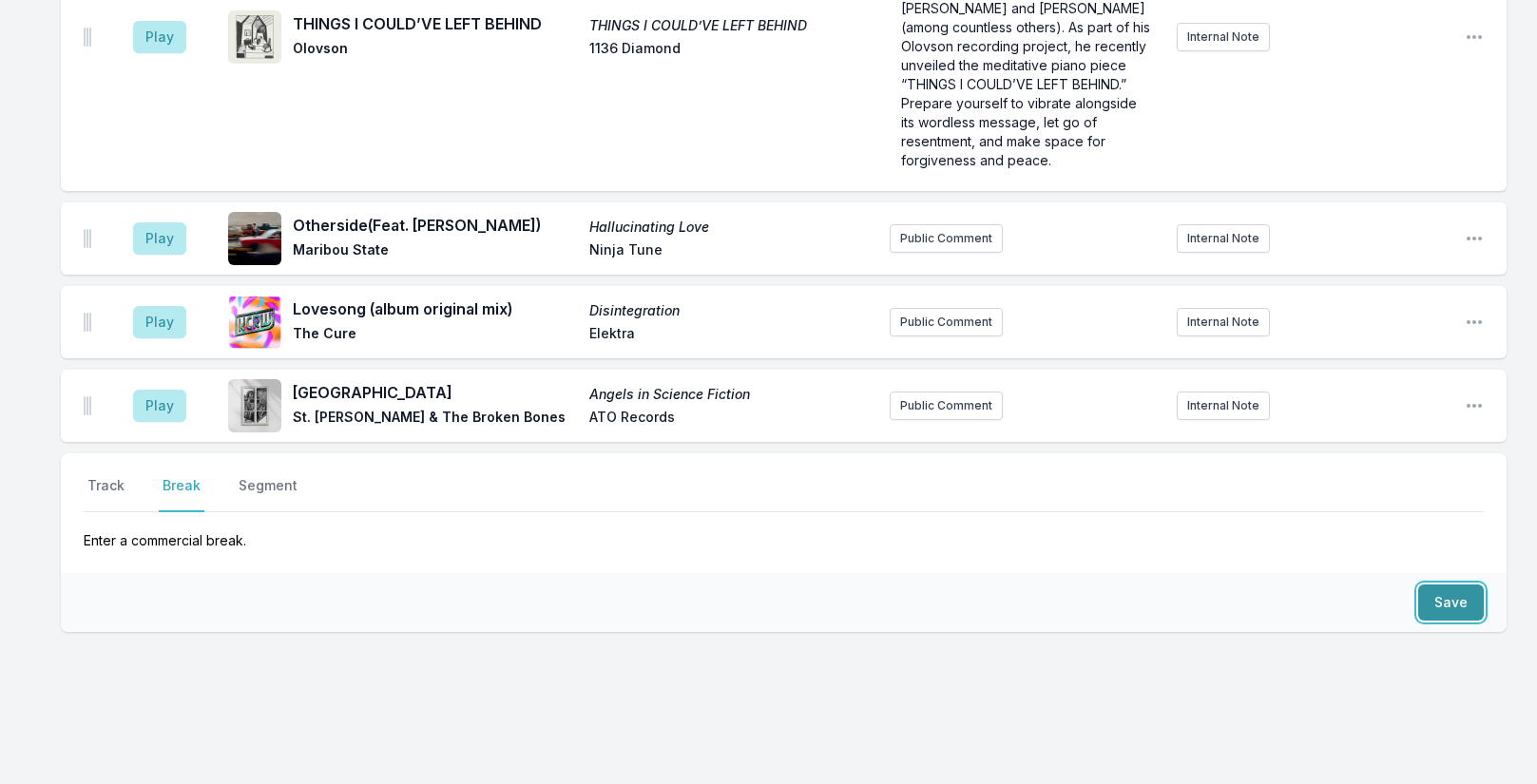
click at [1449, 585] on button "Save" at bounding box center [1451, 602] width 65 height 37
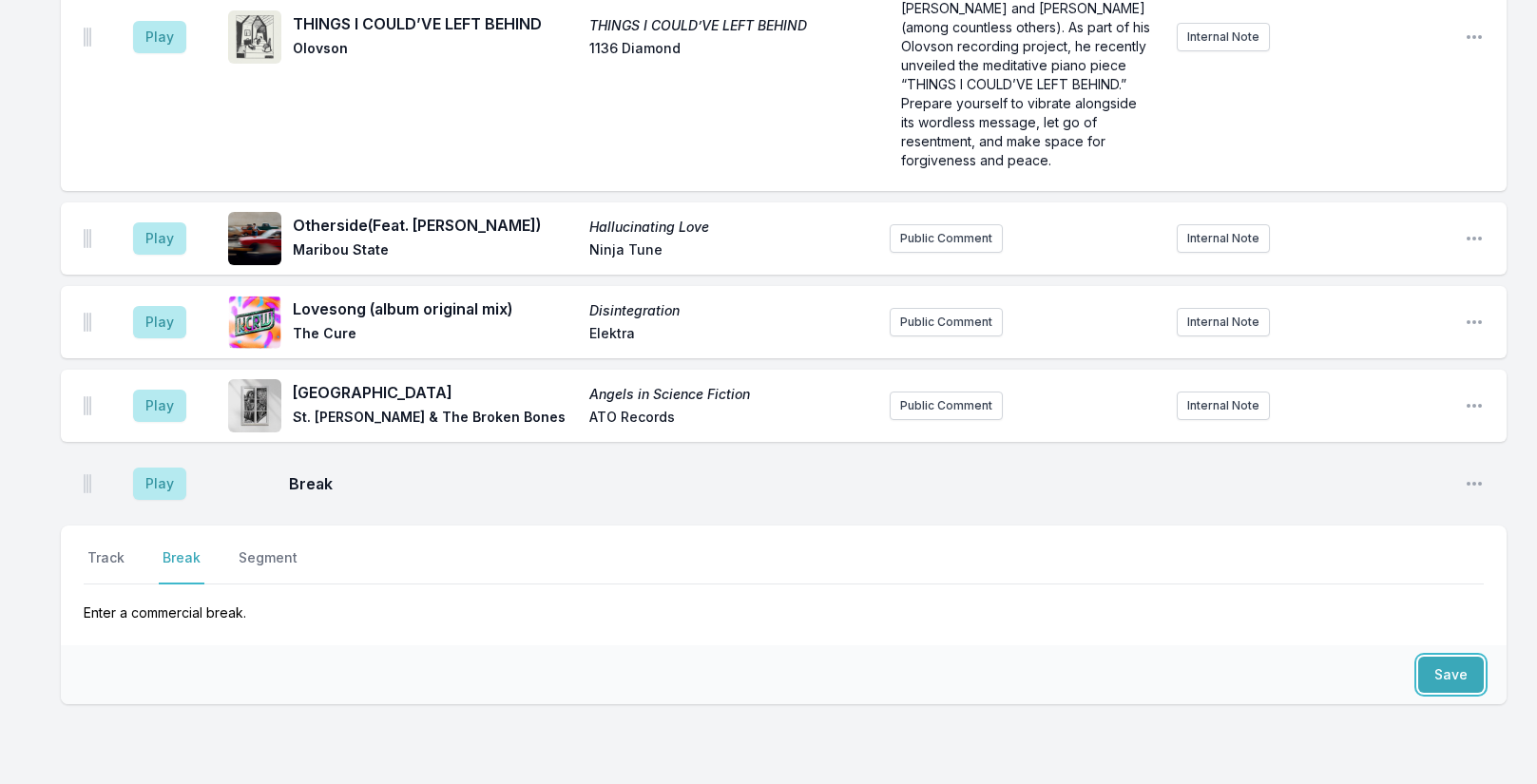
scroll to position [5507, 0]
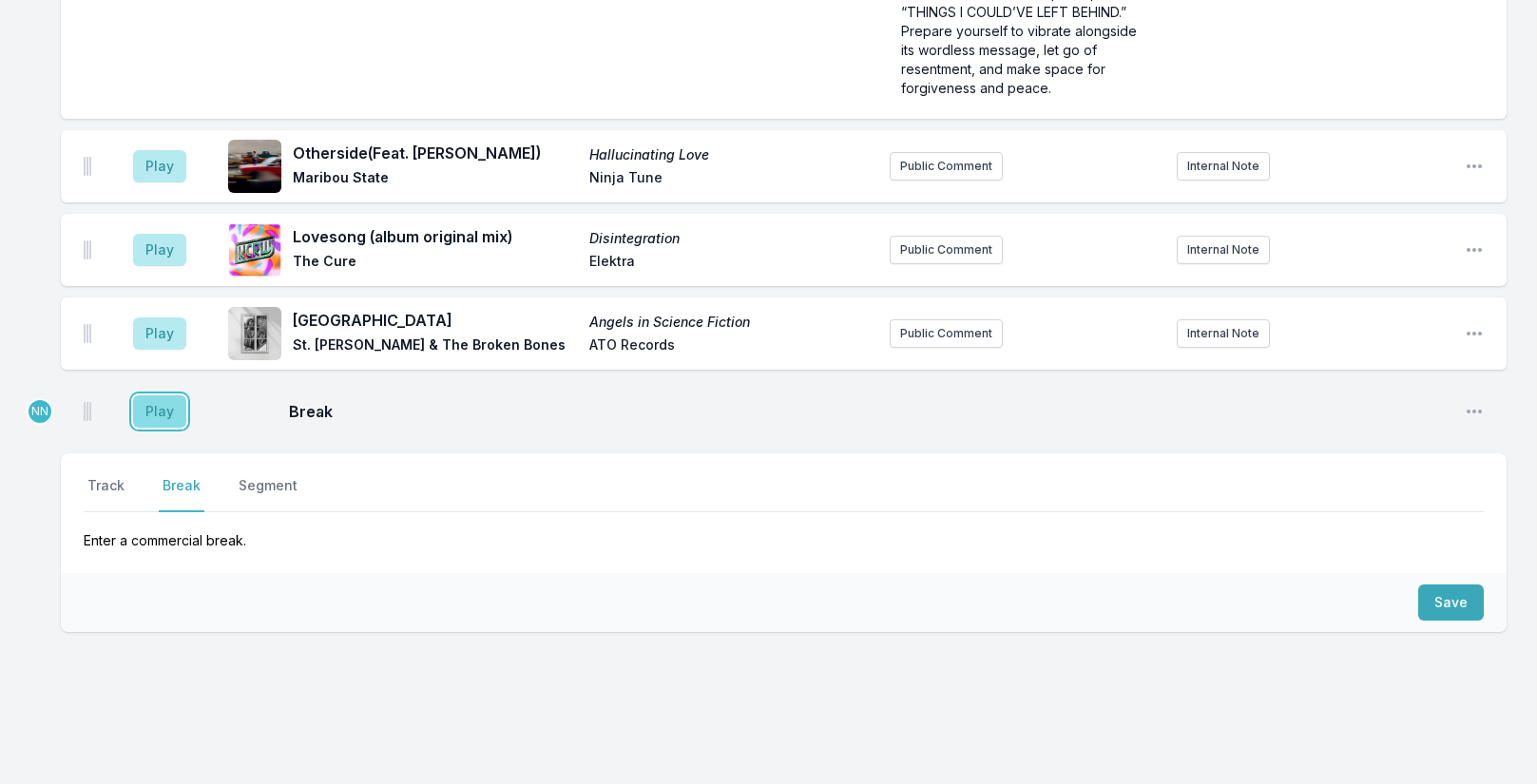
click at [175, 395] on button "Play" at bounding box center [160, 411] width 53 height 33
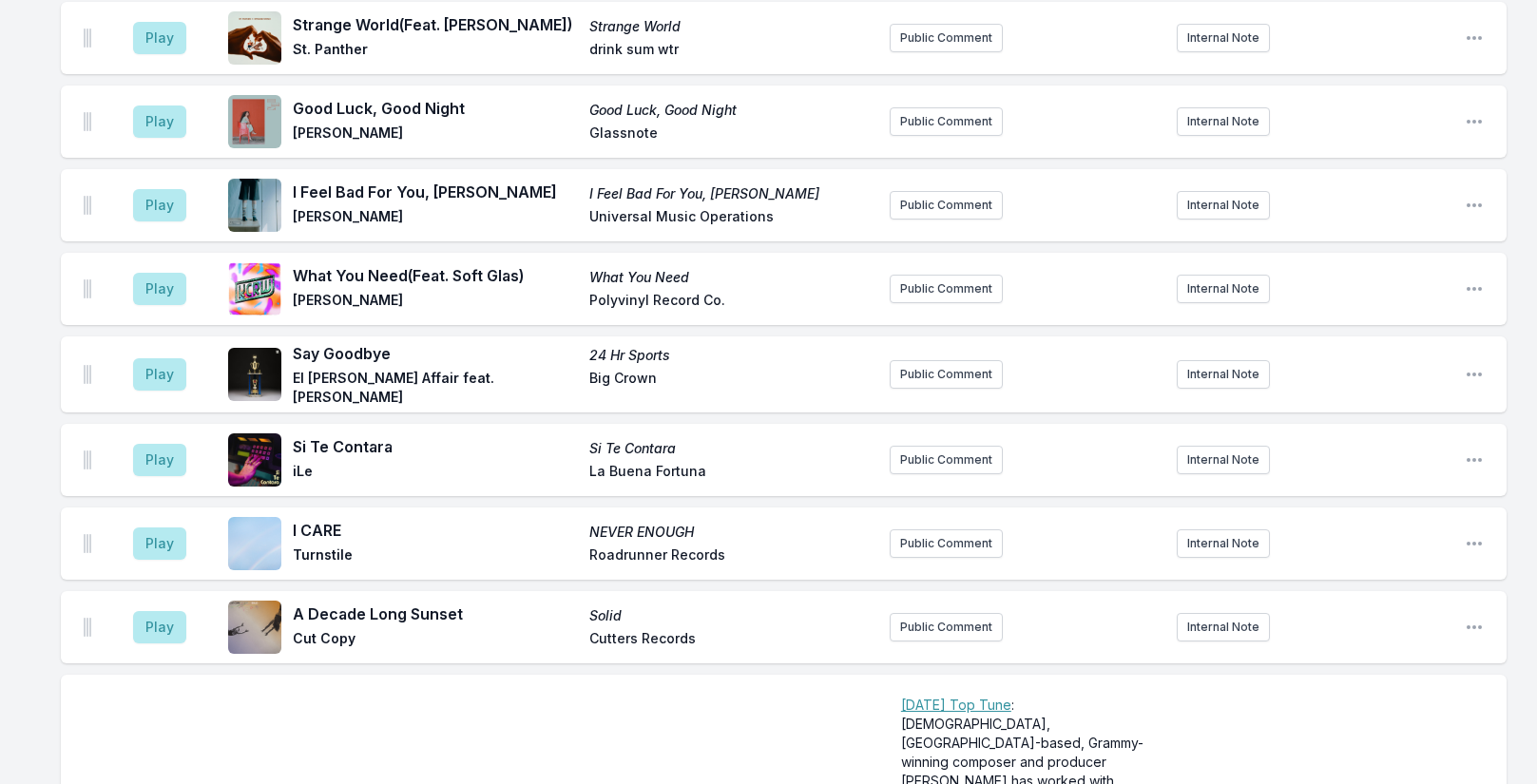
scroll to position [5032, 0]
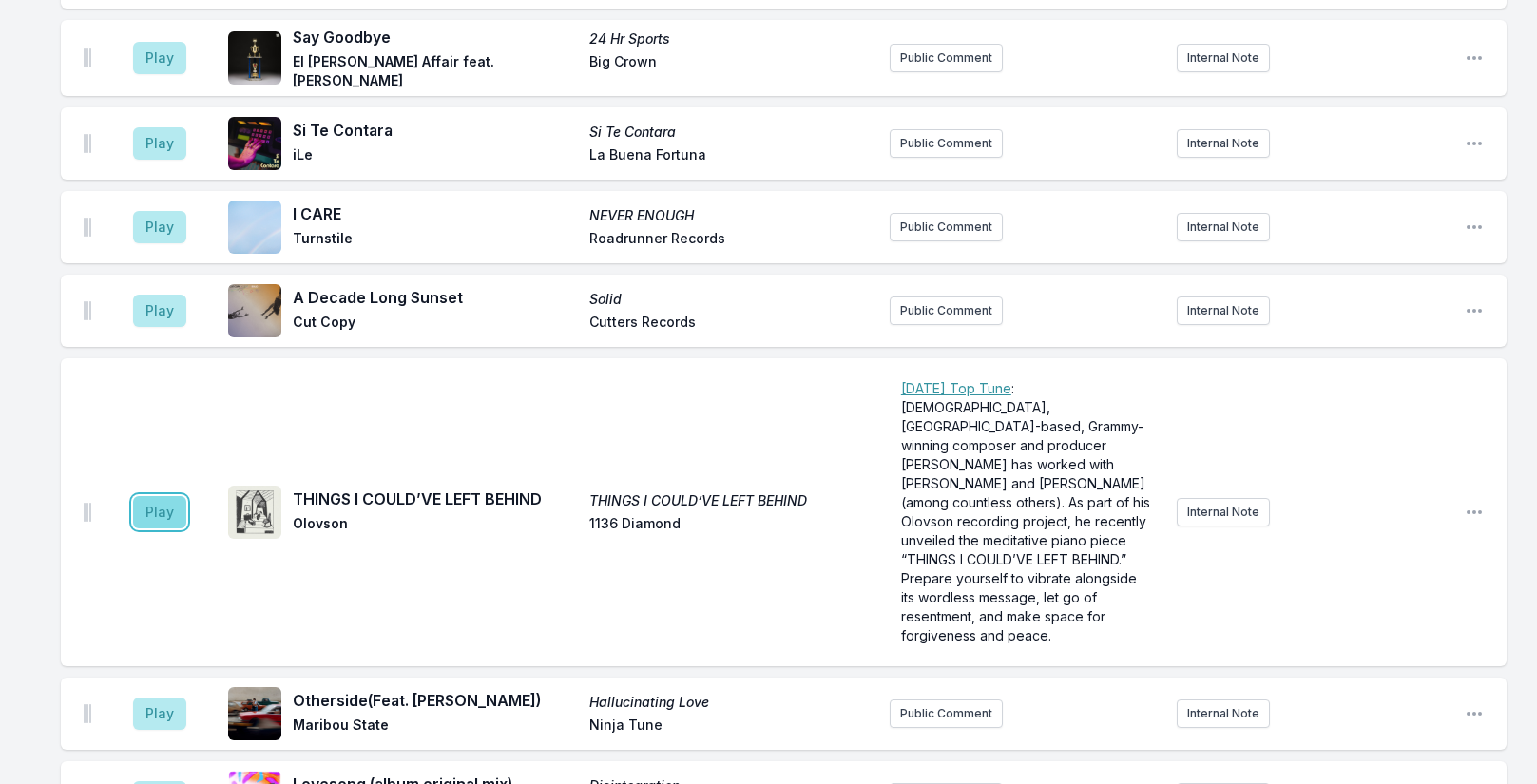
click at [155, 509] on button "Play" at bounding box center [160, 511] width 53 height 33
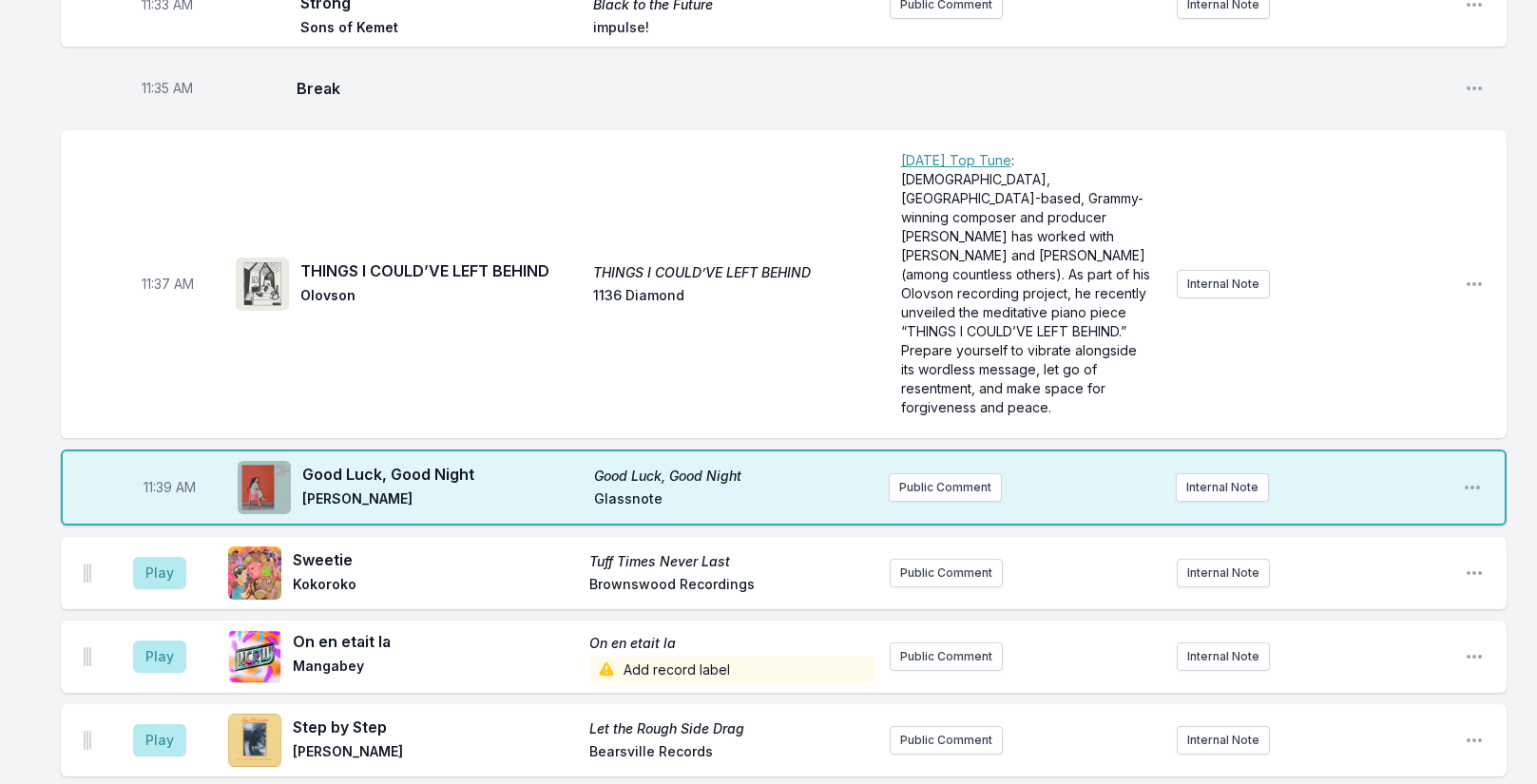
scroll to position [3226, 0]
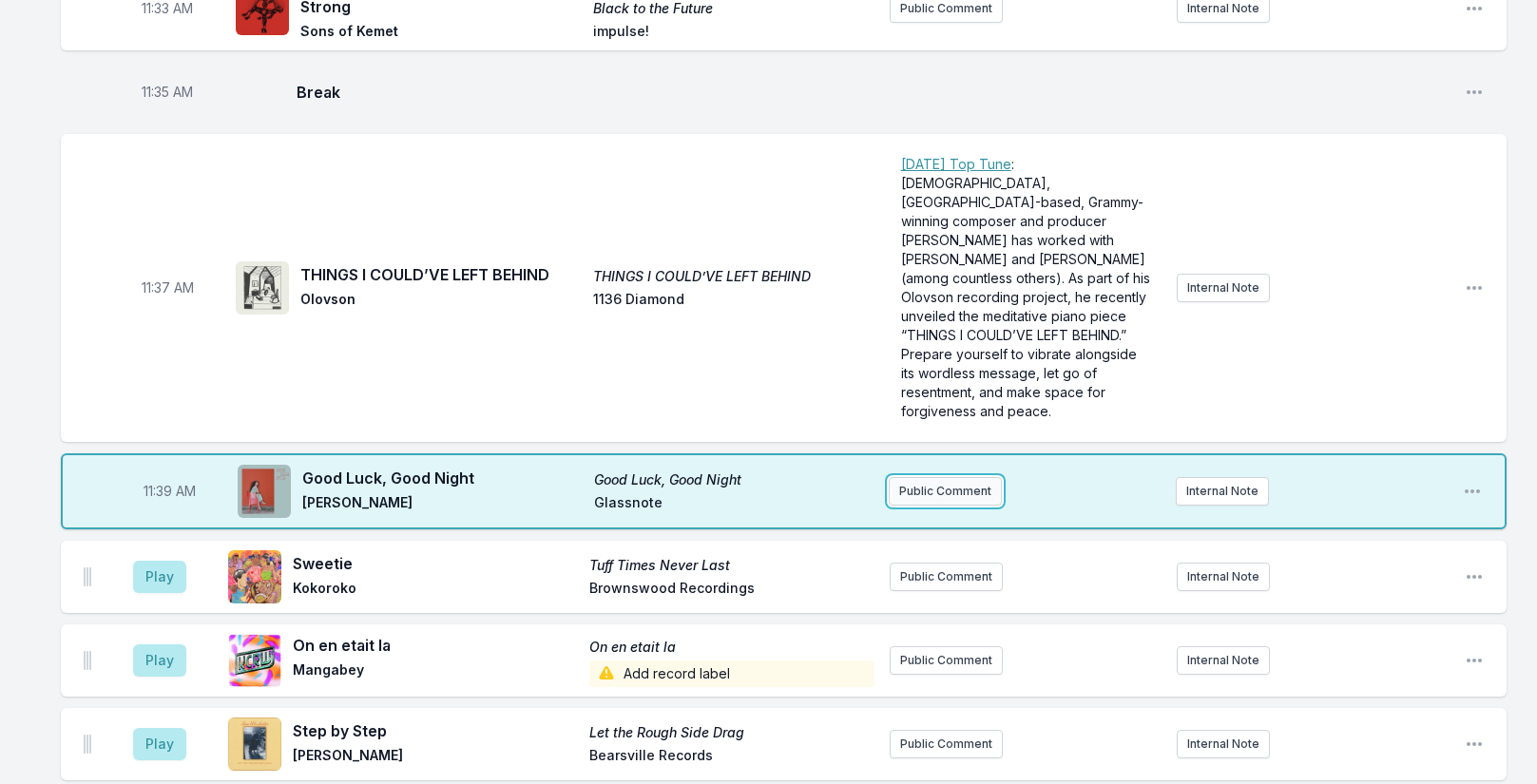
click at [935, 477] on button "Public Comment" at bounding box center [945, 491] width 114 height 29
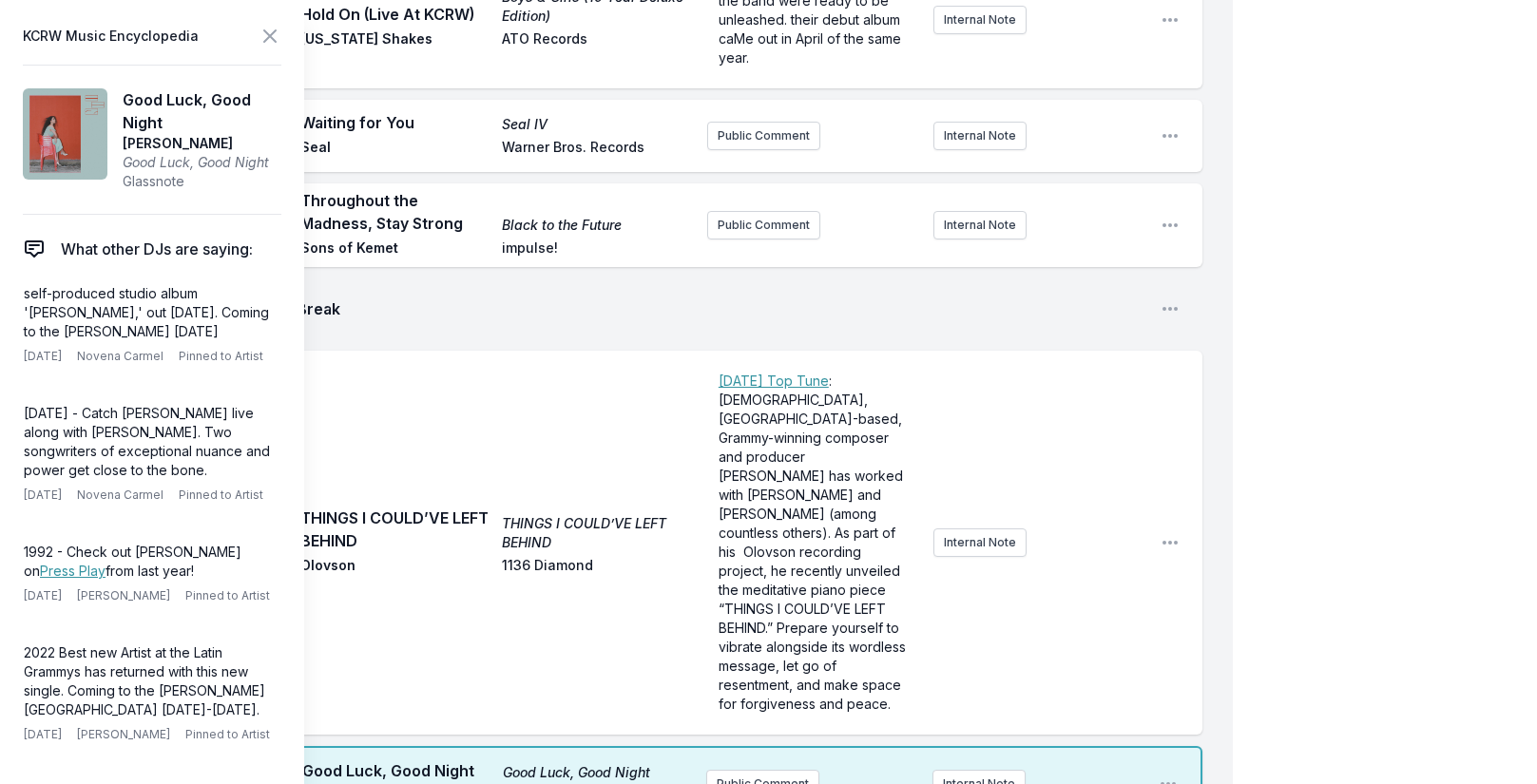
drag, startPoint x: 23, startPoint y: 291, endPoint x: 285, endPoint y: 325, distance: 264.2
click at [285, 325] on aside "KCRW Music Encyclopedia Good Luck, Good Night [PERSON_NAME] Good Luck, Good Nig…" at bounding box center [152, 392] width 304 height 784
copy p "self-produced studio album '[PERSON_NAME],' out [DATE]. Coming to the [PERSON_N…"
click at [757, 770] on button "Public Comment" at bounding box center [763, 784] width 114 height 29
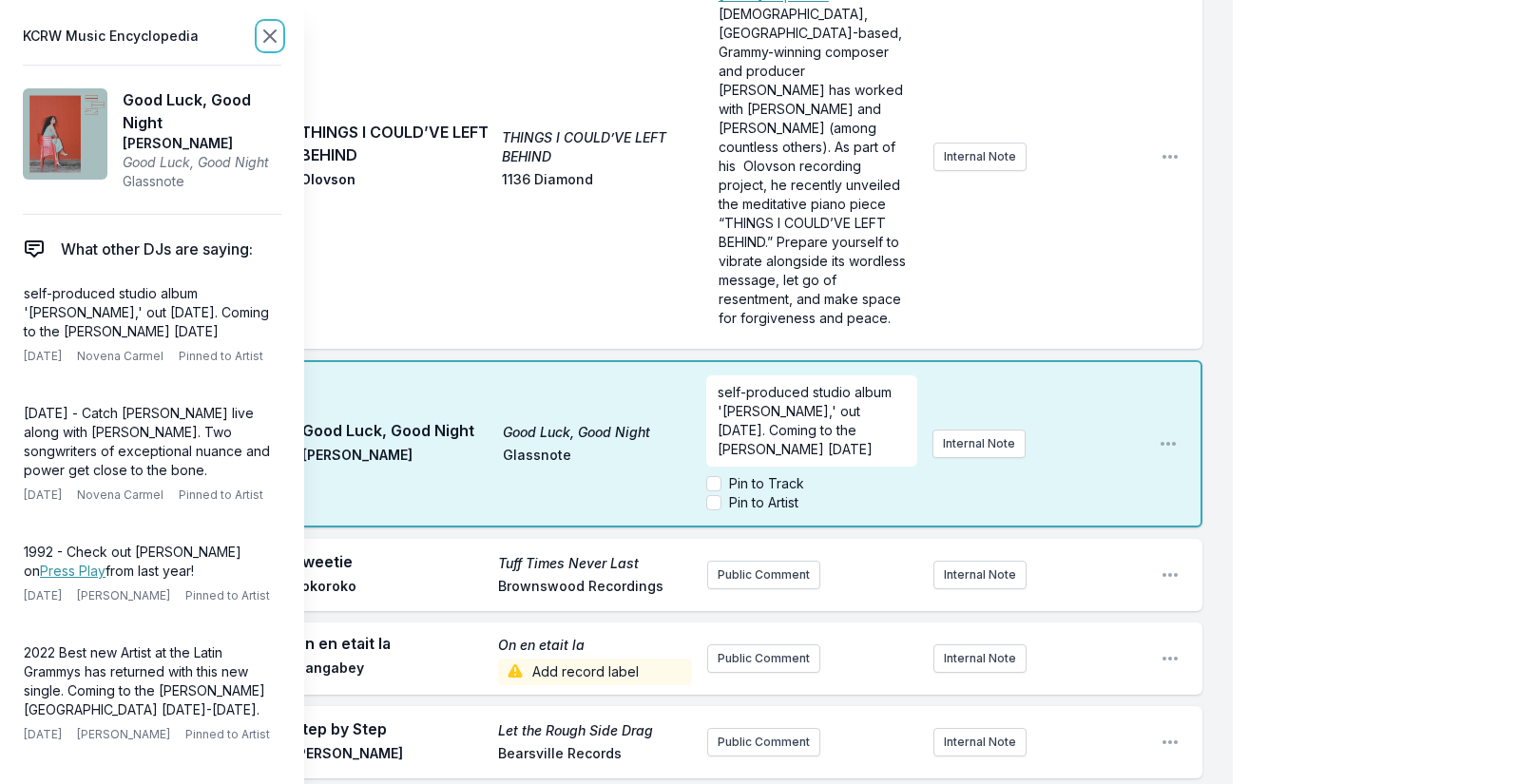
click at [272, 38] on icon at bounding box center [271, 37] width 12 height 12
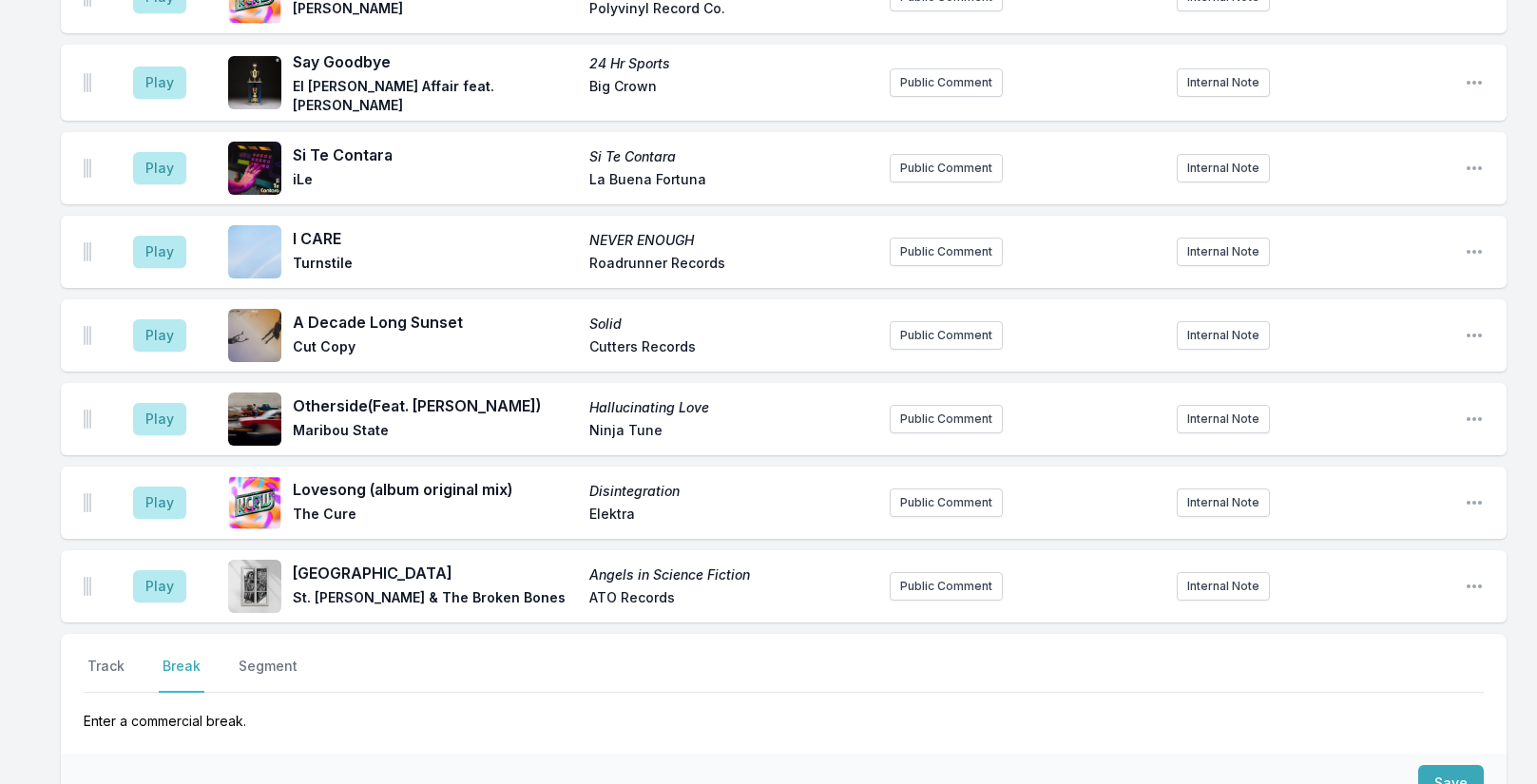
scroll to position [5533, 0]
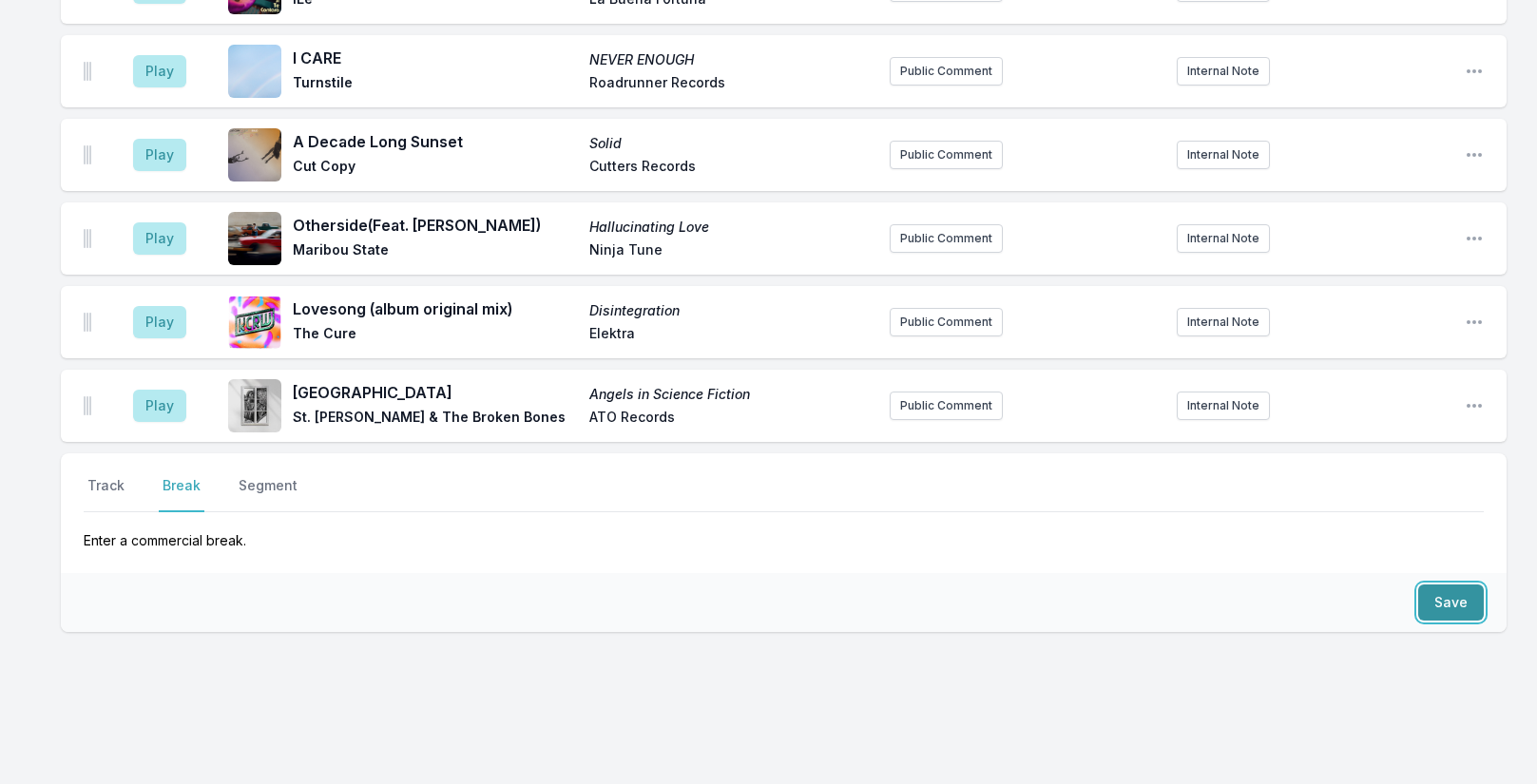
click at [1457, 585] on button "Save" at bounding box center [1451, 602] width 65 height 37
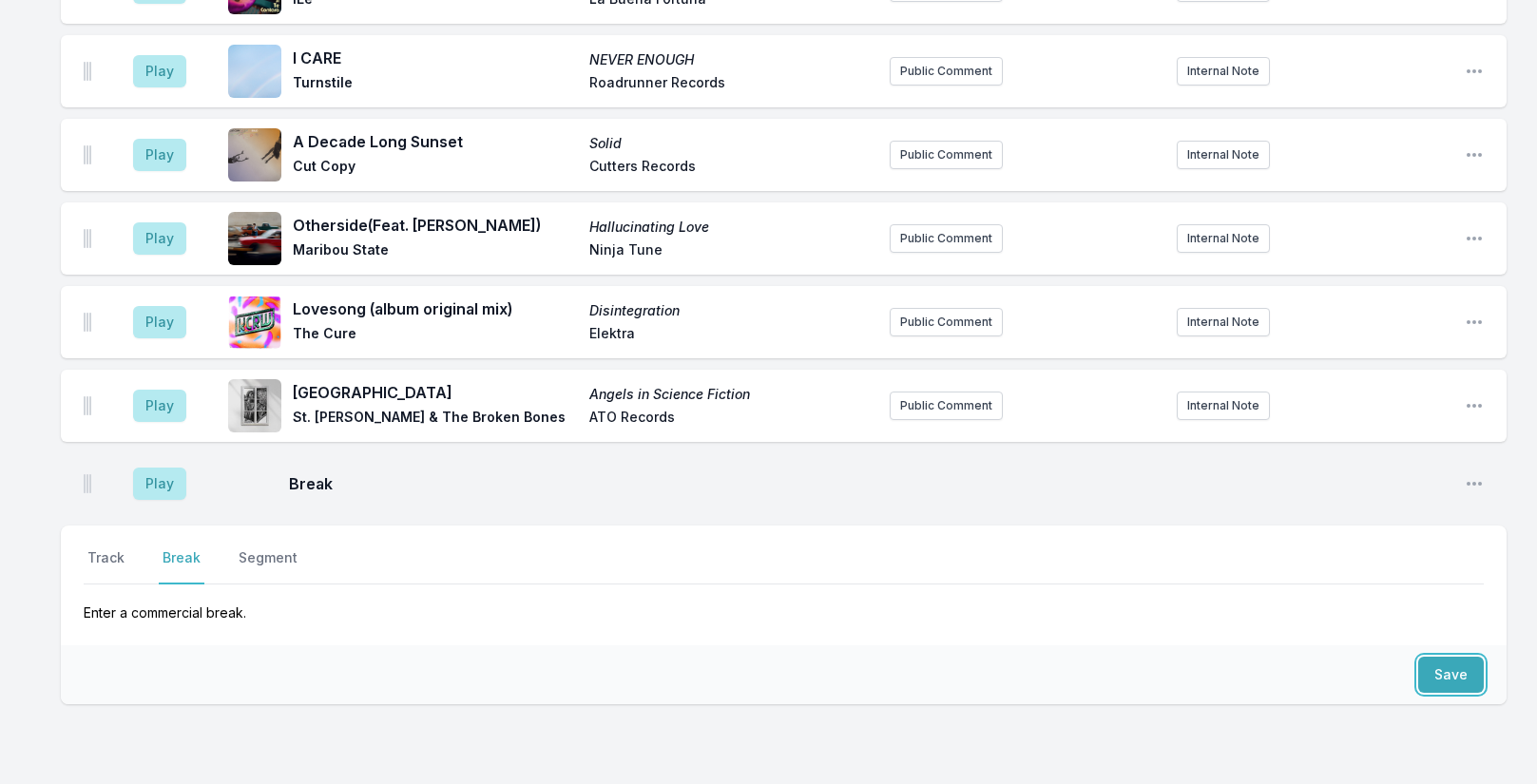
scroll to position [5606, 0]
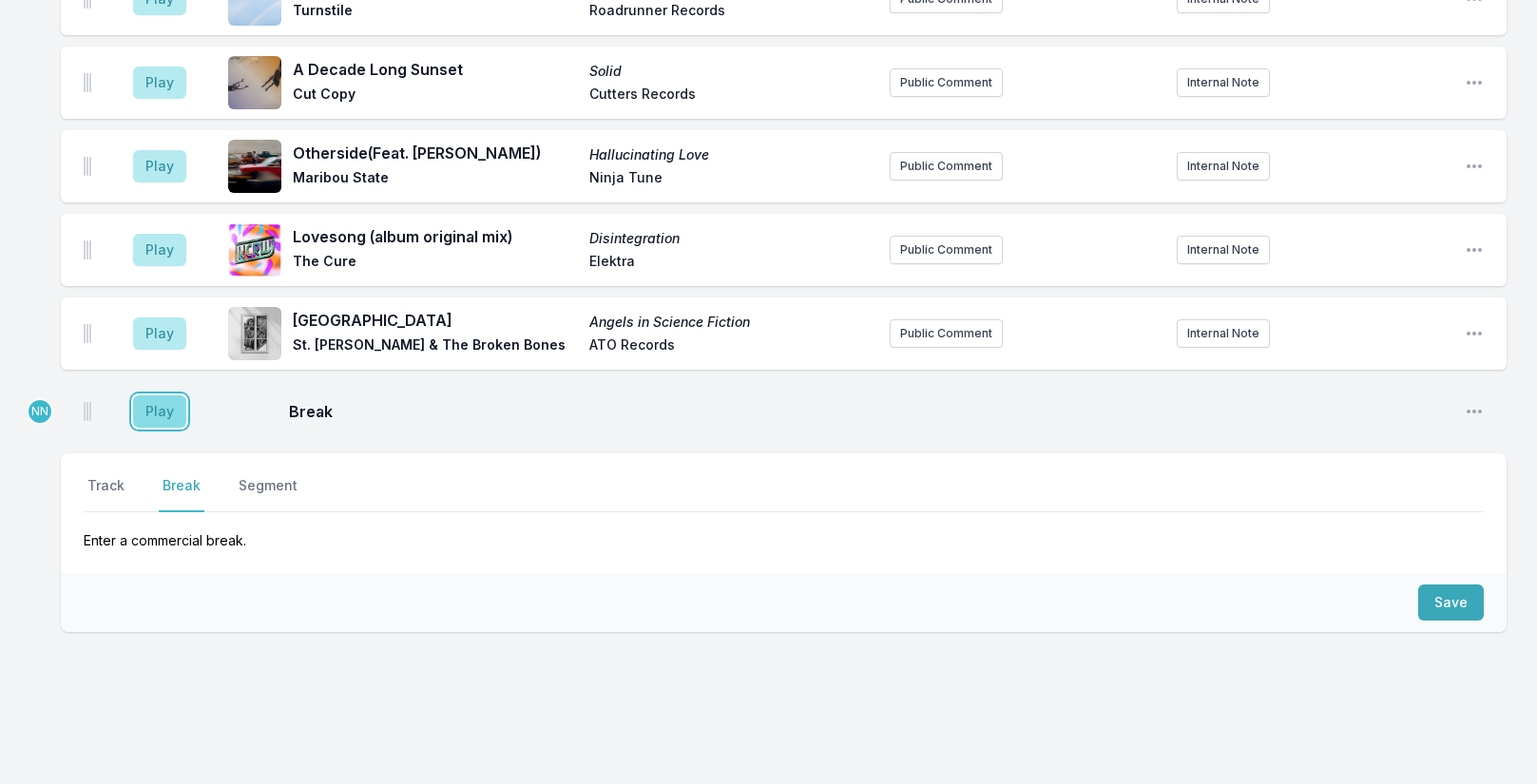
click at [178, 395] on button "Play" at bounding box center [160, 411] width 53 height 33
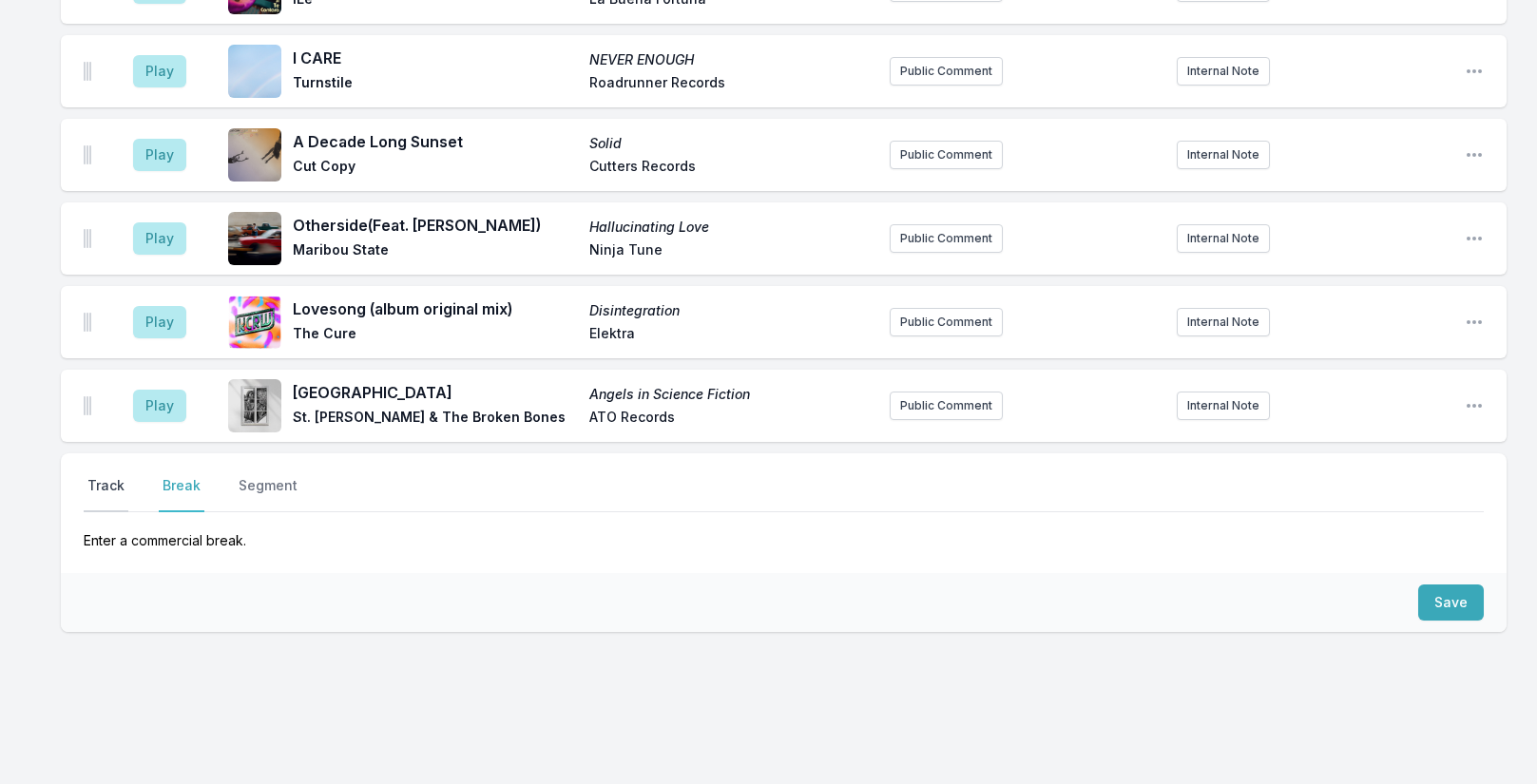
click at [97, 476] on button "Track" at bounding box center [106, 494] width 44 height 37
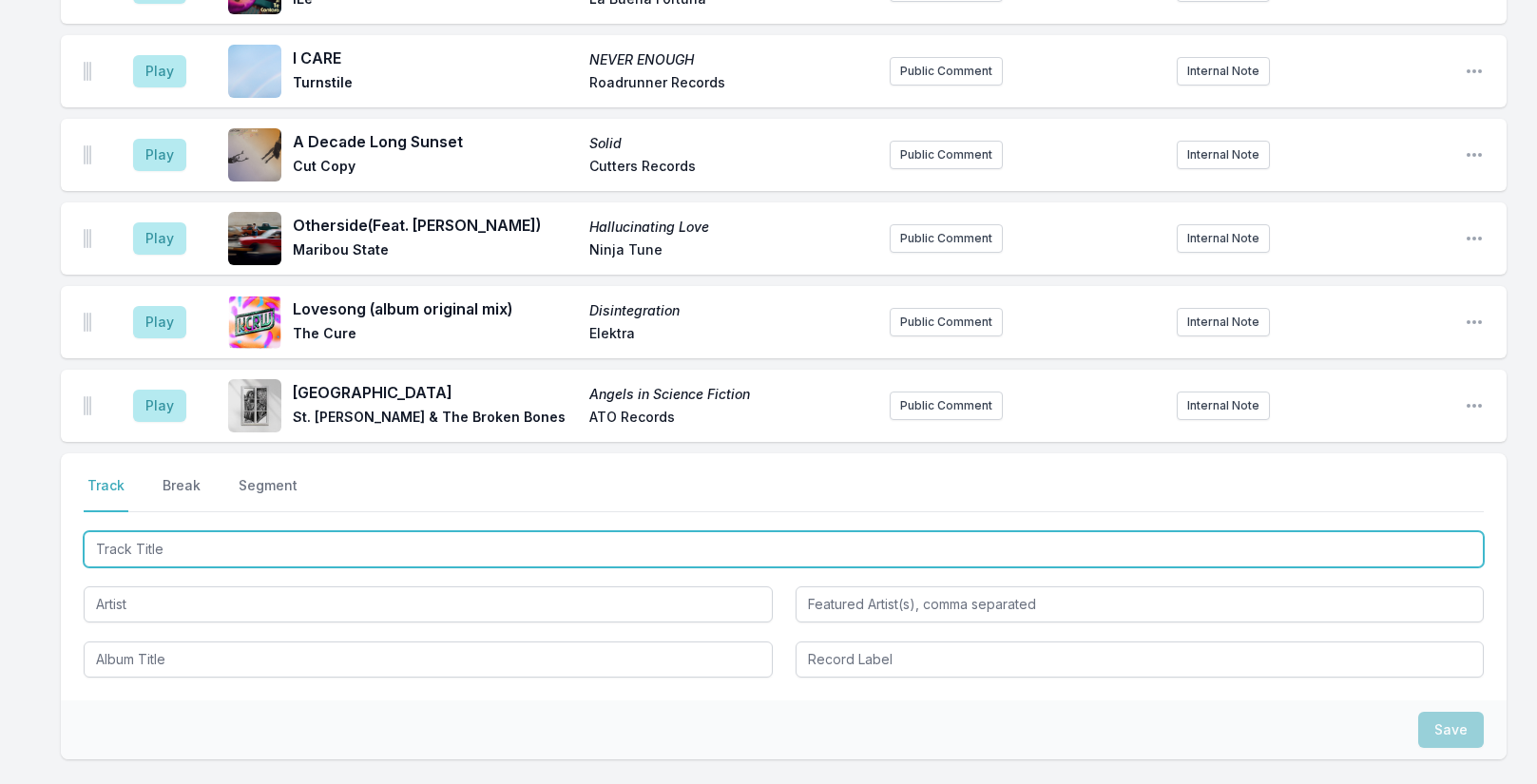
click at [161, 531] on input "Track Title" at bounding box center [784, 549] width 1401 height 37
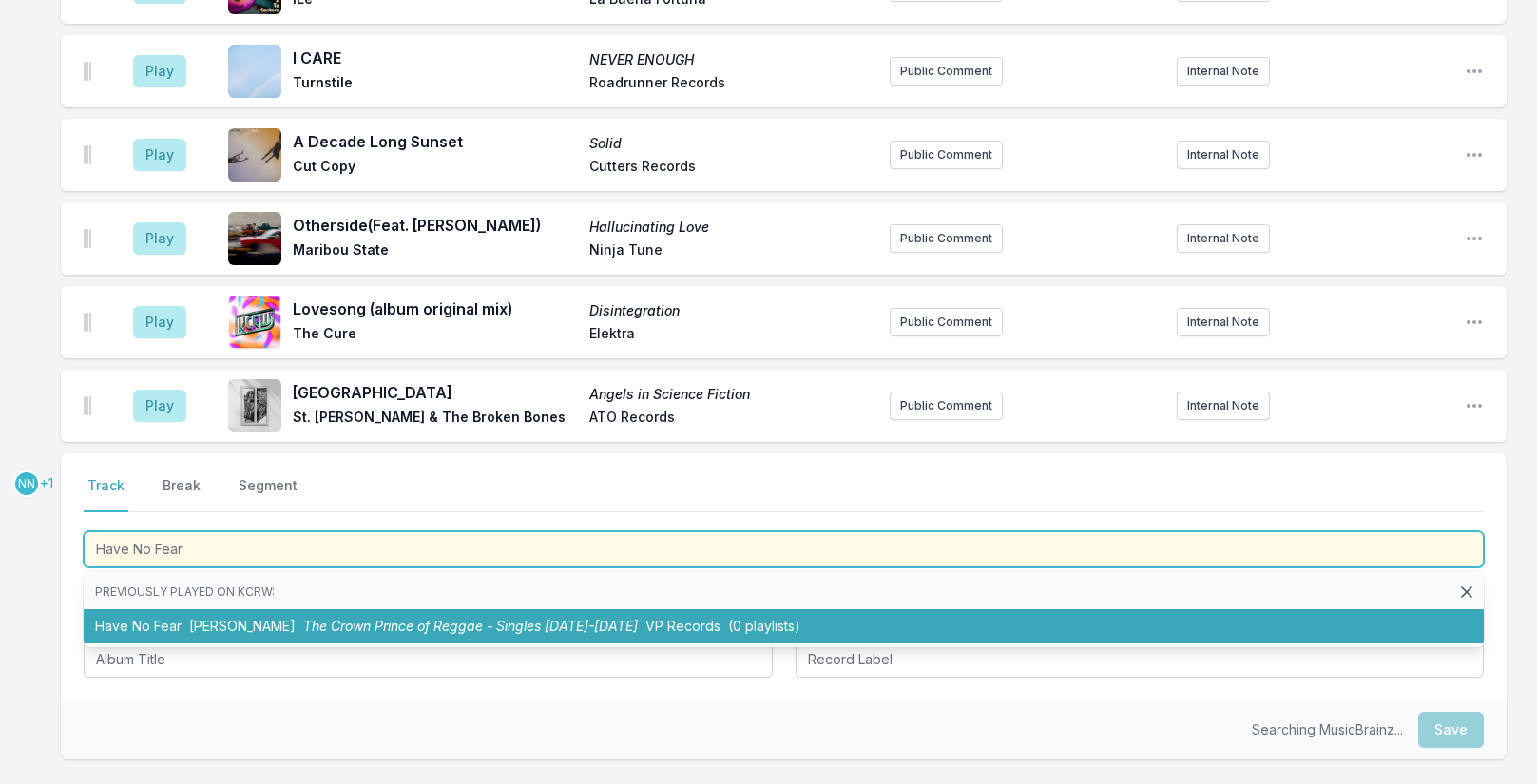
type input "Have No Fear"
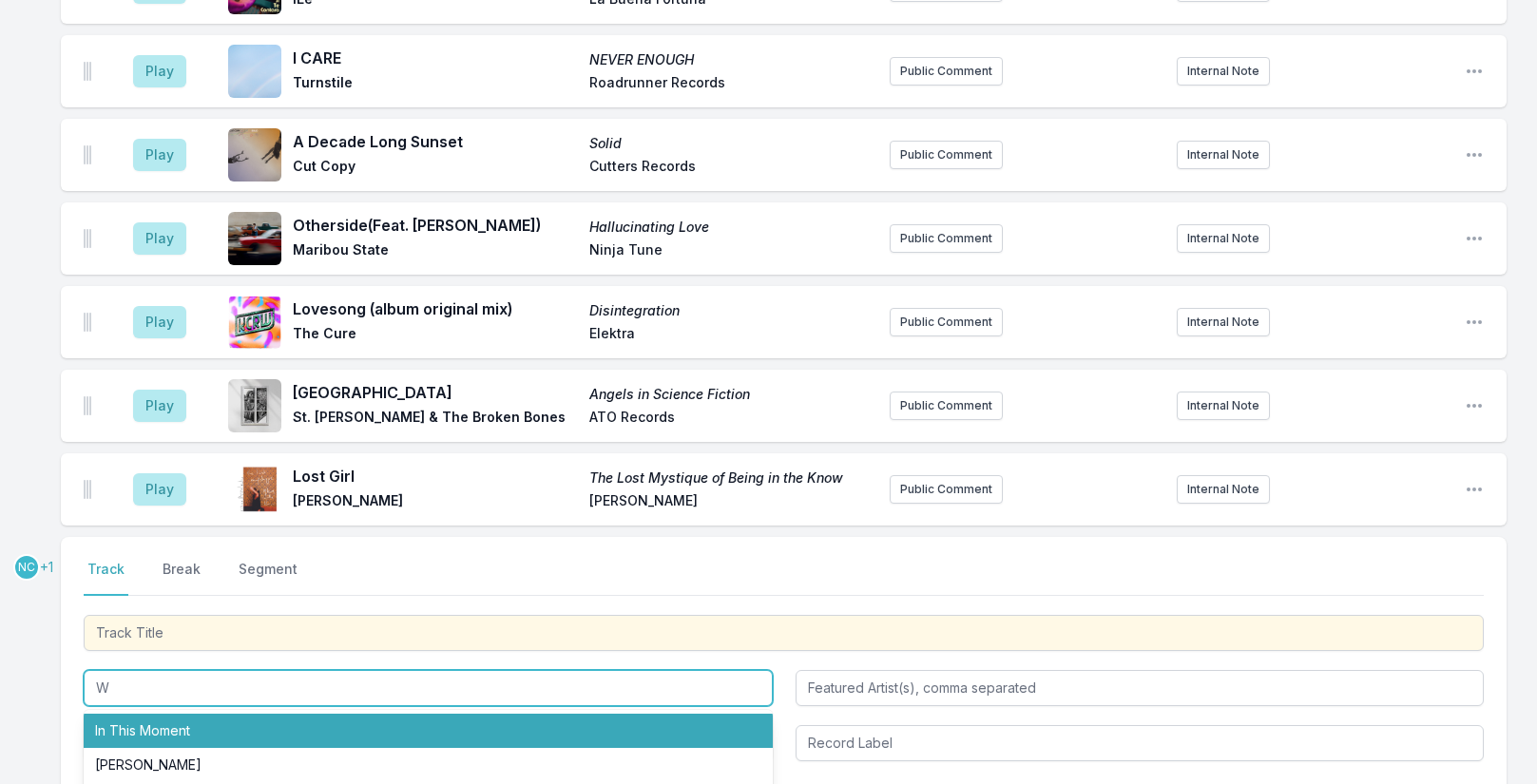
scroll to position [5776, 0]
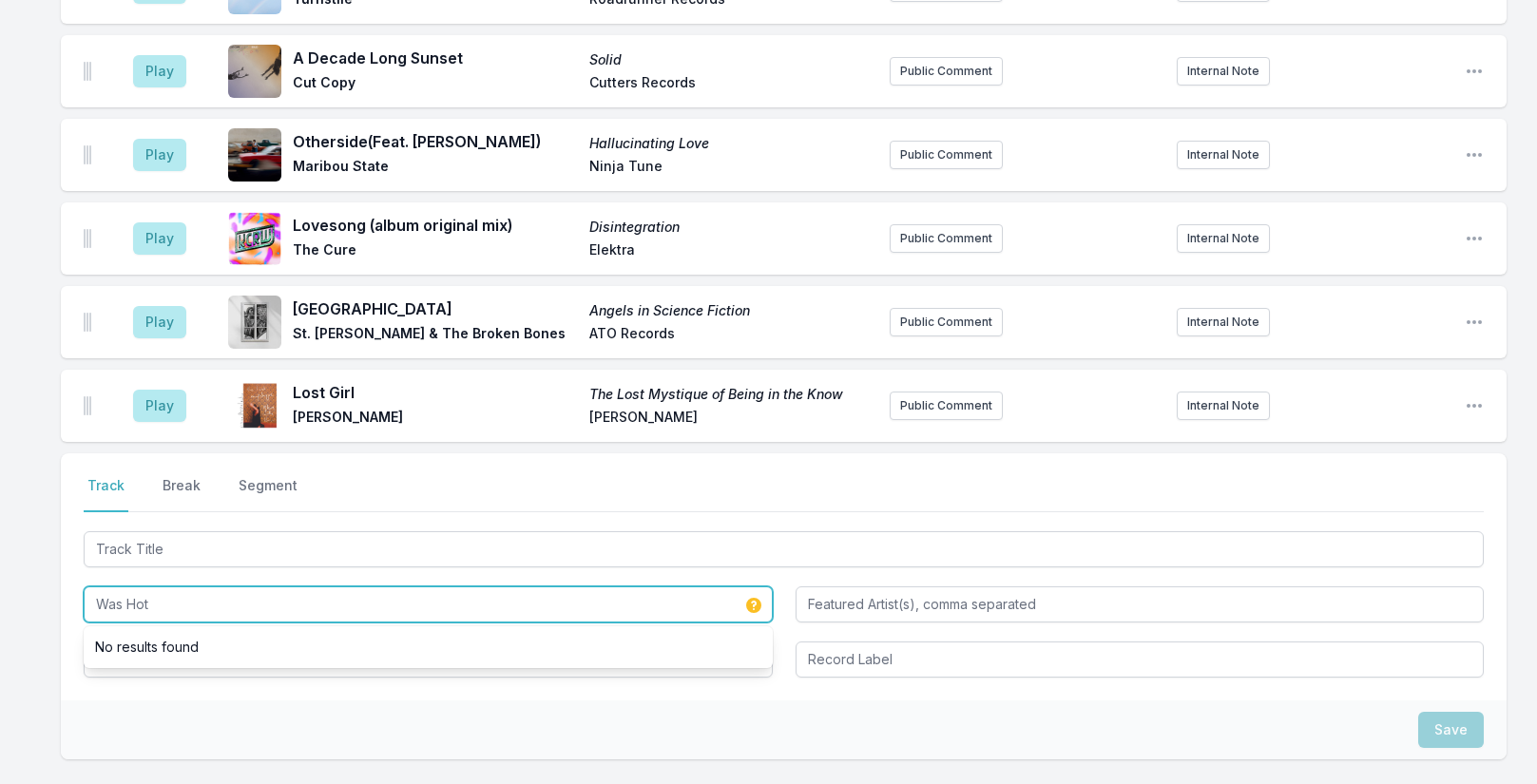
type input "Was Hot"
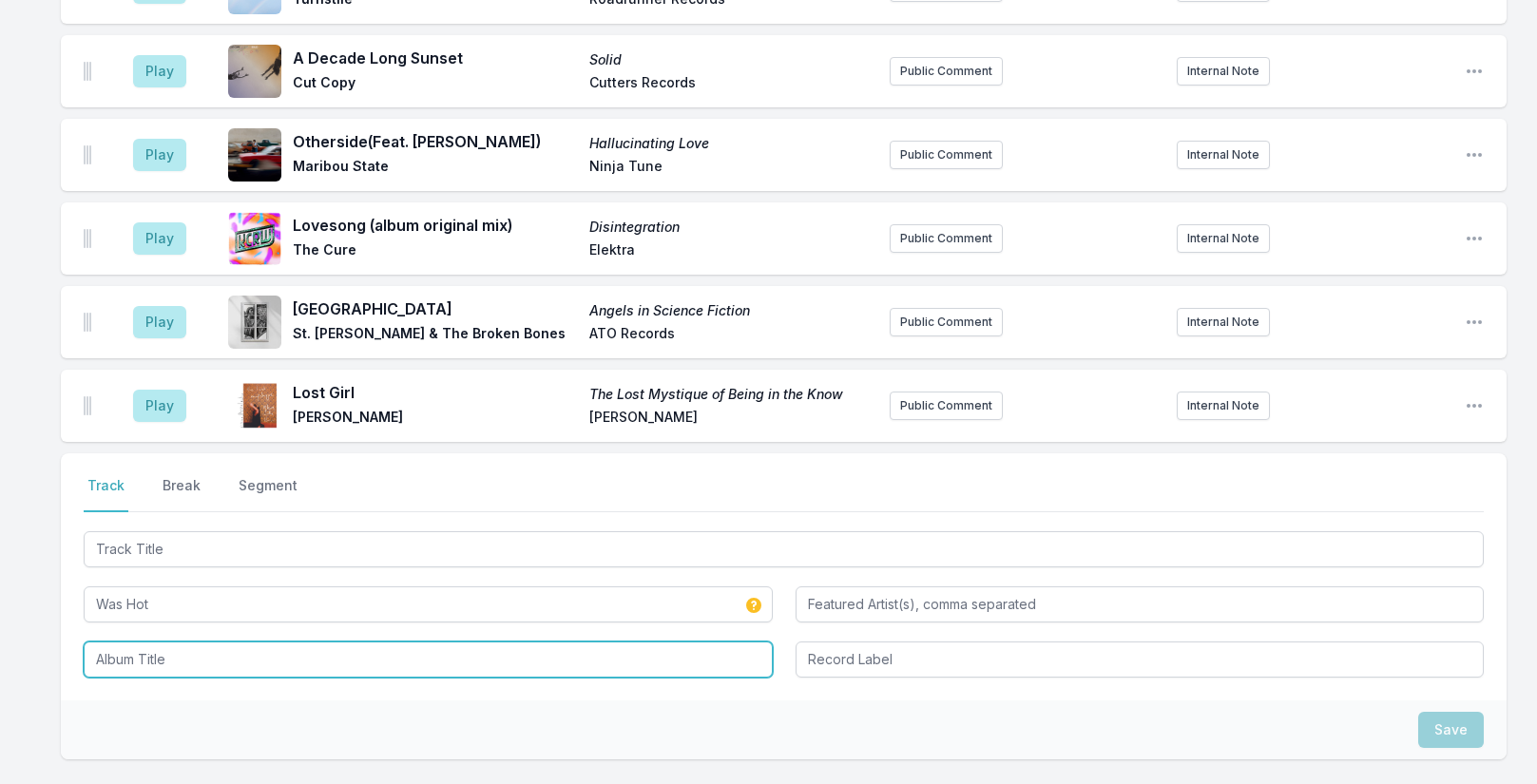
click at [144, 642] on input "Album Title" at bounding box center [429, 660] width 689 height 37
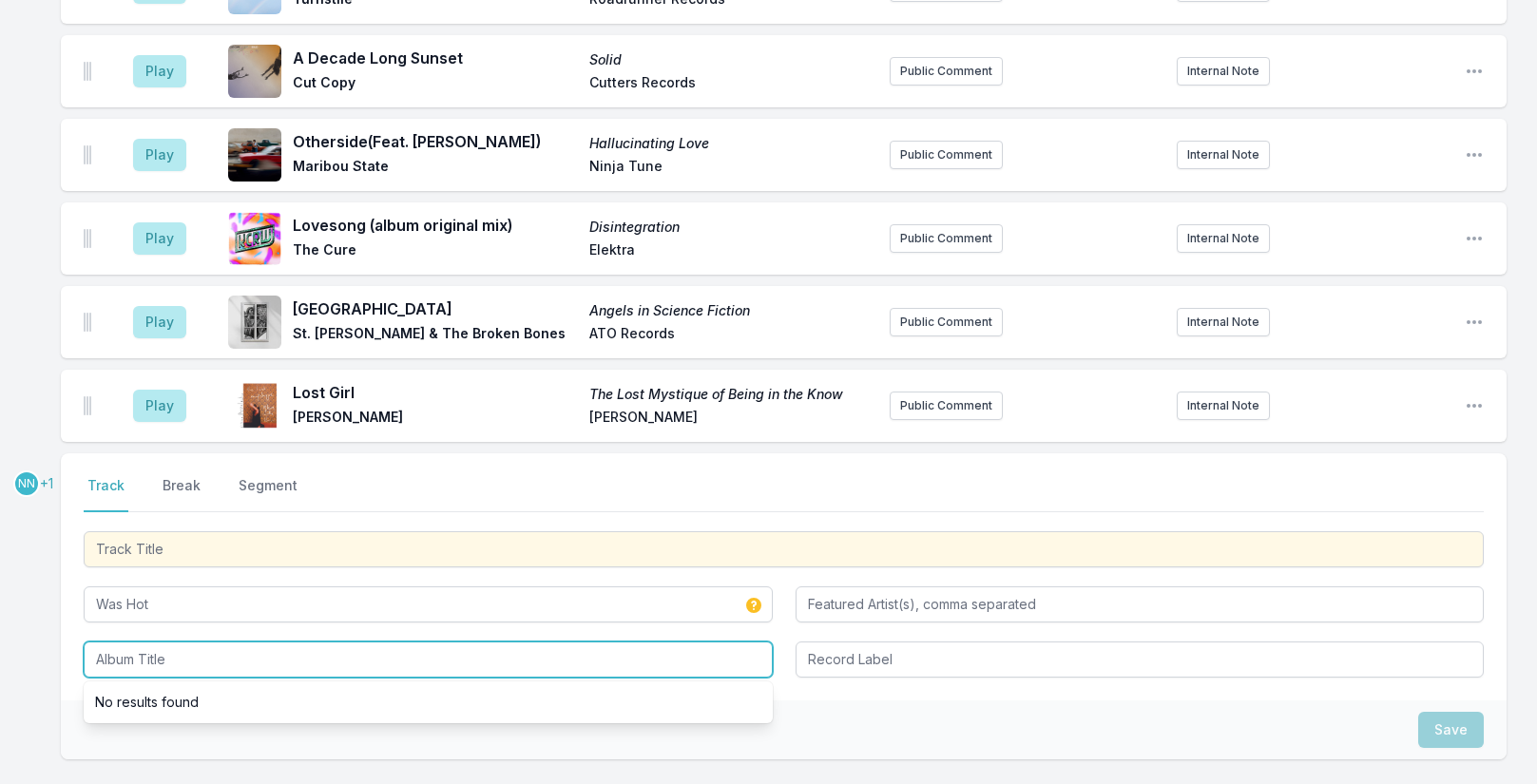
scroll to position [5689, 0]
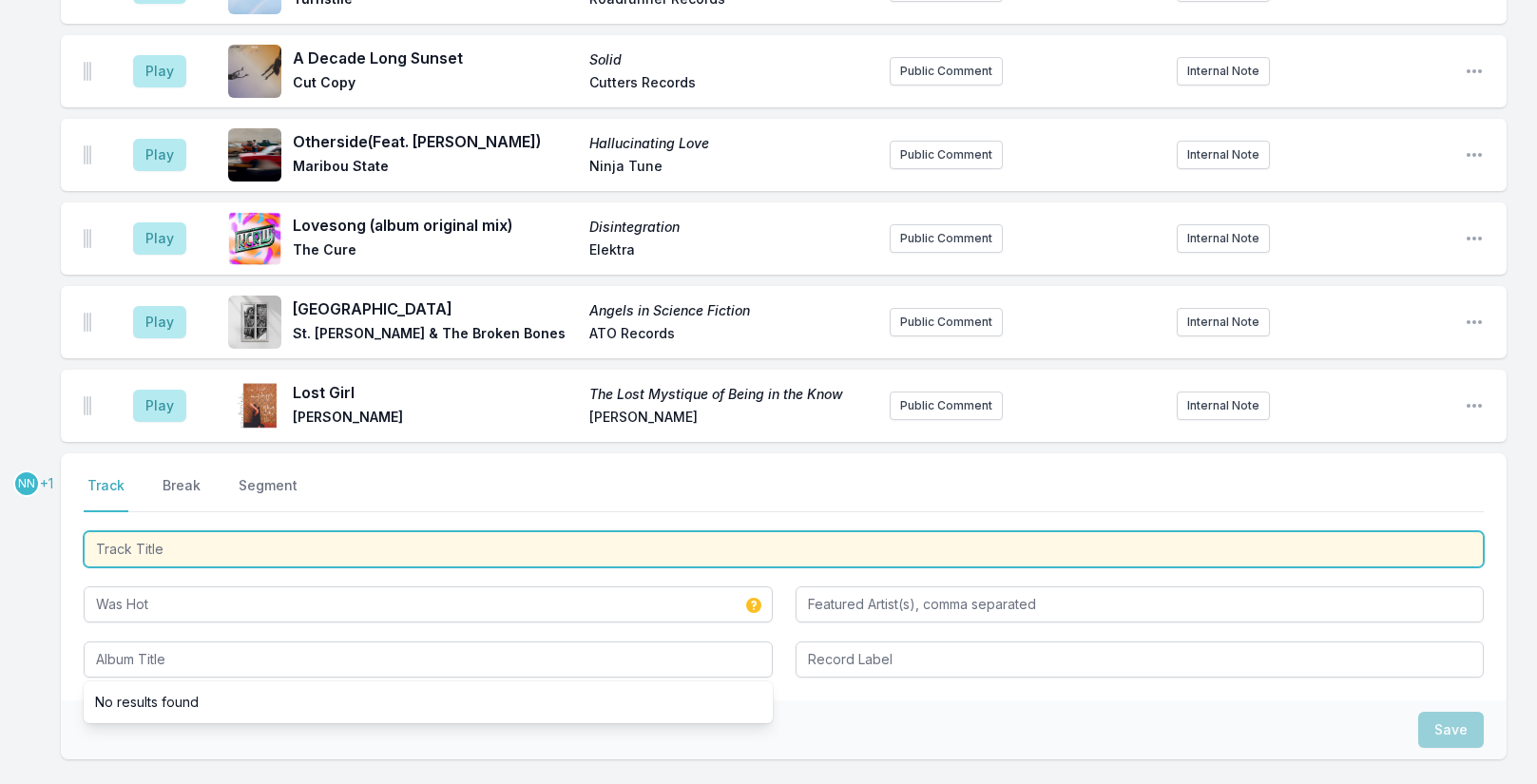
click at [136, 531] on input "Track Title" at bounding box center [784, 549] width 1401 height 37
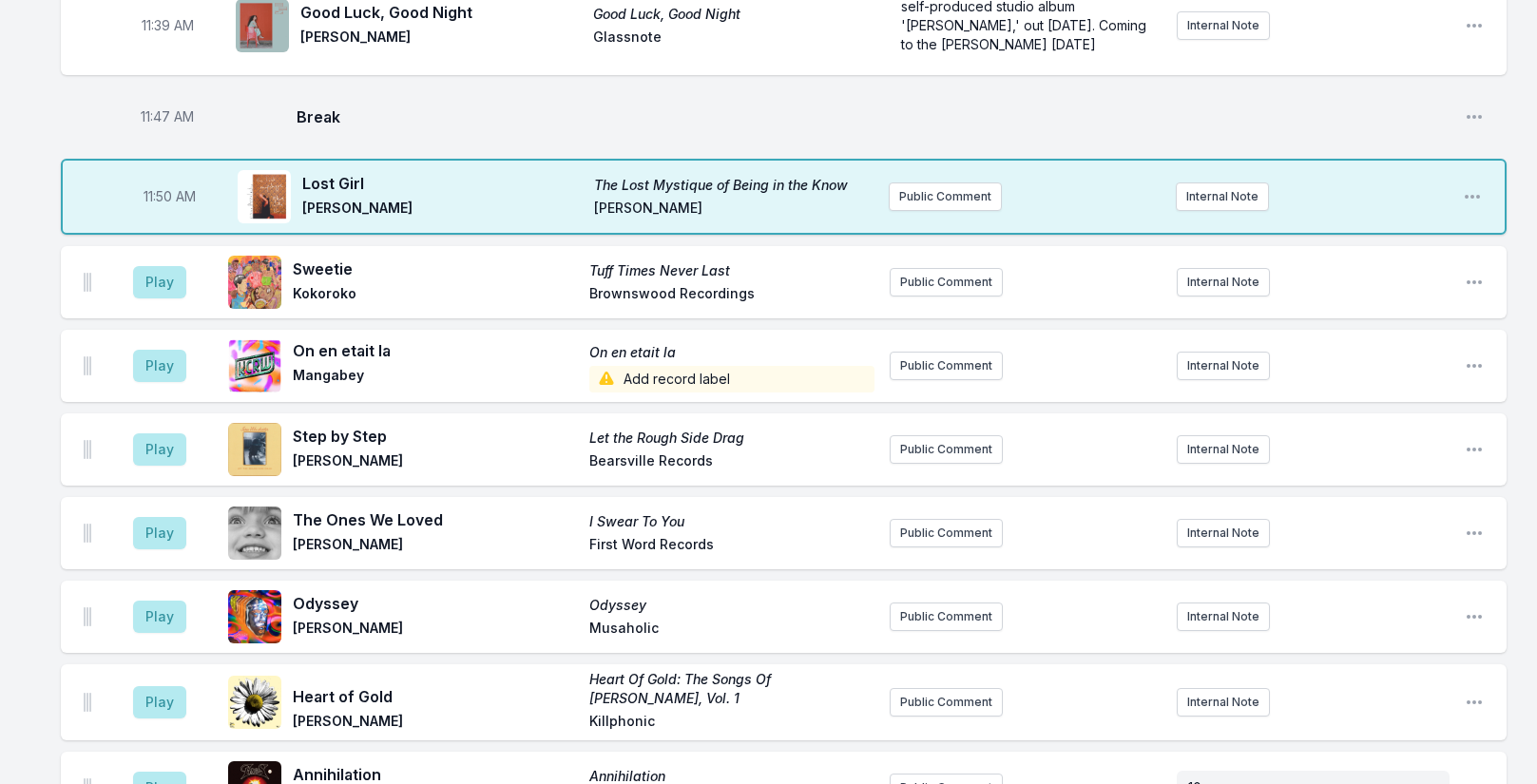
scroll to position [3503, 0]
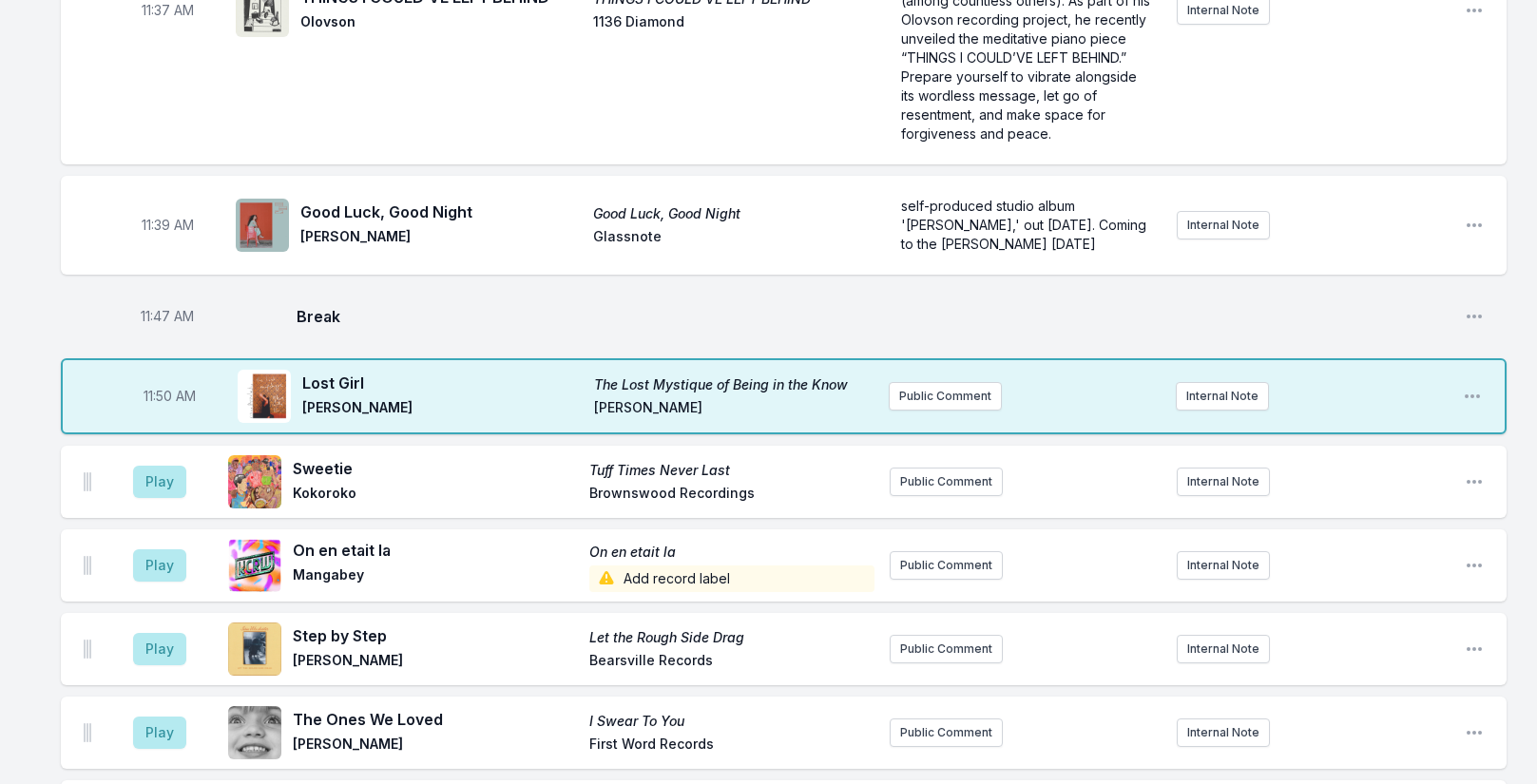
type input "Have No fear"
click at [164, 307] on span "11:47 AM" at bounding box center [167, 316] width 53 height 19
click at [149, 298] on input "11:47" at bounding box center [167, 316] width 107 height 37
click at [164, 387] on span "11:50 AM" at bounding box center [169, 396] width 52 height 19
click at [154, 378] on input "11:50" at bounding box center [169, 396] width 107 height 37
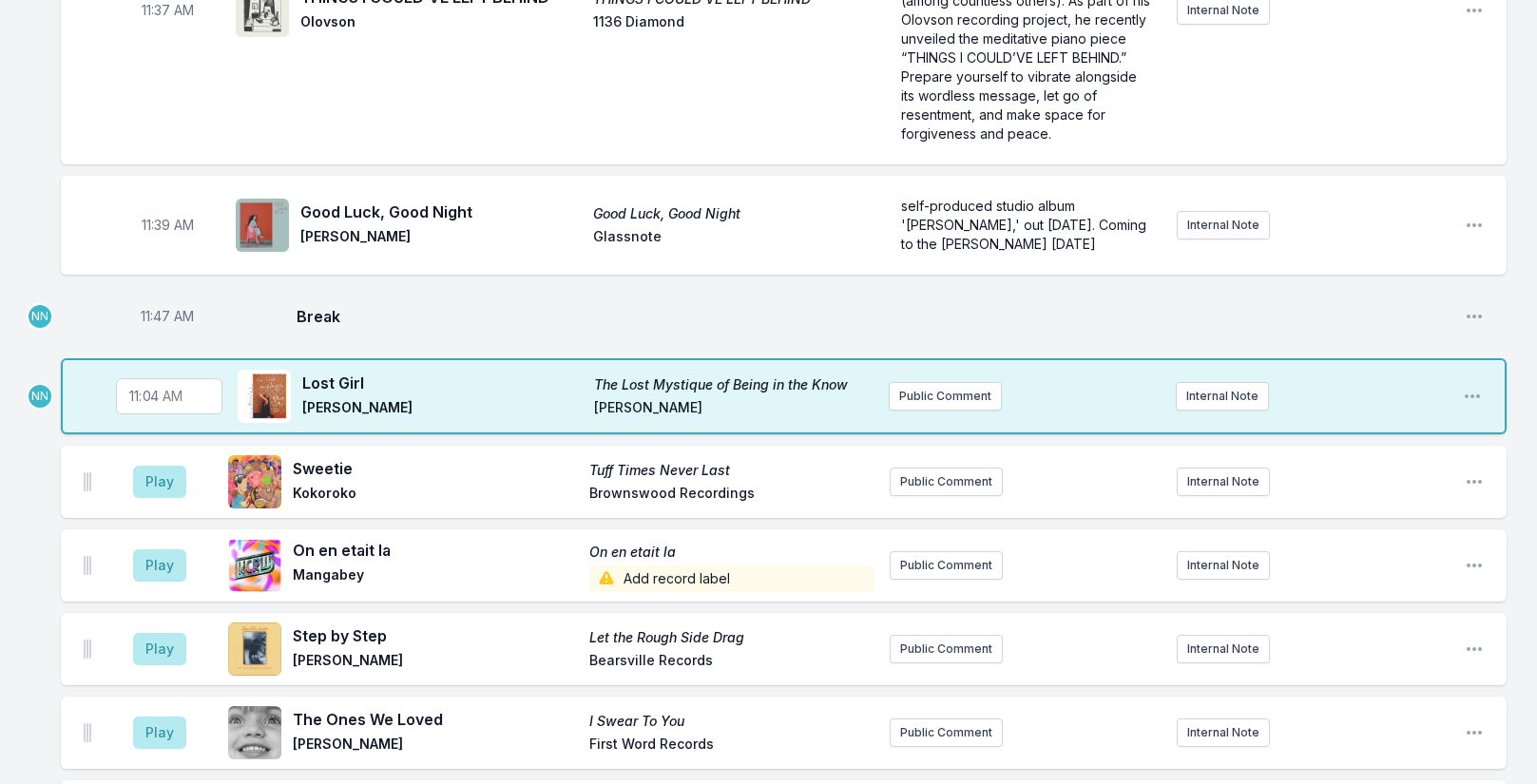
type input "11:47"
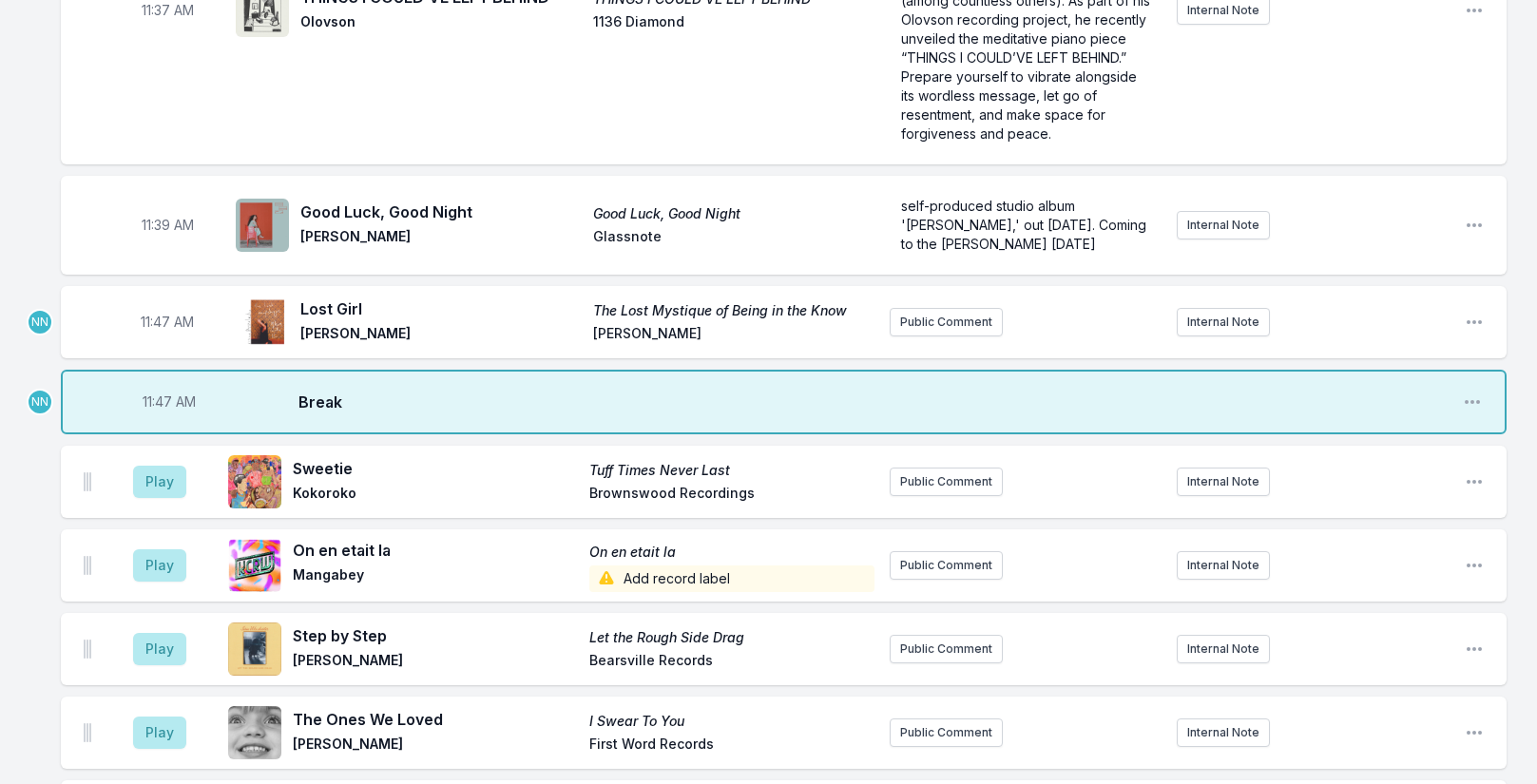
click at [179, 392] on span "11:47 AM" at bounding box center [169, 401] width 53 height 19
click at [150, 384] on input "11:47" at bounding box center [169, 402] width 107 height 37
click at [162, 313] on span "11:47 AM" at bounding box center [167, 322] width 53 height 19
click at [148, 304] on input "11:47" at bounding box center [167, 322] width 107 height 37
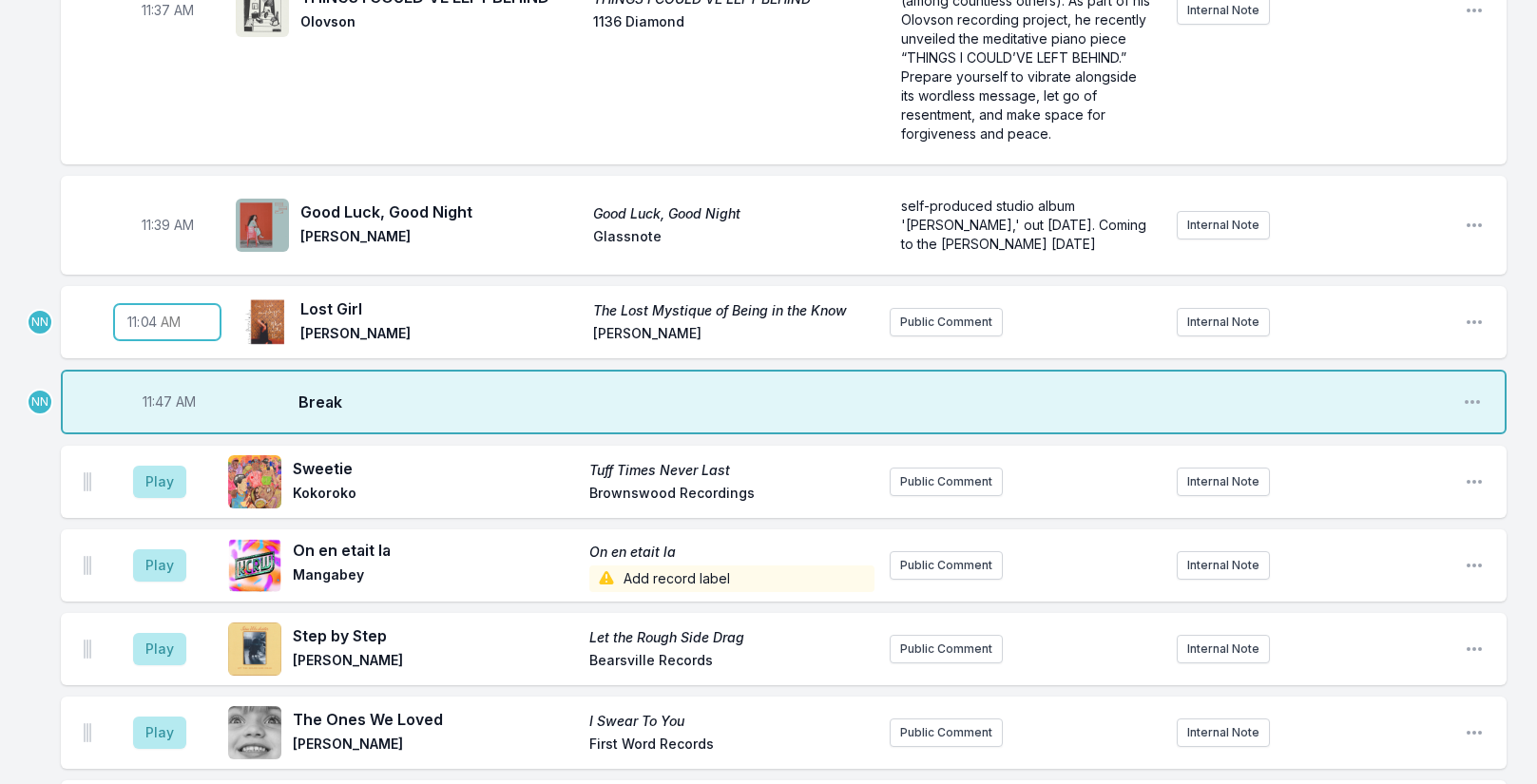
type input "11:46"
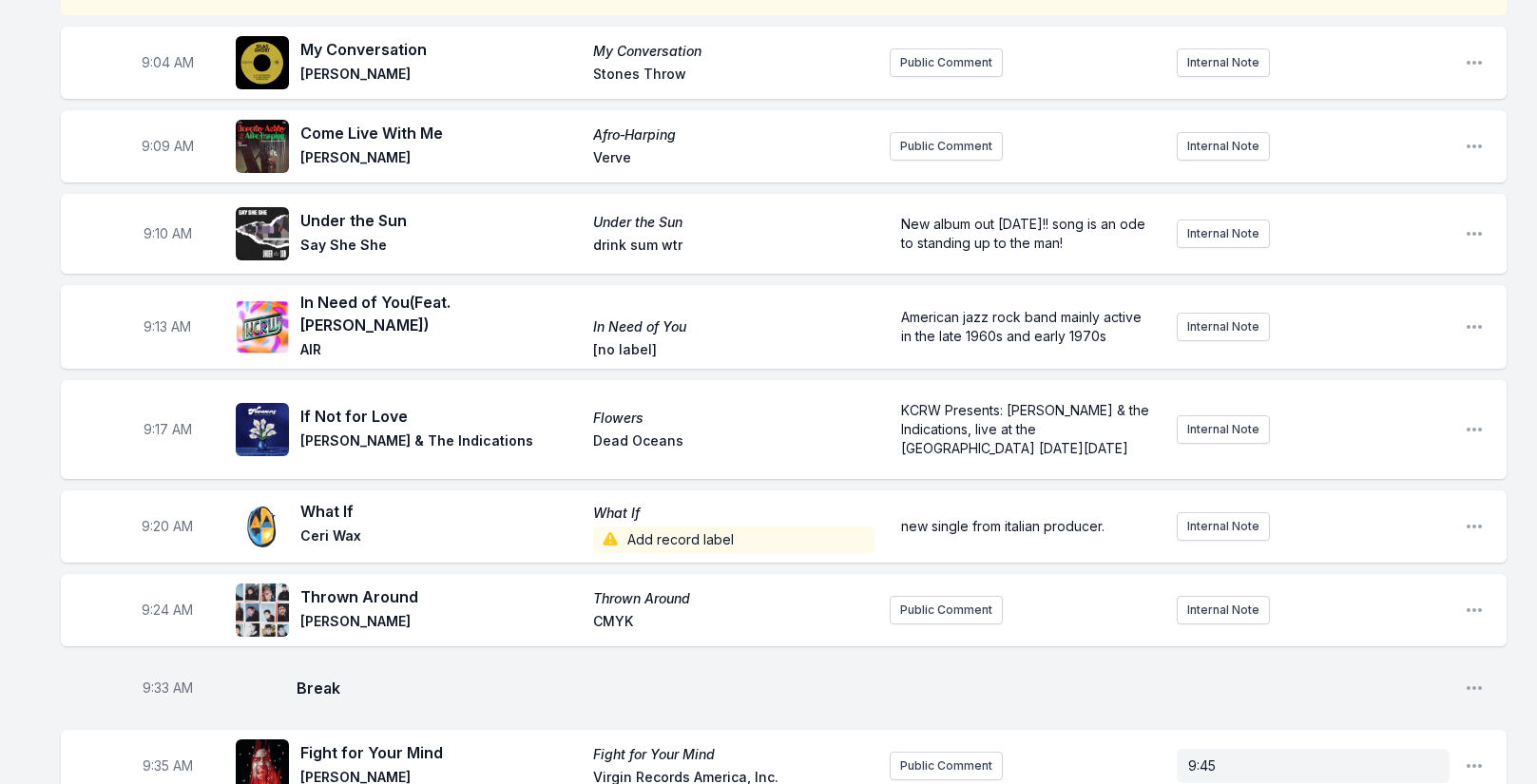
scroll to position [214, 0]
